Goal: Task Accomplishment & Management: Manage account settings

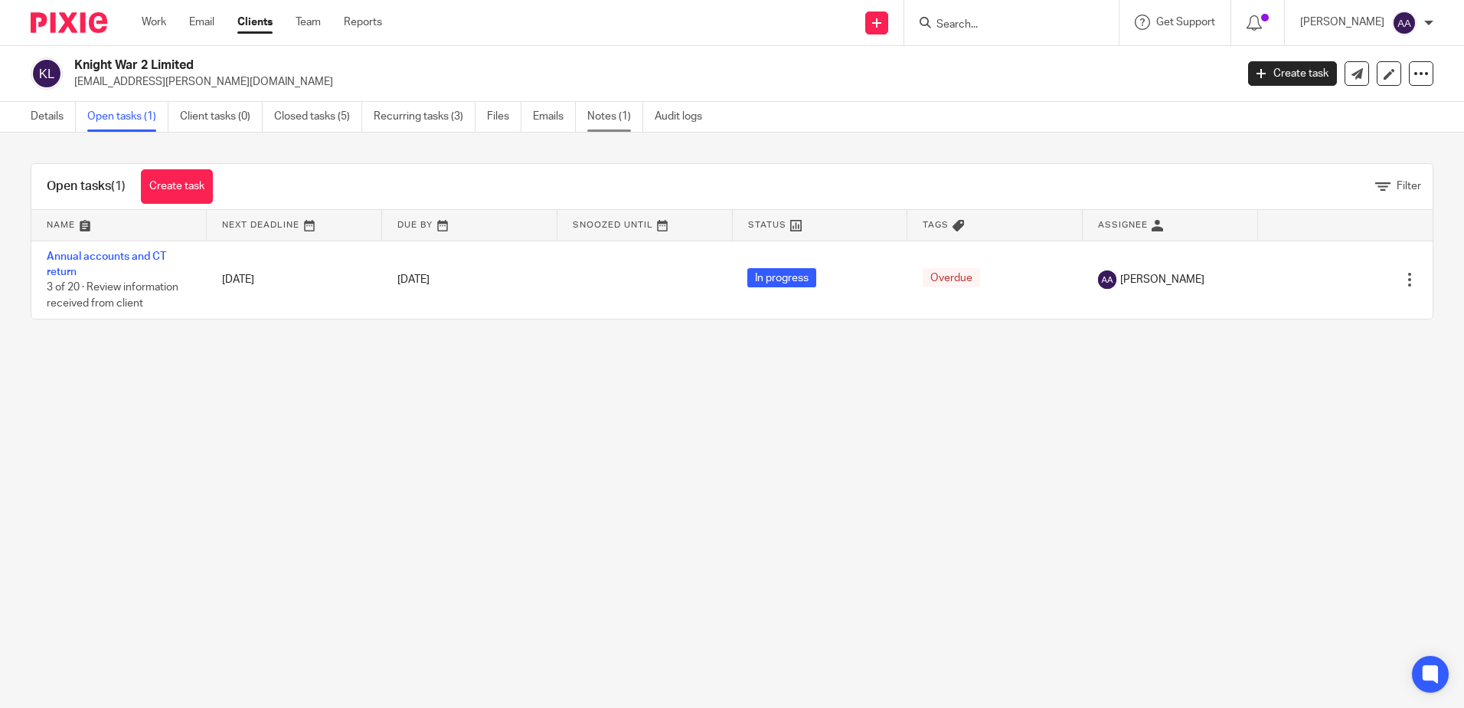
click at [614, 111] on link "Notes (1)" at bounding box center [615, 117] width 56 height 30
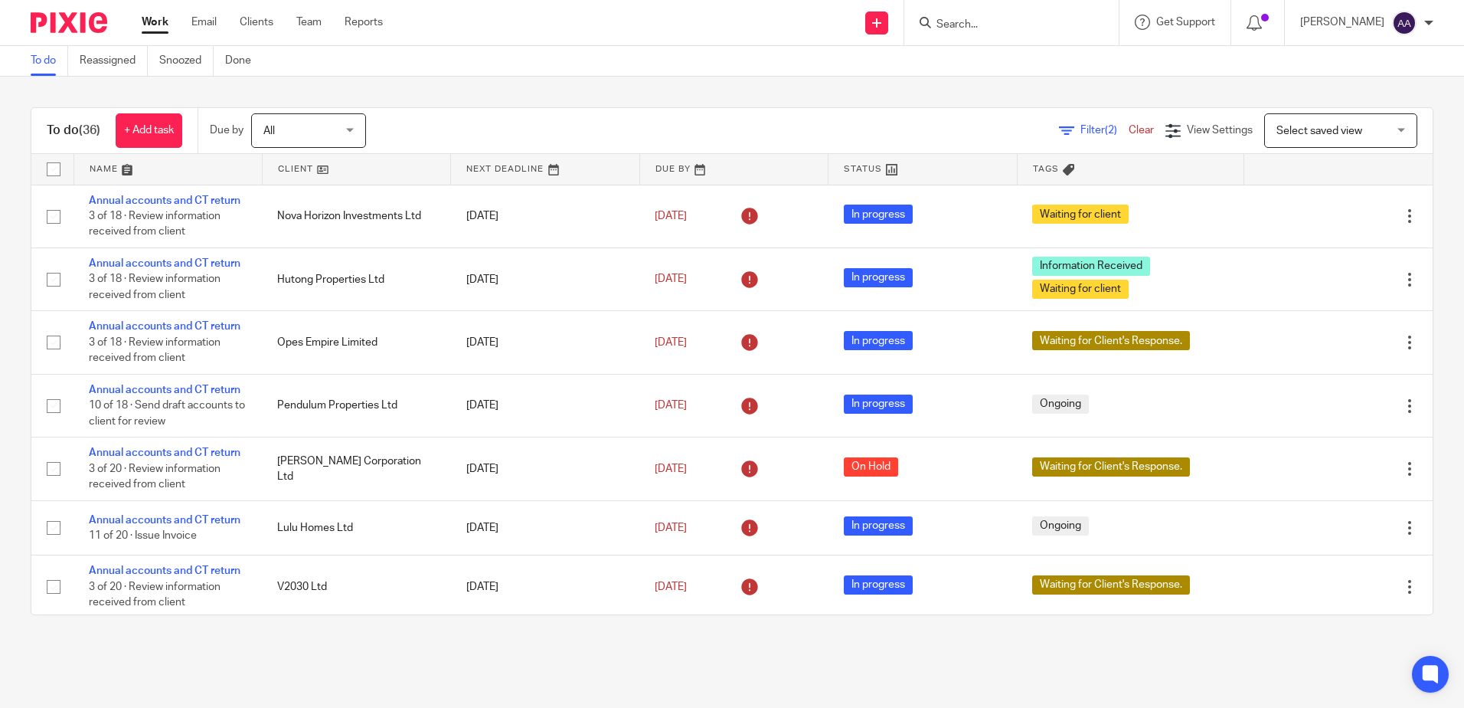
scroll to position [2165, 0]
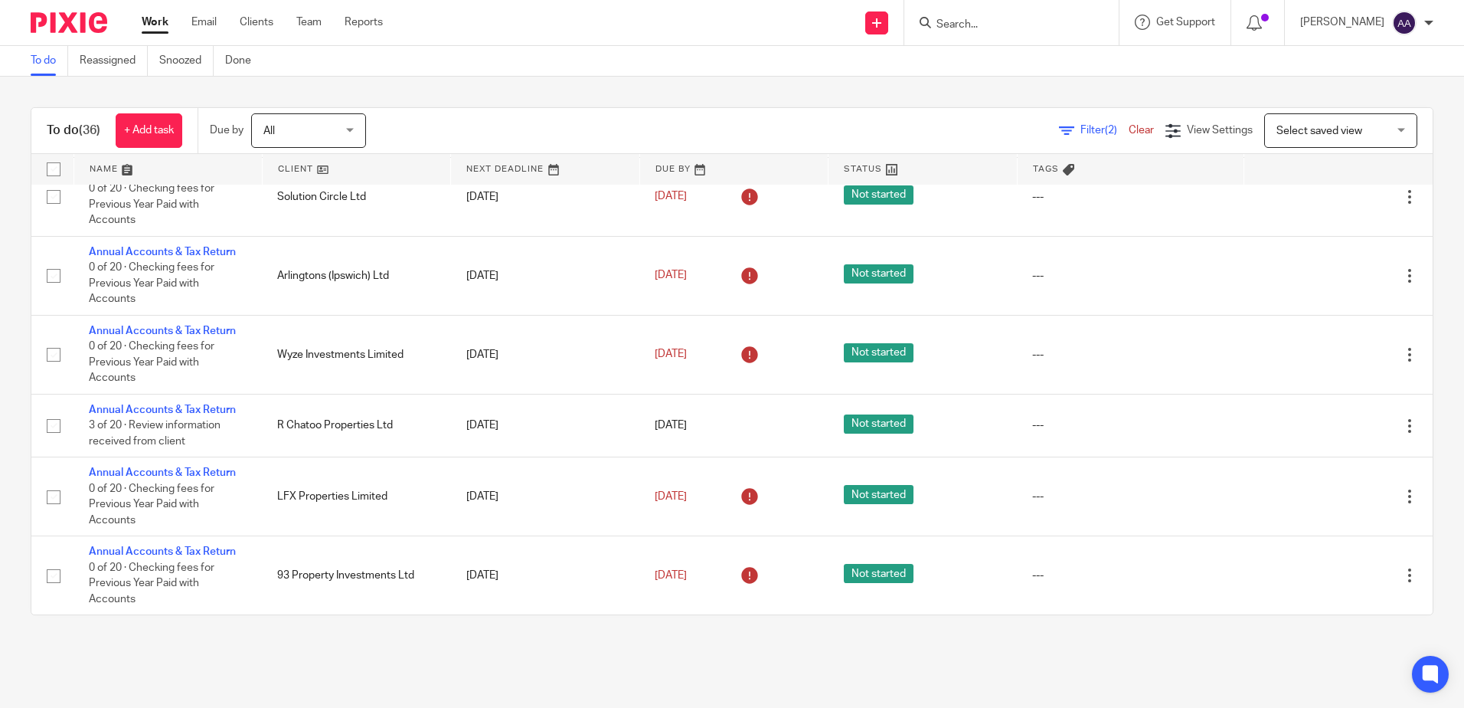
click at [60, 109] on div "To do (36) + Add task" at bounding box center [114, 130] width 166 height 45
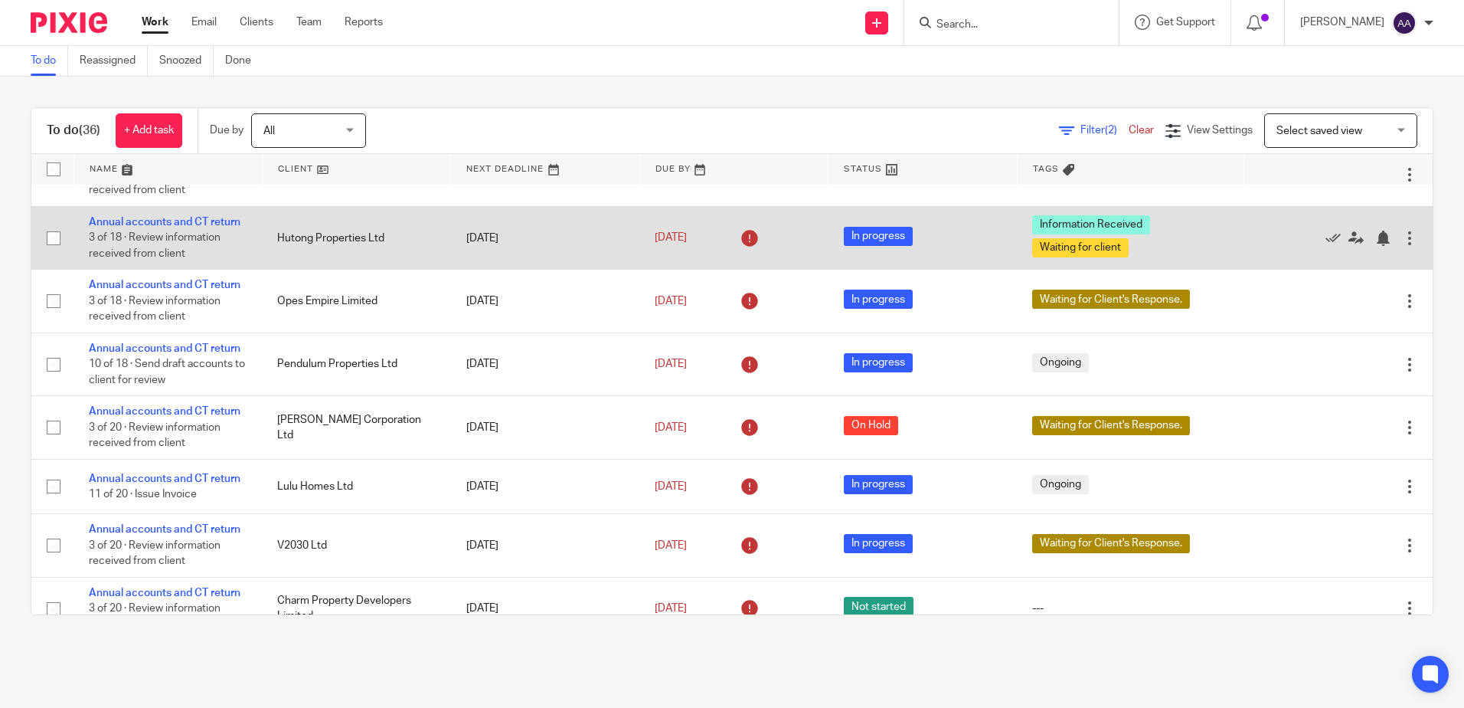
scroll to position [0, 0]
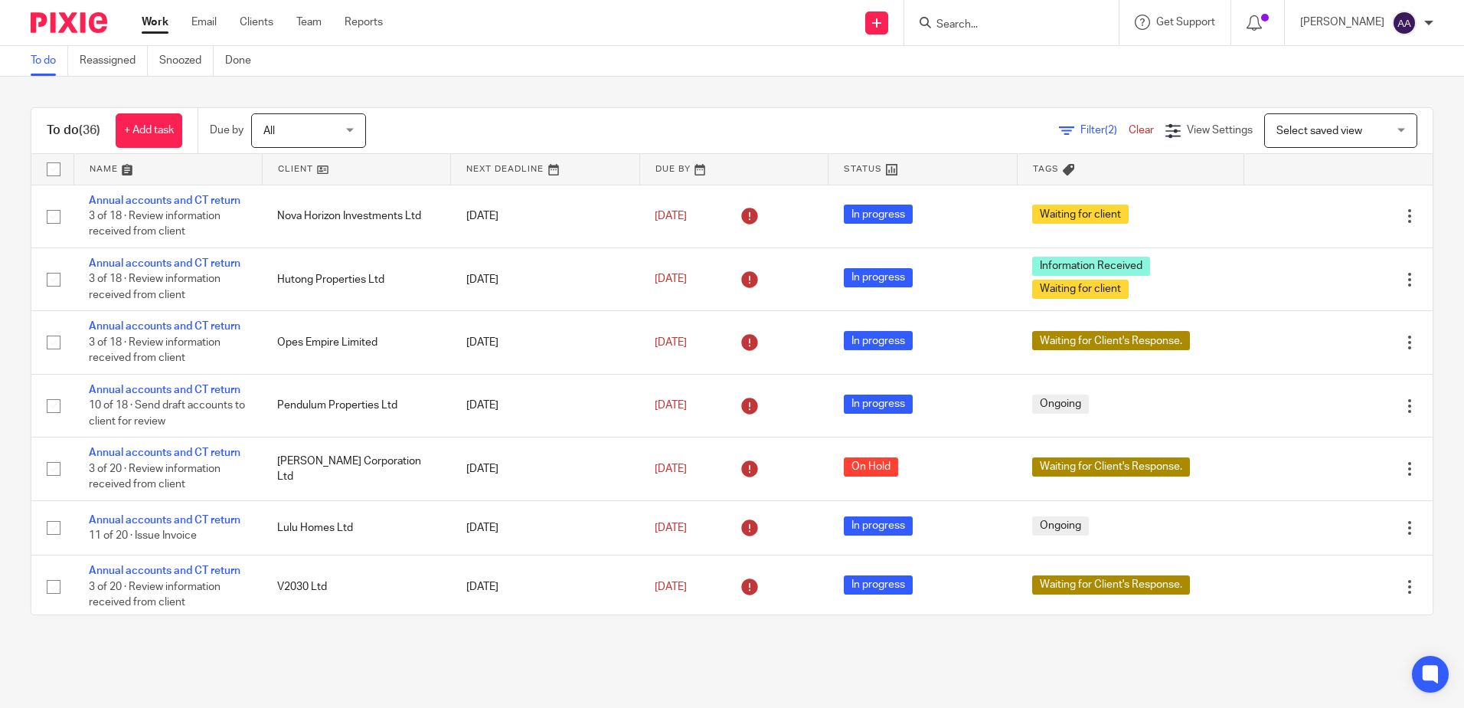
click at [569, 664] on main "To do Reassigned Snoozed Done To do (36) + Add task Due by All All Today Tomorr…" at bounding box center [732, 354] width 1464 height 708
drag, startPoint x: 21, startPoint y: 100, endPoint x: 1368, endPoint y: 675, distance: 1464.8
click at [1368, 675] on main "To do Reassigned Snoozed Done To do (36) + Add task Due by All All Today Tomorr…" at bounding box center [732, 354] width 1464 height 708
click at [212, 100] on div "To do (36) + Add task Due by All All Today Tomorrow This week Next week This mo…" at bounding box center [732, 361] width 1464 height 569
click at [978, 32] on div at bounding box center [1011, 22] width 214 height 45
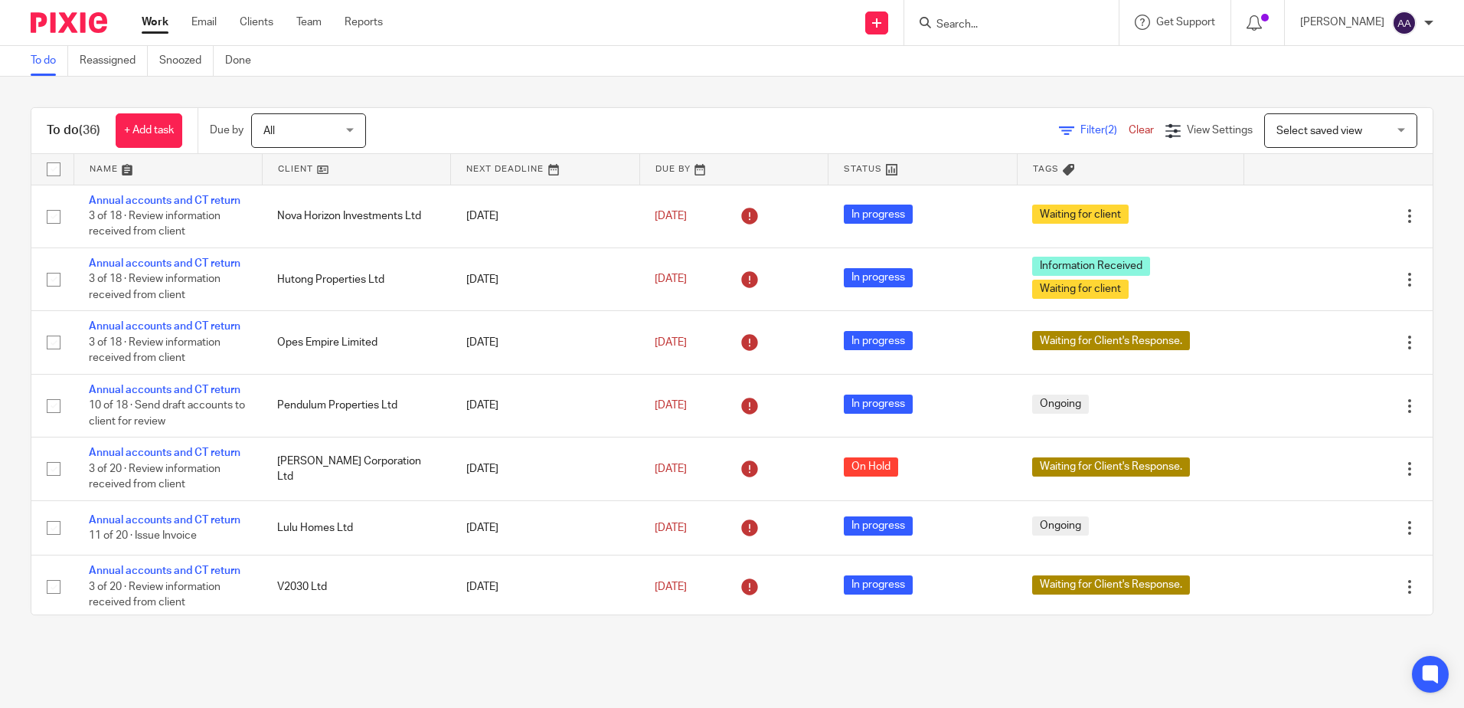
click at [975, 24] on input "Search" at bounding box center [1004, 25] width 138 height 14
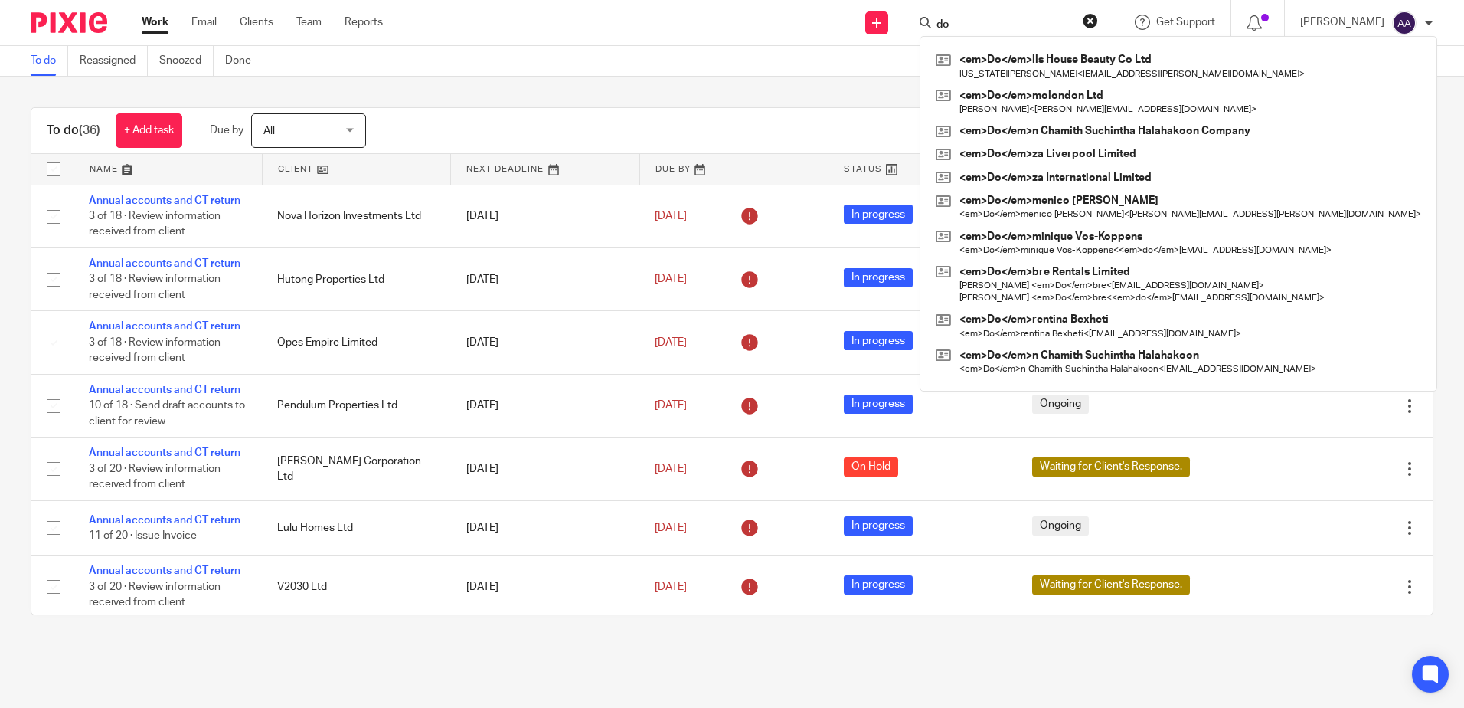
type input "d"
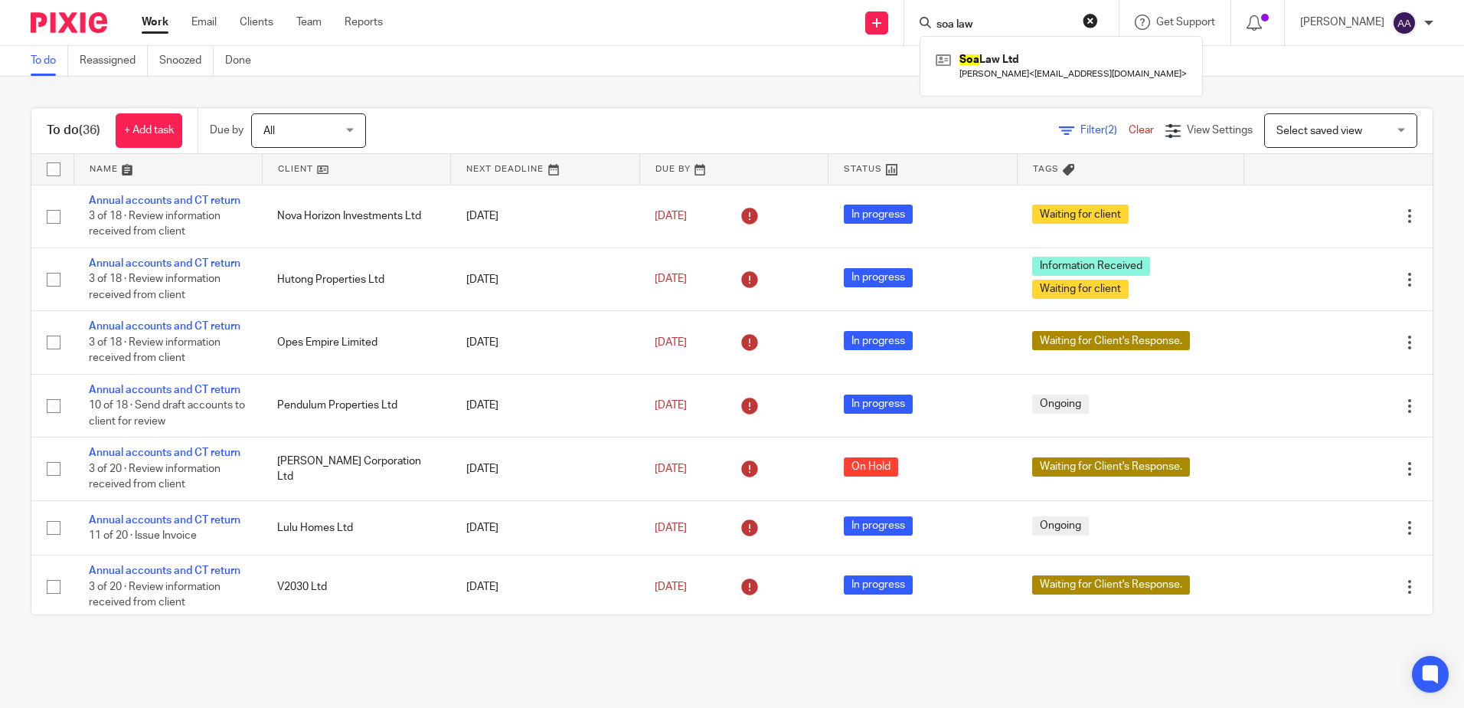
type input "soa law"
click button "submit" at bounding box center [0, 0] width 0 height 0
drag, startPoint x: 1059, startPoint y: 67, endPoint x: 1068, endPoint y: 64, distance: 9.7
click at [1059, 67] on link at bounding box center [1061, 65] width 259 height 35
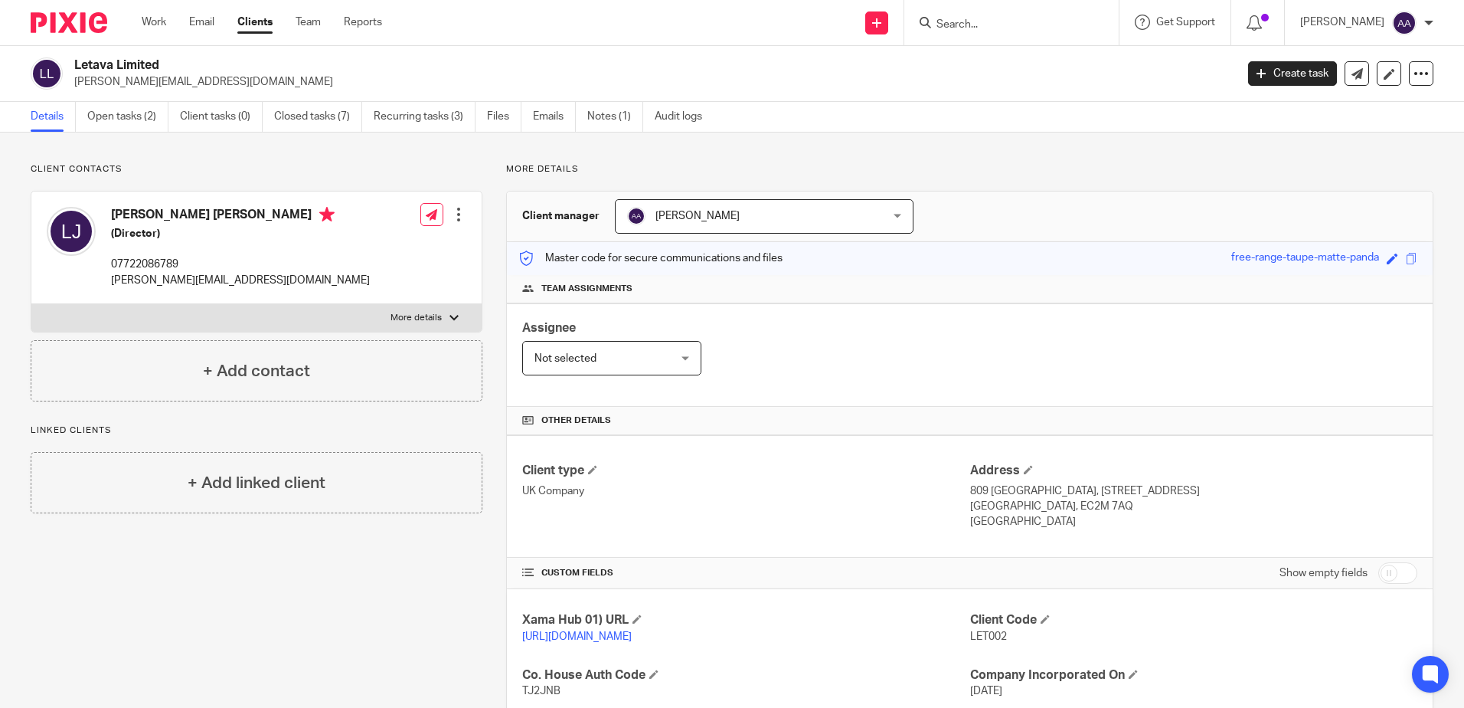
drag, startPoint x: 0, startPoint y: 0, endPoint x: 127, endPoint y: 100, distance: 161.9
click at [116, 111] on link "Open tasks (2)" at bounding box center [127, 117] width 81 height 30
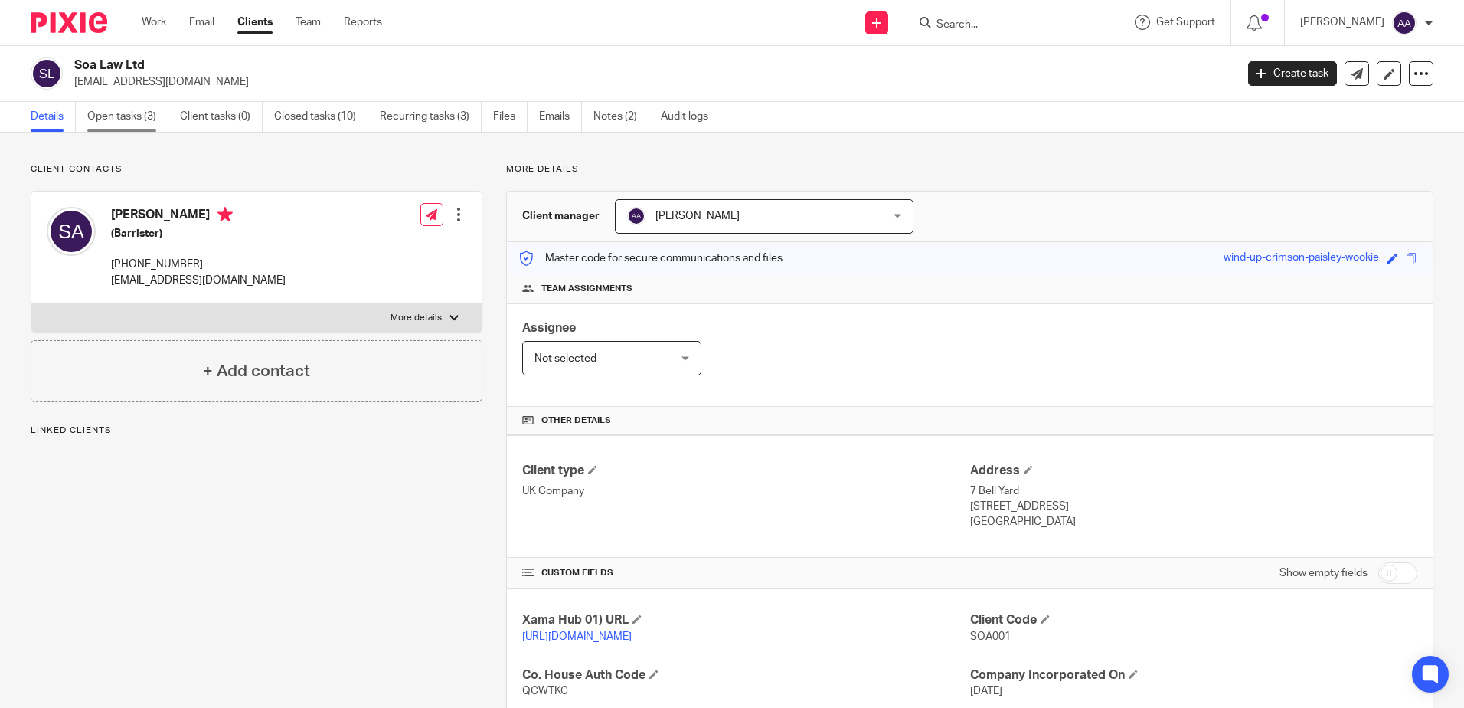
click at [103, 122] on link "Open tasks (3)" at bounding box center [127, 117] width 81 height 30
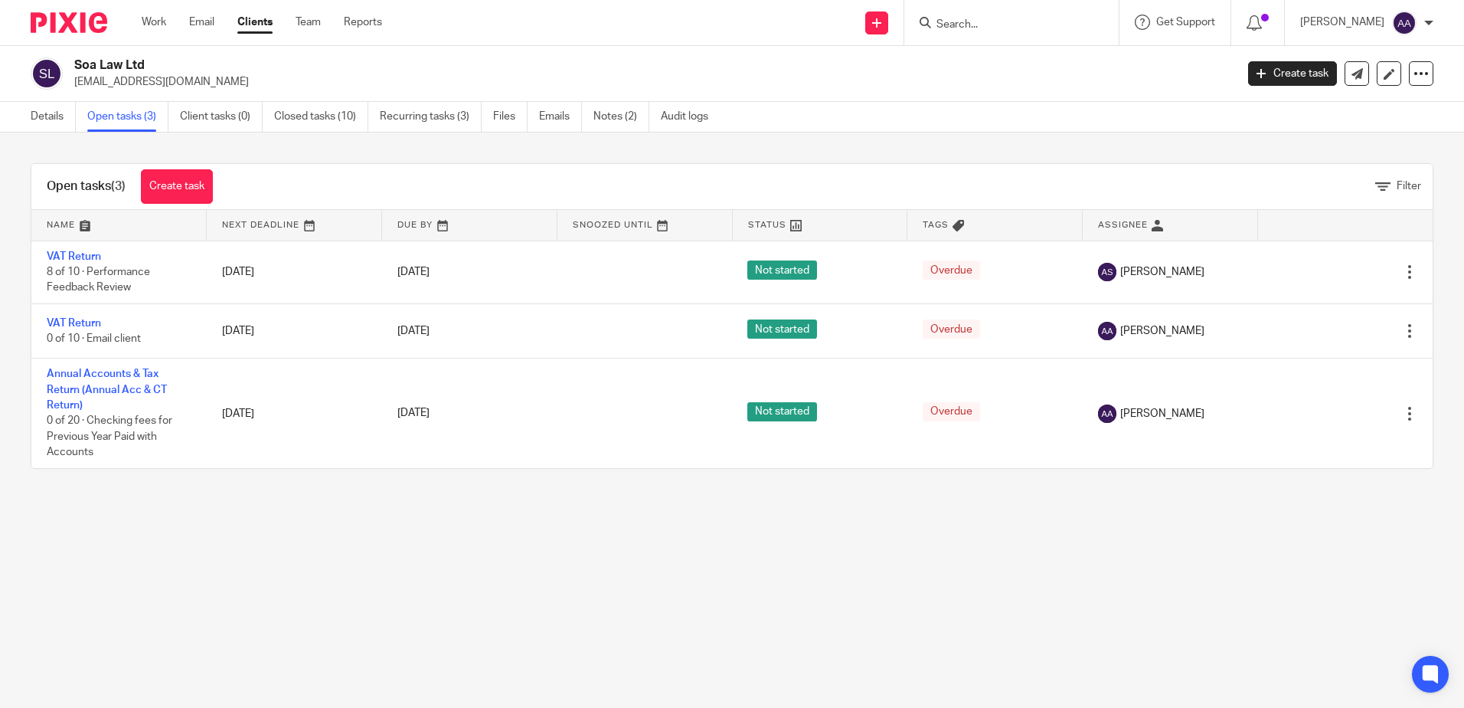
click at [77, 21] on img at bounding box center [69, 22] width 77 height 21
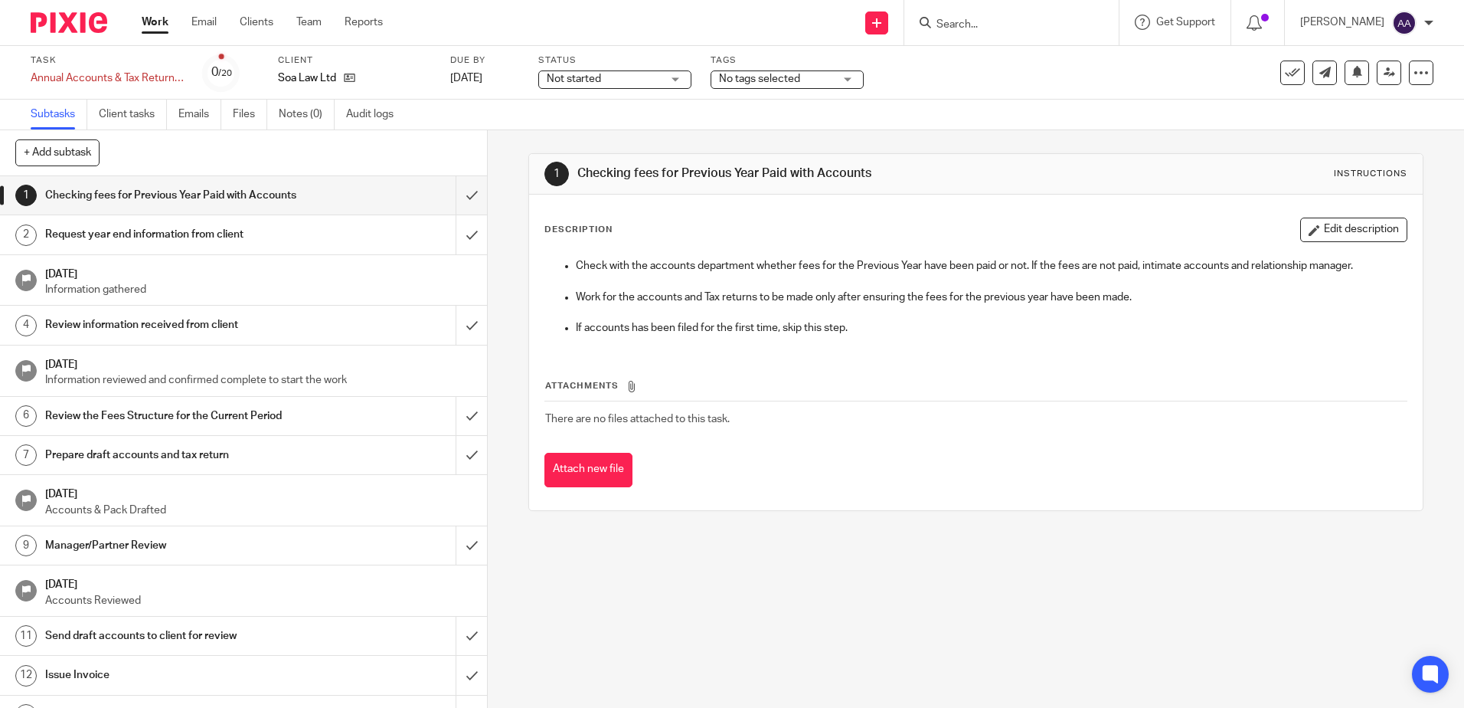
click at [1057, 28] on input "Search" at bounding box center [1004, 25] width 138 height 14
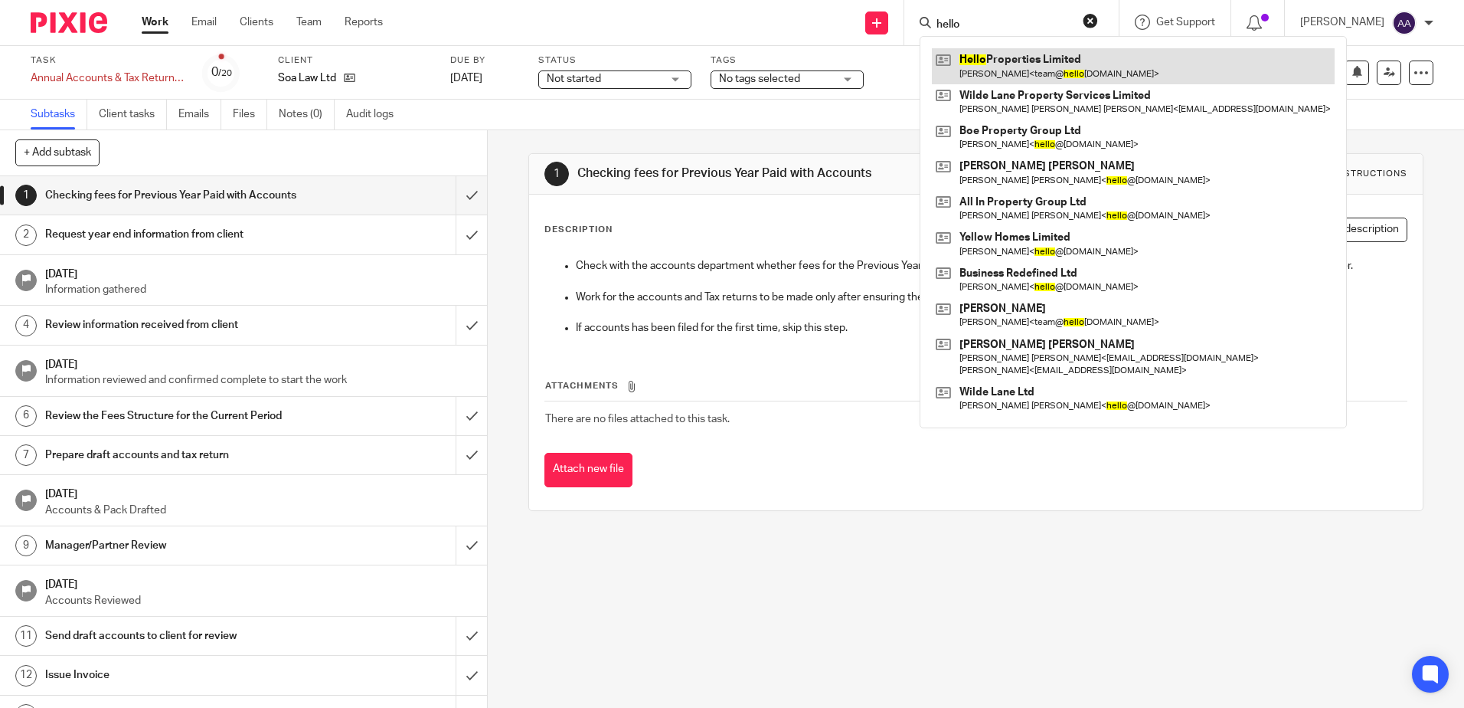
type input "hello"
click at [1018, 79] on link at bounding box center [1133, 65] width 403 height 35
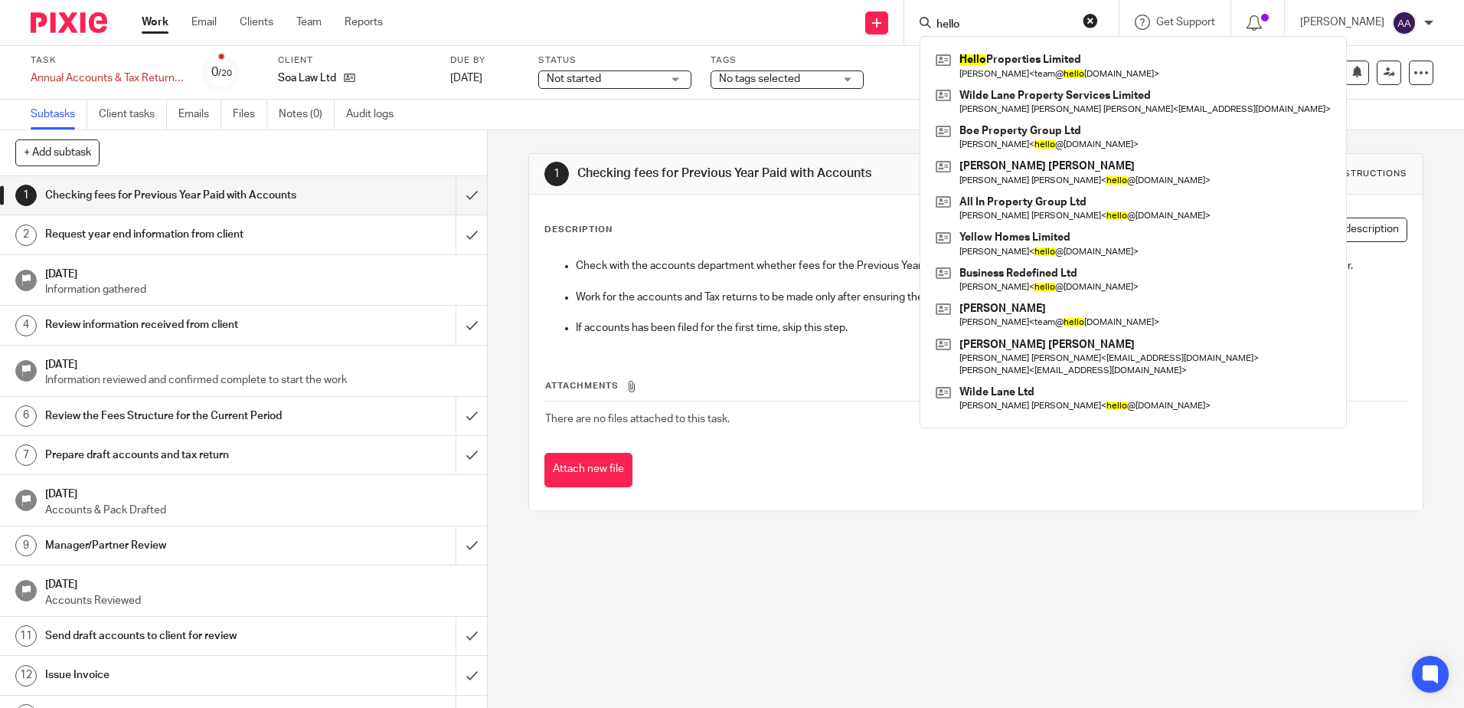
click at [626, 109] on div "Subtasks Client tasks Emails Files Notes (0) Audit logs" at bounding box center [732, 115] width 1464 height 31
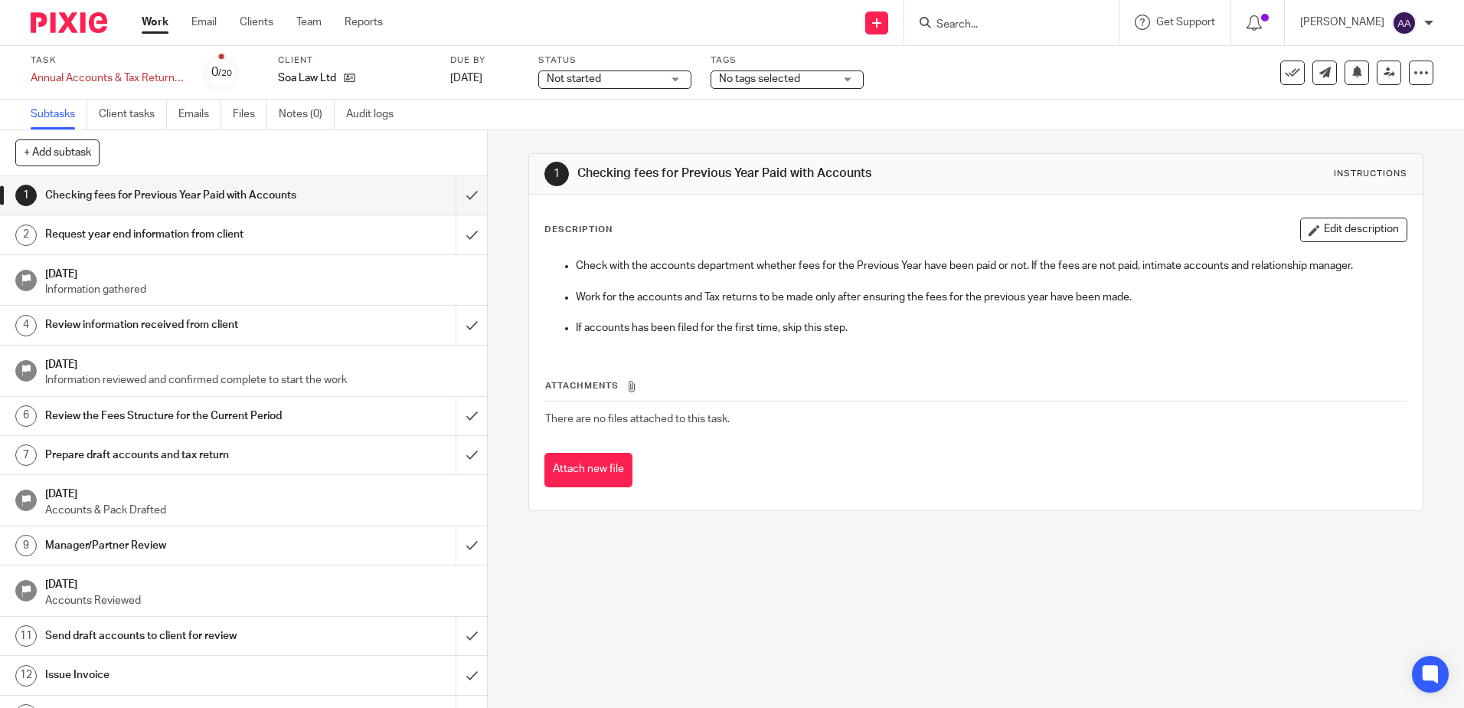
click at [1083, 16] on form at bounding box center [1016, 22] width 163 height 19
click at [1070, 23] on input "Search" at bounding box center [1004, 25] width 138 height 14
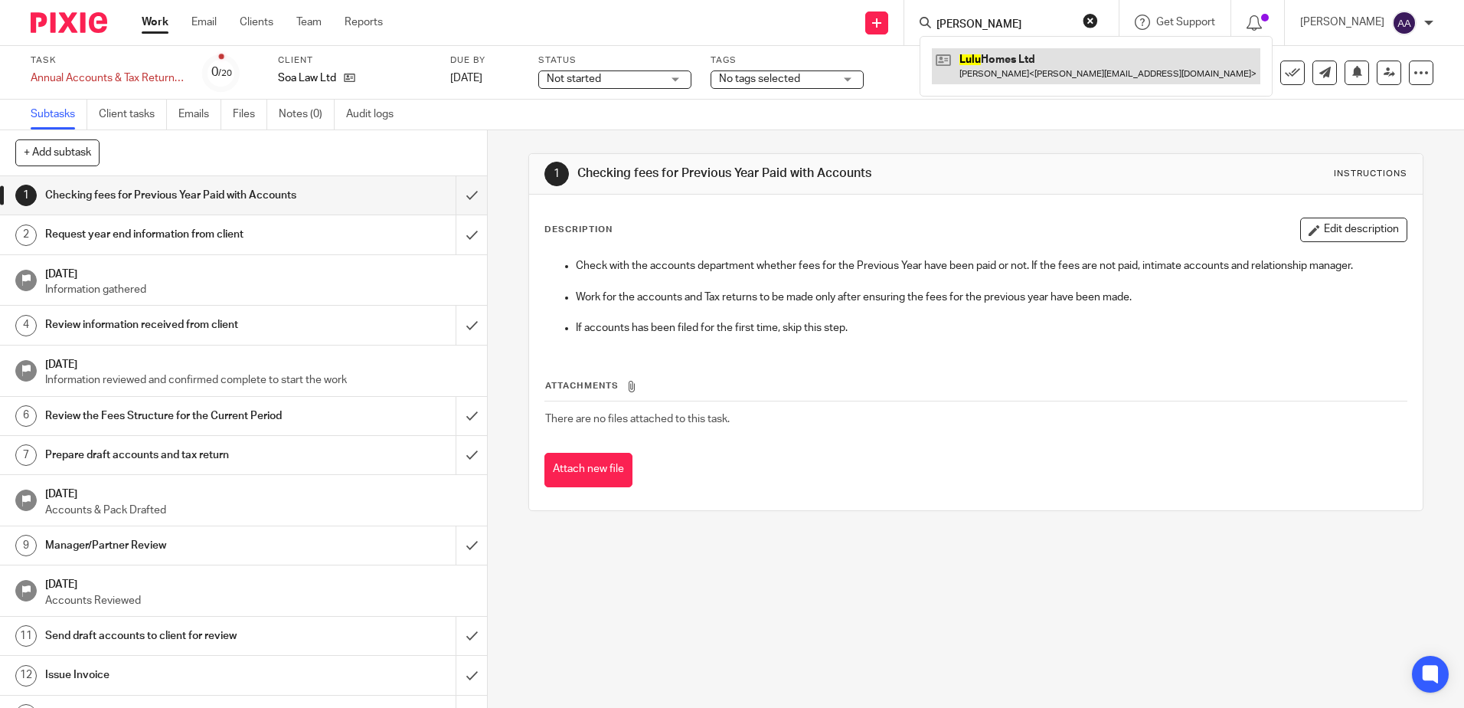
type input "lulu ho"
click at [1033, 54] on link at bounding box center [1096, 65] width 328 height 35
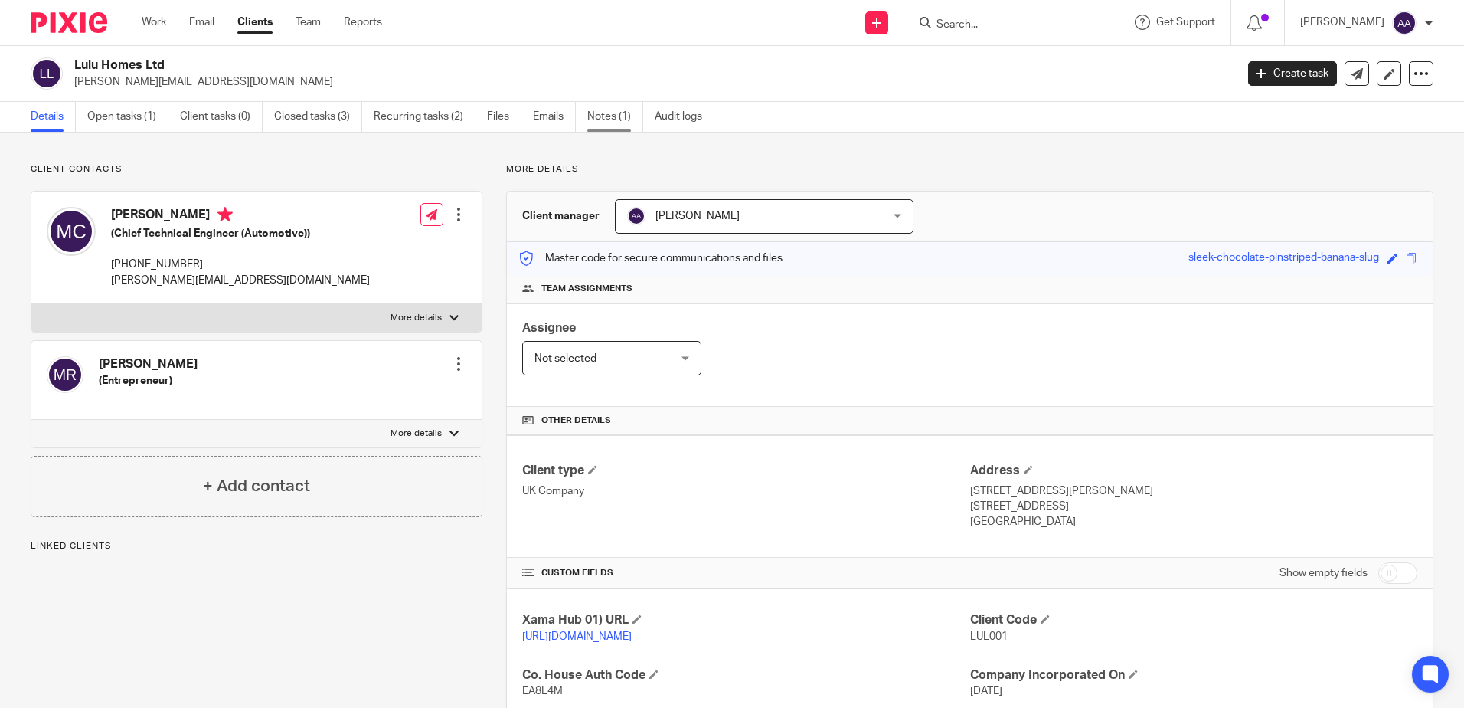
click at [596, 114] on link "Notes (1)" at bounding box center [615, 117] width 56 height 30
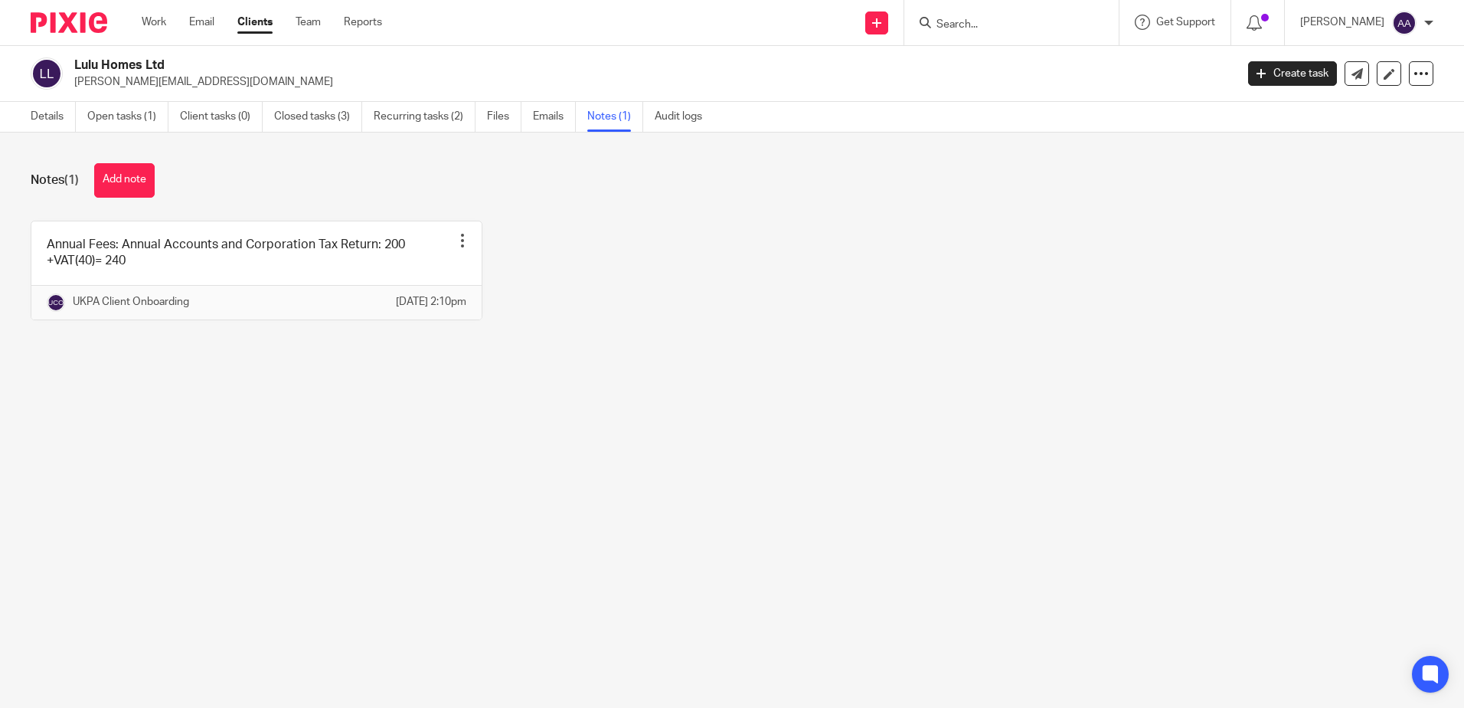
drag, startPoint x: 637, startPoint y: 401, endPoint x: -3, endPoint y: 135, distance: 693.4
click at [0, 135] on html "Work Email Clients Team Reports Work Email Clients Team Reports Settings Send n…" at bounding box center [732, 354] width 1464 height 708
click at [1040, 407] on main "Lulu Homes Ltd m.lacerra@yahoo.it Create task Update from Companies House Expor…" at bounding box center [732, 354] width 1464 height 708
click at [287, 113] on link "Closed tasks (3)" at bounding box center [318, 117] width 88 height 30
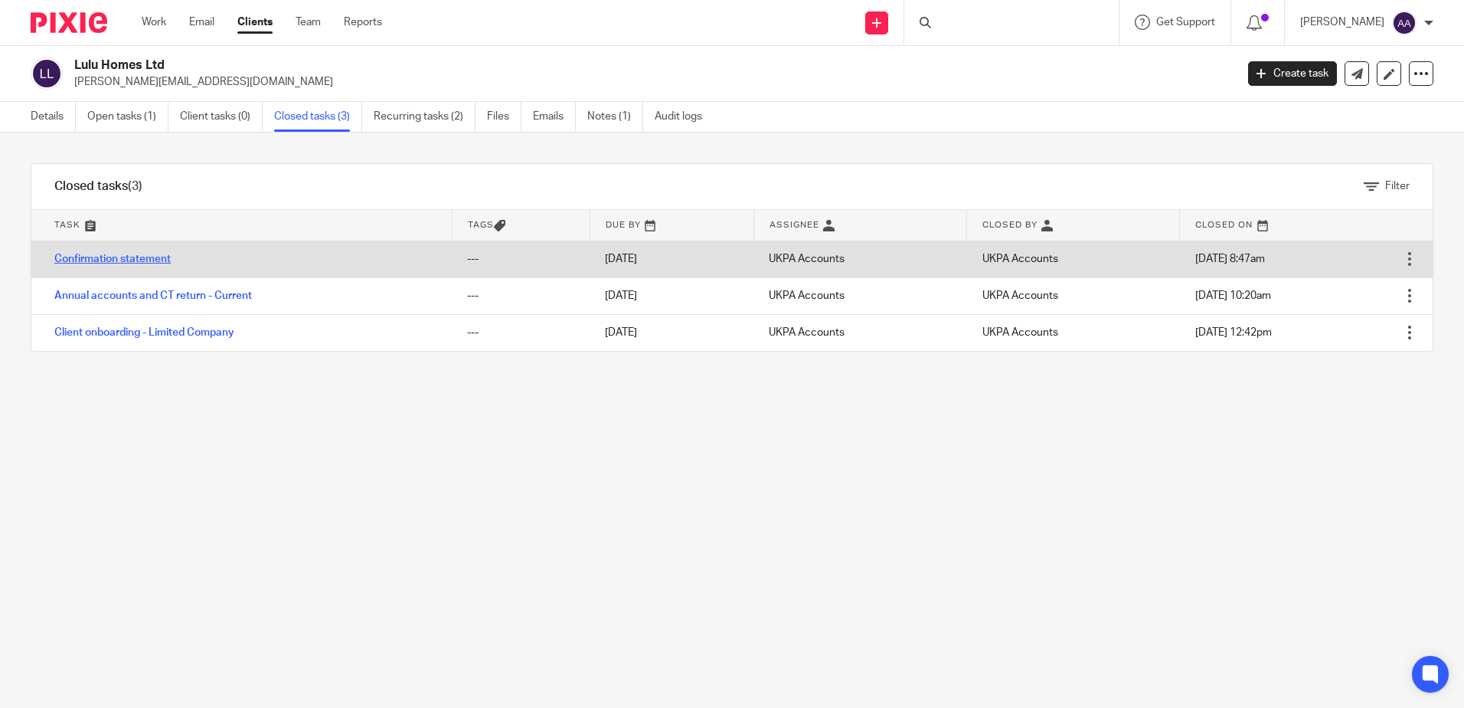
click at [155, 261] on link "Confirmation statement" at bounding box center [112, 258] width 116 height 11
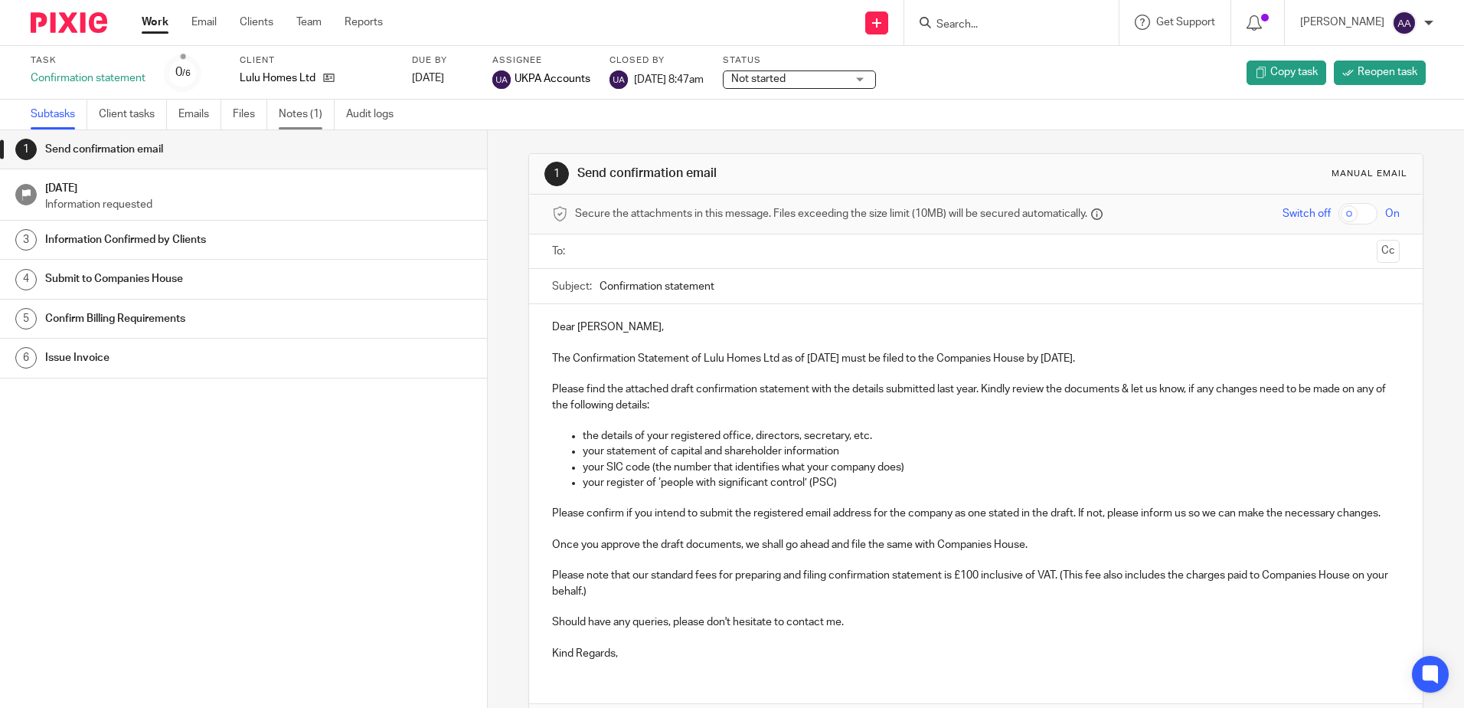
drag, startPoint x: 298, startPoint y: 108, endPoint x: 286, endPoint y: 106, distance: 12.3
click at [298, 107] on link "Notes (1)" at bounding box center [307, 115] width 56 height 30
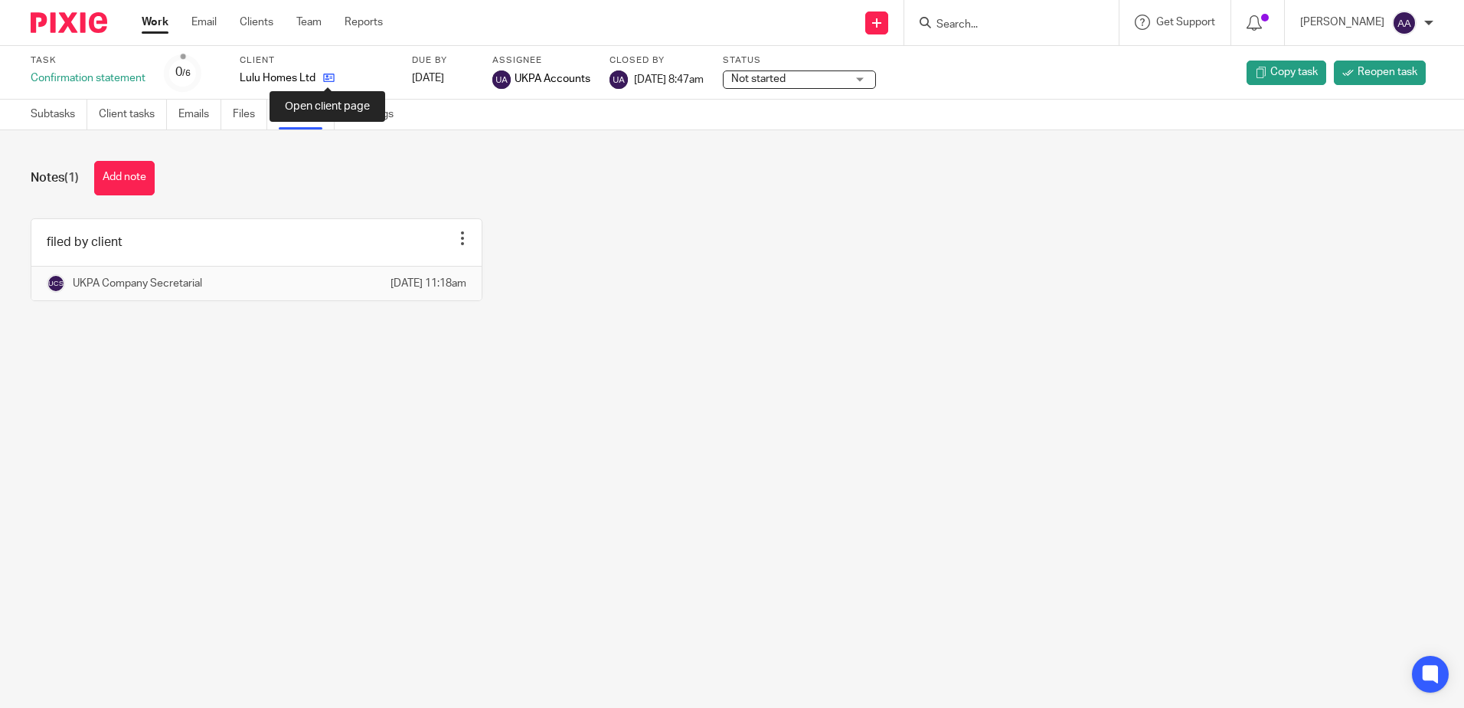
click at [334, 74] on icon at bounding box center [328, 77] width 11 height 11
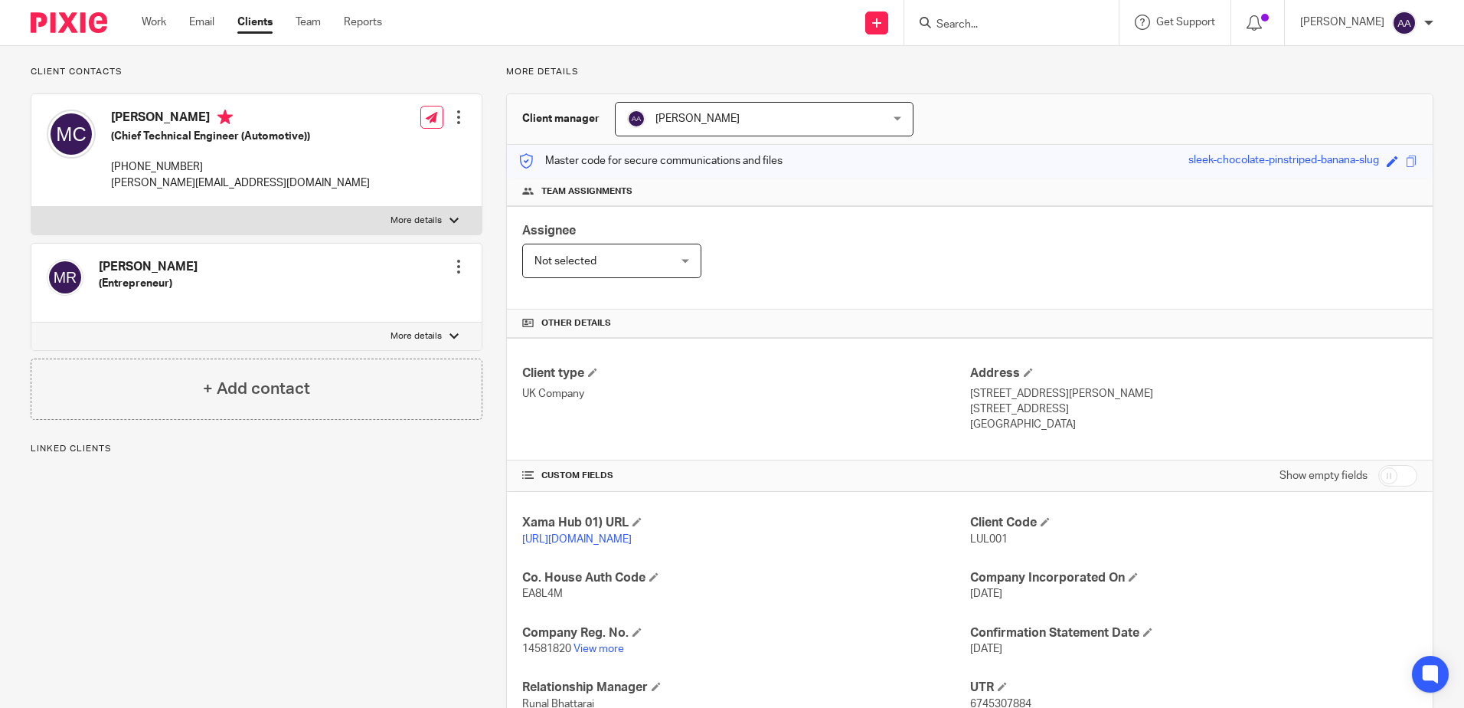
scroll to position [230, 0]
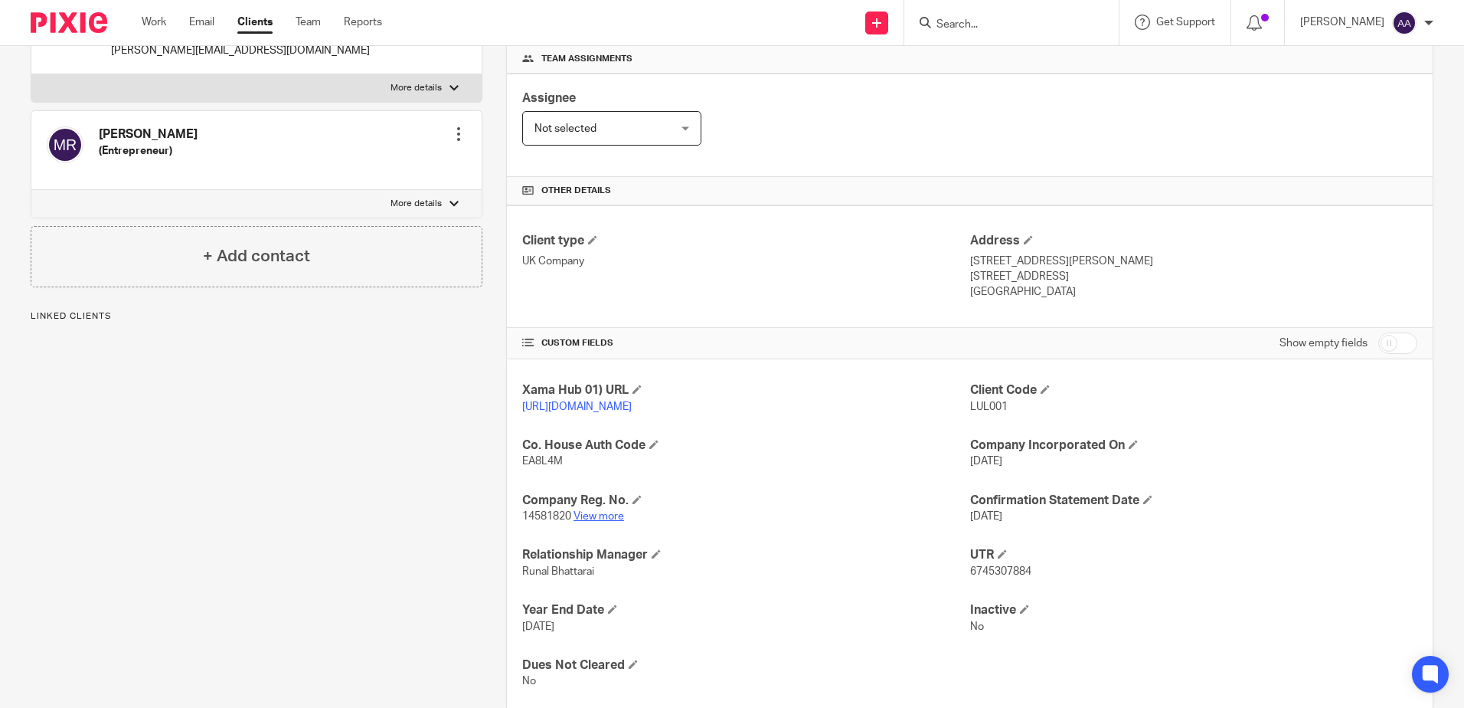
click at [602, 521] on link "View more" at bounding box center [599, 516] width 51 height 11
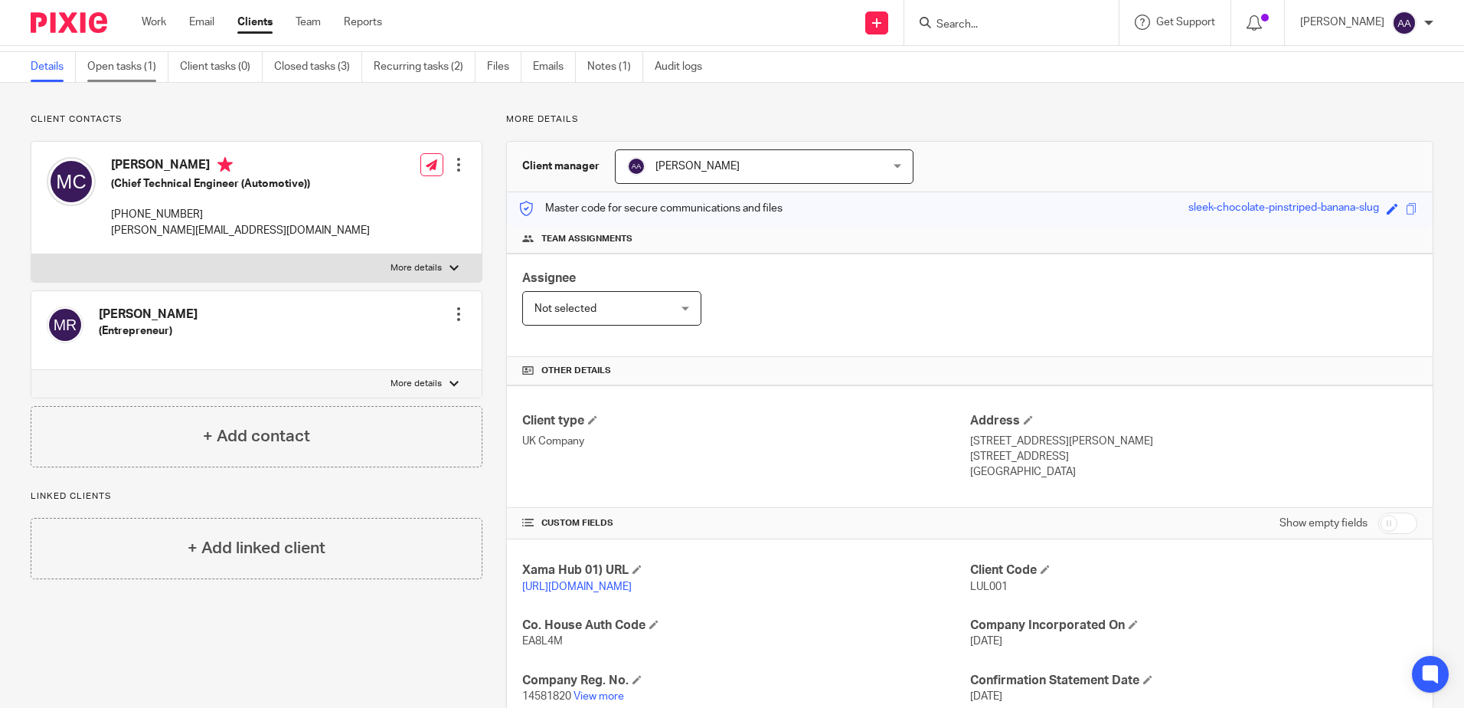
scroll to position [0, 0]
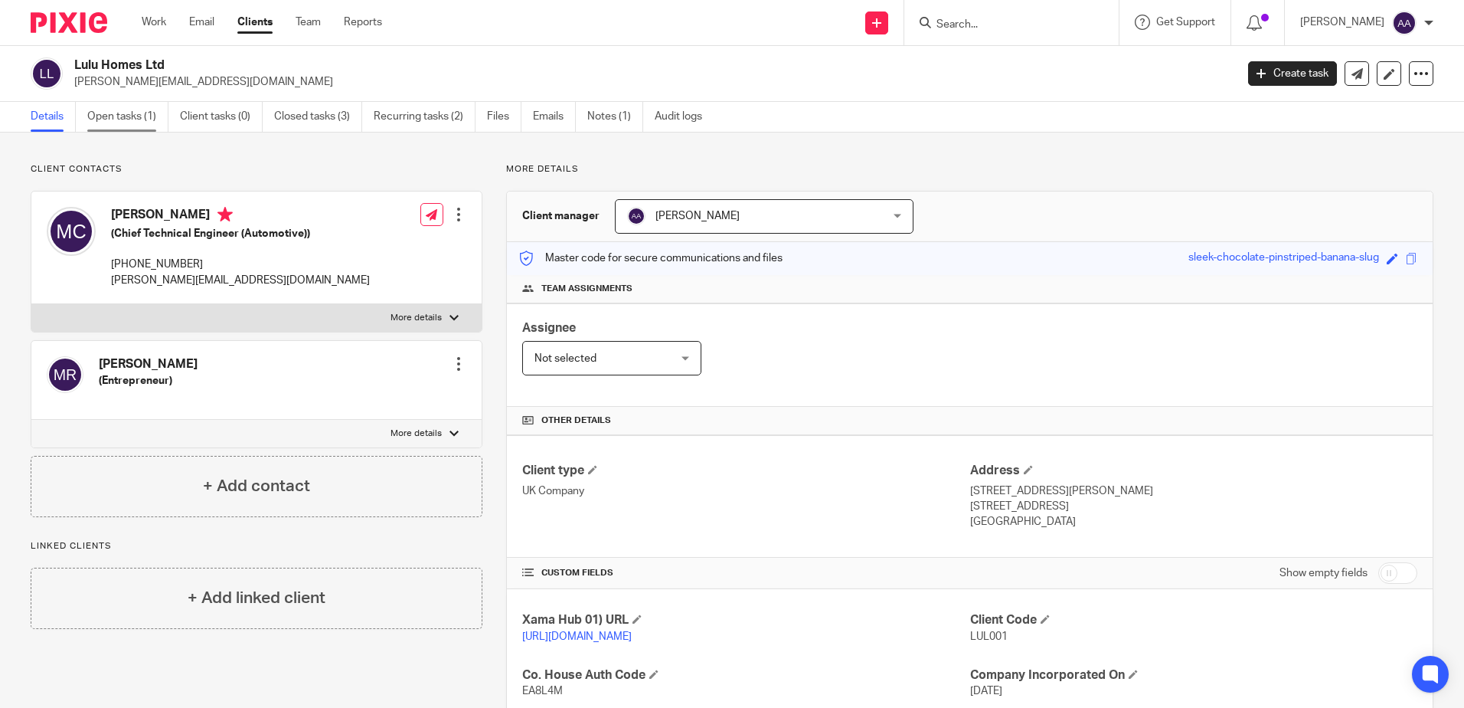
click at [140, 116] on link "Open tasks (1)" at bounding box center [127, 117] width 81 height 30
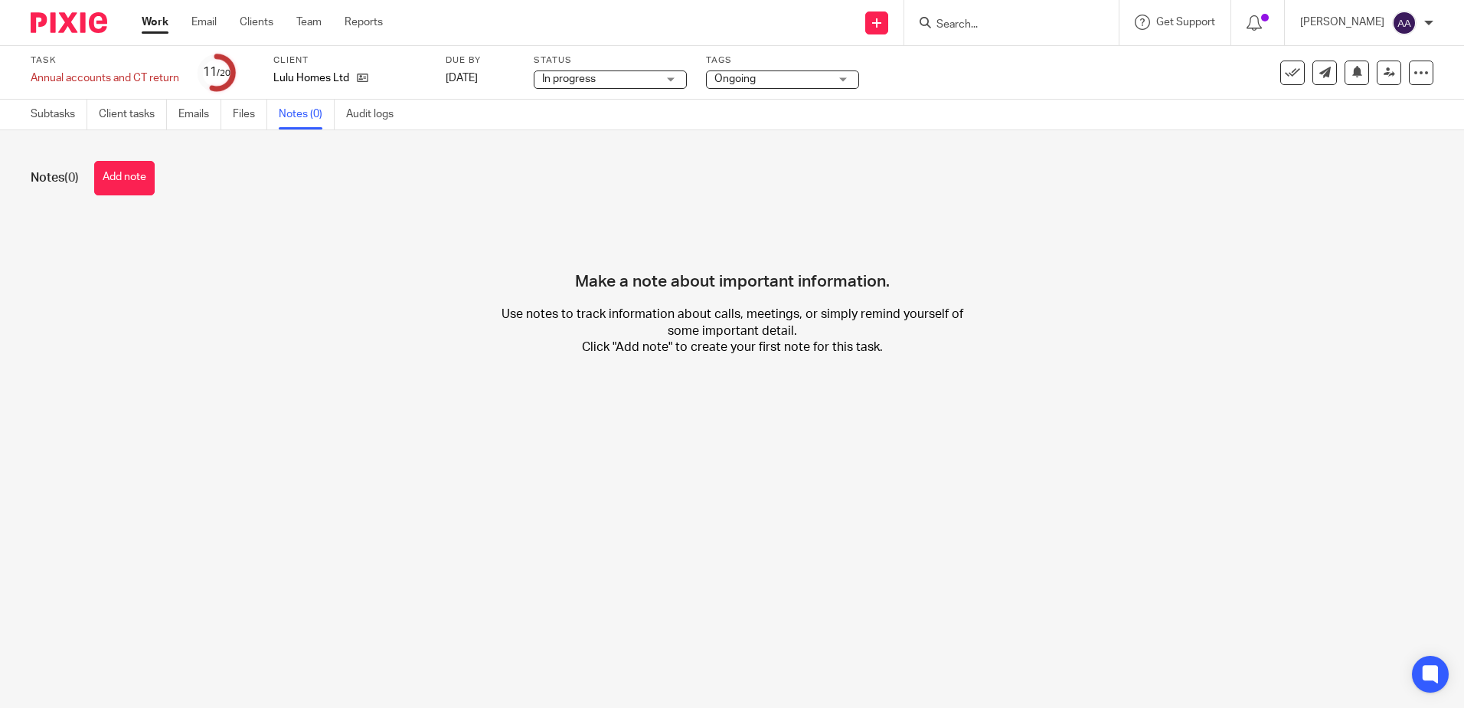
click at [113, 176] on button "Add note" at bounding box center [124, 178] width 60 height 34
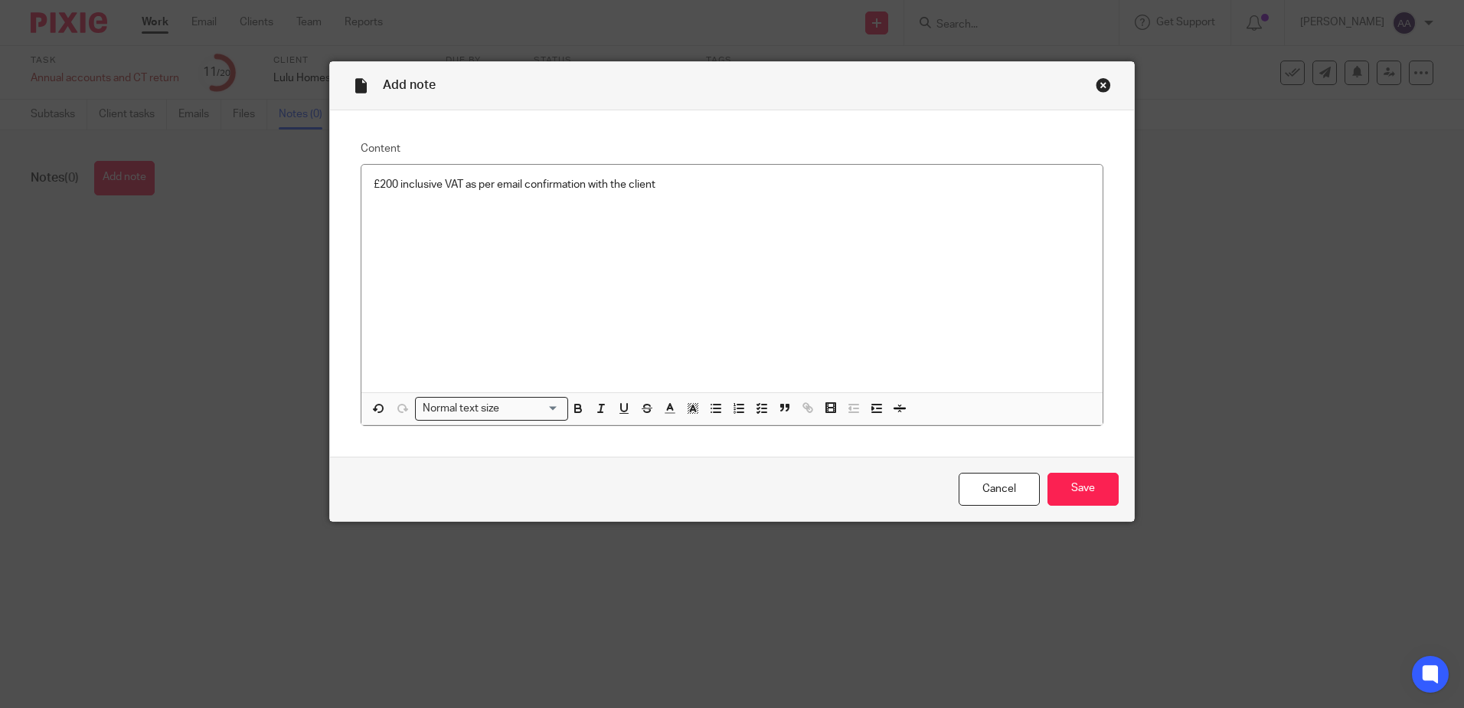
click at [848, 250] on div "£200 inclusive VAT as per email confirmation with the client" at bounding box center [731, 278] width 741 height 227
click at [1098, 493] on input "Save" at bounding box center [1083, 488] width 71 height 33
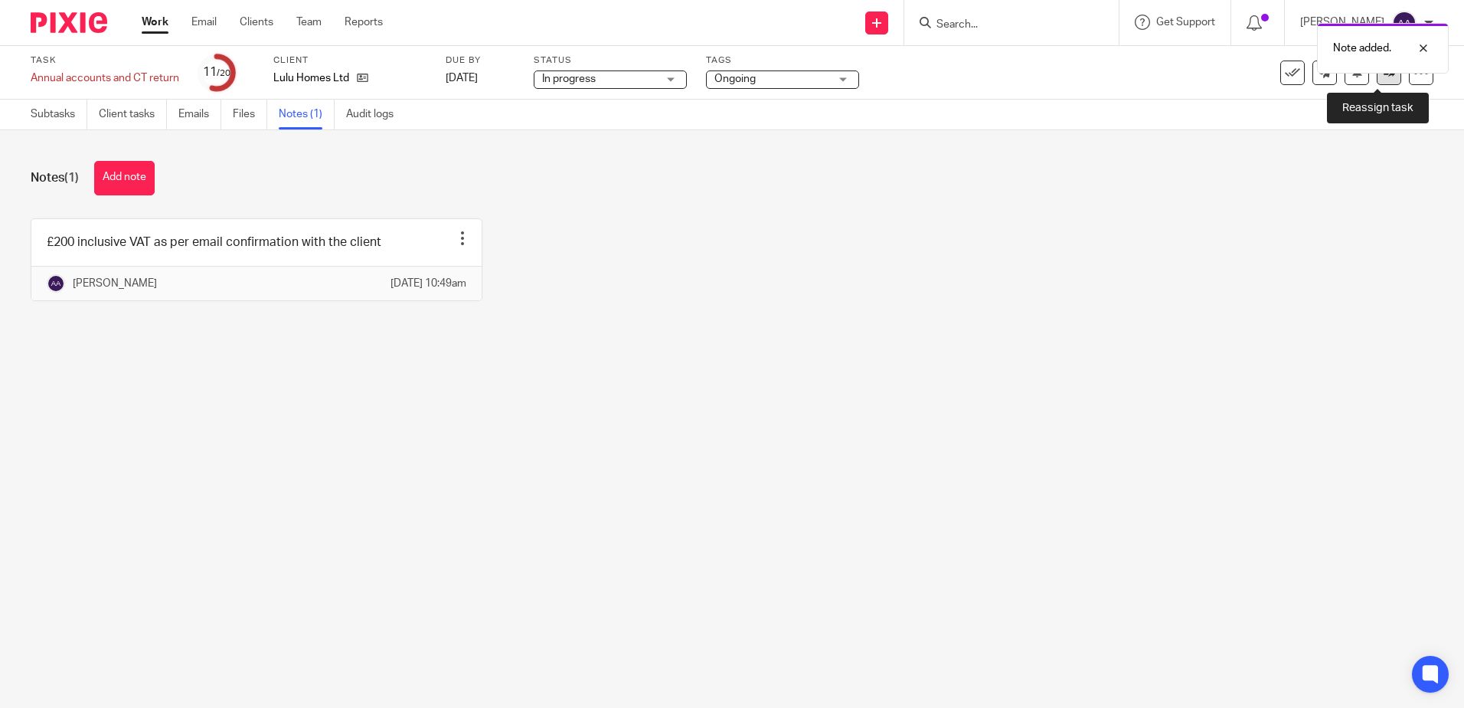
click at [1383, 79] on link at bounding box center [1389, 72] width 25 height 25
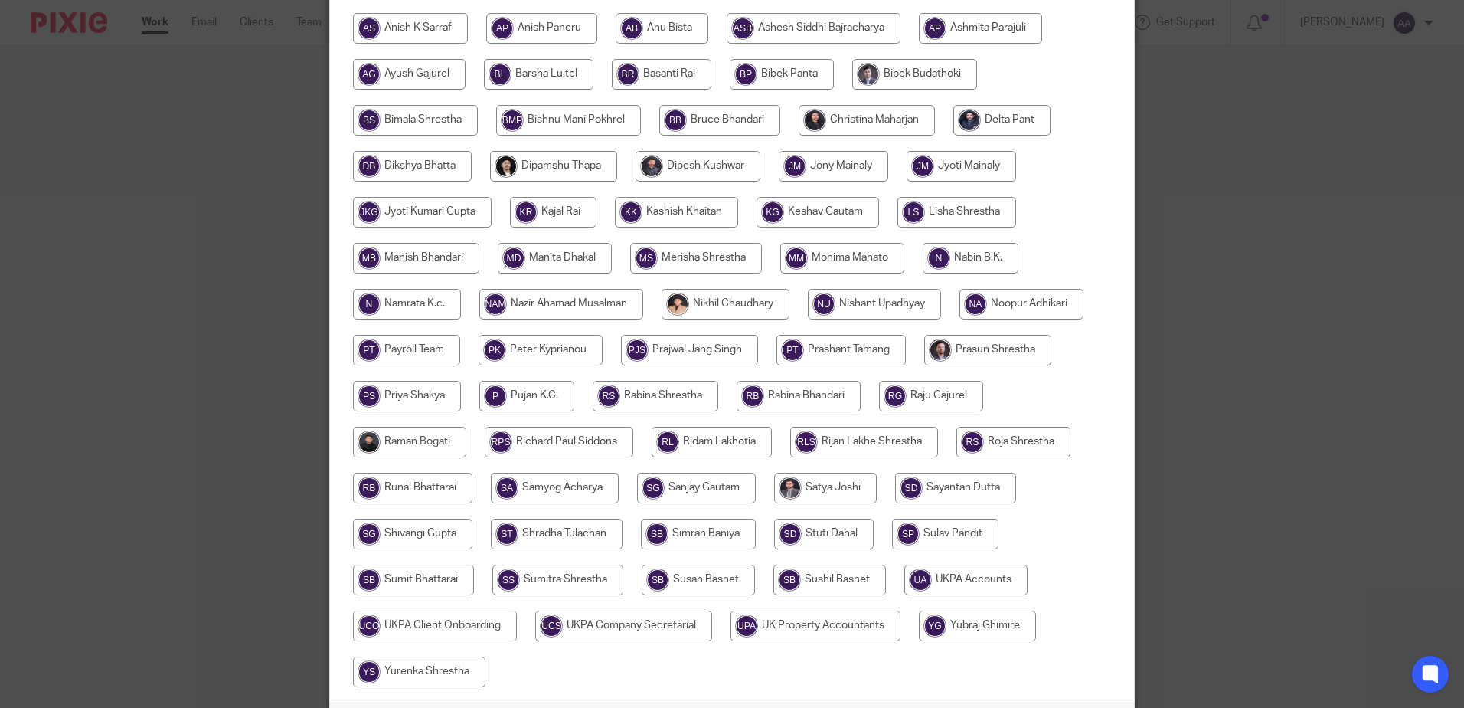
scroll to position [279, 0]
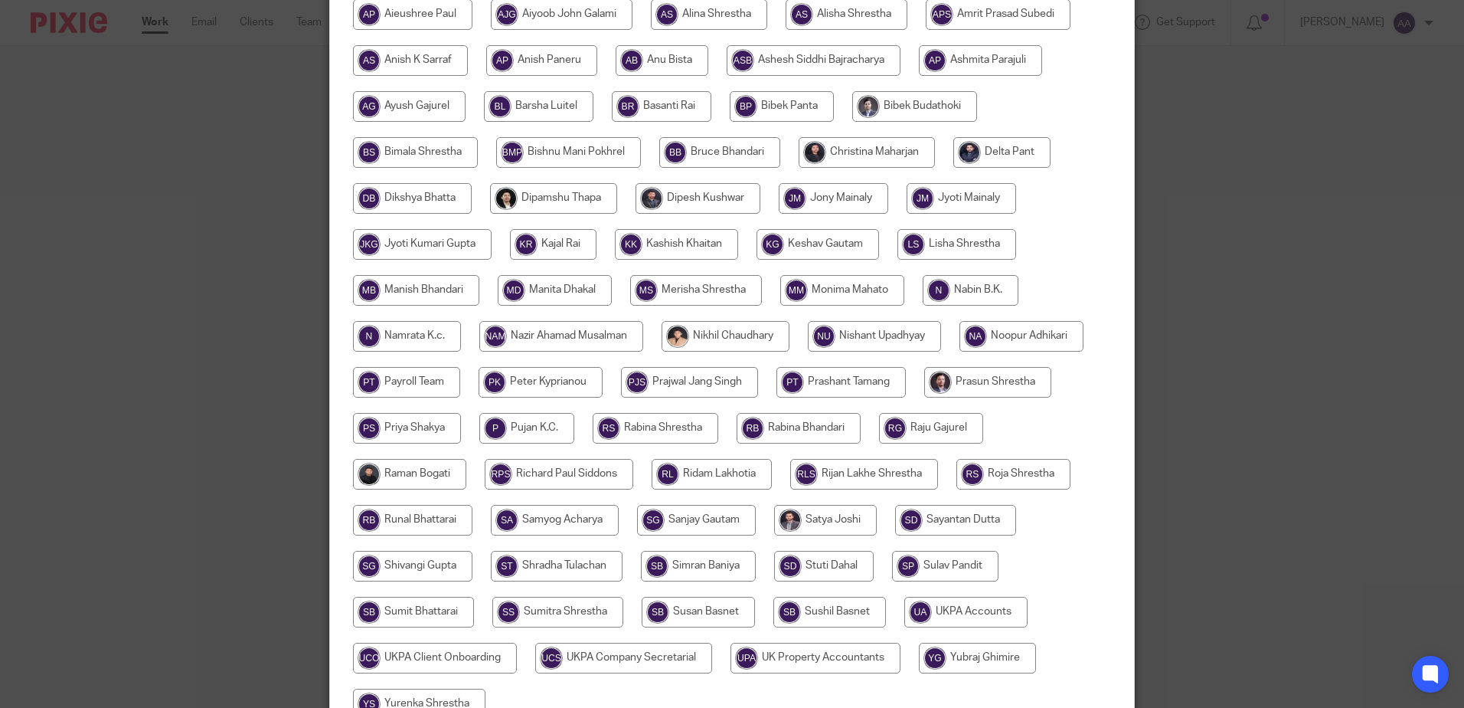
click at [995, 613] on input "radio" at bounding box center [965, 611] width 123 height 31
radio input "true"
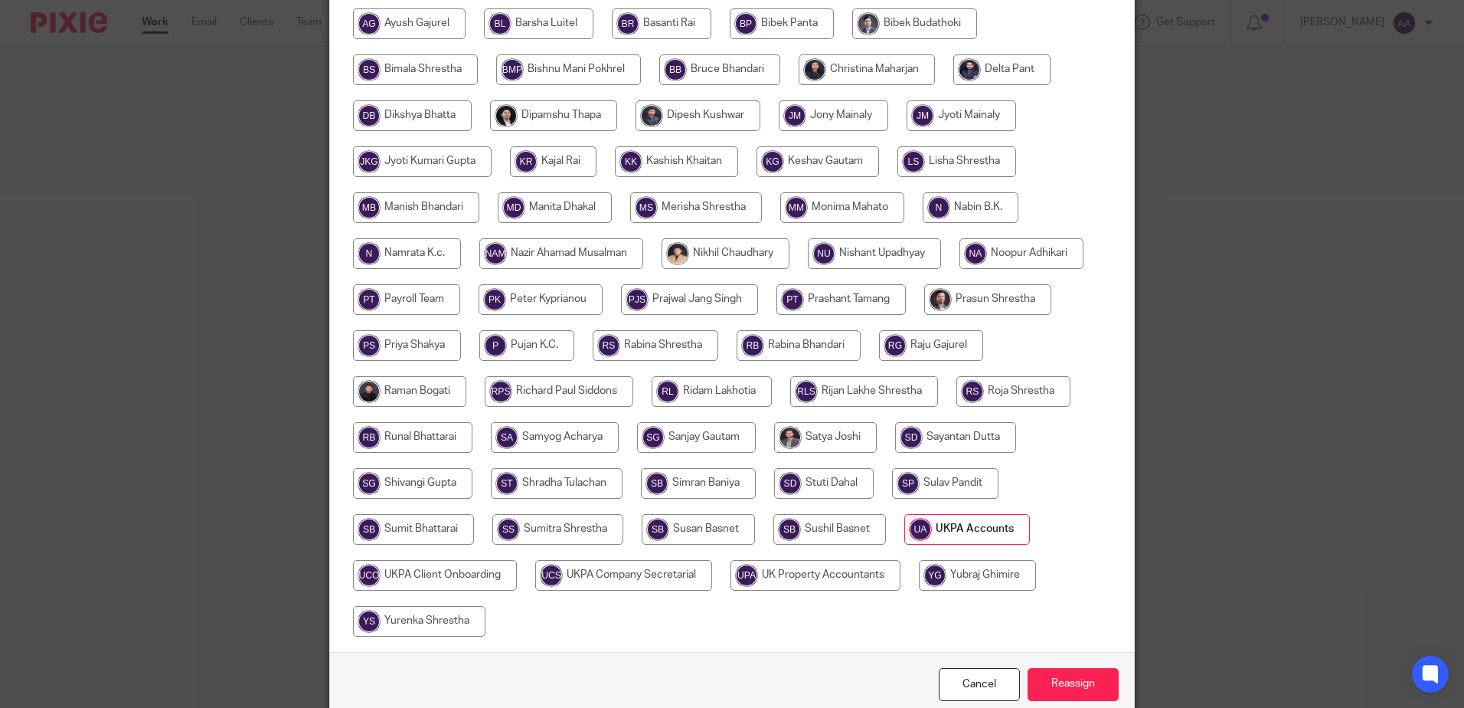
scroll to position [432, 0]
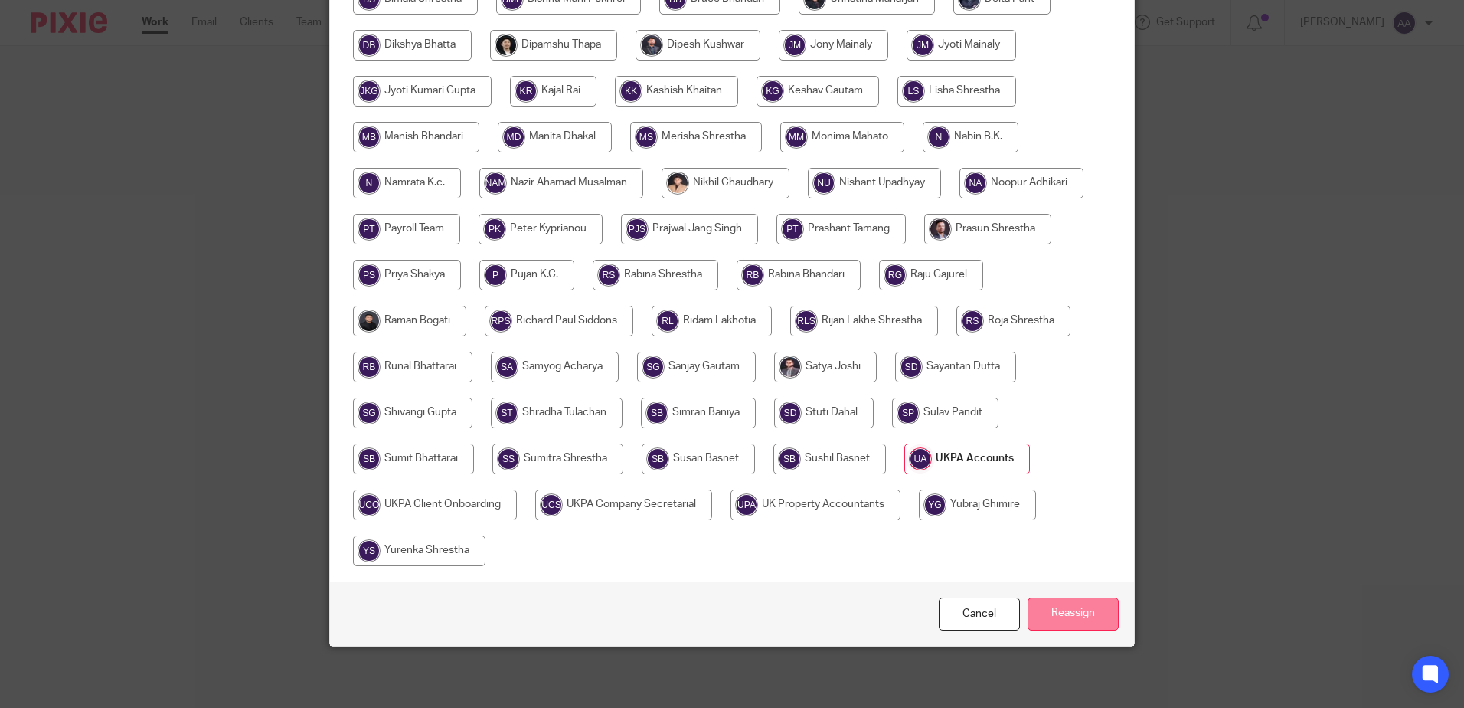
click at [1056, 622] on input "Reassign" at bounding box center [1073, 613] width 91 height 33
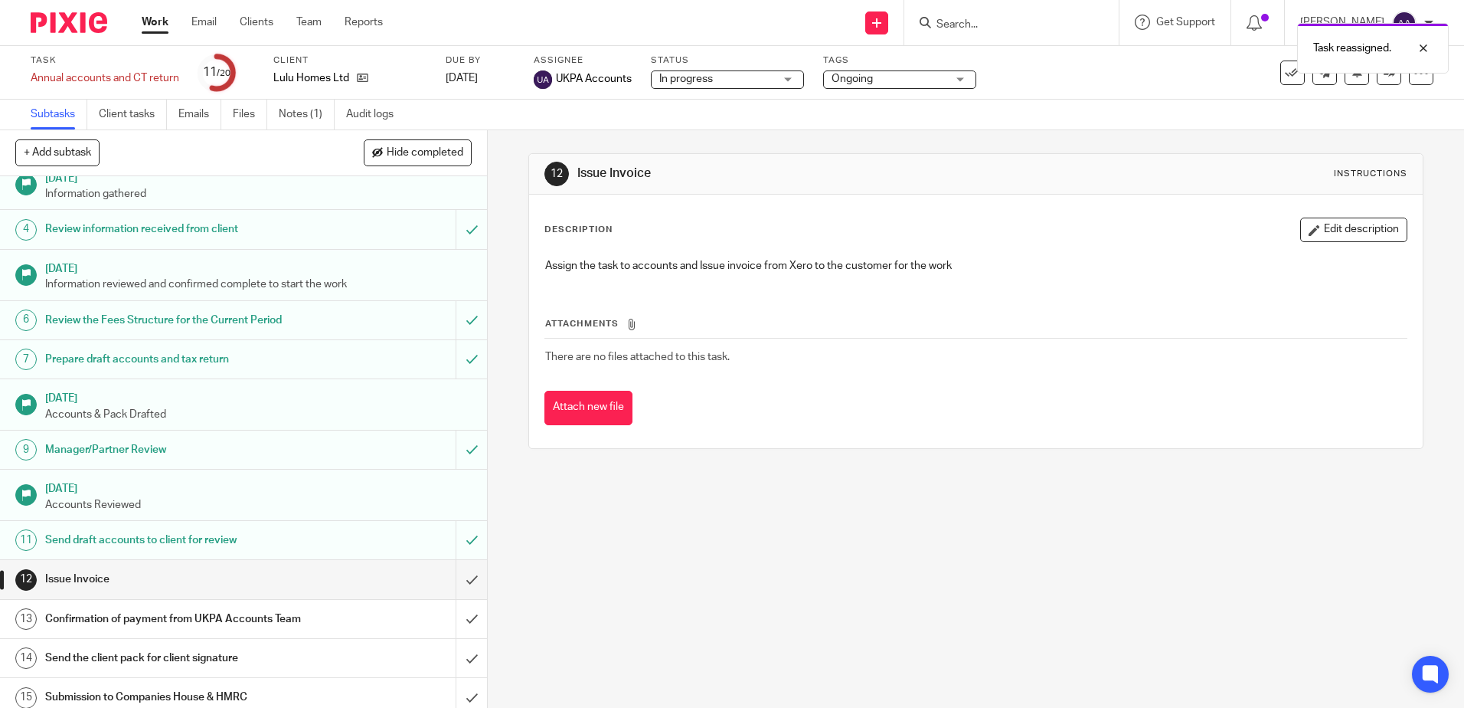
scroll to position [329, 0]
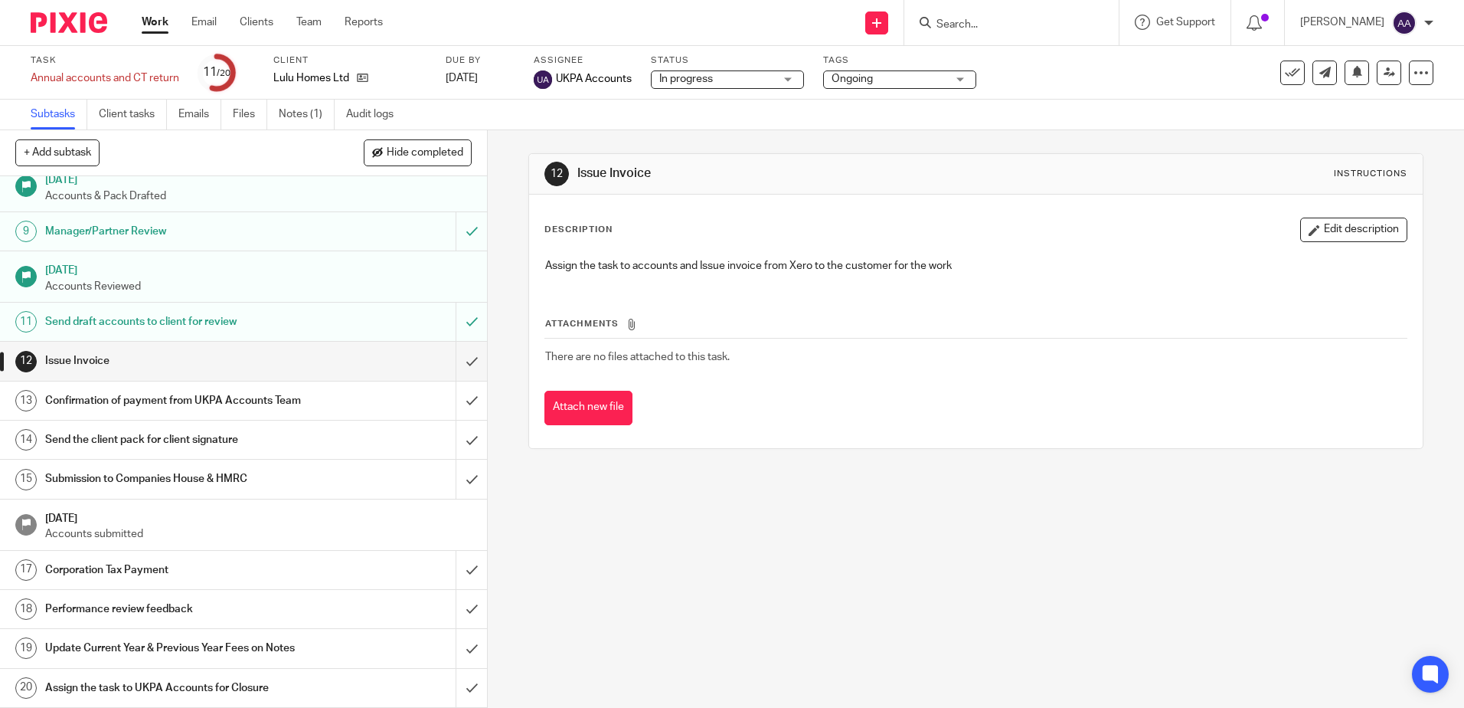
click at [251, 448] on h1 "Send the client pack for client signature" at bounding box center [176, 439] width 263 height 23
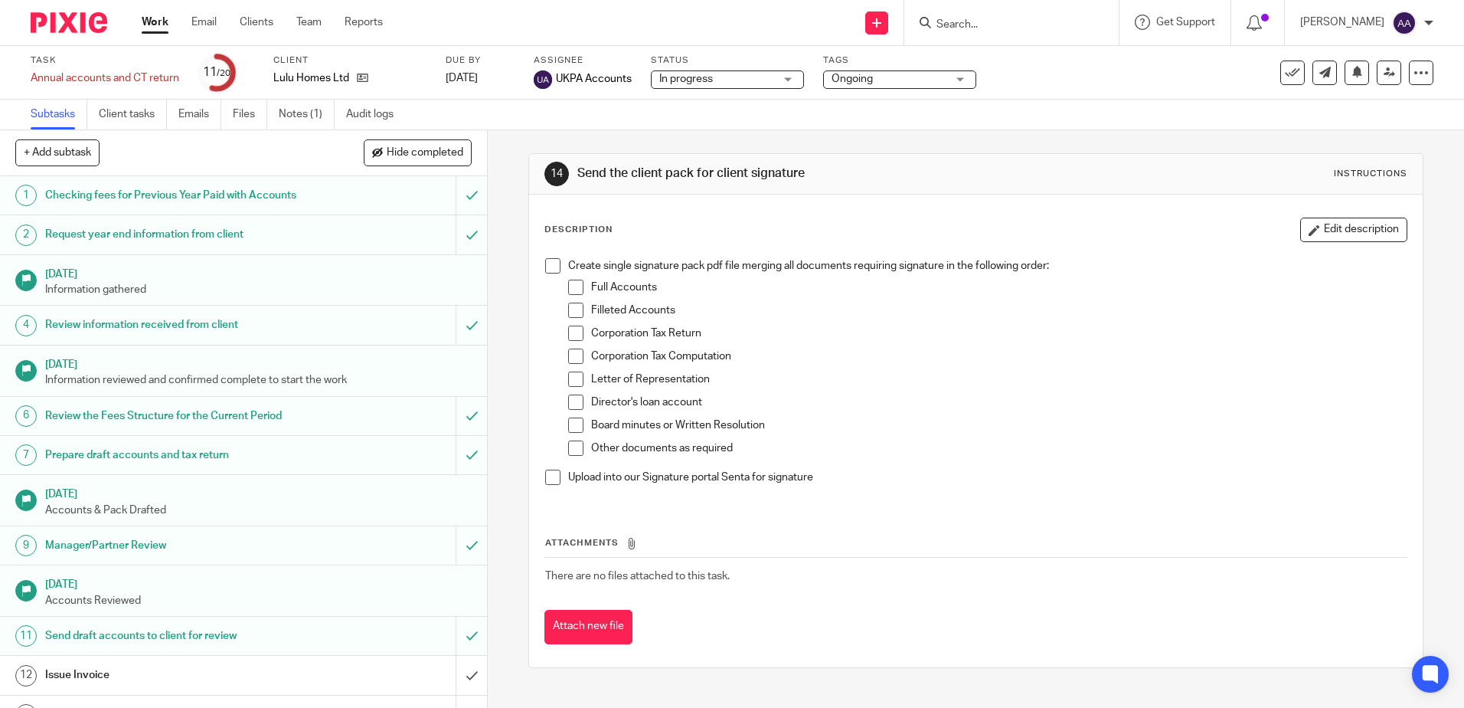
click at [1043, 21] on input "Search" at bounding box center [1004, 25] width 138 height 14
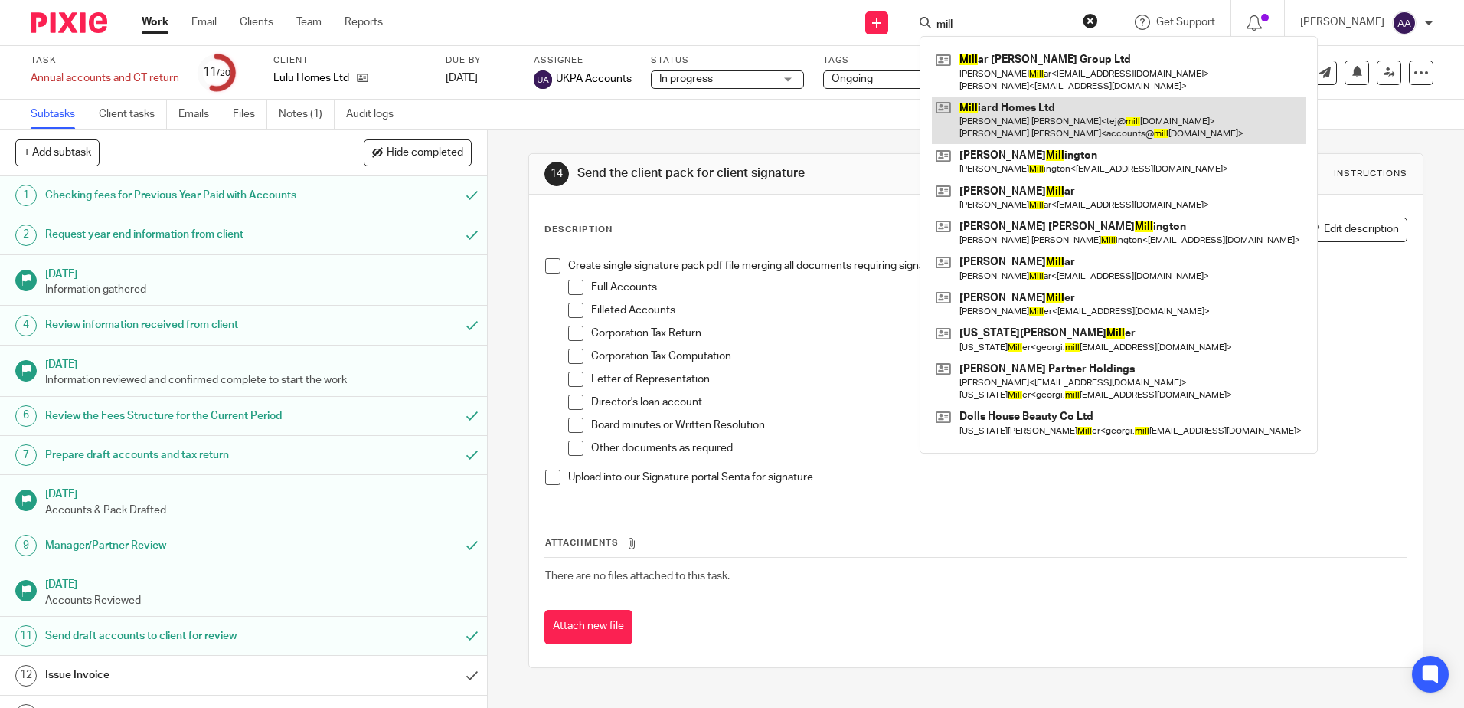
type input "mill"
drag, startPoint x: 1056, startPoint y: 123, endPoint x: 943, endPoint y: 97, distance: 115.4
click at [1056, 123] on link at bounding box center [1119, 119] width 374 height 47
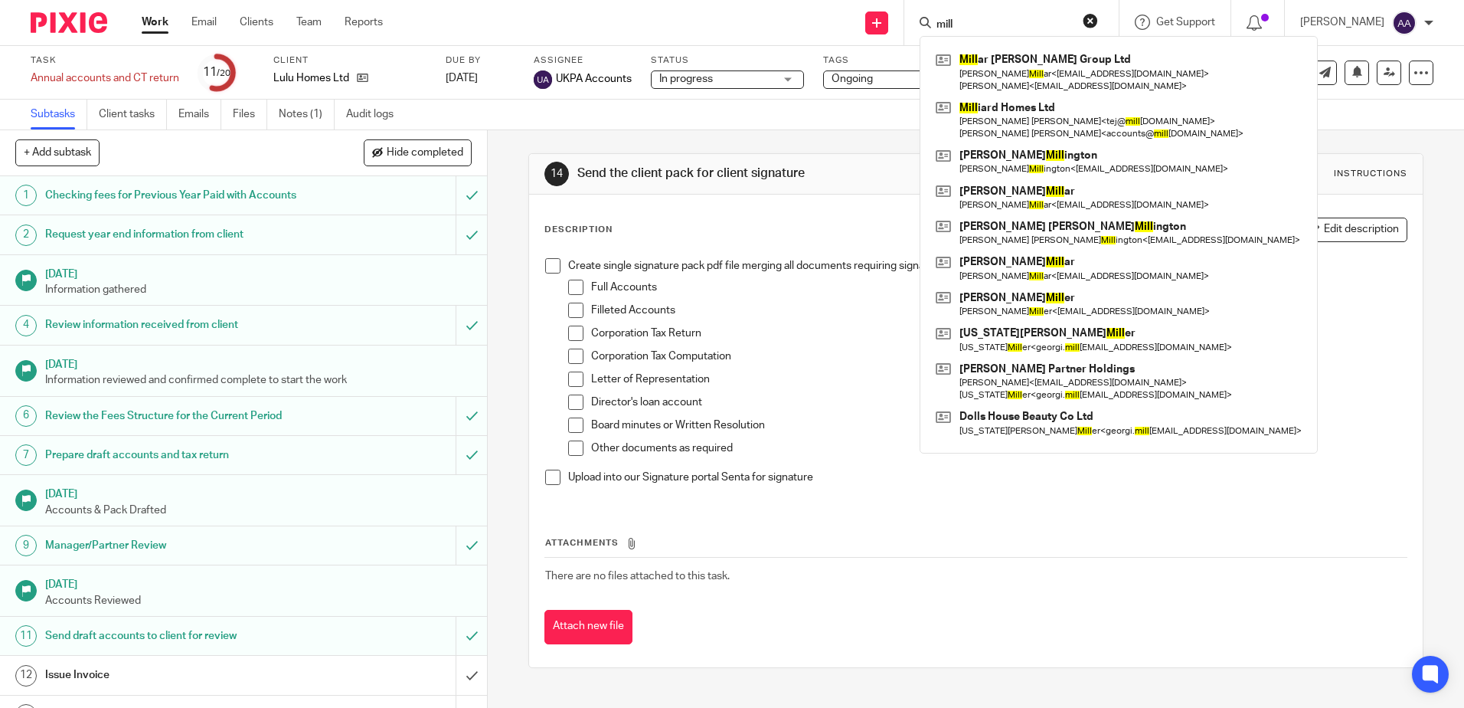
drag, startPoint x: 991, startPoint y: 22, endPoint x: 898, endPoint y: 21, distance: 92.7
click at [898, 21] on div "Send new email Create task Add client mill Mill ar Morris Group Ltd Stuart Mill…" at bounding box center [935, 22] width 1058 height 45
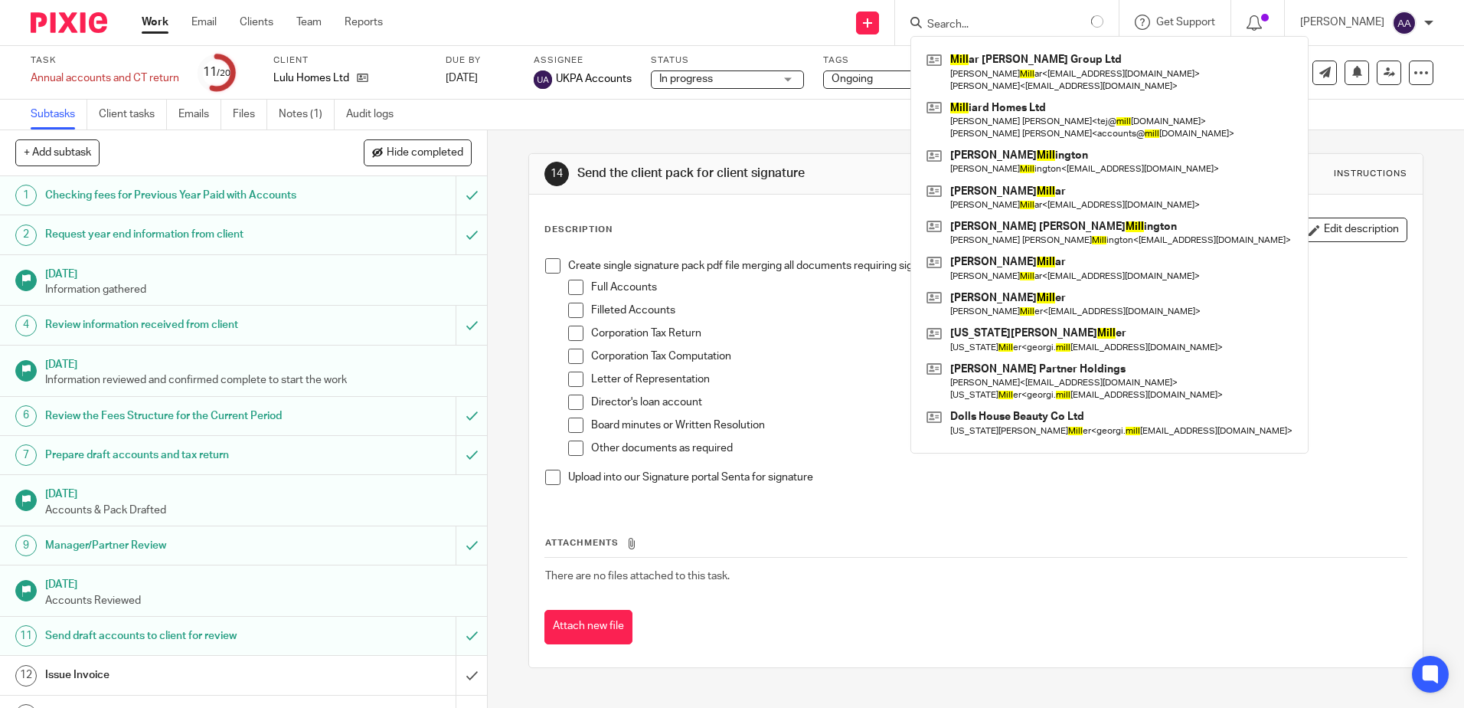
click at [884, 149] on div "14 Send the client pack for client signature Instructions Description Edit desc…" at bounding box center [975, 410] width 894 height 561
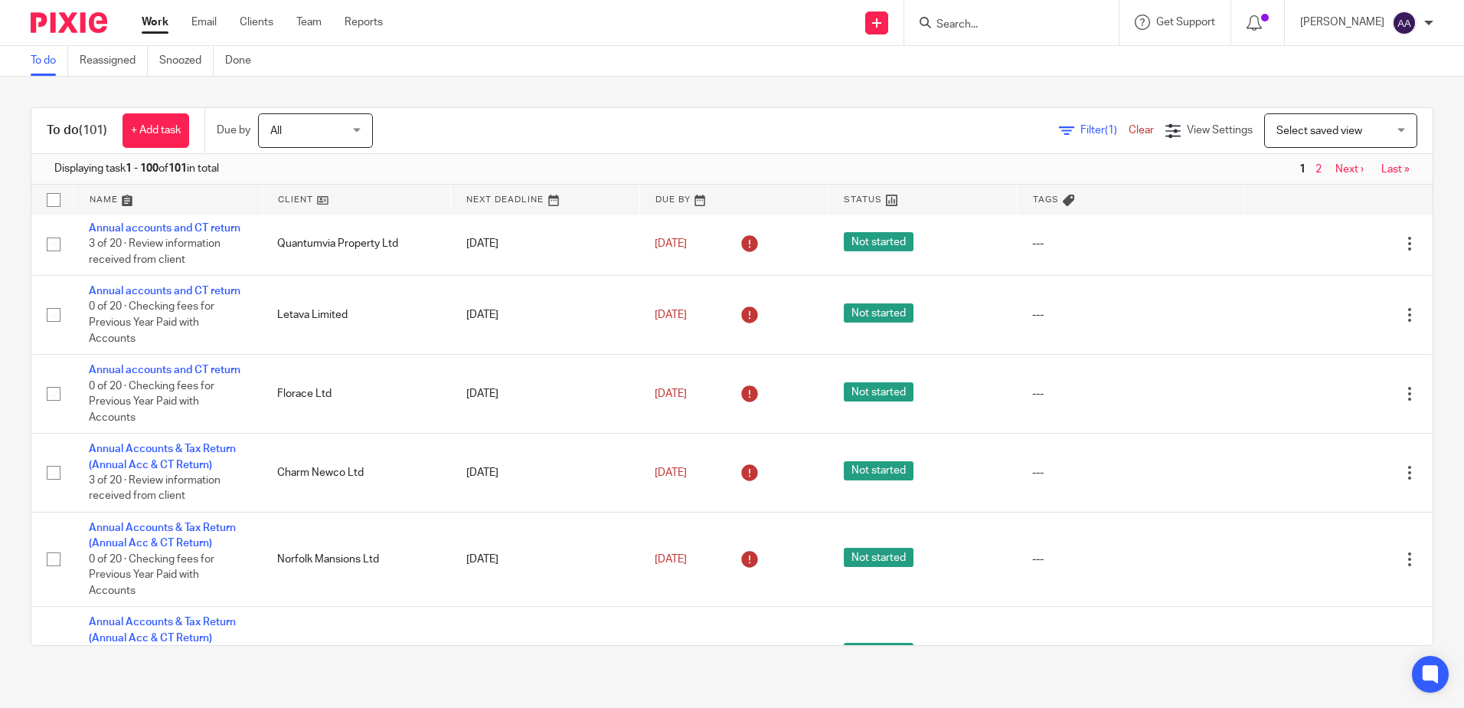
scroll to position [5365, 0]
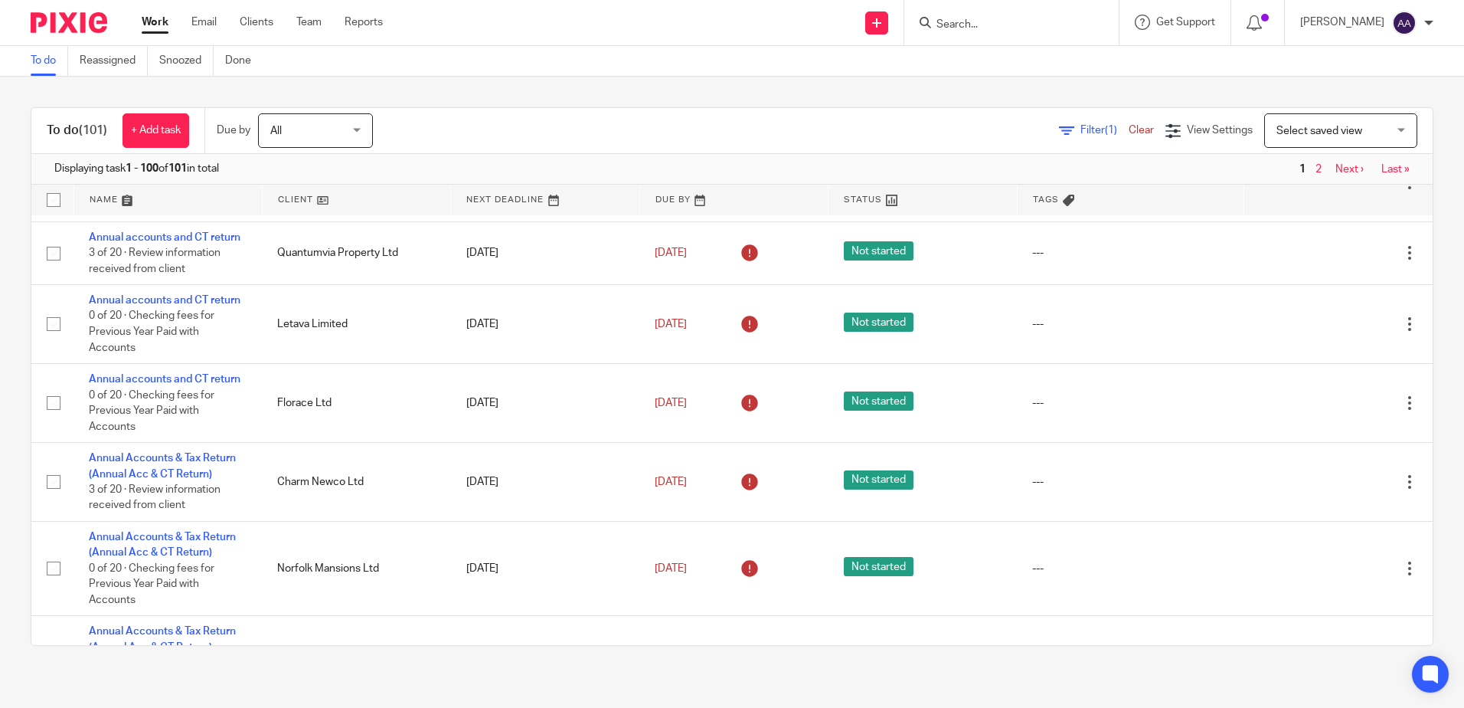
click at [1015, 27] on input "Search" at bounding box center [1004, 25] width 138 height 14
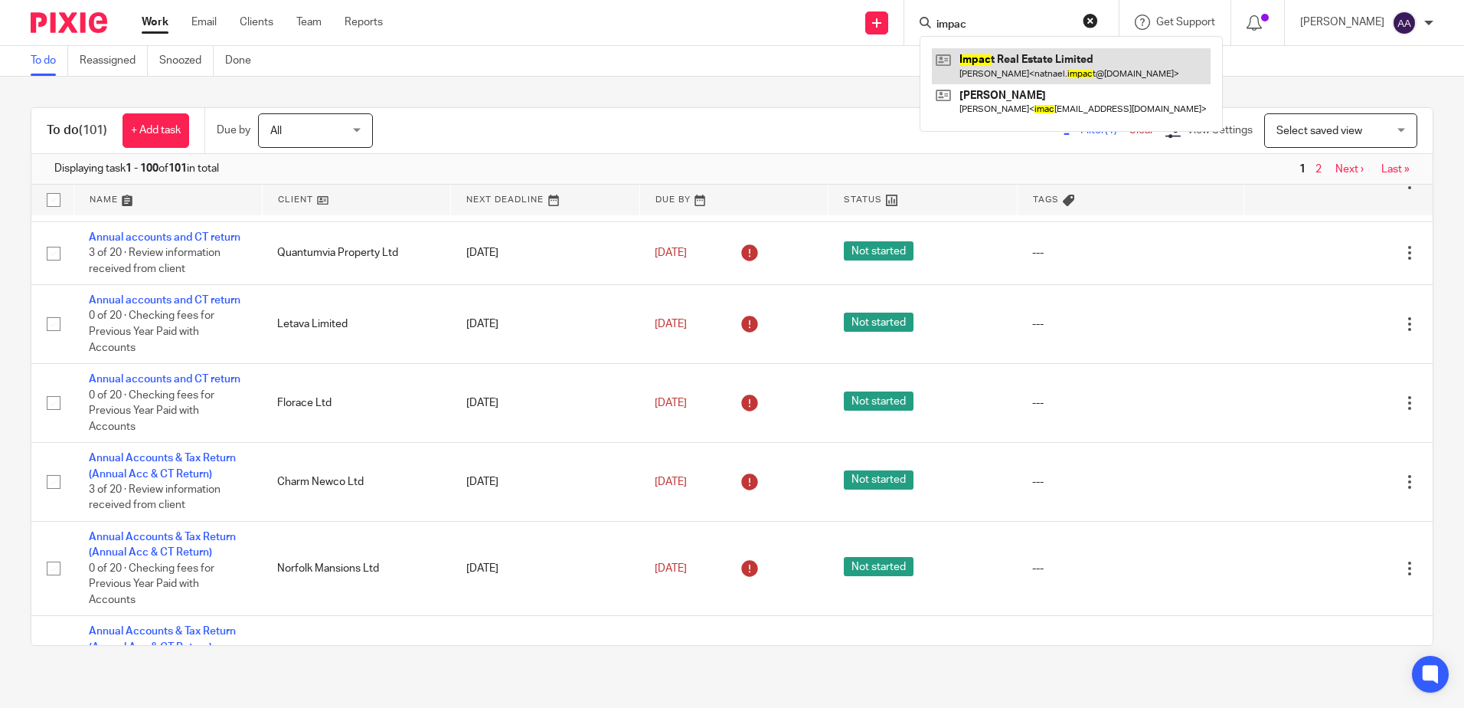
type input "impac"
drag, startPoint x: 1058, startPoint y: 55, endPoint x: 949, endPoint y: 50, distance: 109.6
click at [1058, 55] on link at bounding box center [1071, 65] width 279 height 35
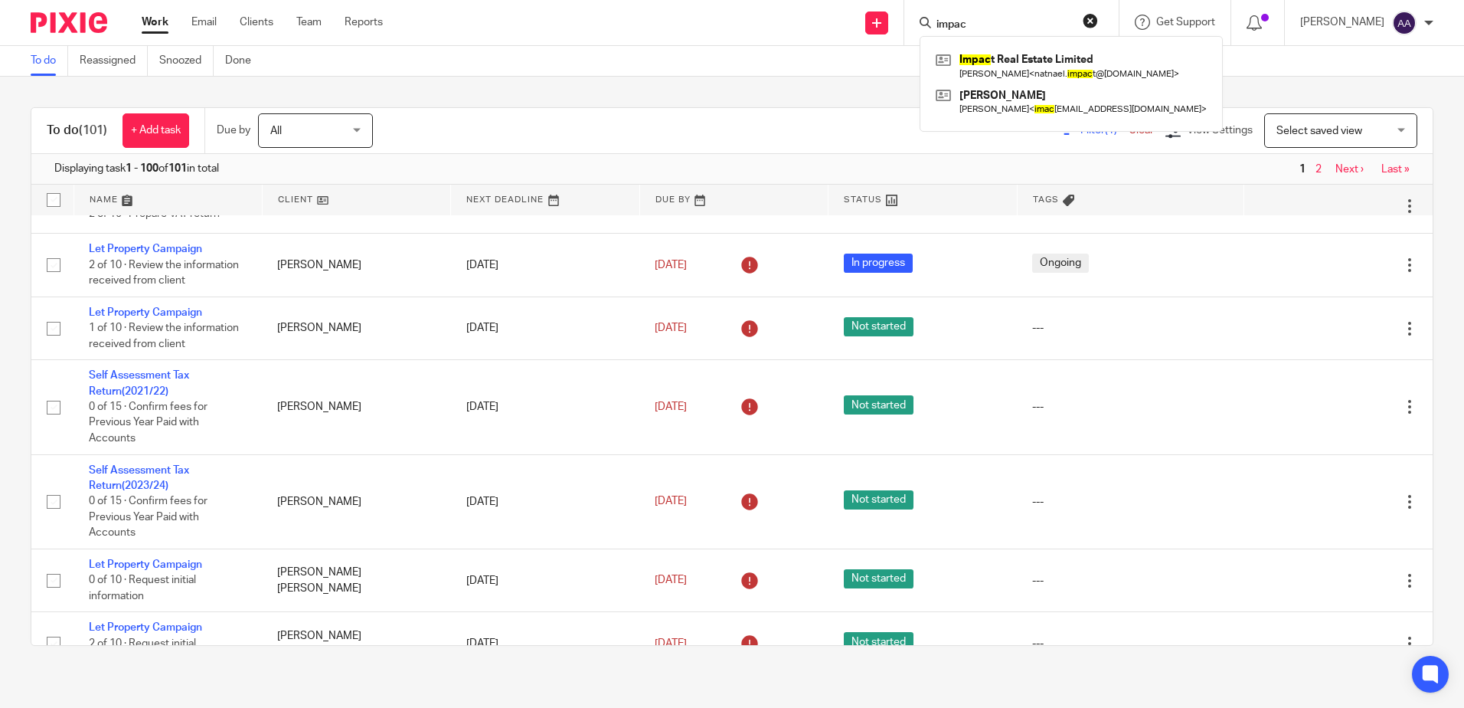
scroll to position [0, 0]
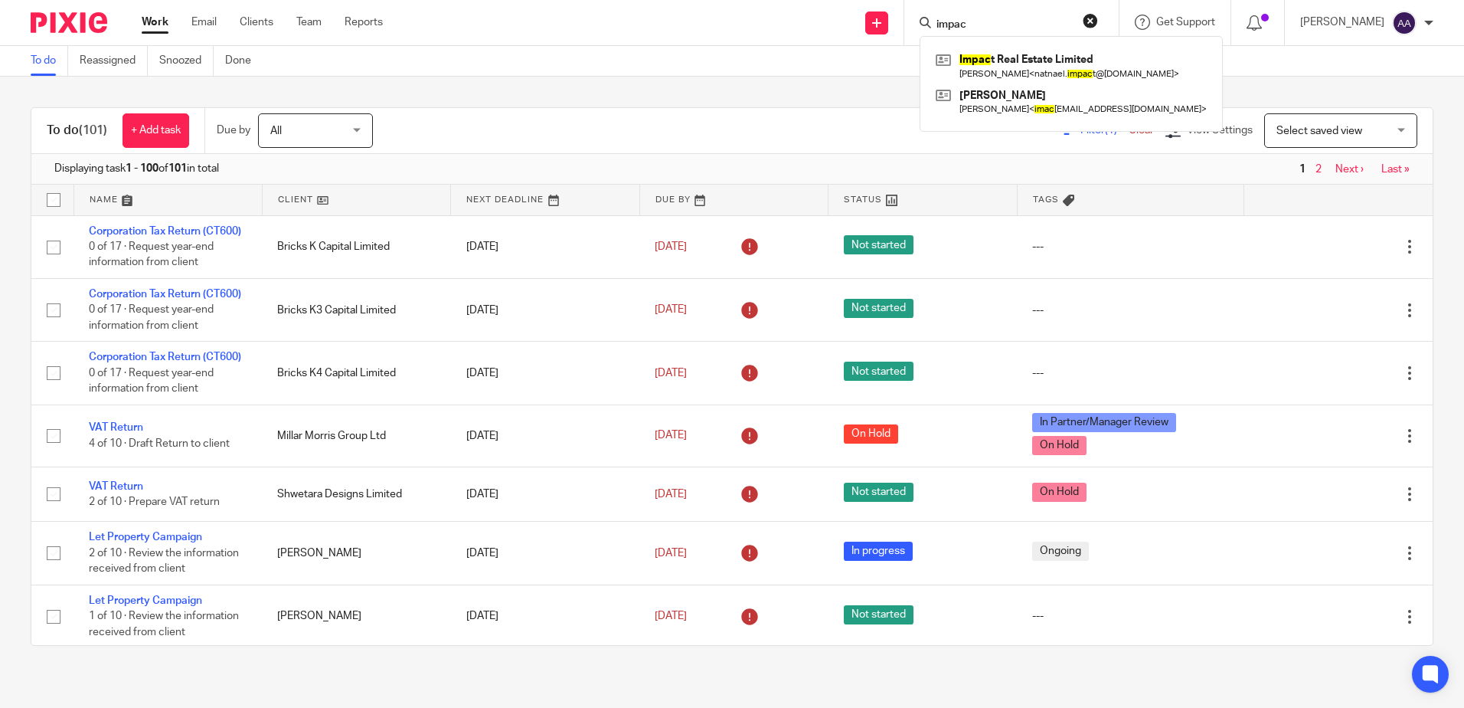
drag, startPoint x: 679, startPoint y: 37, endPoint x: 653, endPoint y: 88, distance: 57.5
click at [680, 37] on div "Send new email Create task Add client impac Impac t Real Estate Limited Natnael…" at bounding box center [935, 22] width 1058 height 45
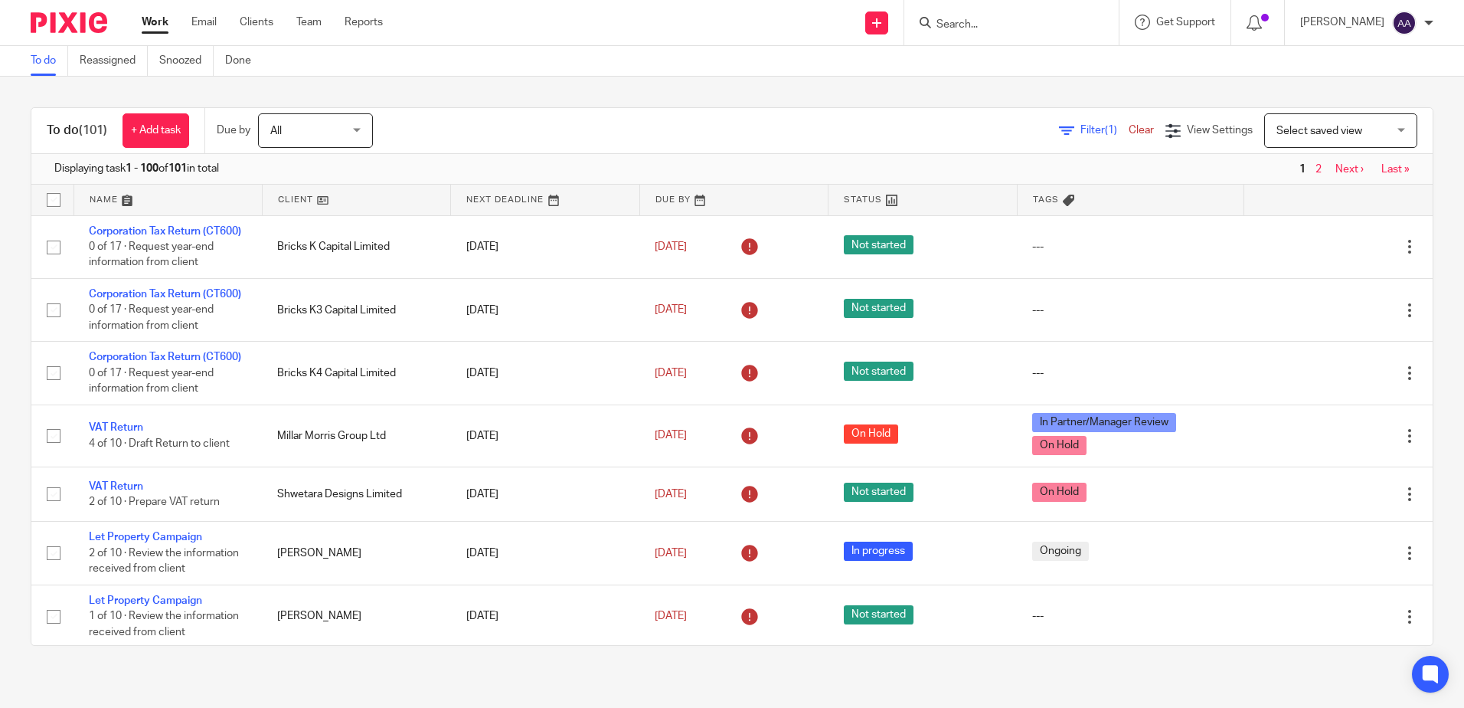
click at [973, 21] on input "Search" at bounding box center [1004, 25] width 138 height 14
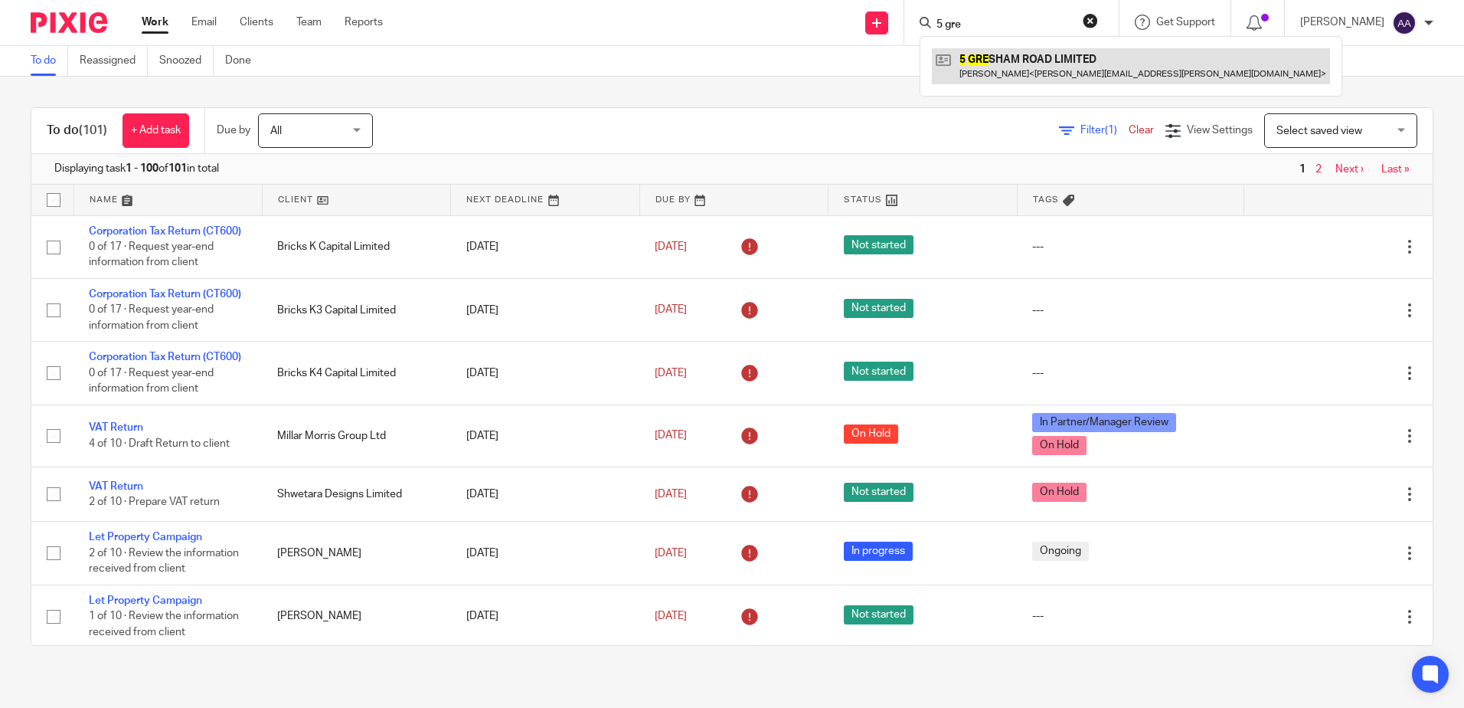
type input "5 gre"
drag, startPoint x: 1008, startPoint y: 54, endPoint x: 996, endPoint y: 51, distance: 12.5
click at [1008, 54] on link at bounding box center [1131, 65] width 398 height 35
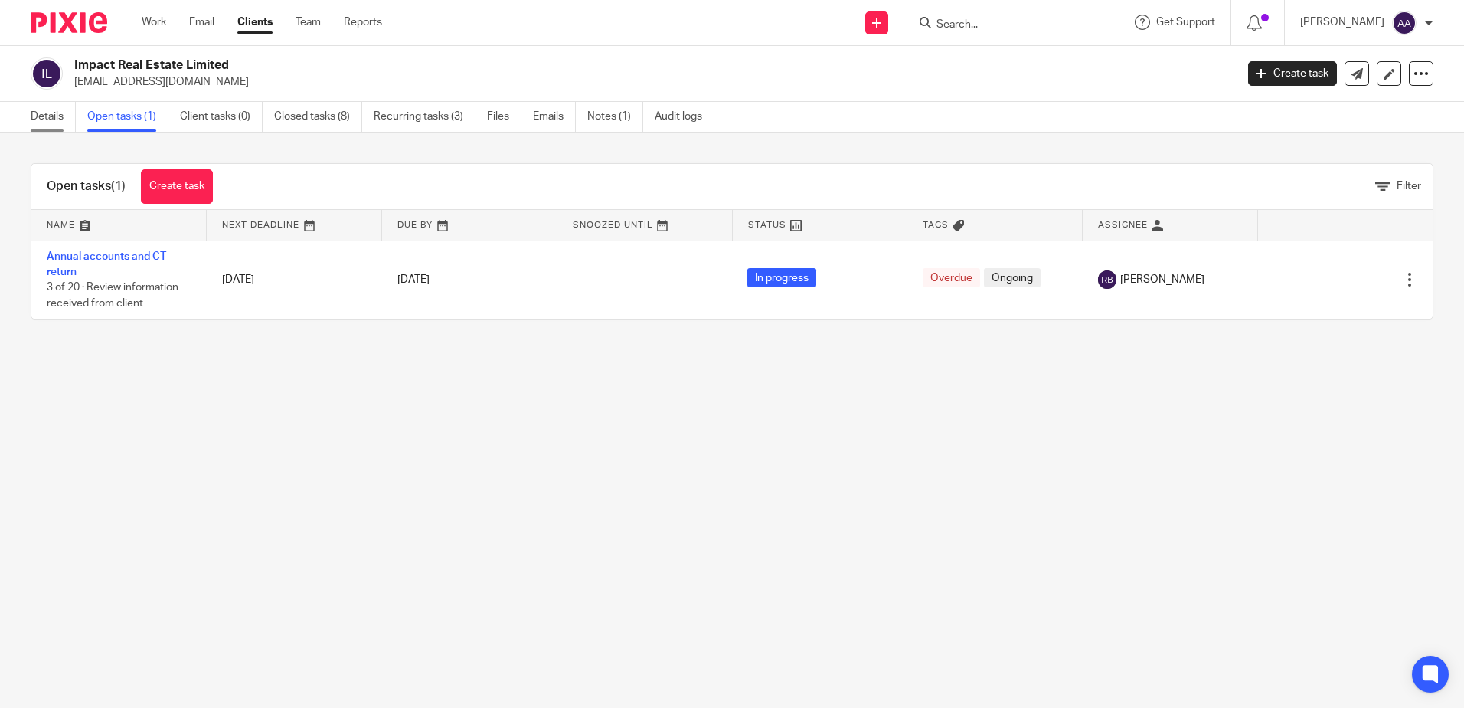
click at [45, 124] on link "Details" at bounding box center [53, 117] width 45 height 30
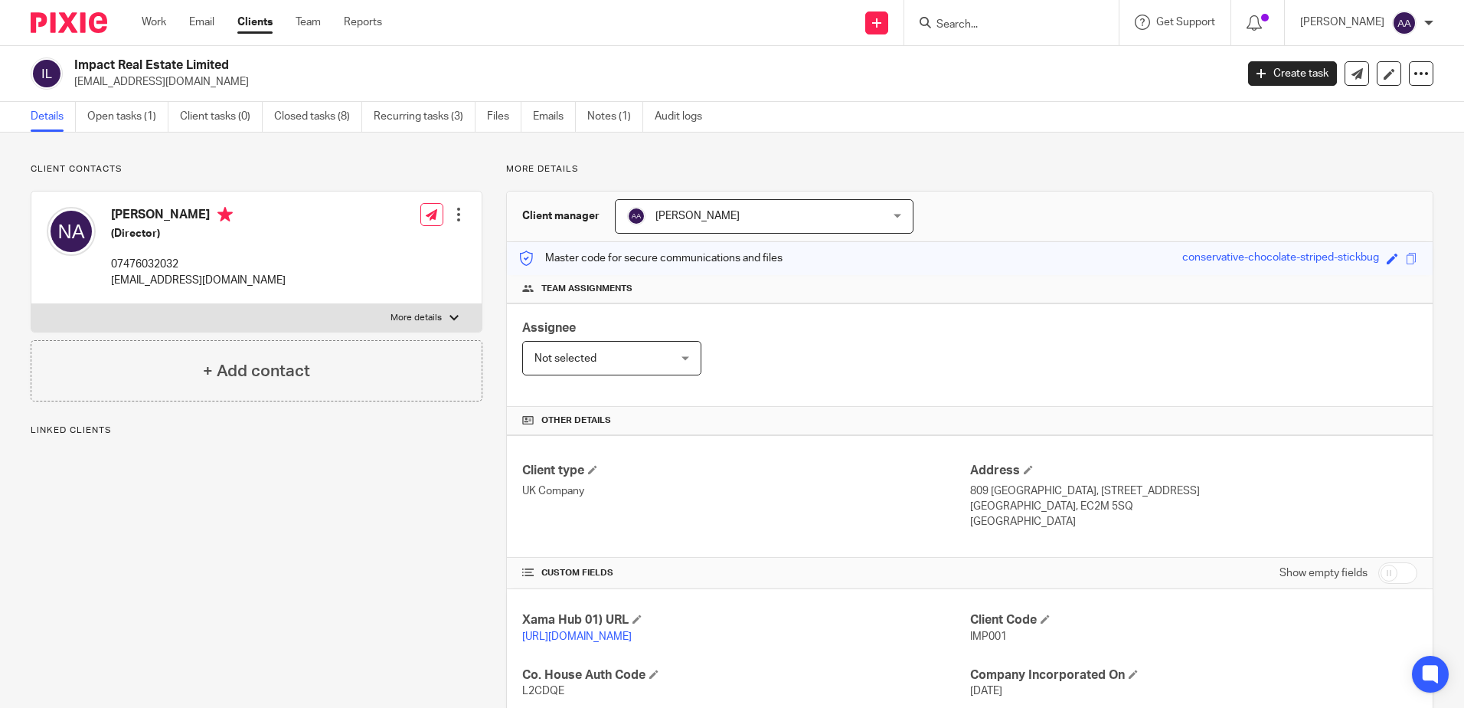
click at [61, 119] on link "Details" at bounding box center [53, 117] width 45 height 30
click at [116, 116] on link "Open tasks (1)" at bounding box center [127, 117] width 81 height 30
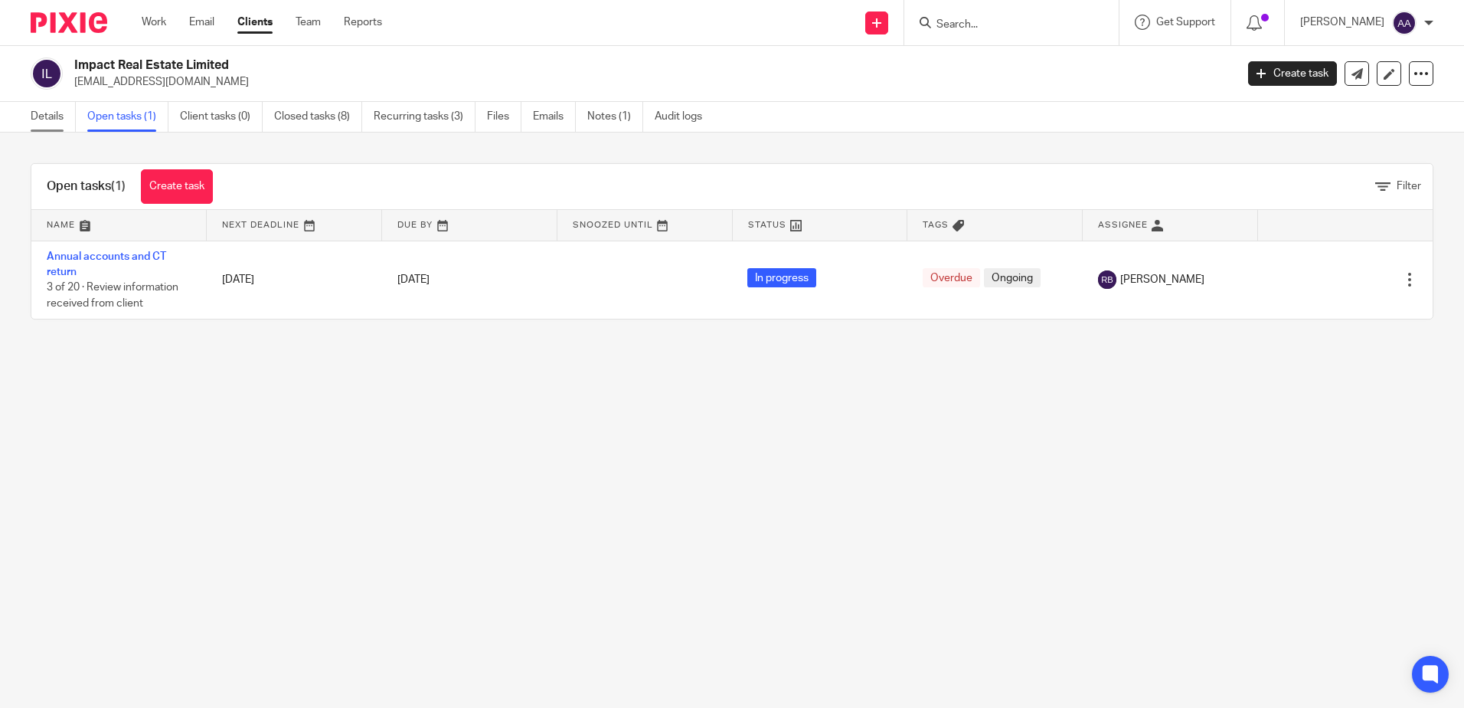
click at [34, 113] on link "Details" at bounding box center [53, 117] width 45 height 30
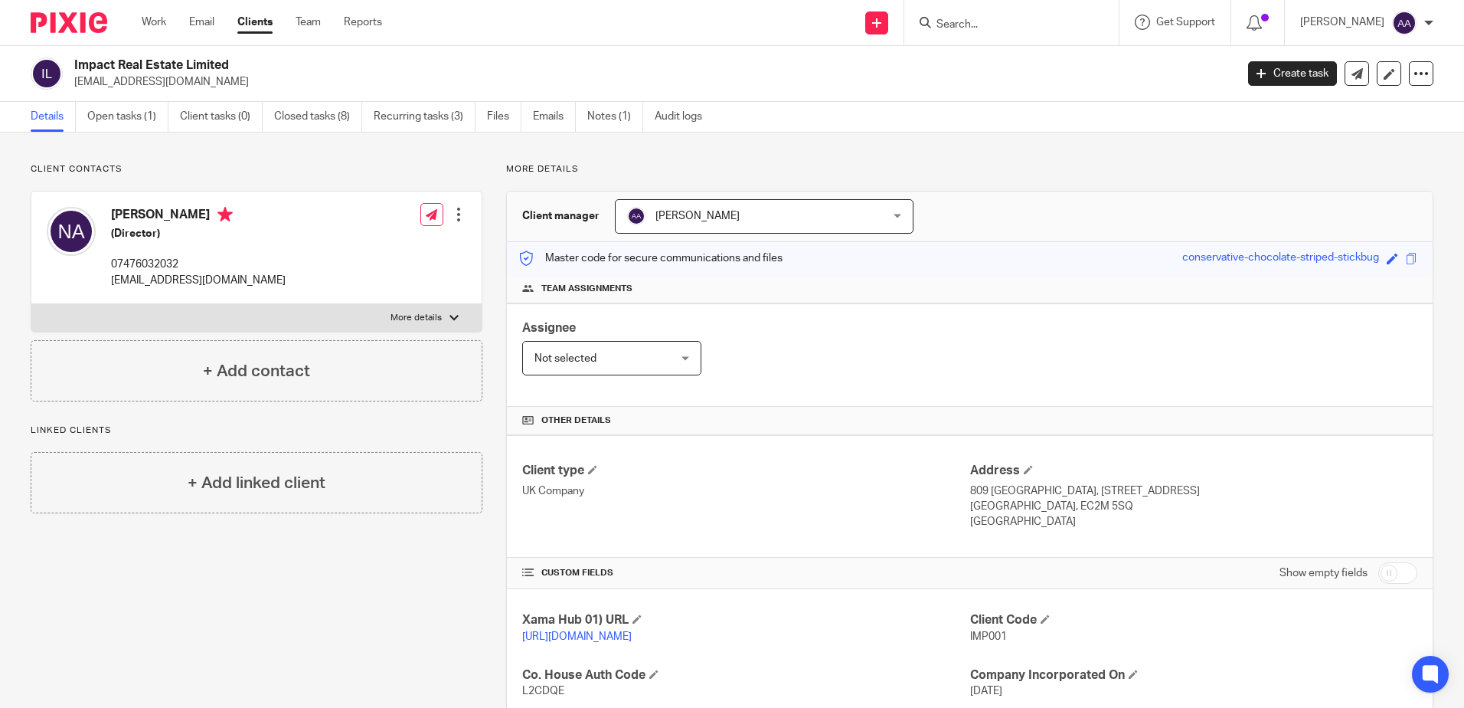
click at [985, 23] on input "Search" at bounding box center [1004, 25] width 138 height 14
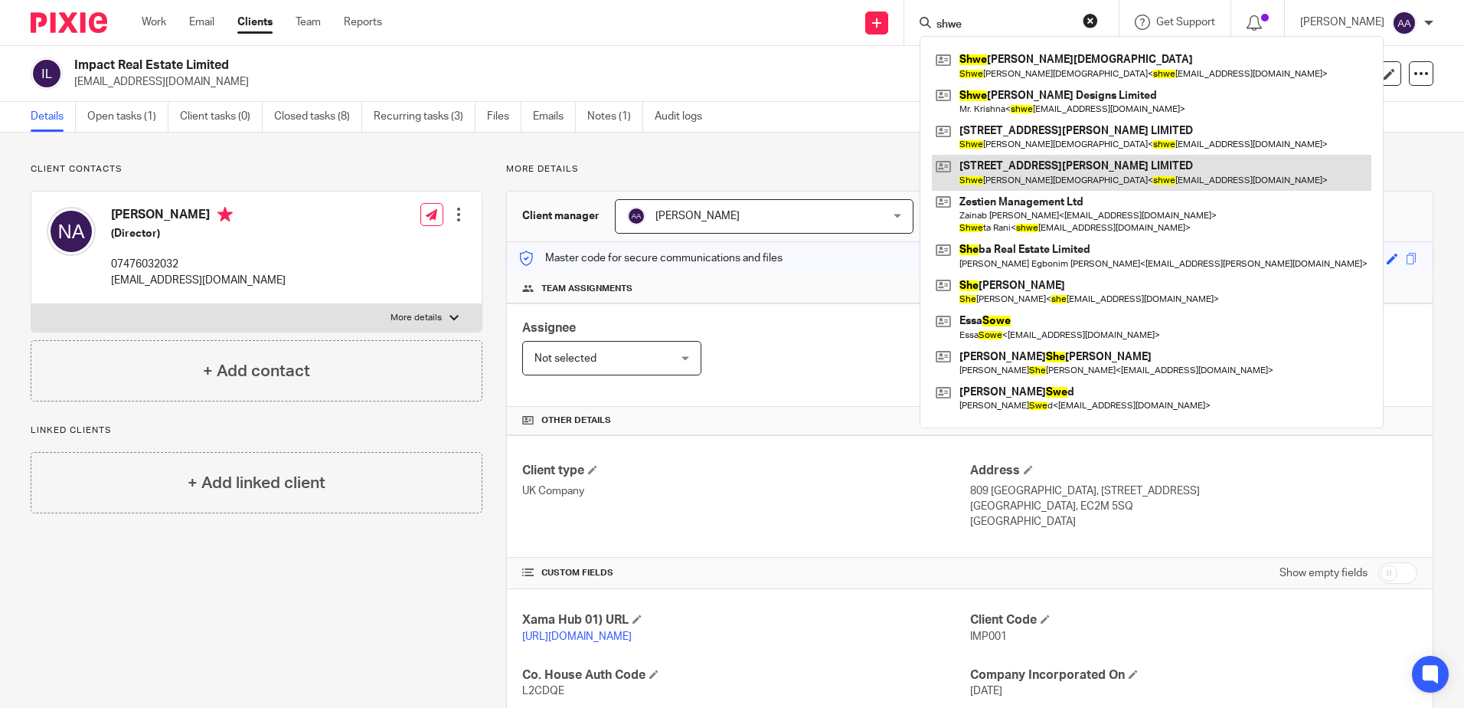
type input "shwe"
click at [1006, 171] on link at bounding box center [1152, 172] width 440 height 35
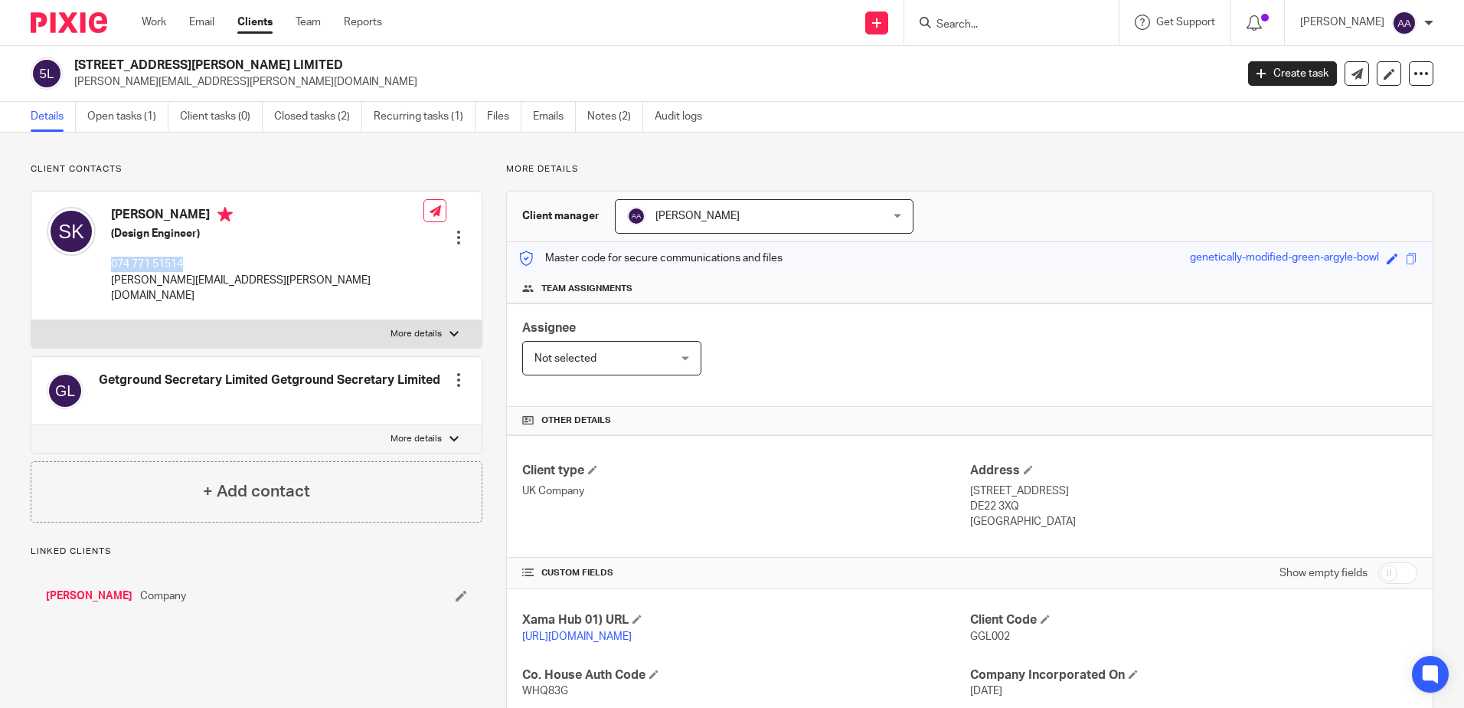
drag, startPoint x: 0, startPoint y: 0, endPoint x: 109, endPoint y: 266, distance: 287.8
click at [109, 266] on div "[PERSON_NAME] (Design Engineer) 074 771 51514 [PERSON_NAME][EMAIL_ADDRESS][PERS…" at bounding box center [235, 255] width 377 height 112
copy p "074 771 51514"
click at [332, 260] on div "[PERSON_NAME] (Design Engineer) 074 771 51514 [PERSON_NAME][EMAIL_ADDRESS][PERS…" at bounding box center [256, 255] width 450 height 128
click at [1042, 18] on input "Search" at bounding box center [1004, 25] width 138 height 14
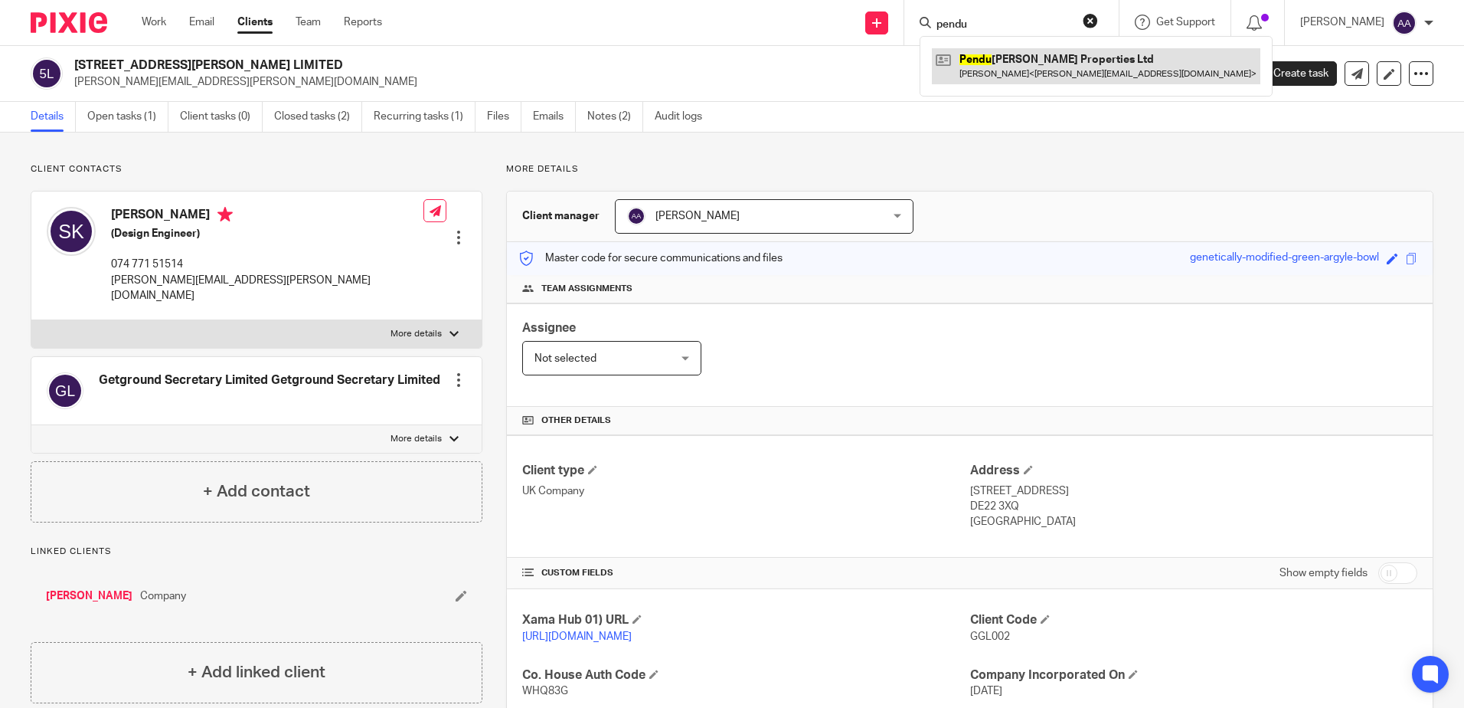
type input "pendu"
drag, startPoint x: 1007, startPoint y: 65, endPoint x: 969, endPoint y: 39, distance: 46.3
click at [1007, 65] on link at bounding box center [1096, 65] width 328 height 35
click at [615, 47] on div "5 GRESHAM ROAD LIMITED shwetabh.saket@gmail.com Create task Update from Compani…" at bounding box center [732, 74] width 1464 height 56
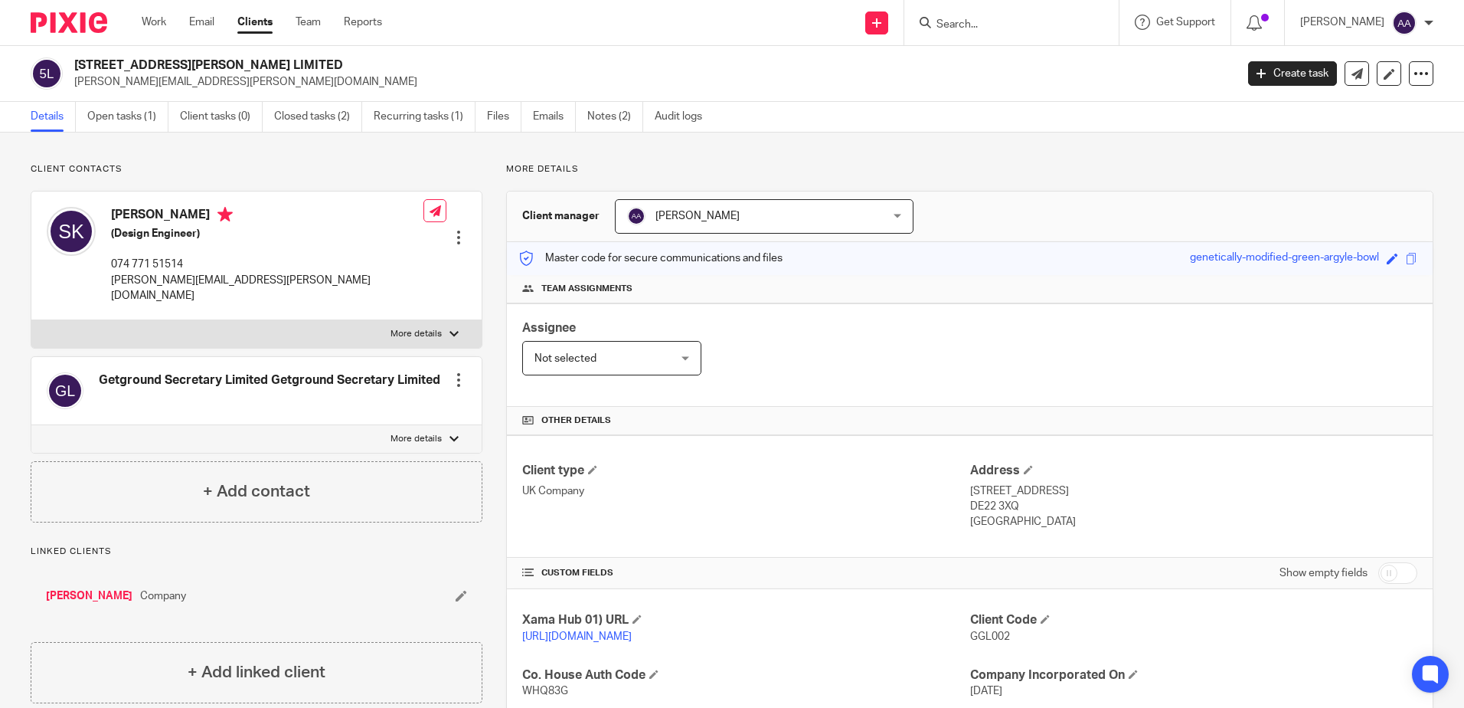
click at [70, 26] on img at bounding box center [69, 22] width 77 height 21
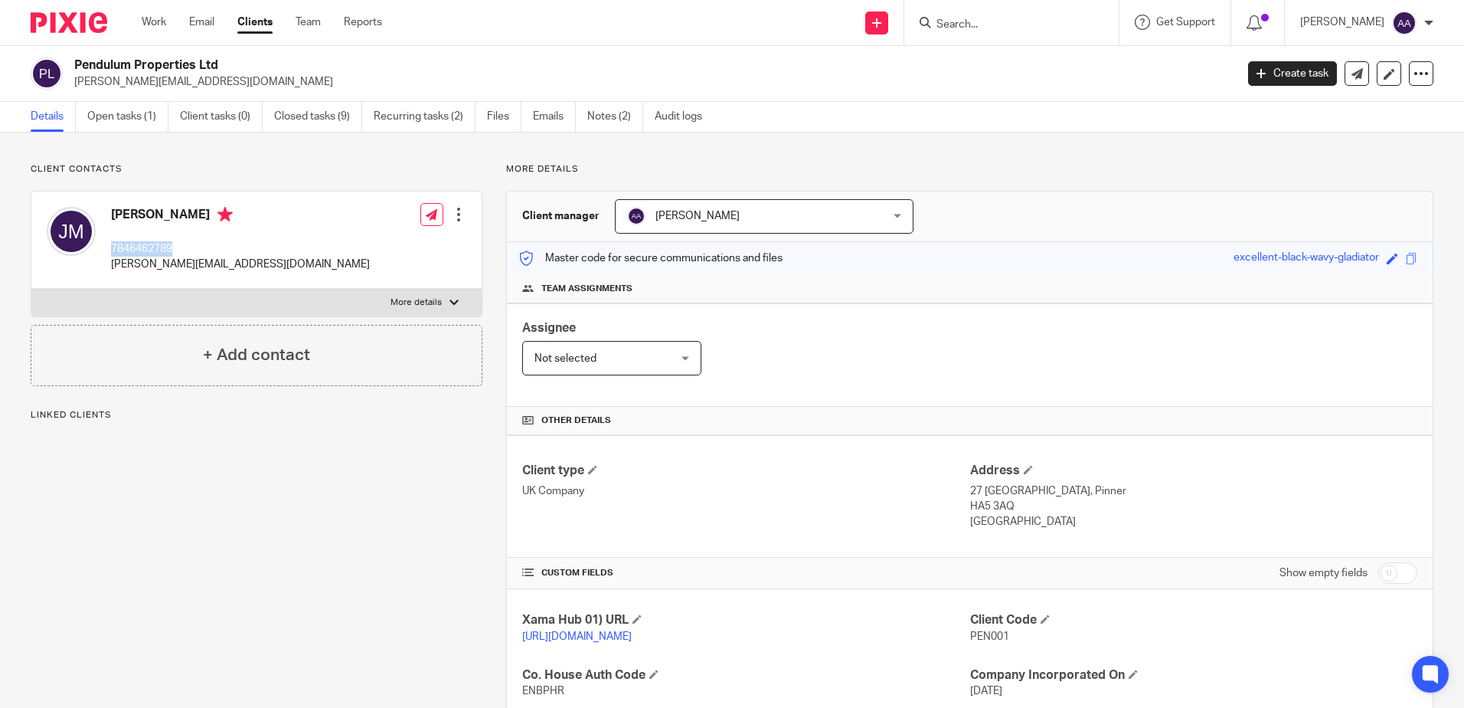
click at [109, 255] on div "[PERSON_NAME] 7846462789 [PERSON_NAME][EMAIL_ADDRESS][DOMAIN_NAME]" at bounding box center [208, 239] width 323 height 81
click at [165, 201] on div "[PERSON_NAME] 7846462789 [PERSON_NAME][EMAIL_ADDRESS][DOMAIN_NAME]" at bounding box center [208, 239] width 323 height 81
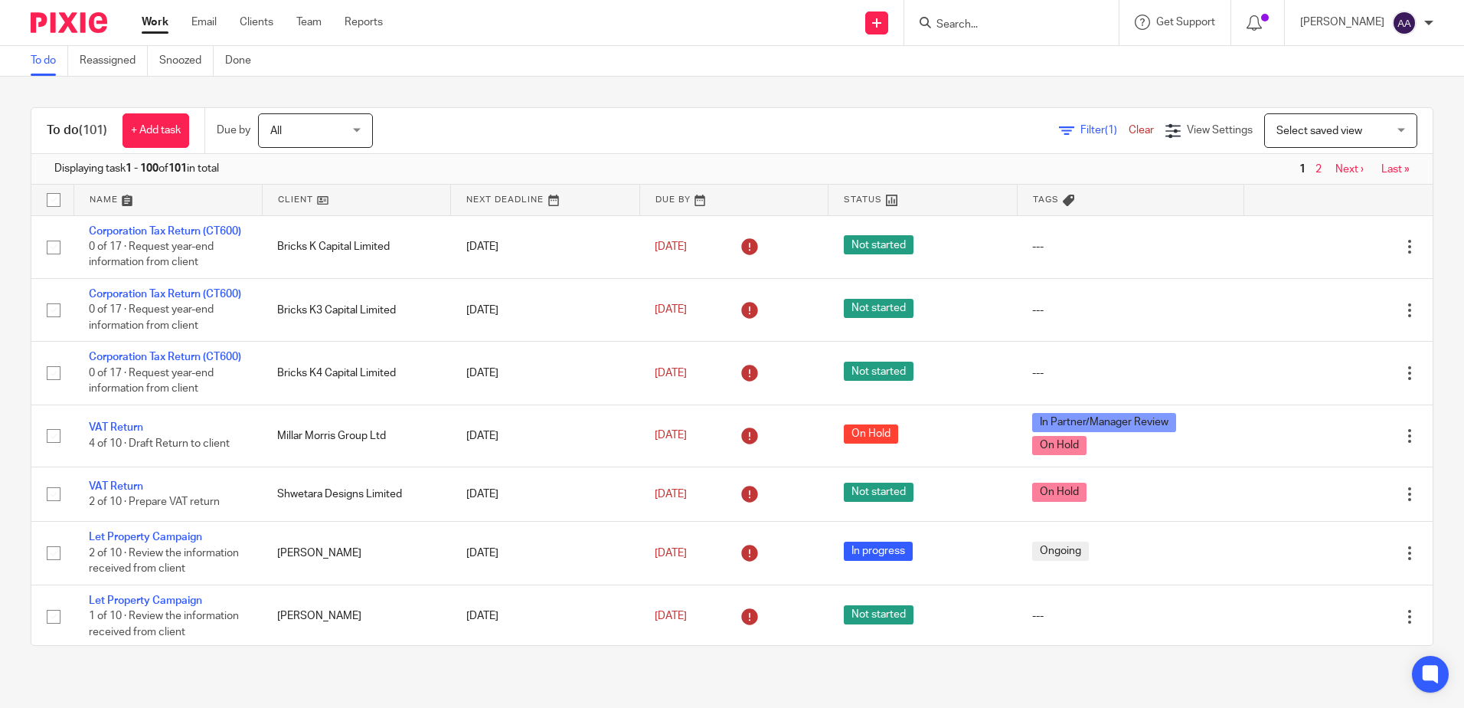
click at [1064, 138] on div "Filter (1) Clear" at bounding box center [1112, 131] width 106 height 16
click at [1080, 133] on span "Filter (1)" at bounding box center [1104, 130] width 48 height 11
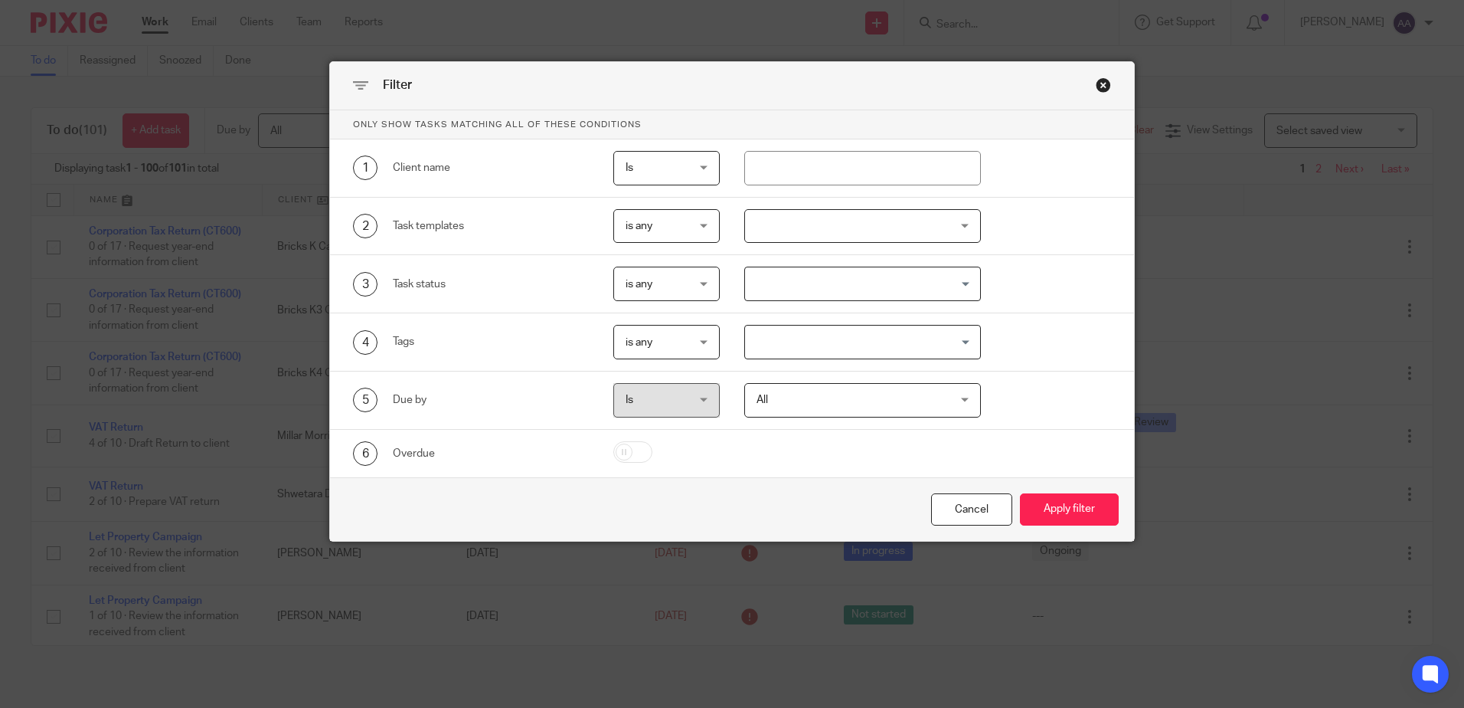
click at [959, 283] on input "Search for option" at bounding box center [859, 283] width 225 height 27
click at [955, 221] on div at bounding box center [862, 226] width 237 height 34
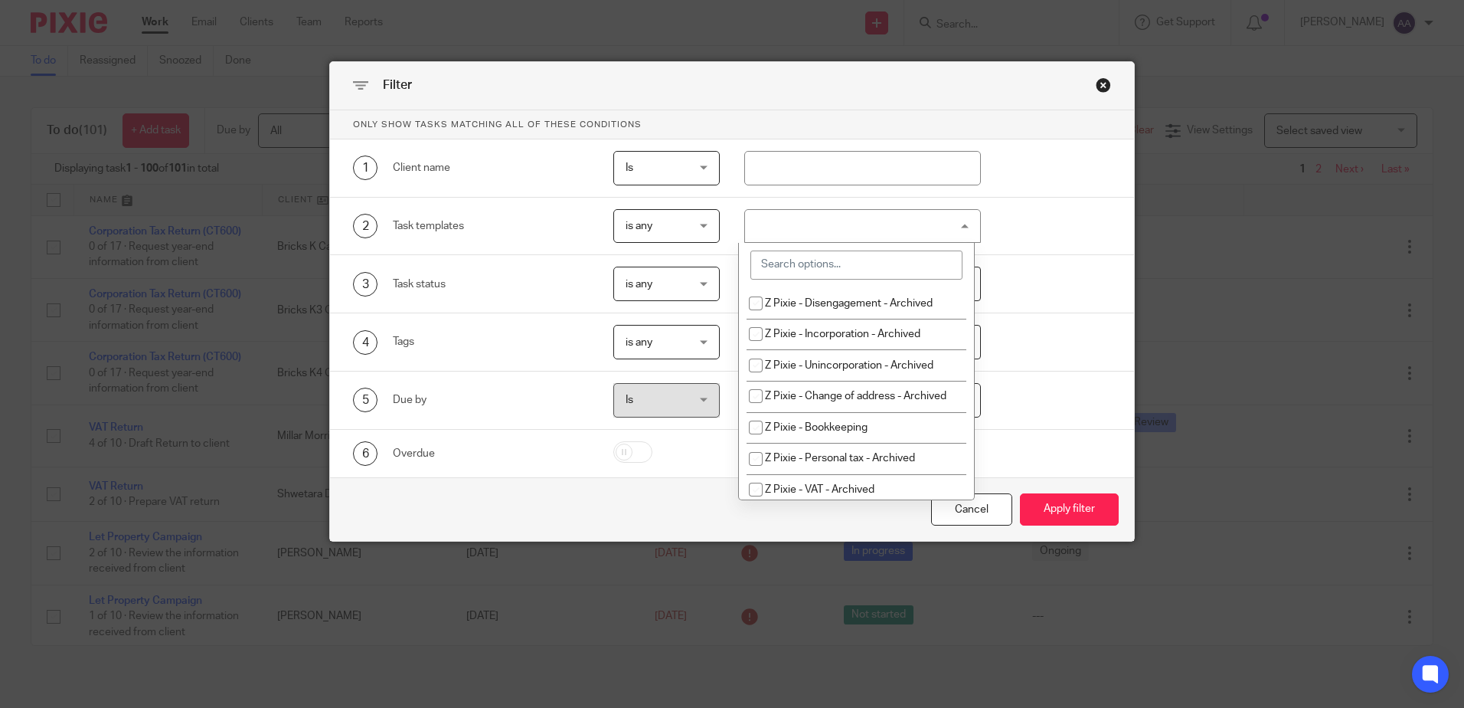
click at [885, 272] on input "search" at bounding box center [856, 264] width 212 height 29
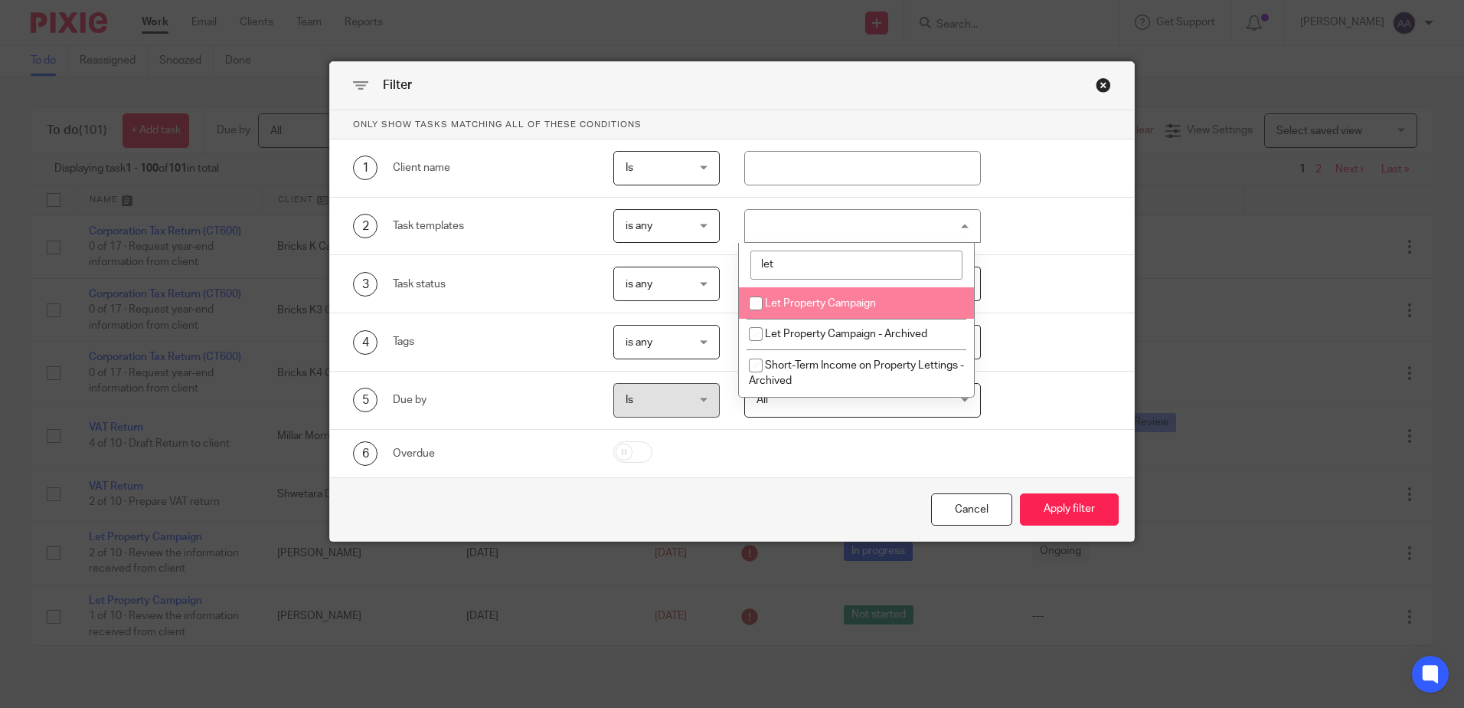
type input "let"
click at [757, 302] on input "checkbox" at bounding box center [755, 303] width 29 height 29
checkbox input "true"
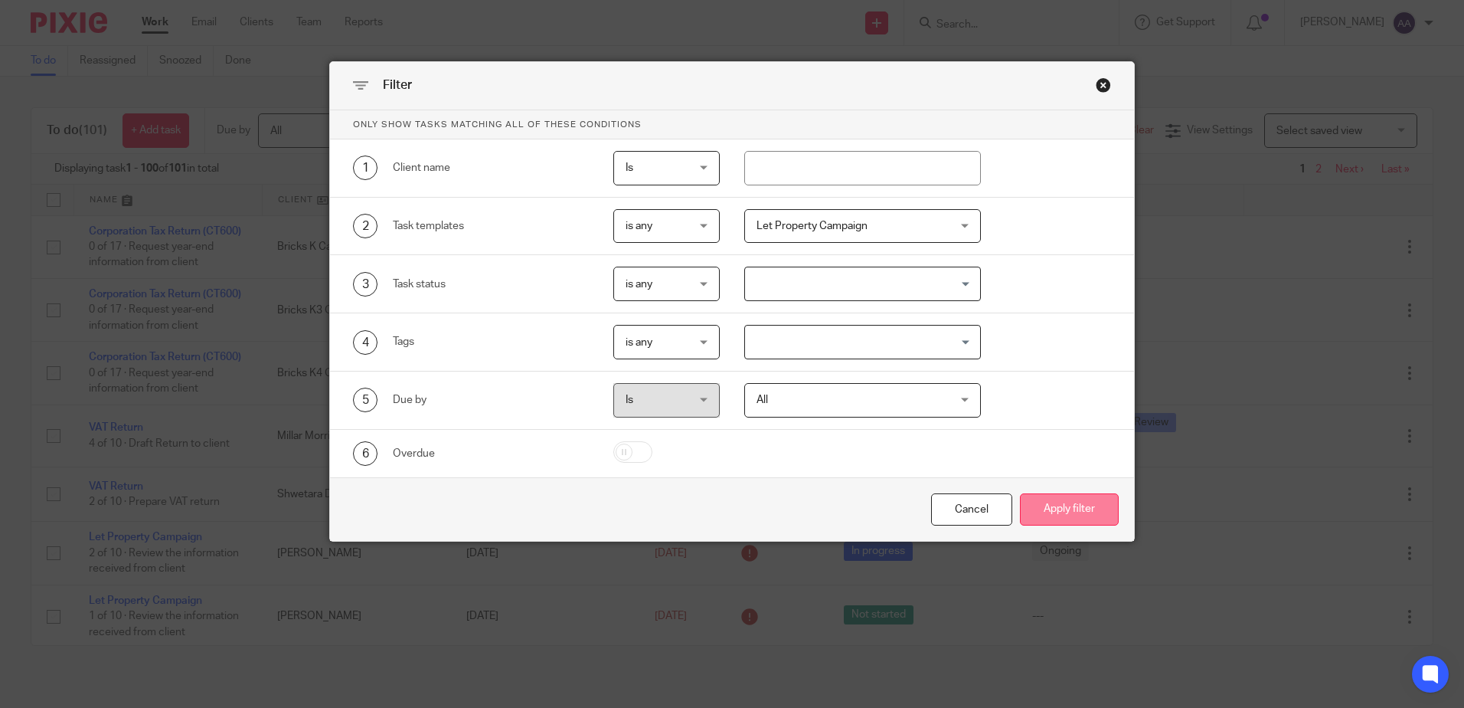
click at [1061, 502] on button "Apply filter" at bounding box center [1069, 509] width 99 height 33
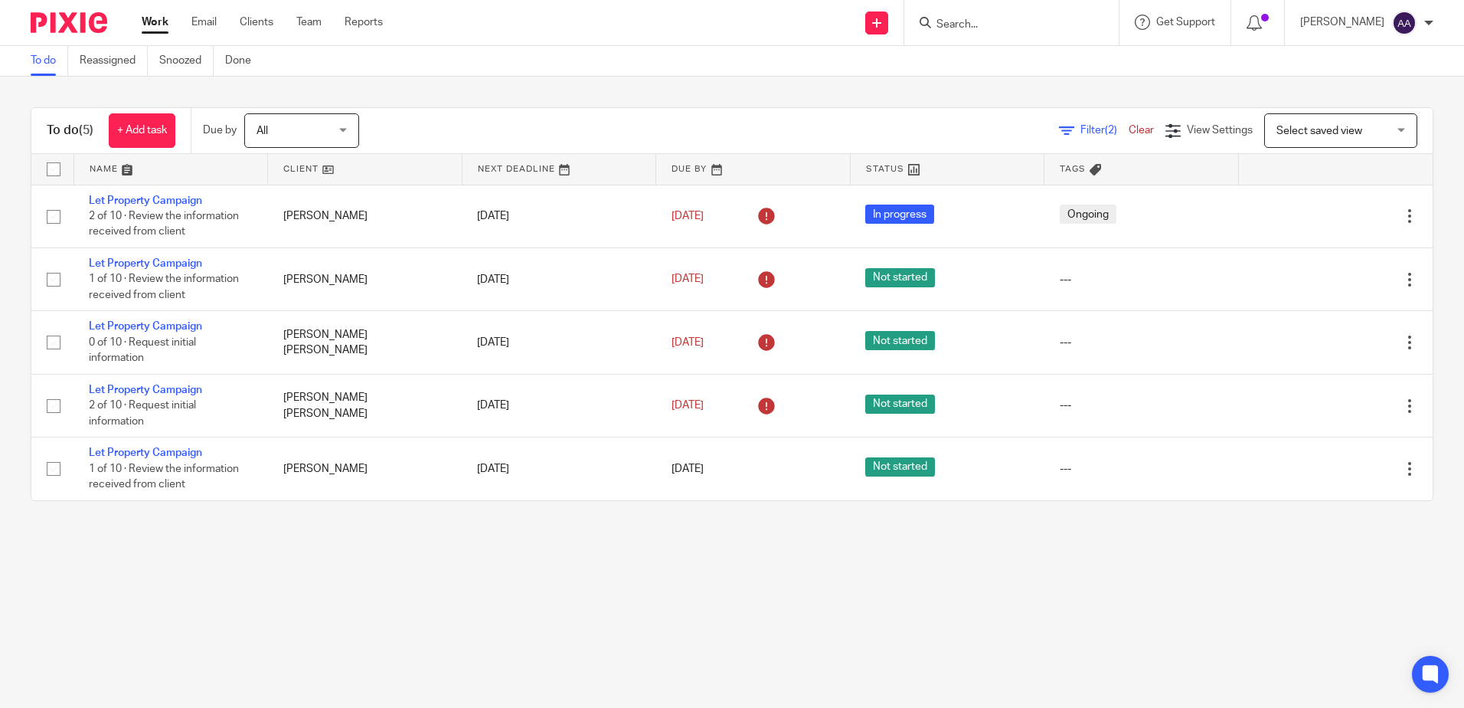
click at [1062, 31] on input "Search" at bounding box center [1004, 25] width 138 height 14
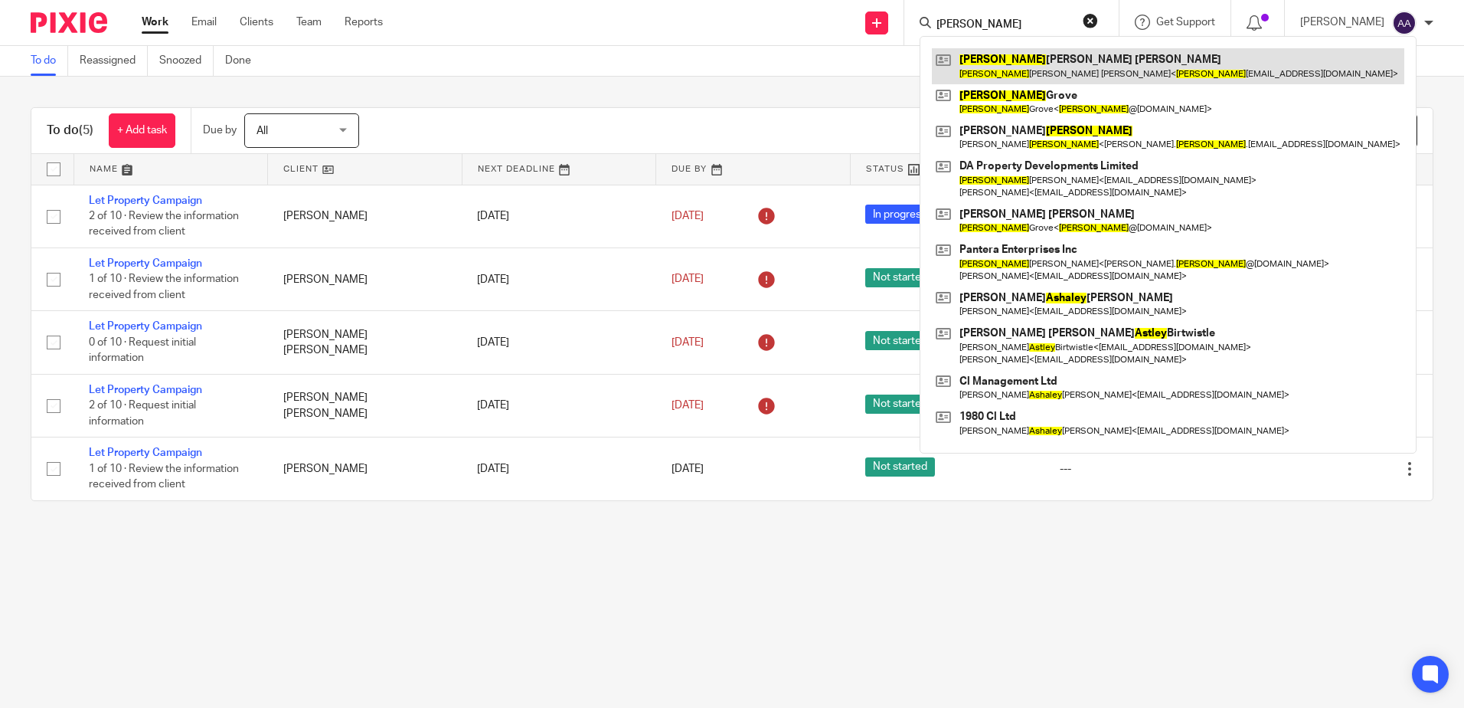
type input "[PERSON_NAME]"
click at [995, 69] on link at bounding box center [1168, 65] width 472 height 35
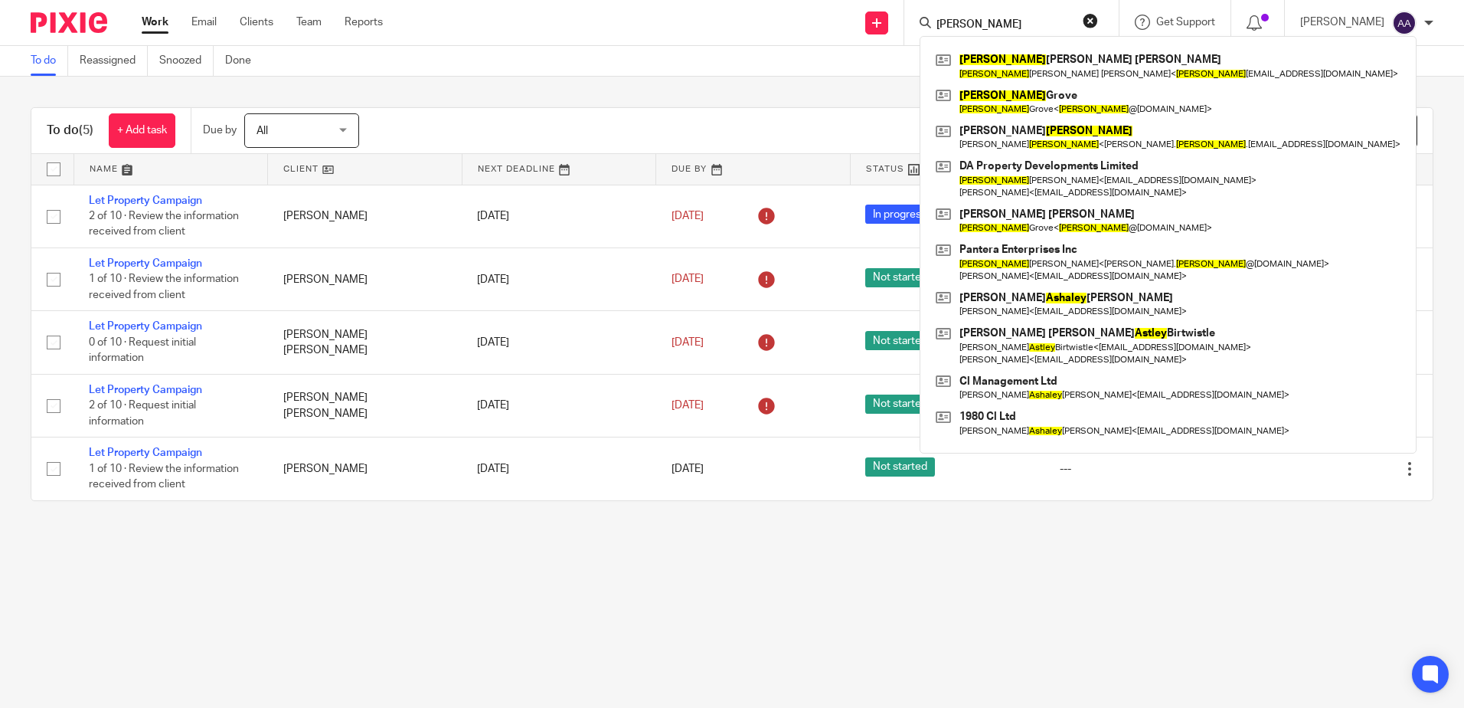
click at [456, 602] on main "To do Reassigned Snoozed Done To do (5) + Add task Due by All All [DATE] [DATE]…" at bounding box center [732, 354] width 1464 height 708
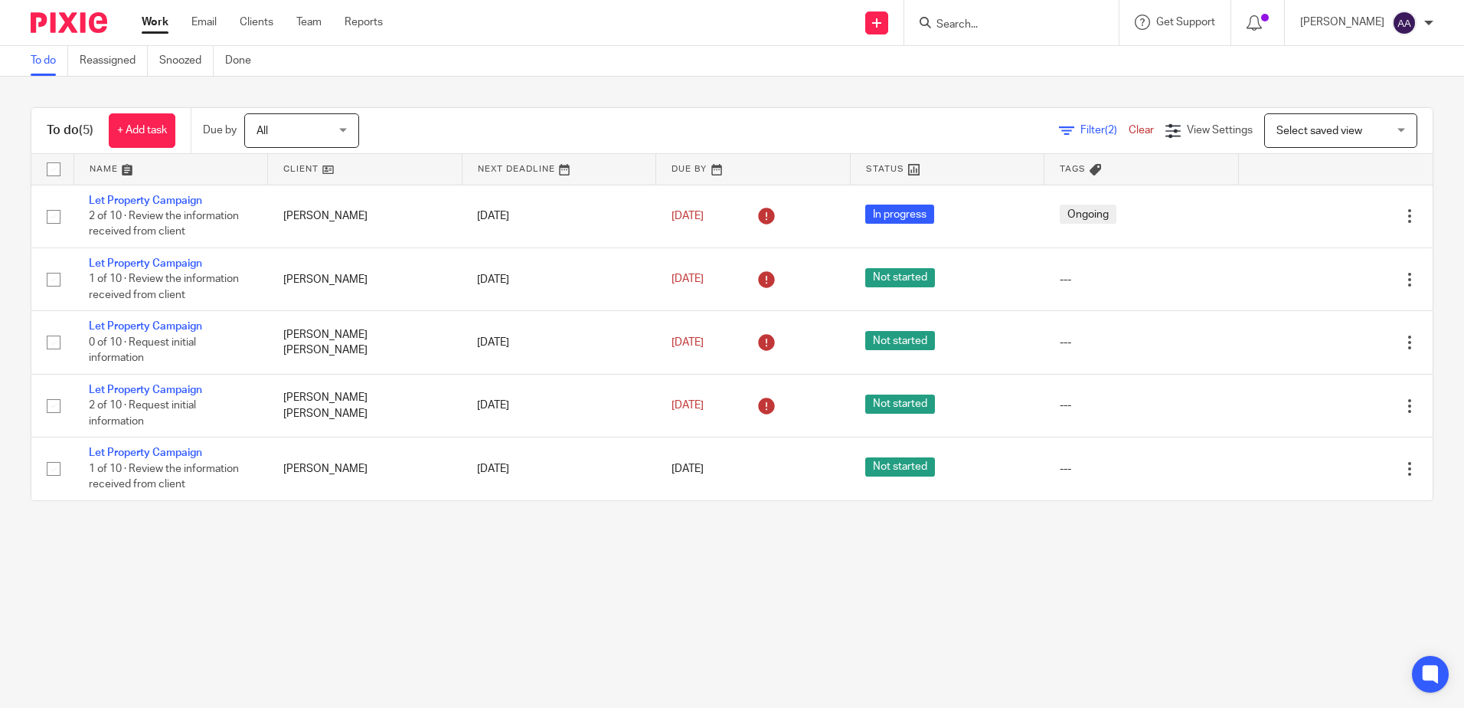
click at [1085, 23] on form at bounding box center [1016, 22] width 163 height 19
click at [1015, 29] on input "Search" at bounding box center [1004, 25] width 138 height 14
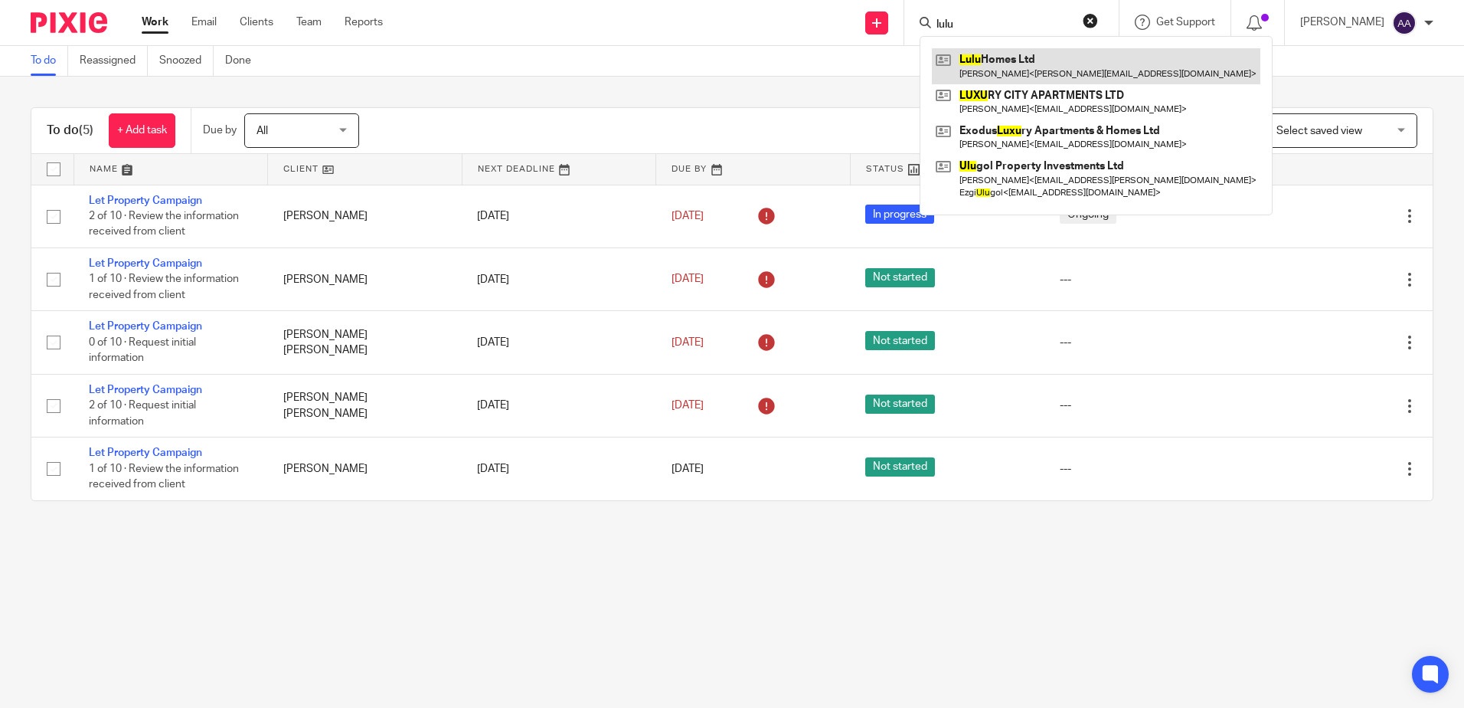
type input "lulu"
click at [1012, 70] on link at bounding box center [1096, 65] width 328 height 35
click at [704, 88] on div "To do (5) + Add task Due by All All [DATE] [DATE] This week Next week This mont…" at bounding box center [732, 304] width 1464 height 455
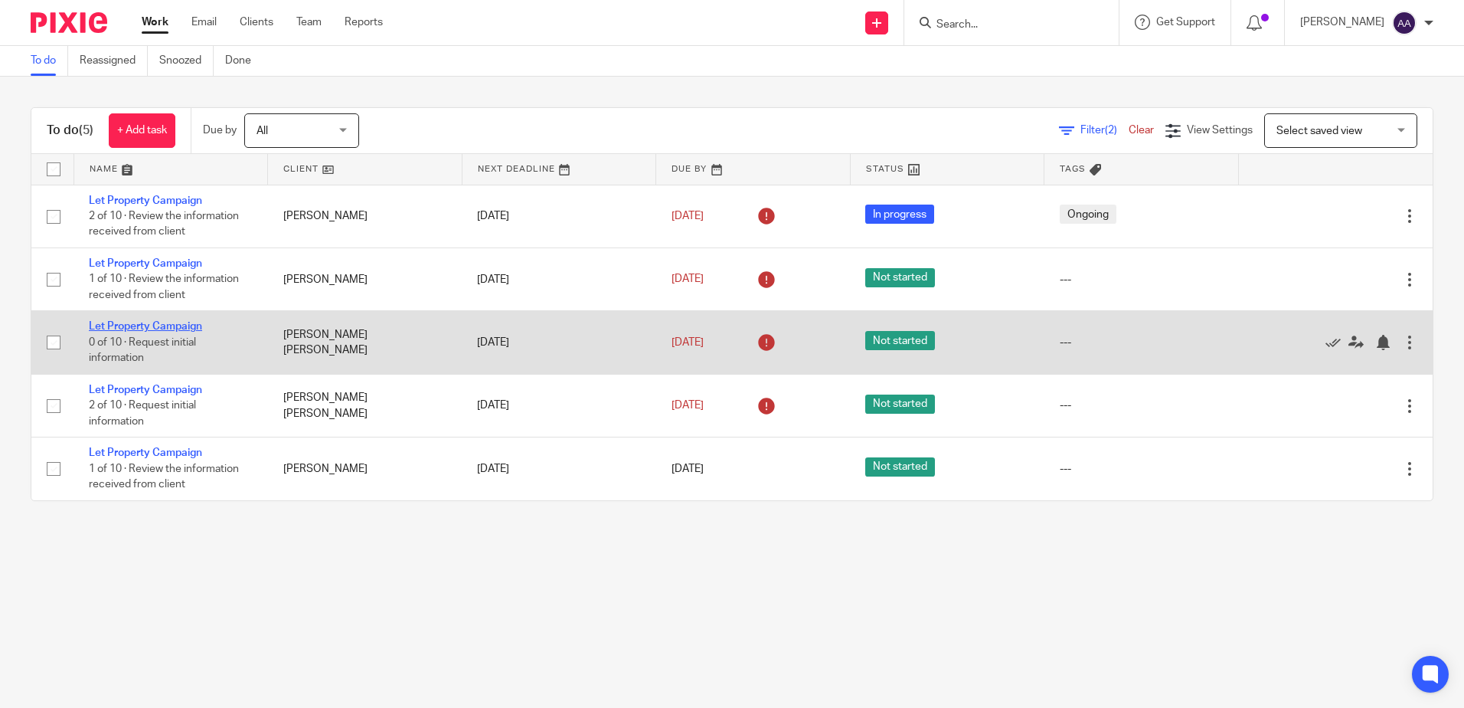
click at [181, 325] on link "Let Property Campaign" at bounding box center [145, 326] width 113 height 11
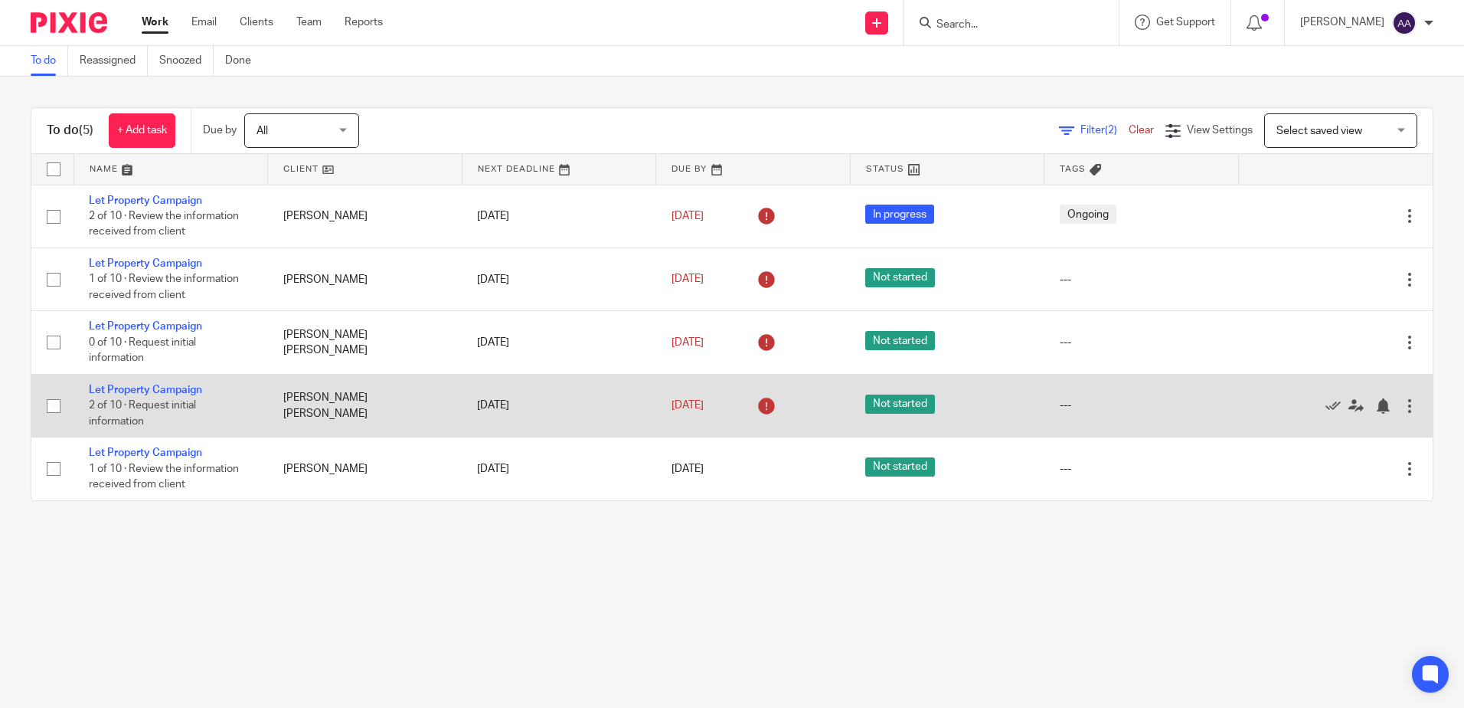
drag, startPoint x: 172, startPoint y: 389, endPoint x: 181, endPoint y: 381, distance: 12.6
click at [174, 389] on link "Let Property Campaign" at bounding box center [145, 389] width 113 height 11
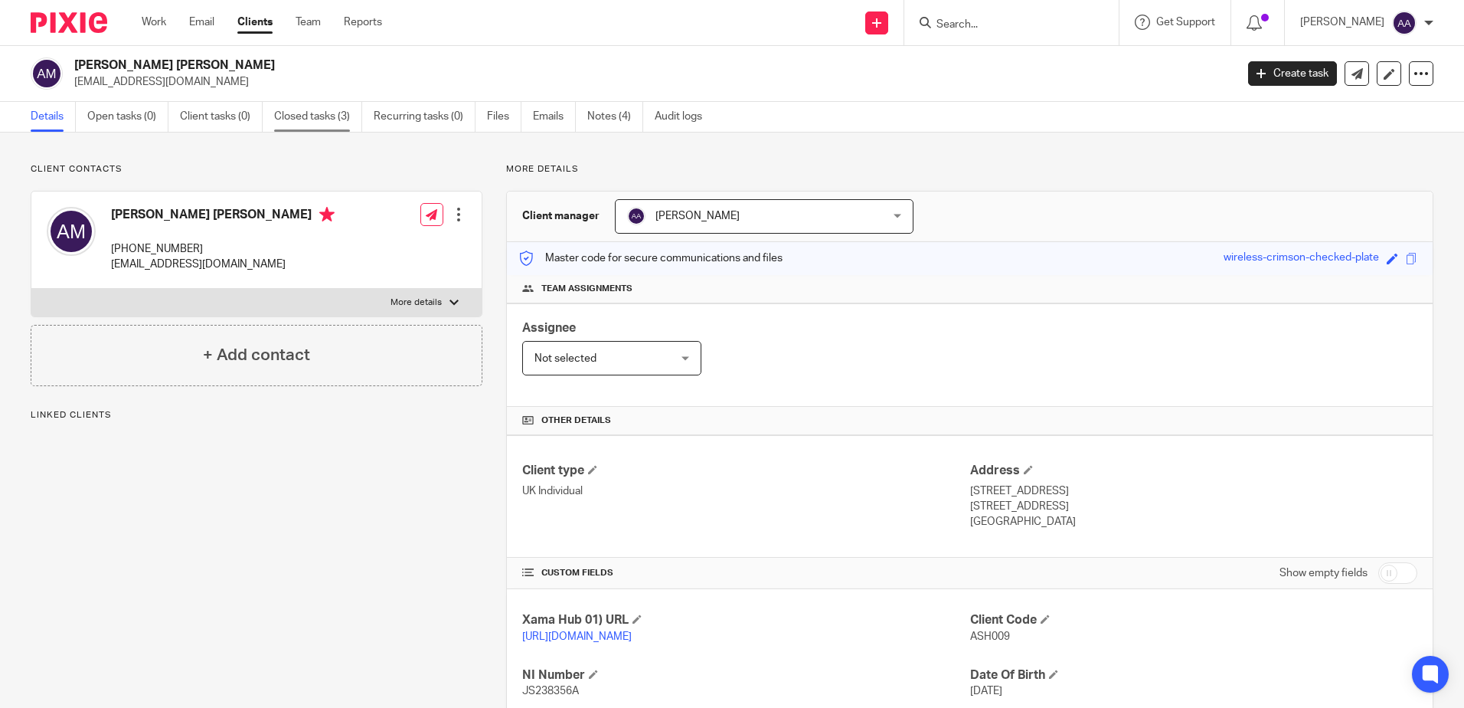
click at [348, 116] on link "Closed tasks (3)" at bounding box center [318, 117] width 88 height 30
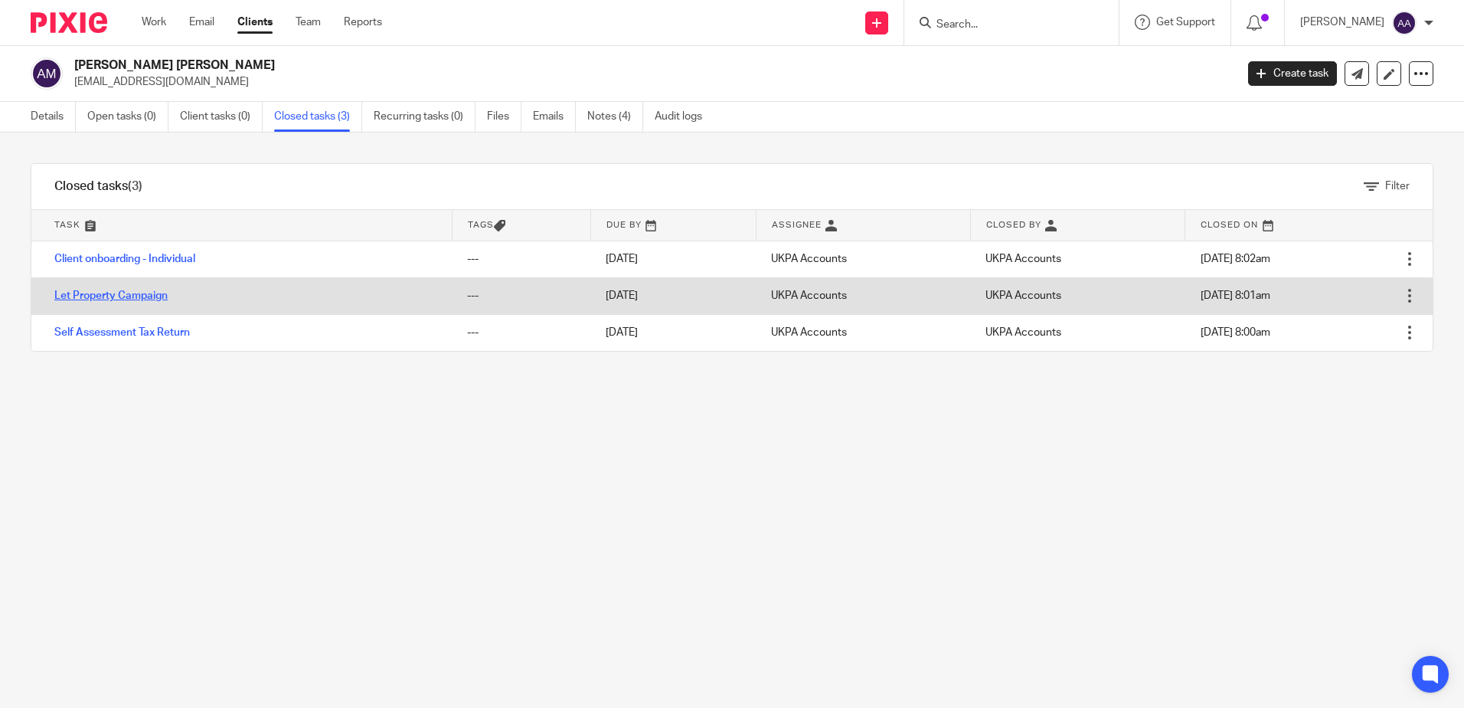
click at [149, 295] on link "Let Property Campaign" at bounding box center [110, 295] width 113 height 11
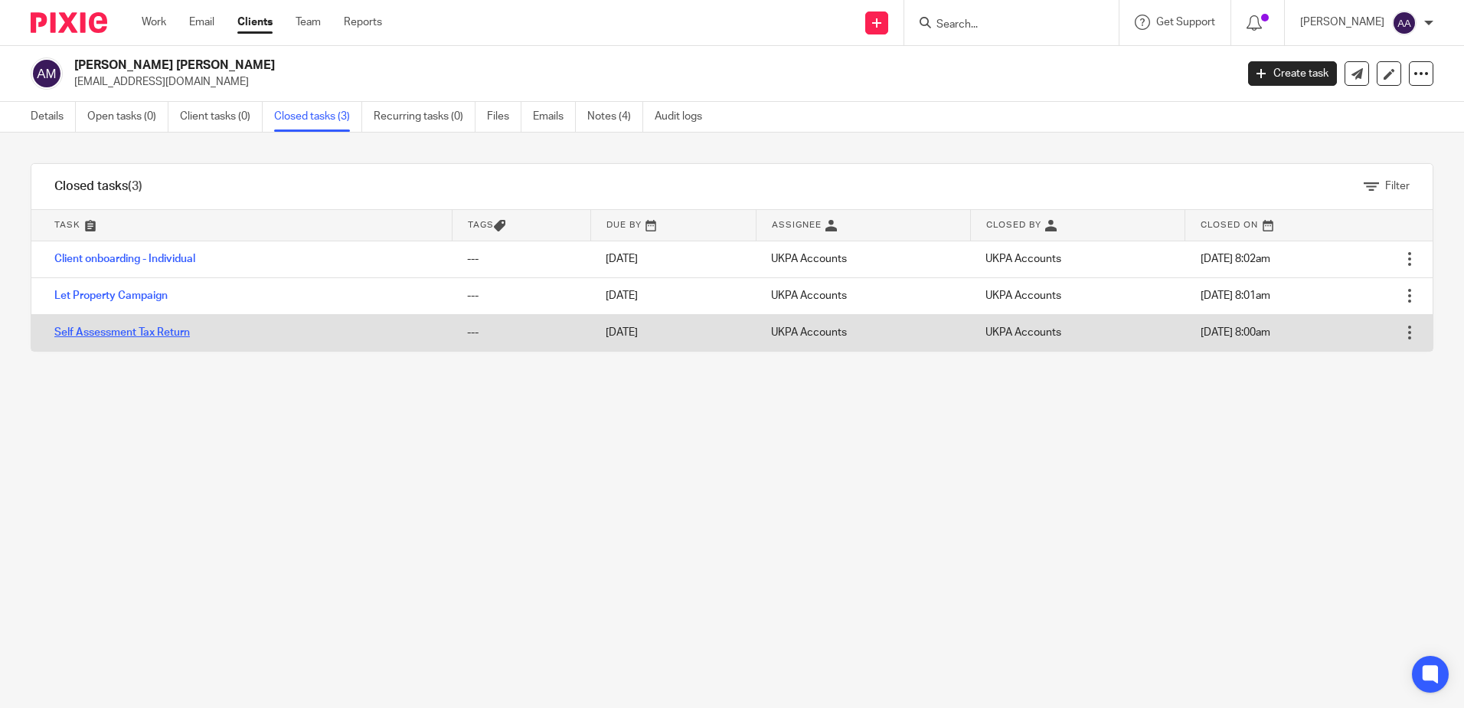
click at [152, 330] on link "Self Assessment Tax Return" at bounding box center [122, 332] width 136 height 11
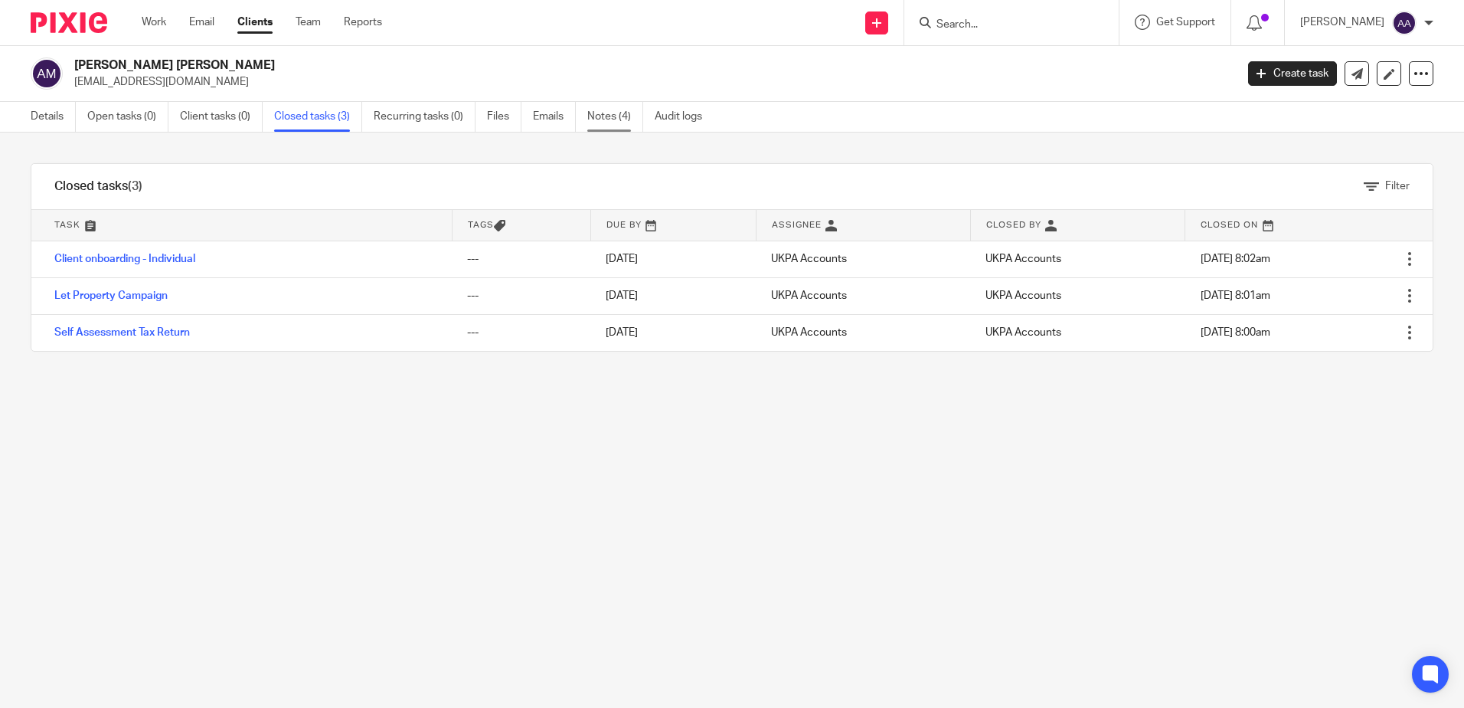
click at [606, 116] on link "Notes (4)" at bounding box center [615, 117] width 56 height 30
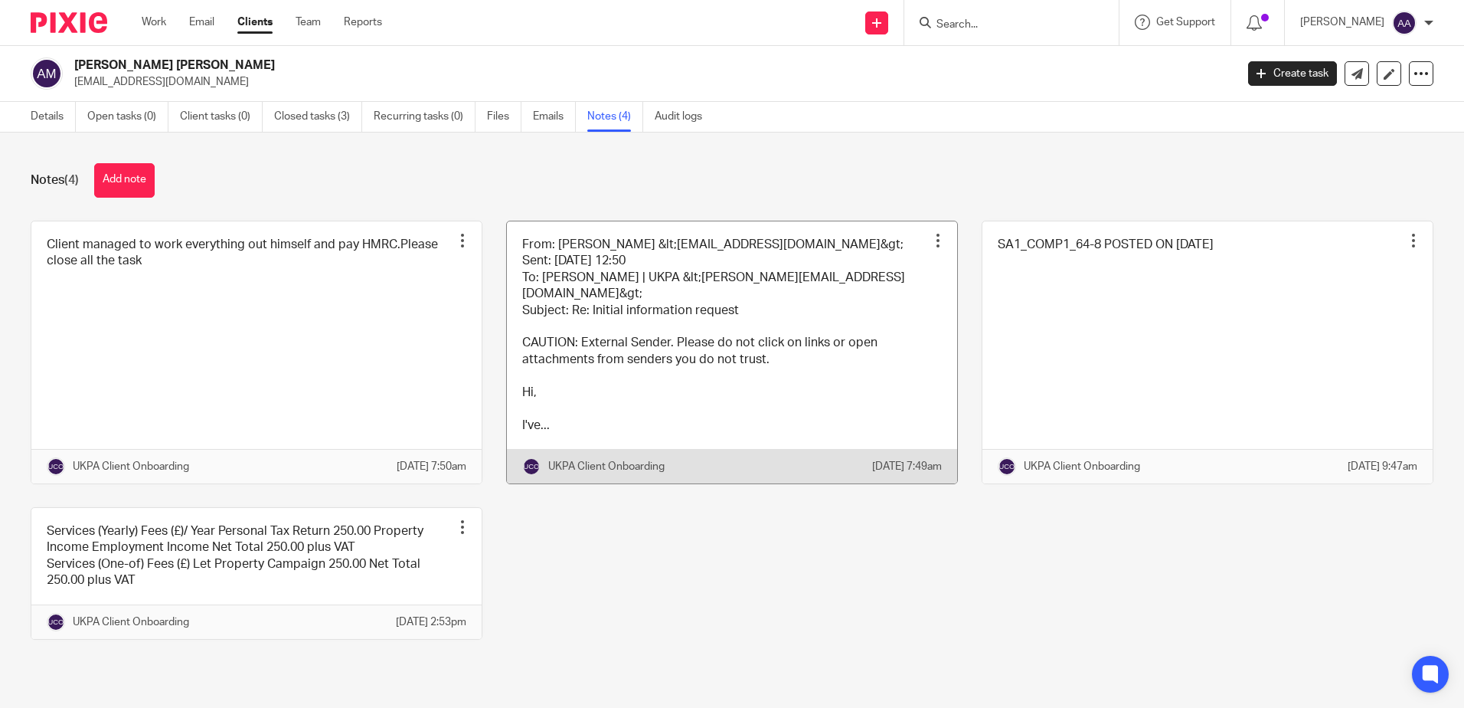
scroll to position [2, 0]
click at [659, 347] on link at bounding box center [732, 352] width 450 height 262
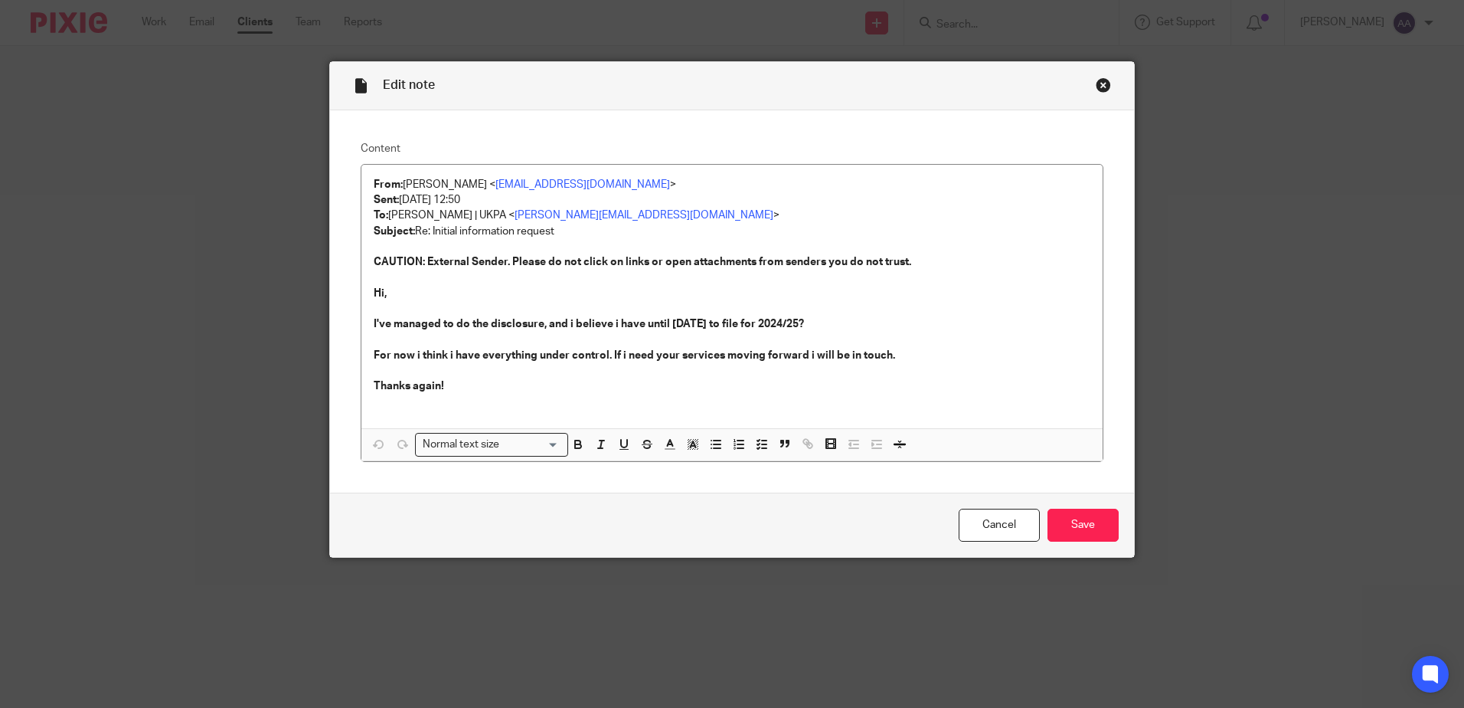
click at [1098, 79] on div "Close this dialog window" at bounding box center [1103, 84] width 15 height 15
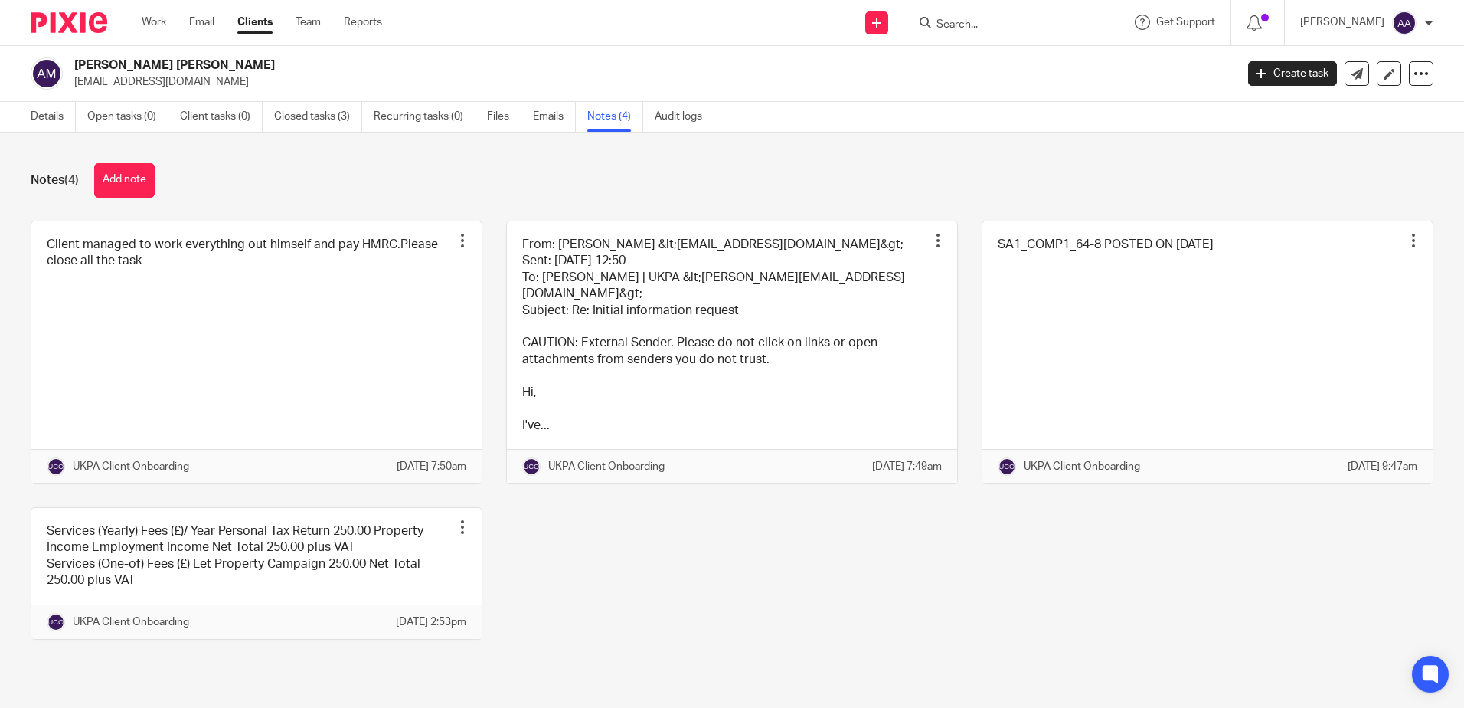
scroll to position [2, 0]
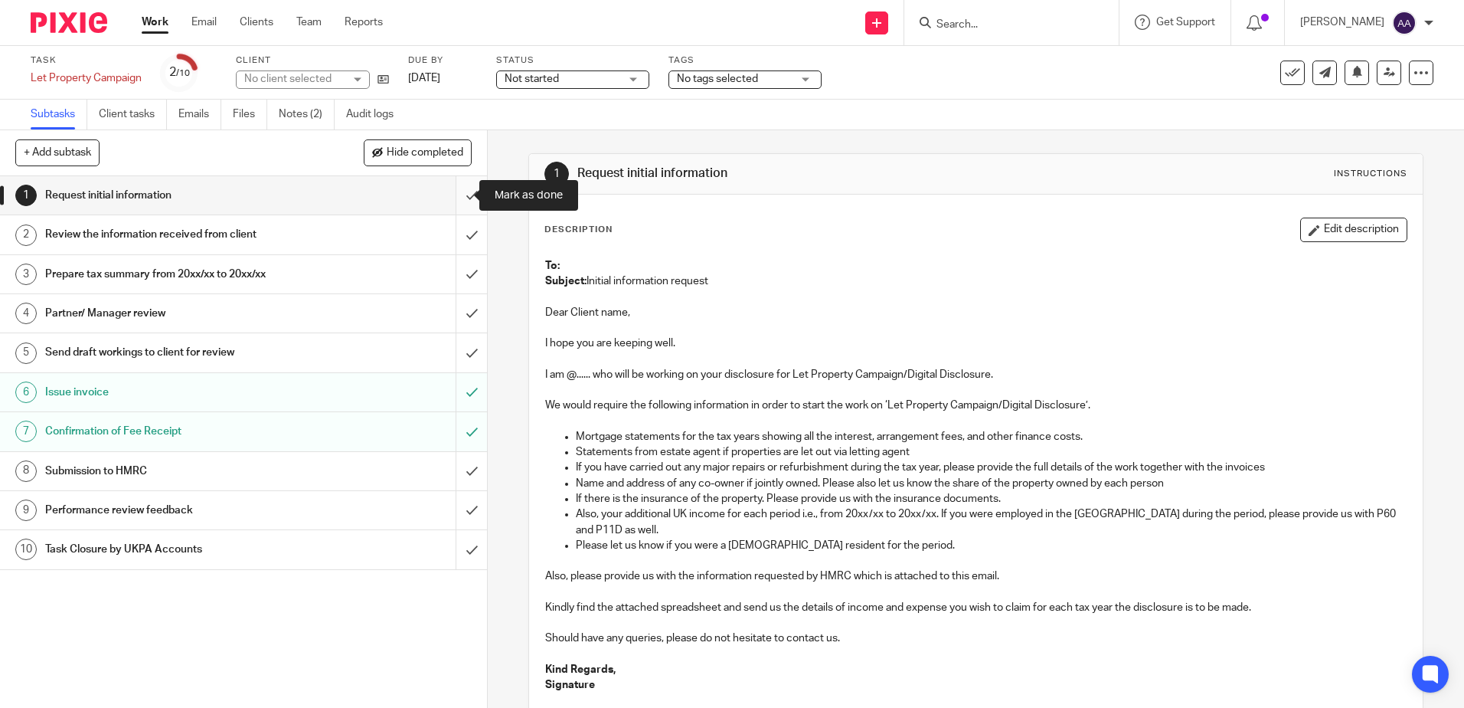
click at [462, 203] on input "submit" at bounding box center [243, 195] width 487 height 38
click at [459, 194] on input "submit" at bounding box center [243, 195] width 487 height 38
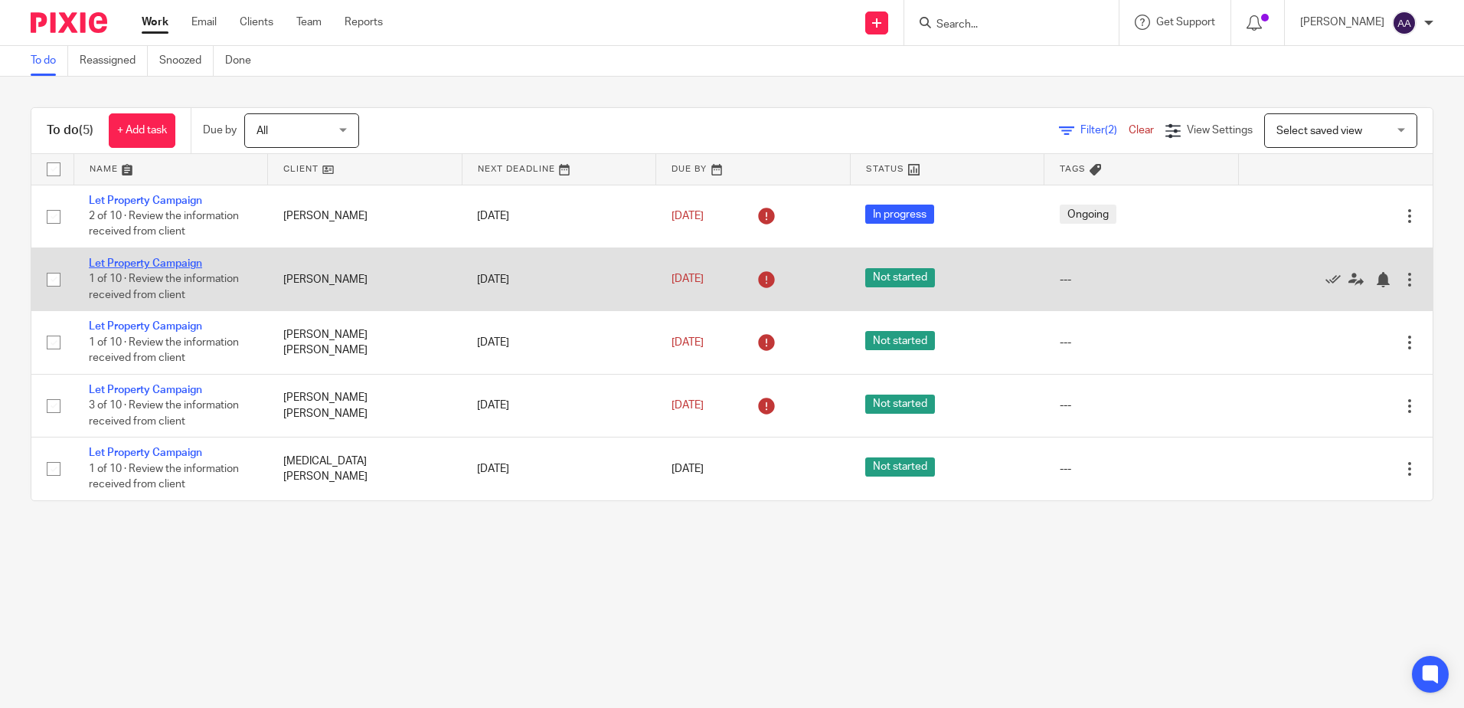
click at [170, 263] on link "Let Property Campaign" at bounding box center [145, 263] width 113 height 11
click at [163, 265] on link "Let Property Campaign" at bounding box center [145, 263] width 113 height 11
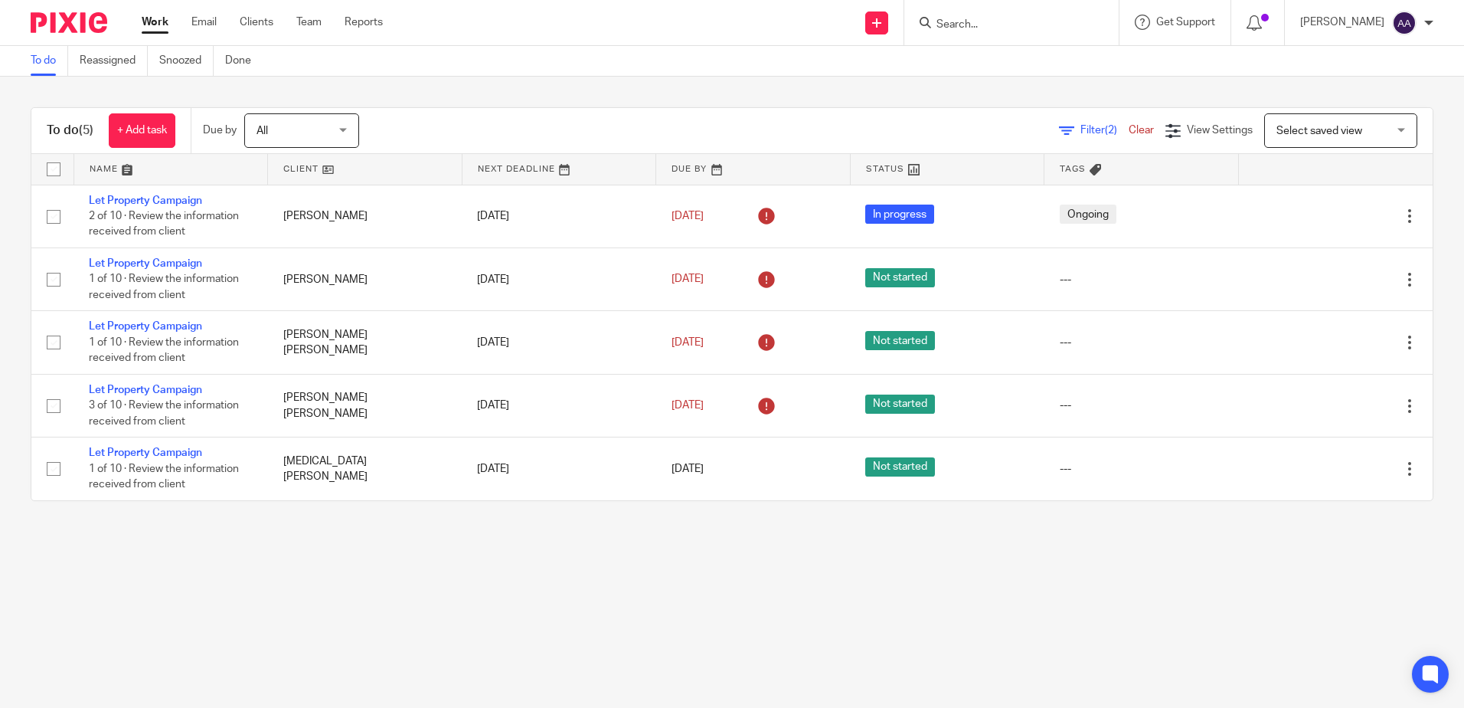
click at [1034, 33] on div at bounding box center [1011, 22] width 214 height 45
click at [1022, 26] on input "Search" at bounding box center [1004, 25] width 138 height 14
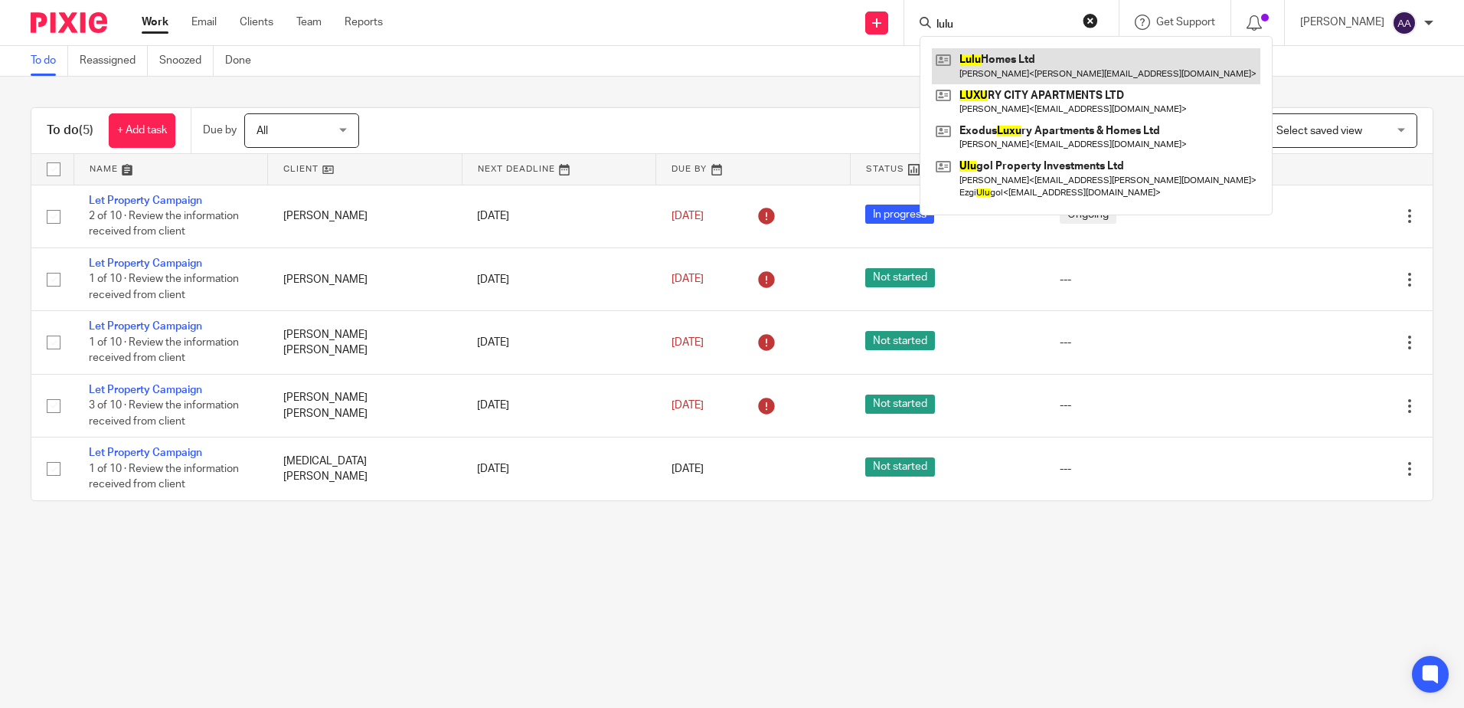
type input "lulu"
click at [995, 56] on link at bounding box center [1096, 65] width 328 height 35
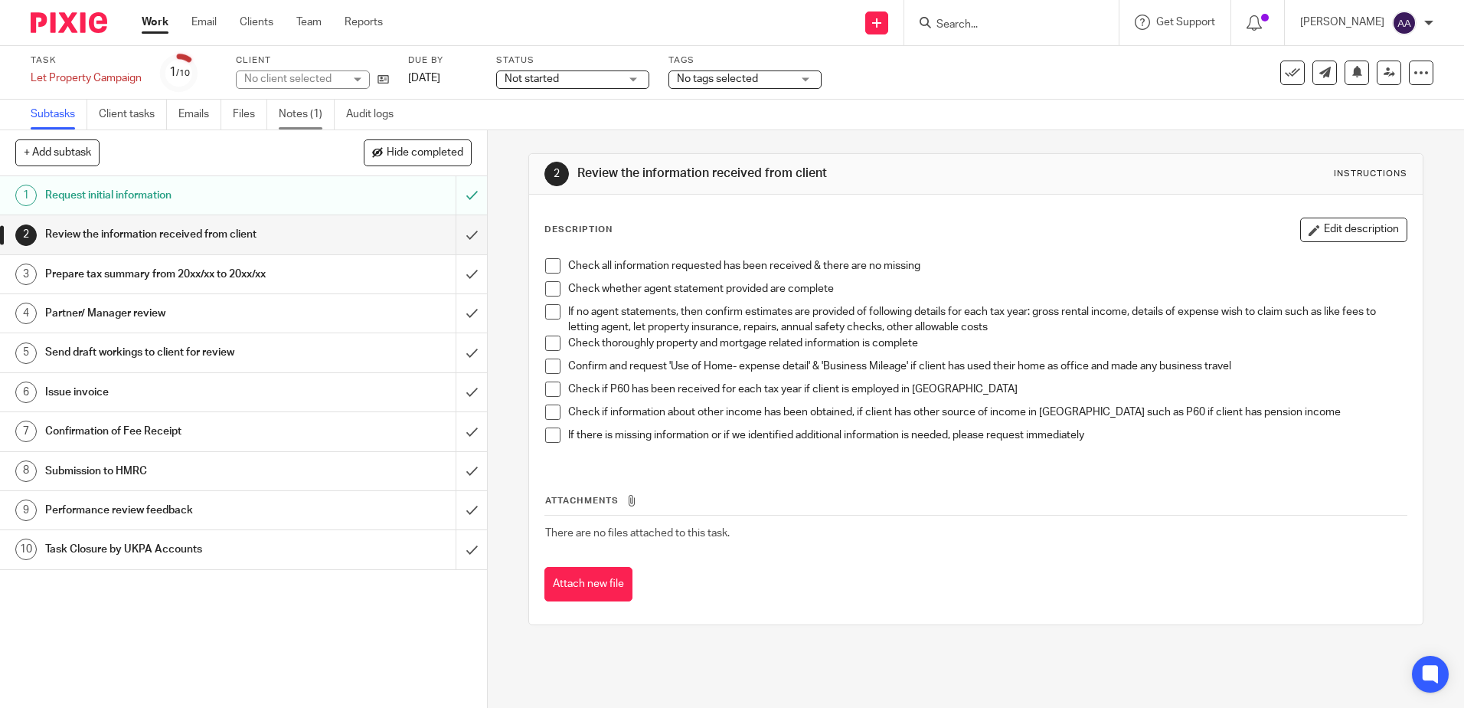
drag, startPoint x: 0, startPoint y: 0, endPoint x: 309, endPoint y: 111, distance: 328.0
click at [309, 111] on link "Notes (1)" at bounding box center [307, 115] width 56 height 30
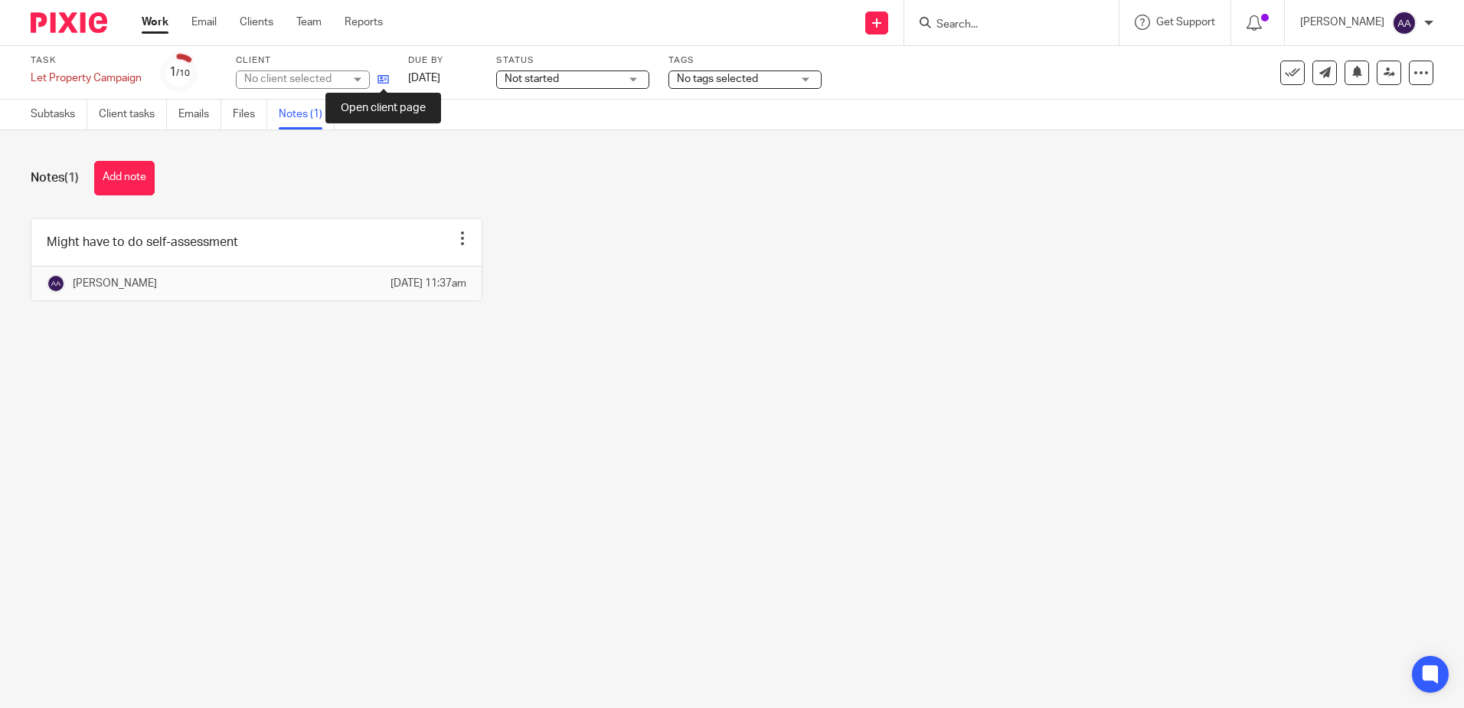
click at [384, 79] on icon at bounding box center [383, 79] width 11 height 11
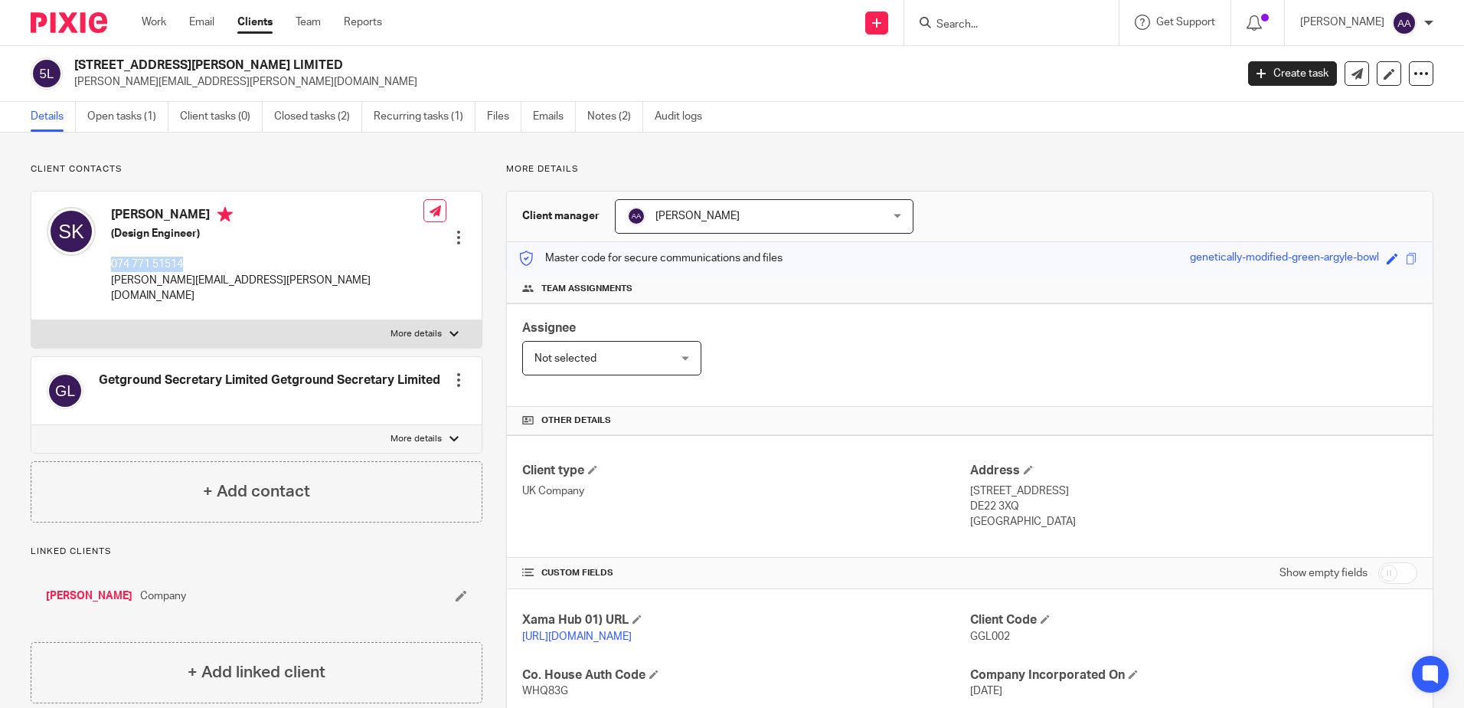
drag, startPoint x: 112, startPoint y: 264, endPoint x: 230, endPoint y: 265, distance: 118.7
click at [230, 265] on p "074 771 51514" at bounding box center [267, 264] width 312 height 15
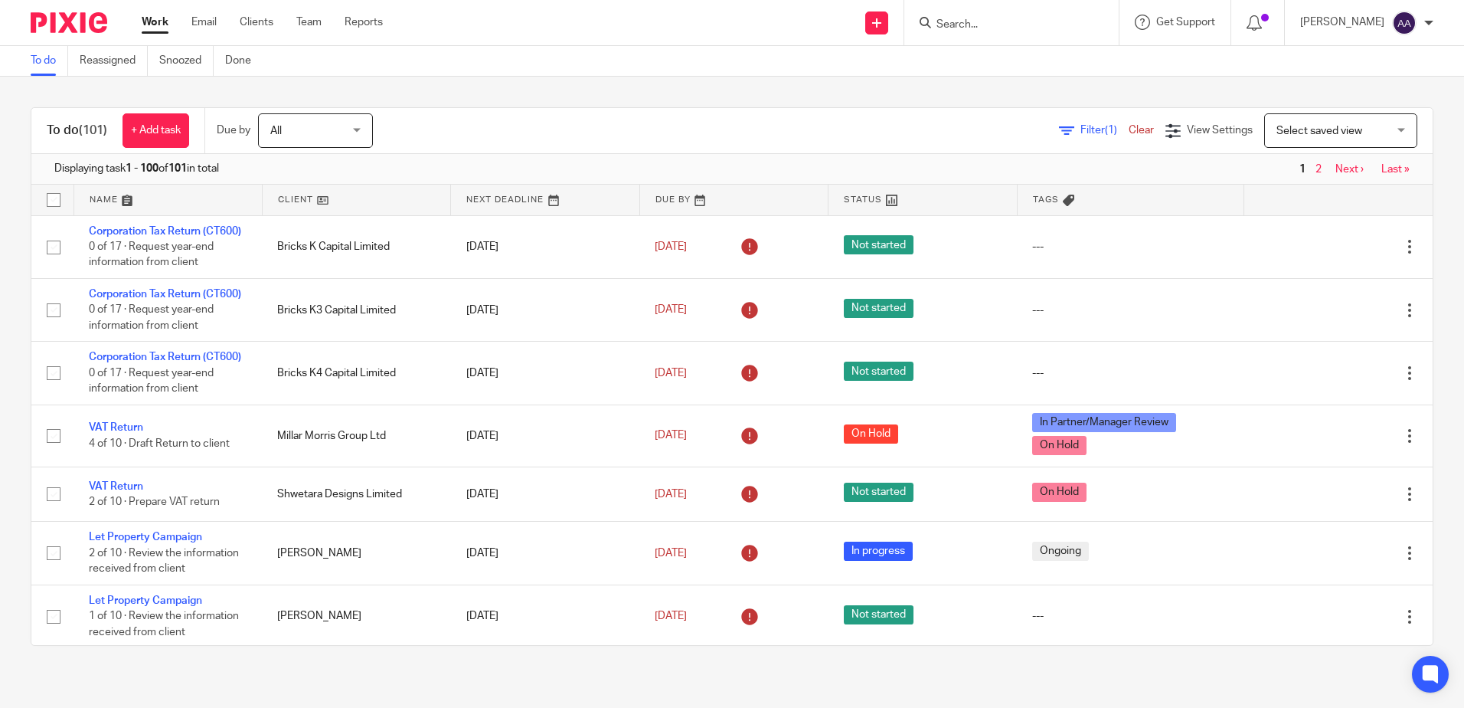
click at [986, 28] on input "Search" at bounding box center [1004, 25] width 138 height 14
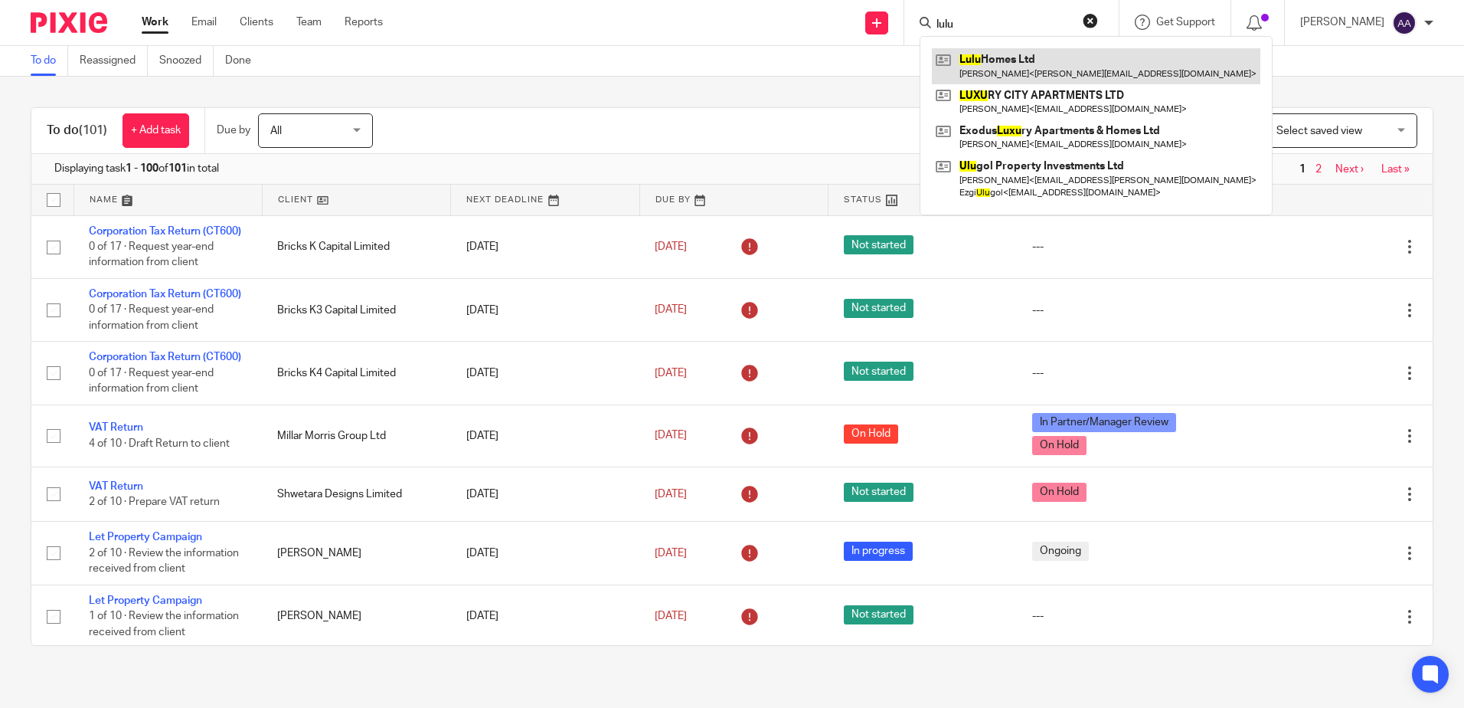
type input "lulu"
click at [1008, 60] on link at bounding box center [1096, 65] width 328 height 35
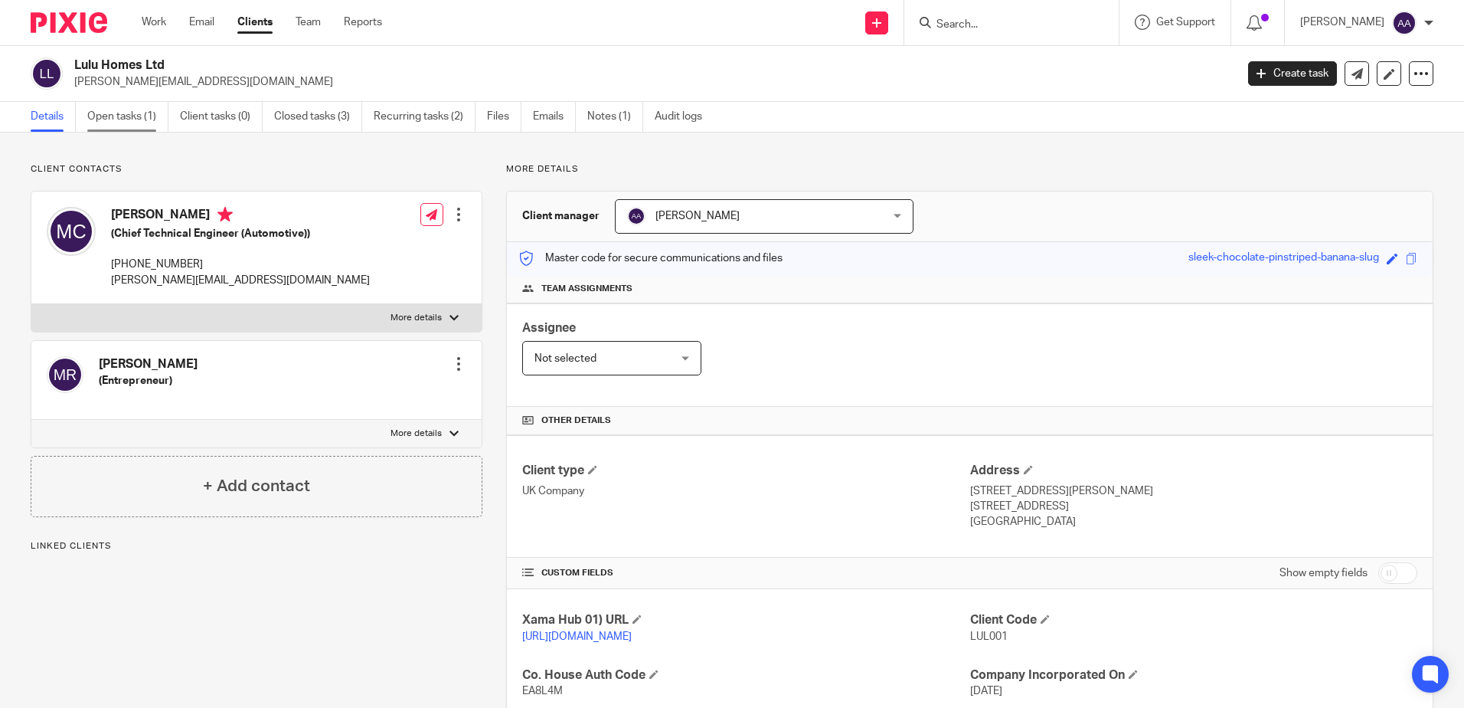
click at [145, 119] on link "Open tasks (1)" at bounding box center [127, 117] width 81 height 30
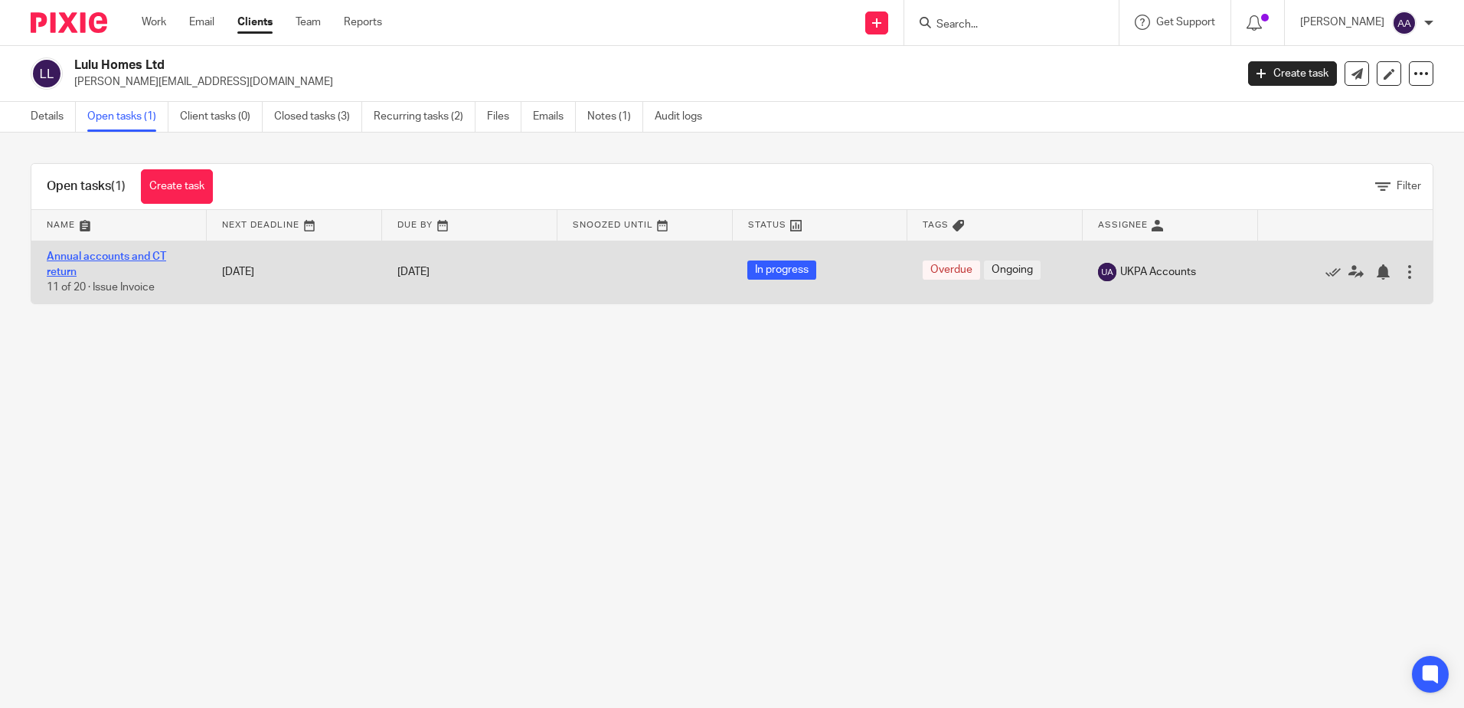
click at [152, 257] on link "Annual accounts and CT return" at bounding box center [106, 264] width 119 height 26
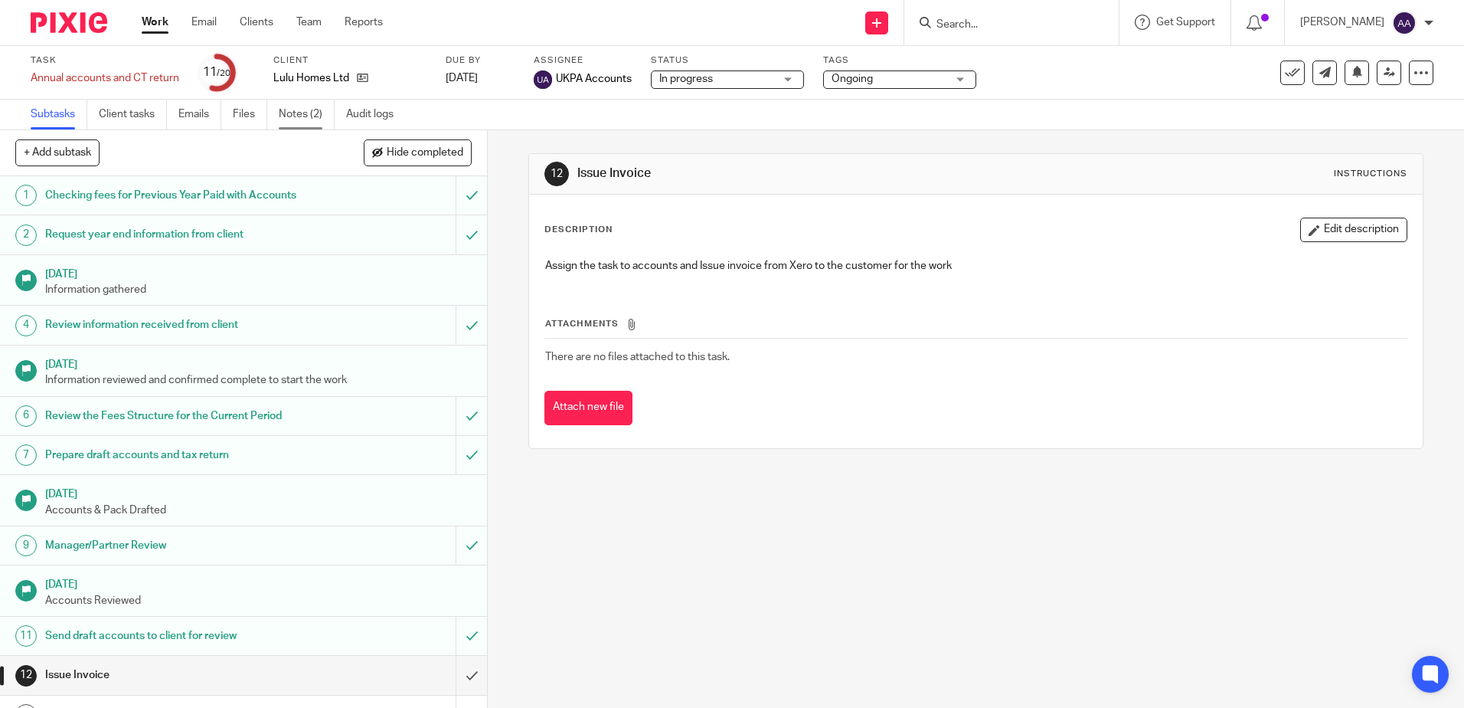
drag, startPoint x: 306, startPoint y: 110, endPoint x: 949, endPoint y: 99, distance: 642.5
click at [306, 110] on link "Notes (2)" at bounding box center [307, 115] width 56 height 30
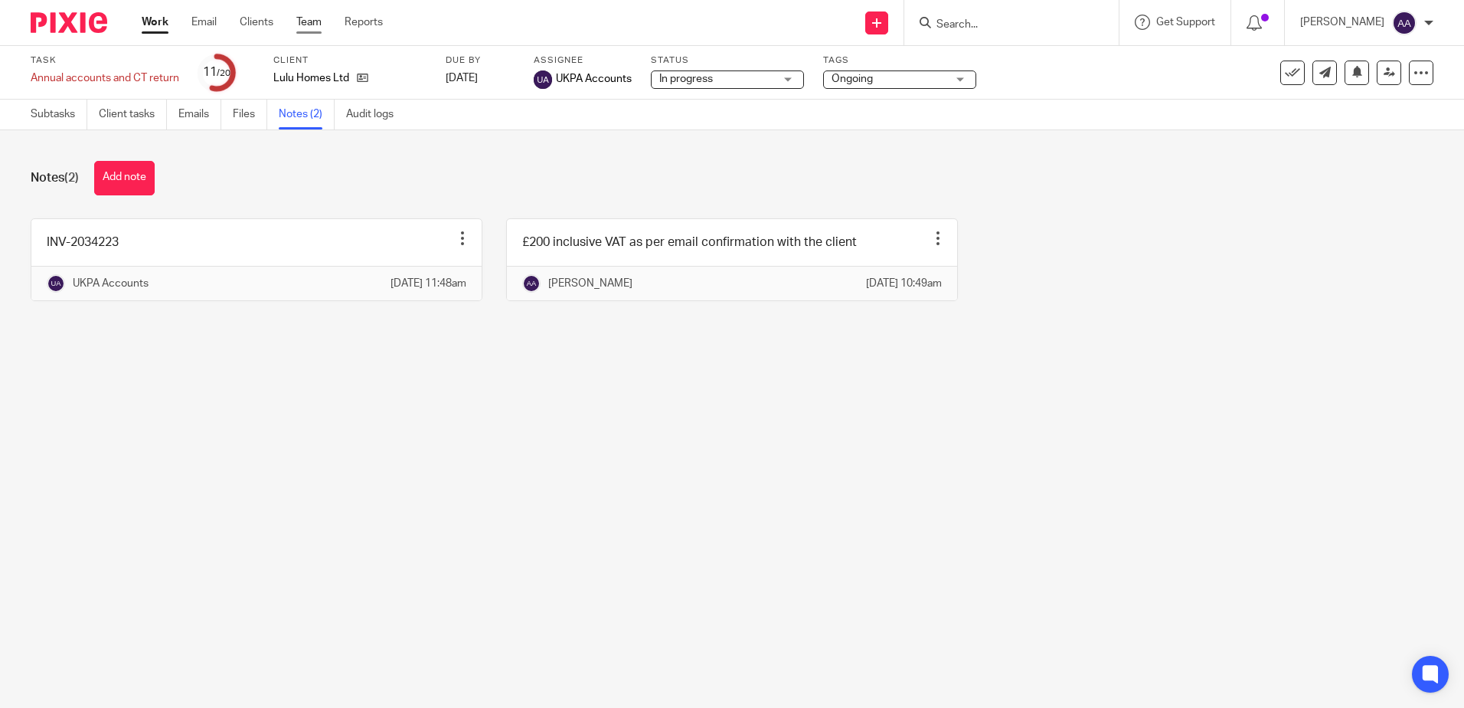
drag, startPoint x: 41, startPoint y: 15, endPoint x: 312, endPoint y: 25, distance: 271.2
click at [41, 15] on img at bounding box center [69, 22] width 77 height 21
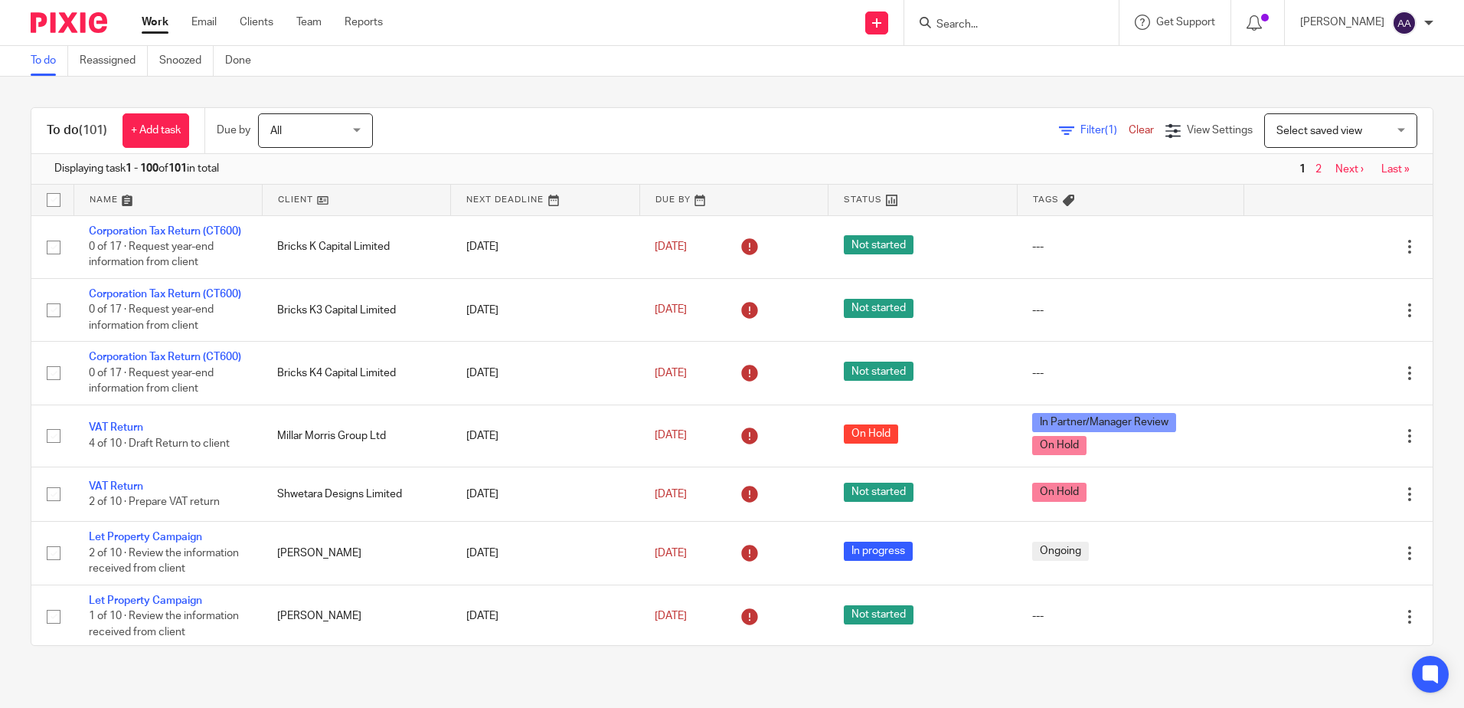
click at [992, 30] on input "Search" at bounding box center [1004, 25] width 138 height 14
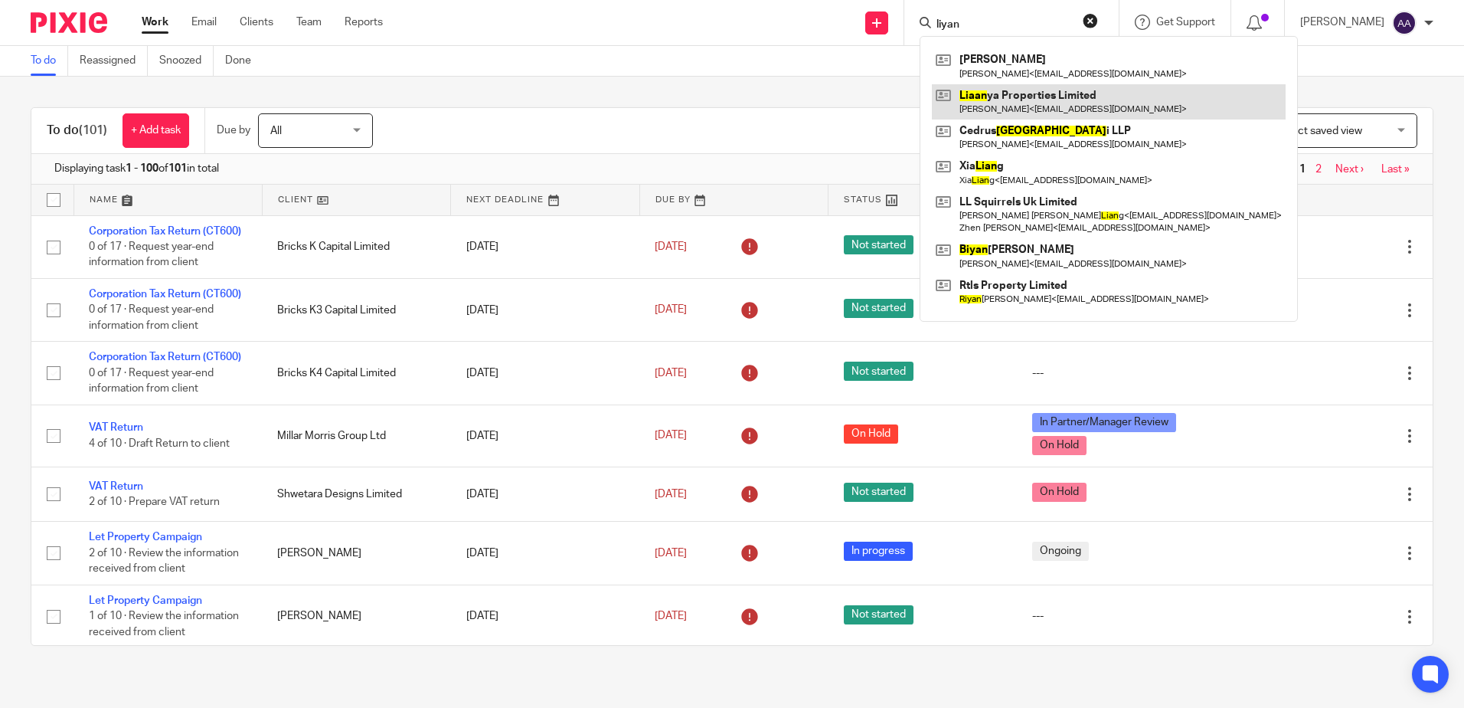
type input "liyan"
drag, startPoint x: 1002, startPoint y: 96, endPoint x: 969, endPoint y: 86, distance: 35.1
click at [1002, 96] on link at bounding box center [1109, 101] width 354 height 35
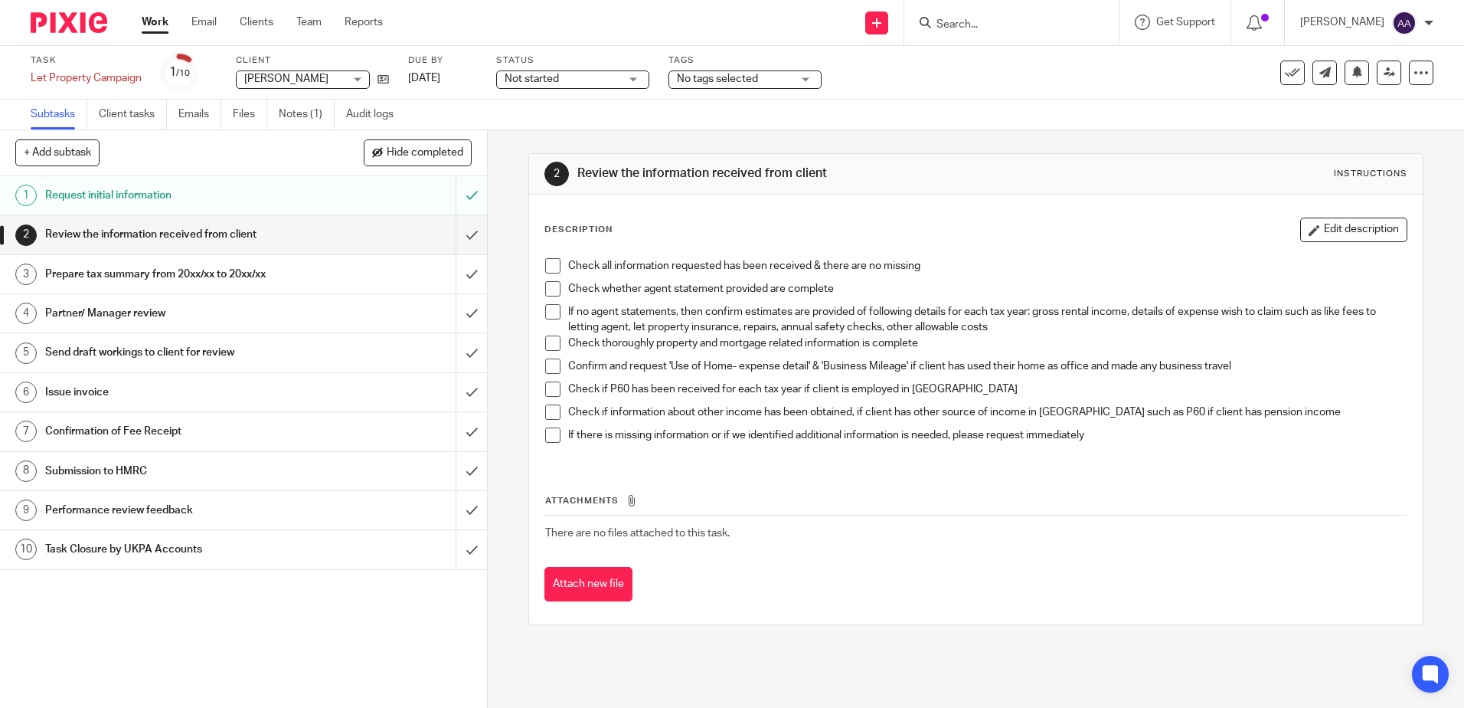
click at [1051, 21] on input "Search" at bounding box center [1004, 25] width 138 height 14
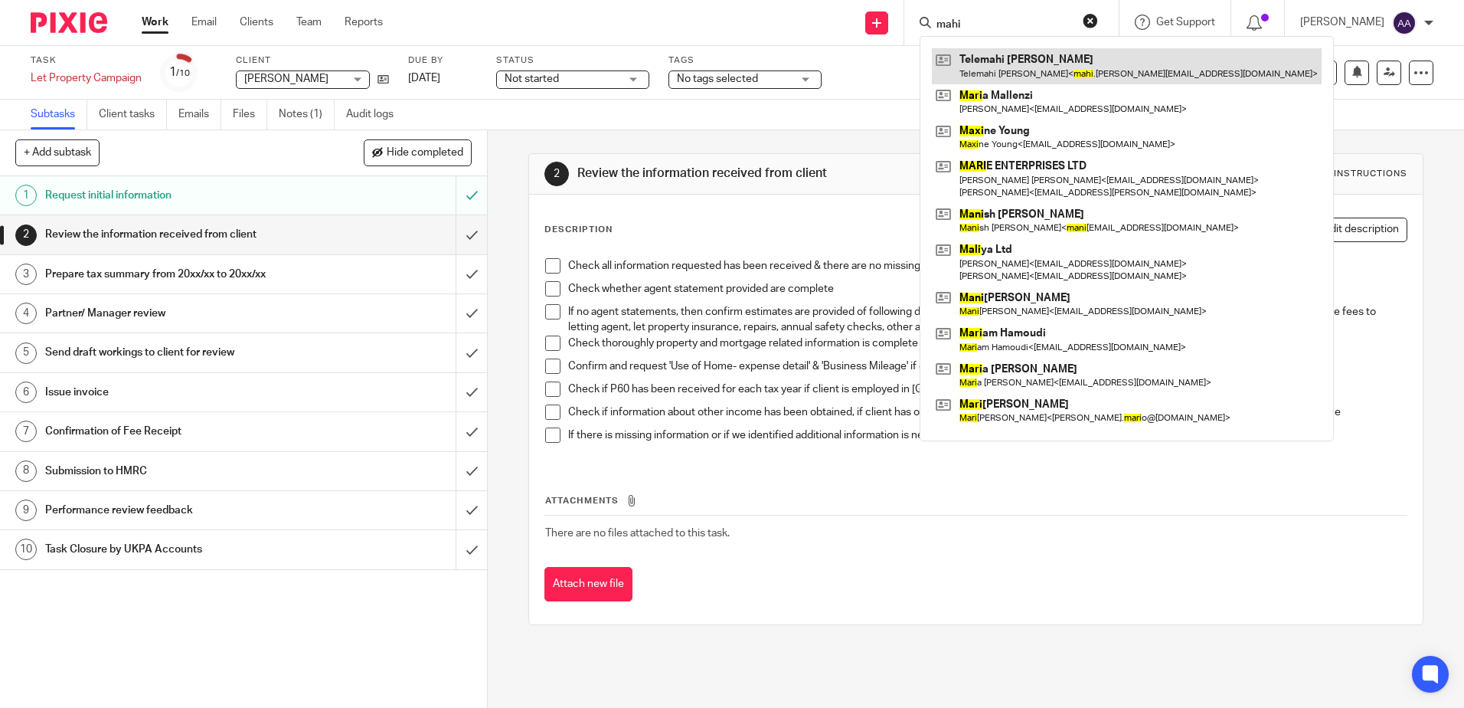
type input "mahi"
click at [1027, 60] on link at bounding box center [1127, 65] width 390 height 35
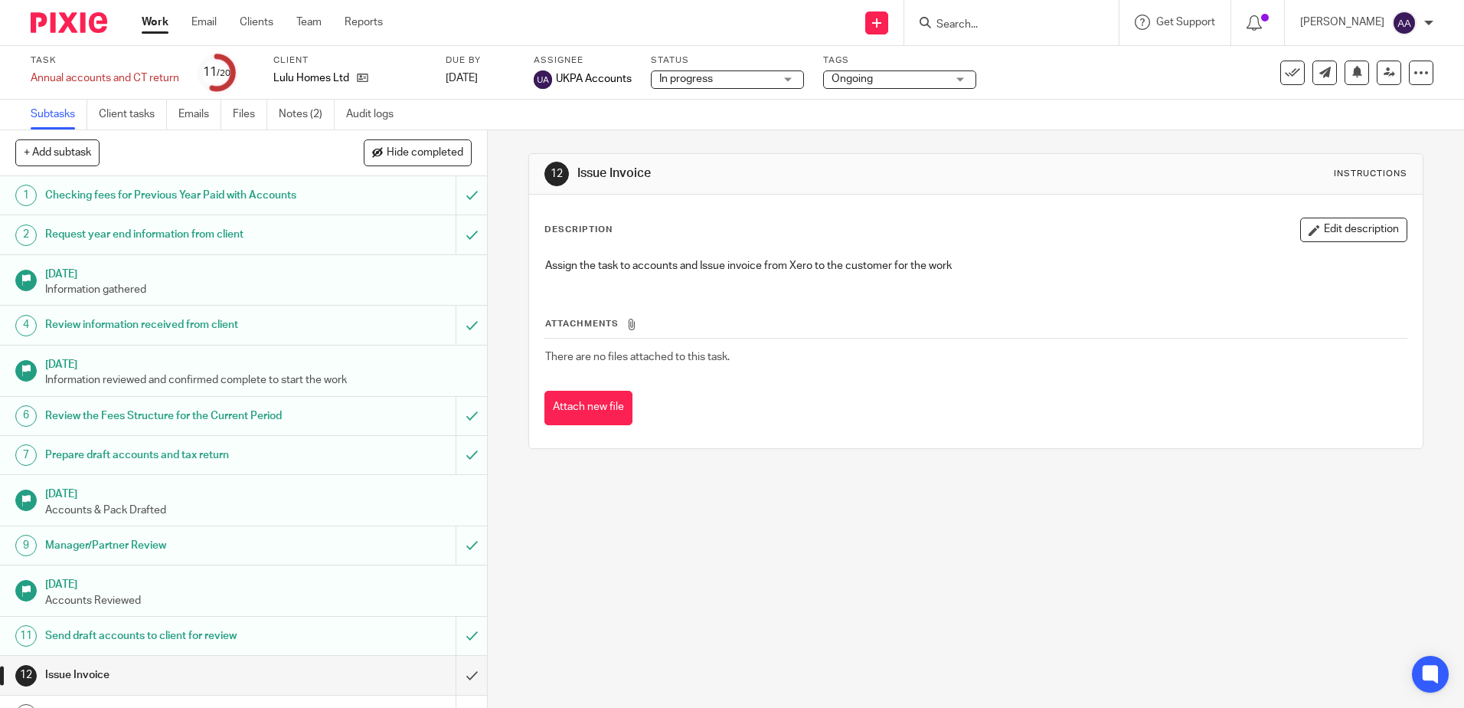
click at [305, 113] on link "Notes (2)" at bounding box center [307, 115] width 56 height 30
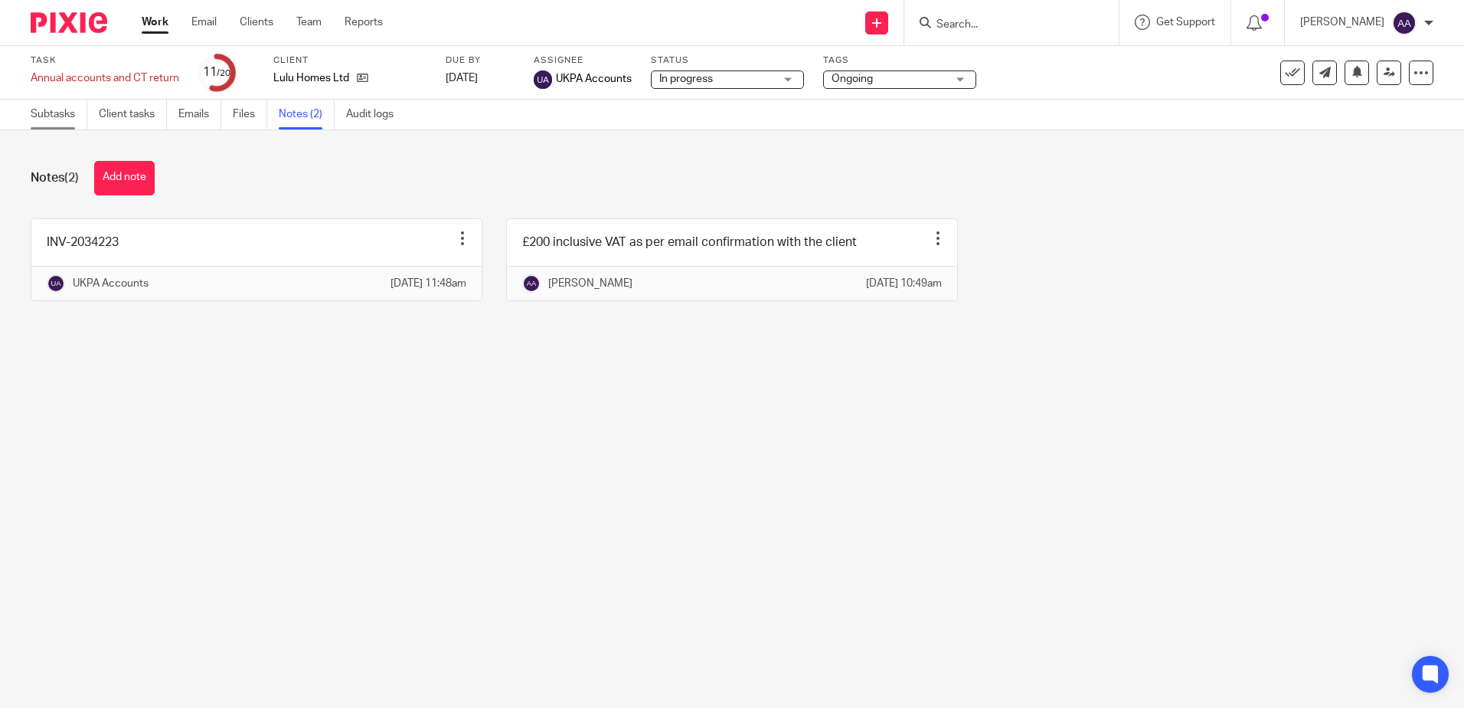
click at [54, 123] on link "Subtasks" at bounding box center [59, 115] width 57 height 30
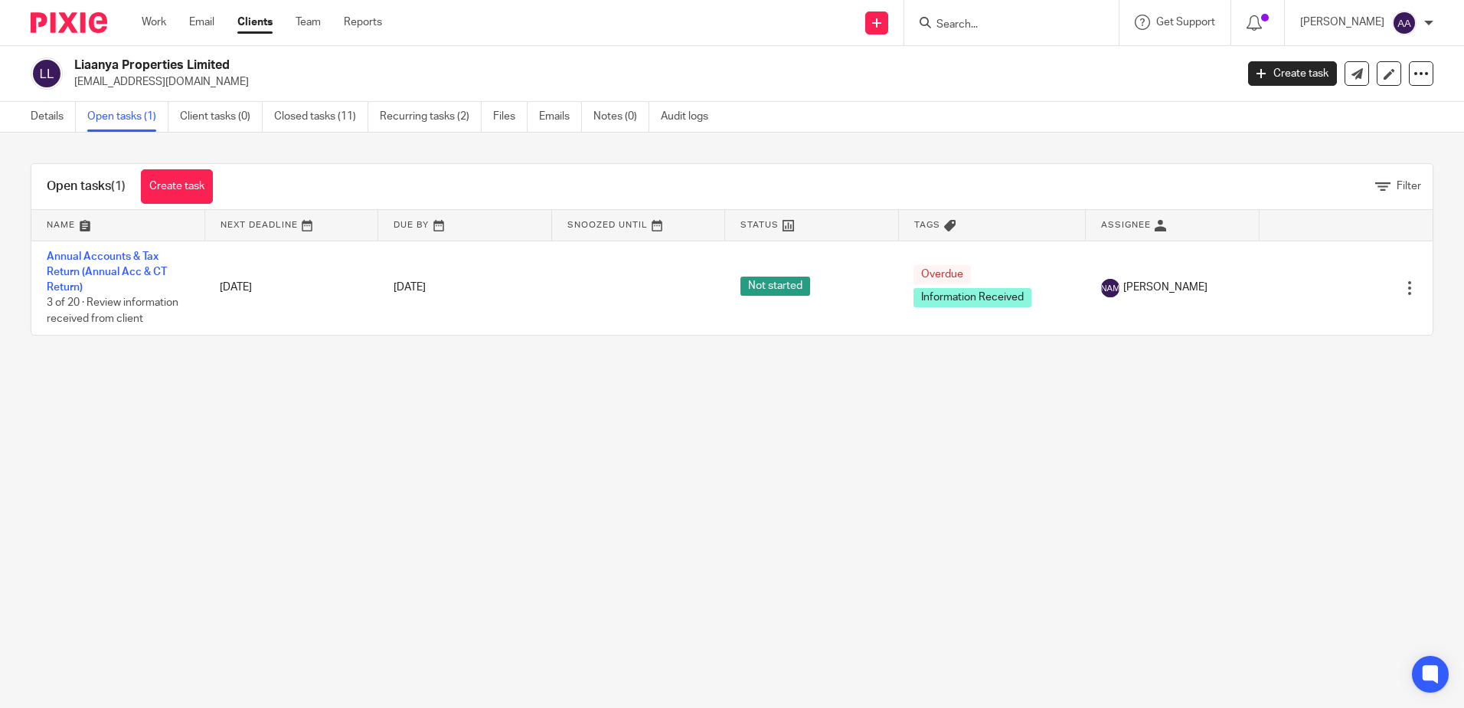
click at [145, 266] on link "Annual Accounts & Tax Return (Annual Acc & CT Return)" at bounding box center [107, 272] width 120 height 42
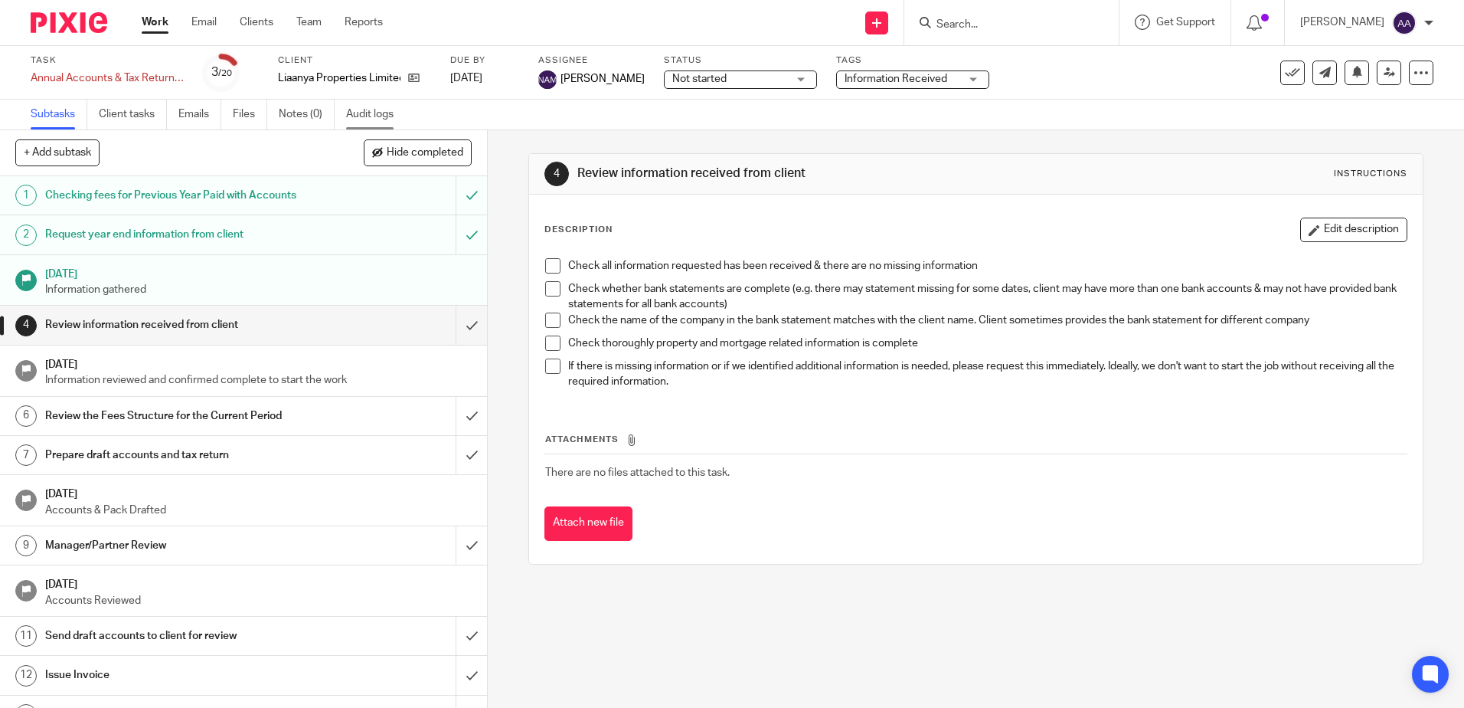
click at [378, 120] on link "Audit logs" at bounding box center [375, 115] width 59 height 30
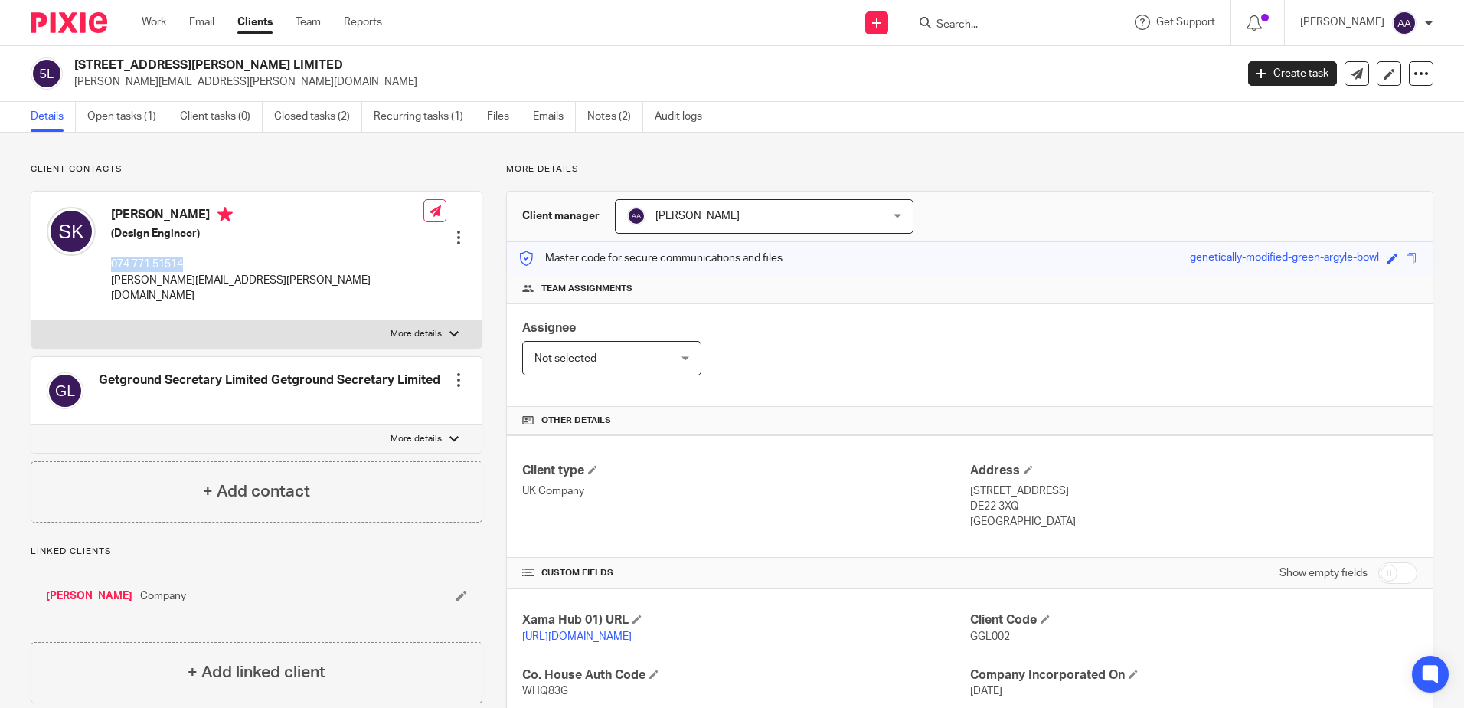
click at [270, 184] on div "Client contacts Getground Secretary Limited Getground Secretary Limited Edit co…" at bounding box center [257, 342] width 452 height 359
click at [55, 23] on img at bounding box center [69, 22] width 77 height 21
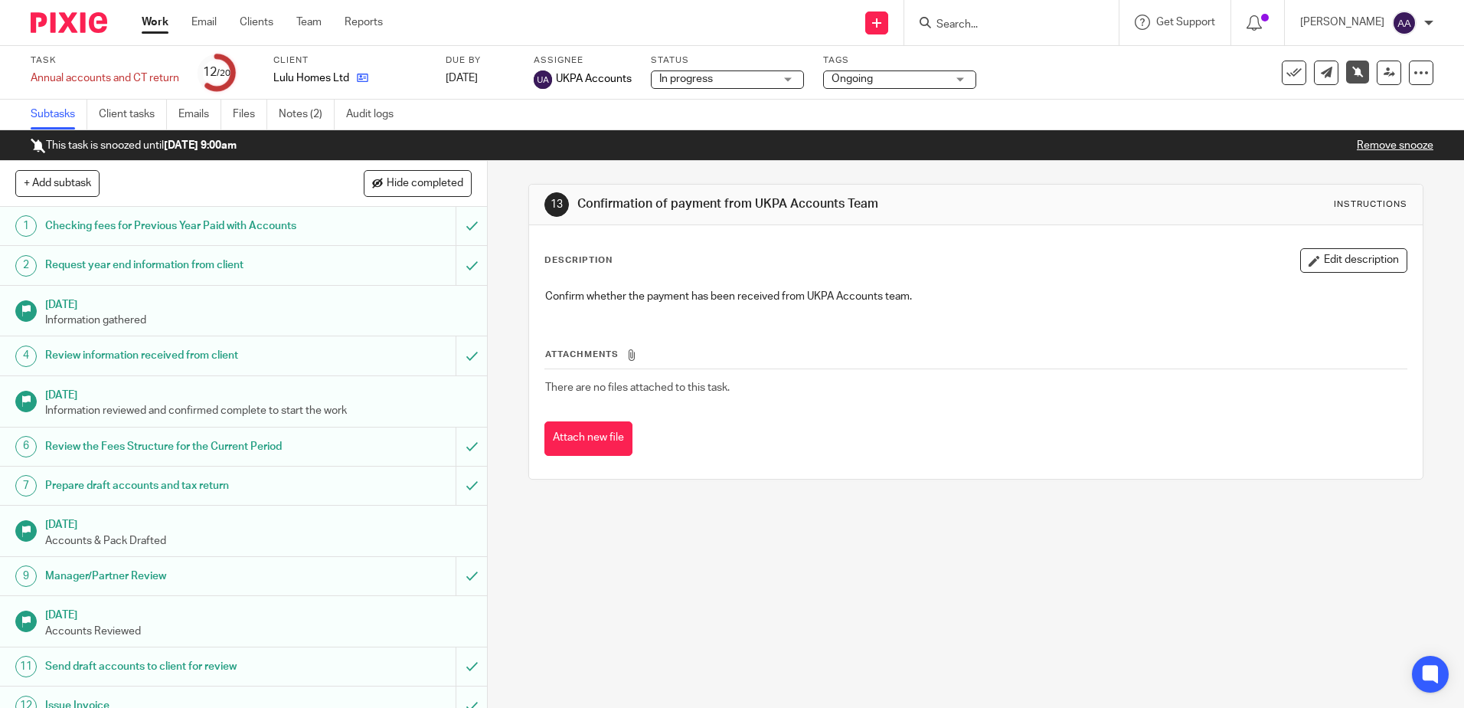
click at [355, 81] on link at bounding box center [358, 77] width 19 height 15
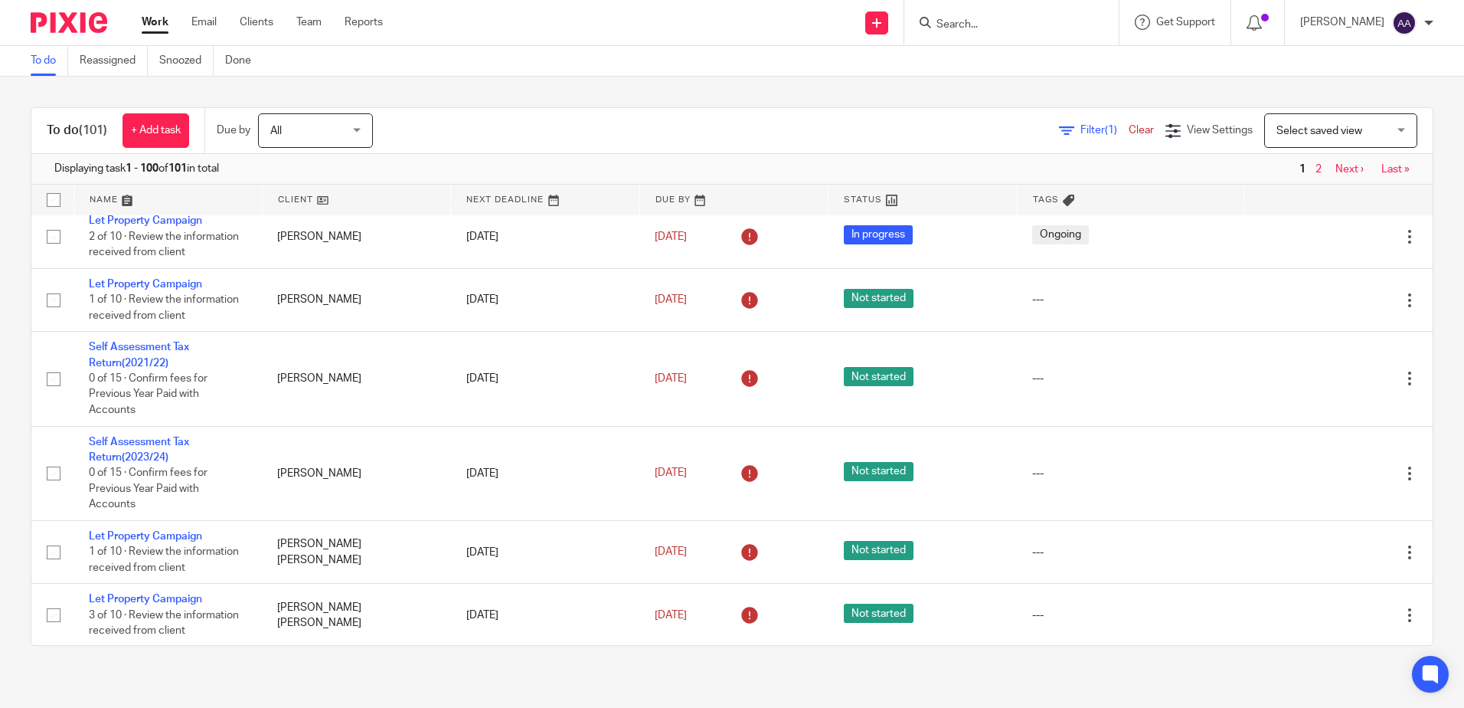
scroll to position [77, 0]
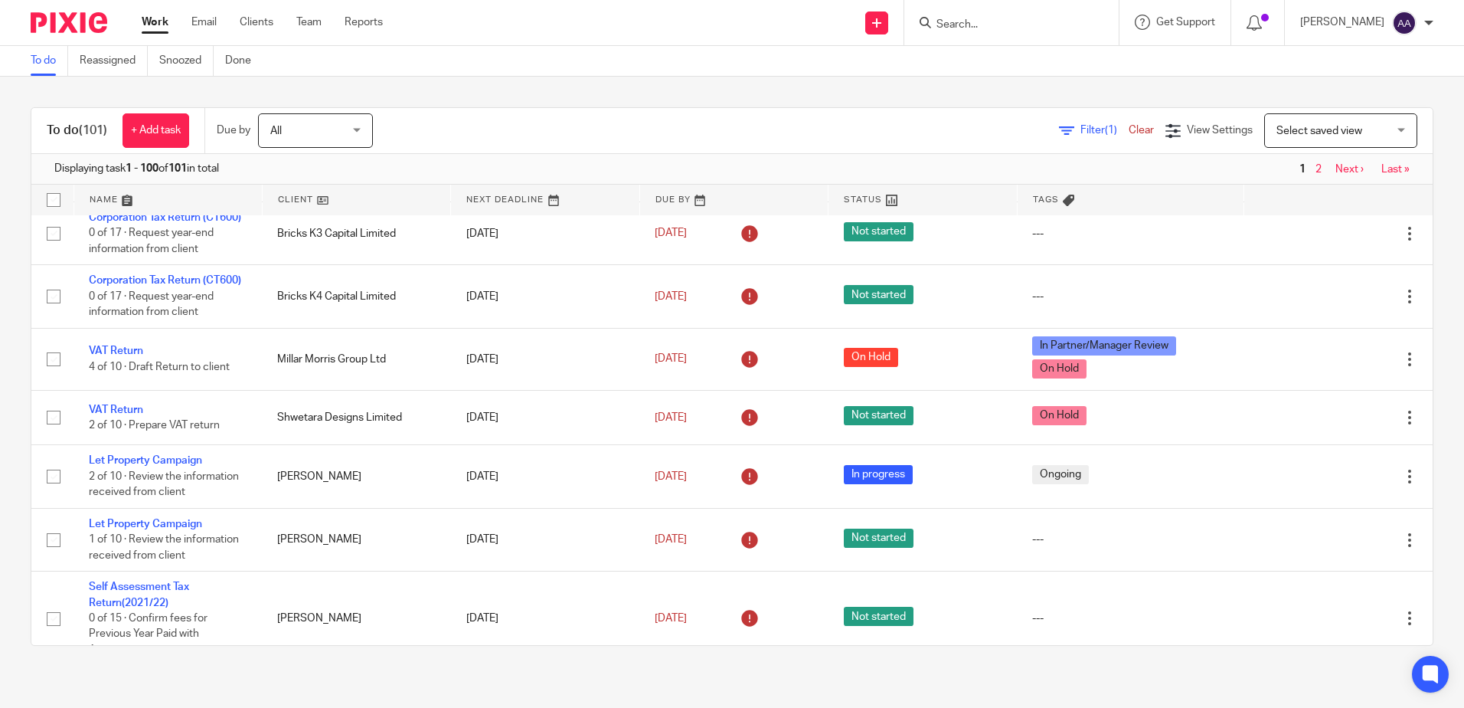
click at [969, 29] on input "Search" at bounding box center [1004, 25] width 138 height 14
click at [315, 20] on link "Team" at bounding box center [308, 22] width 25 height 15
click at [977, 25] on input "Search" at bounding box center [1004, 25] width 138 height 14
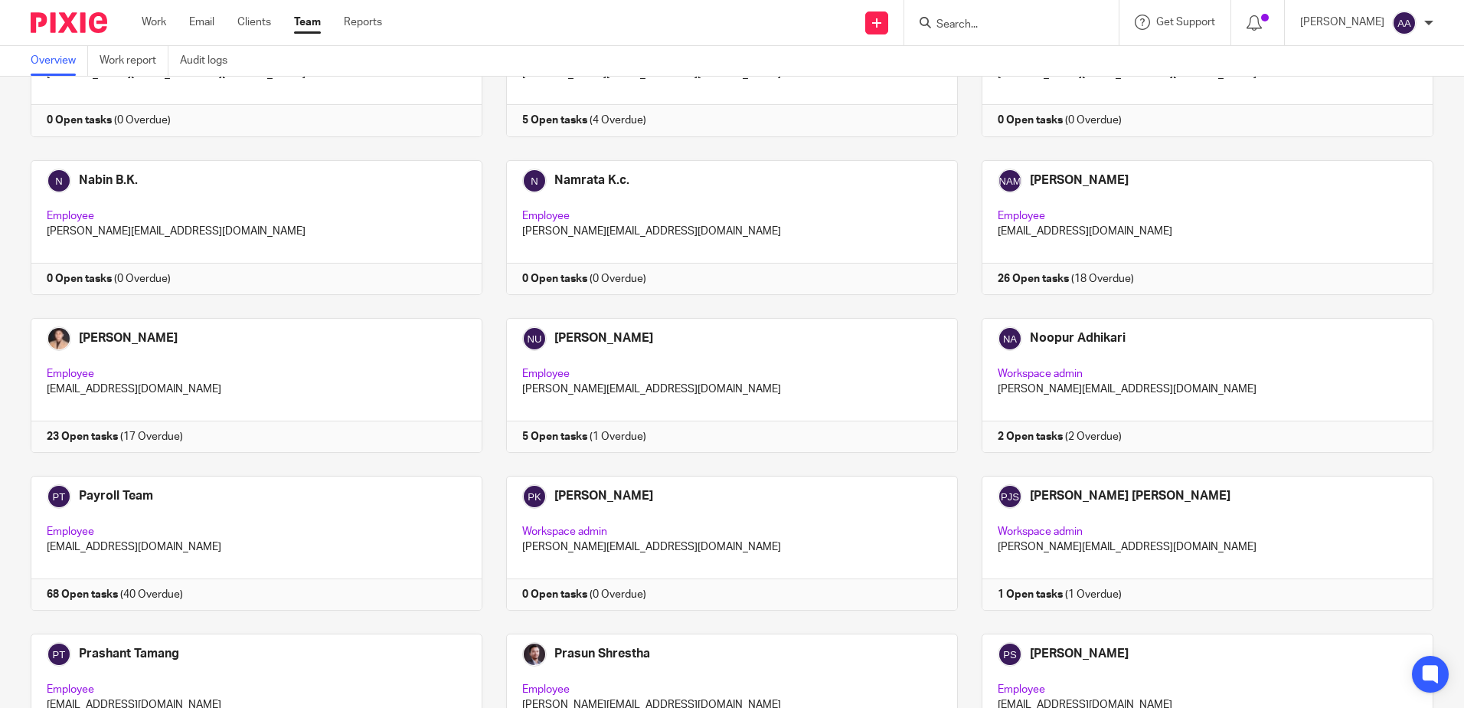
scroll to position [2051, 0]
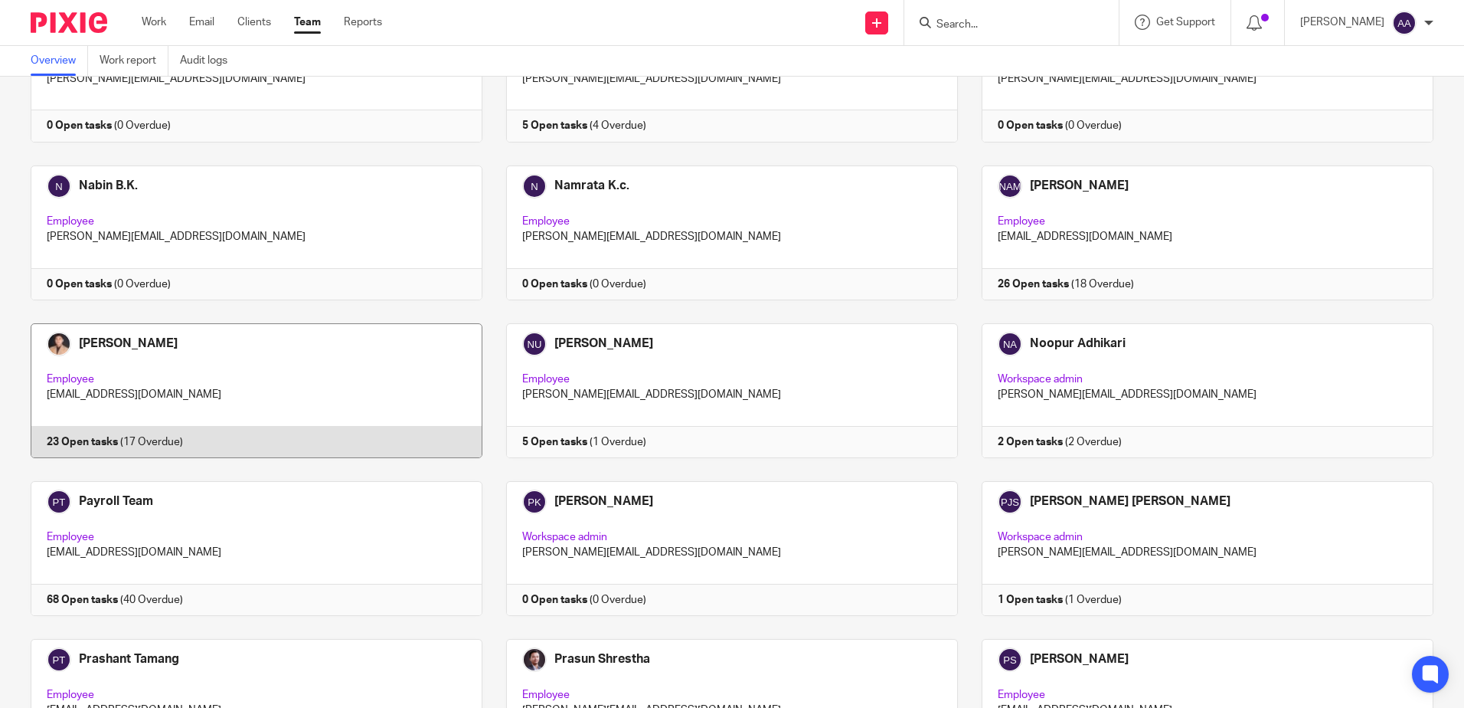
click at [160, 345] on link at bounding box center [245, 390] width 476 height 135
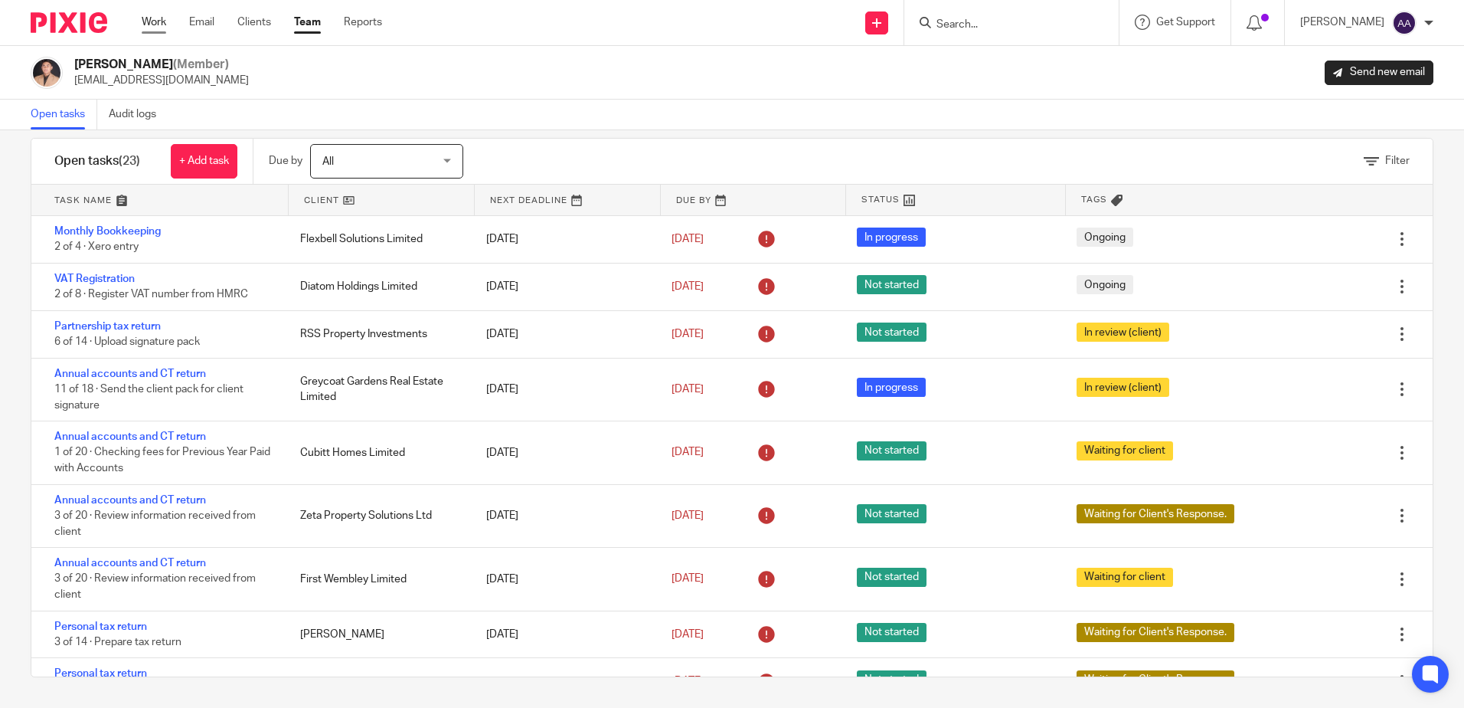
click at [154, 23] on link "Work" at bounding box center [154, 22] width 25 height 15
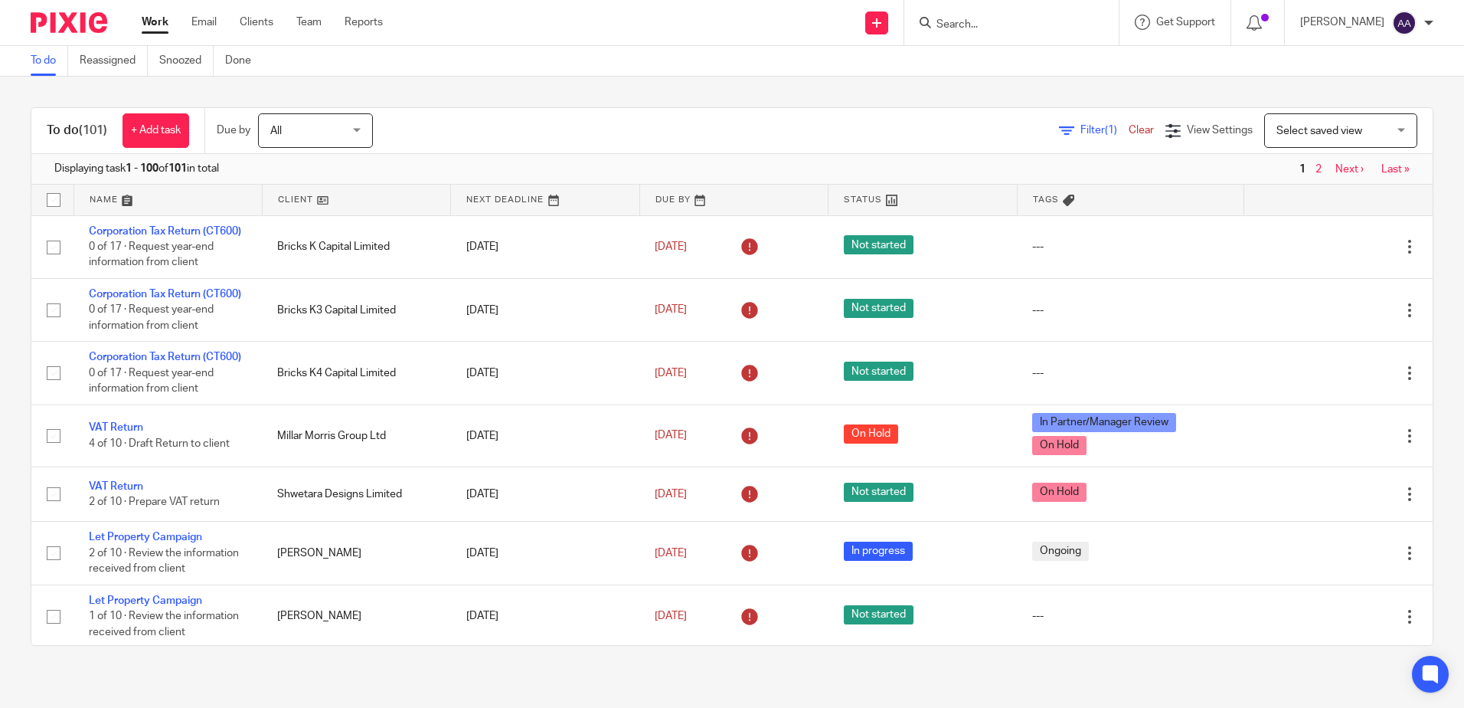
click at [996, 19] on input "Search" at bounding box center [1004, 25] width 138 height 14
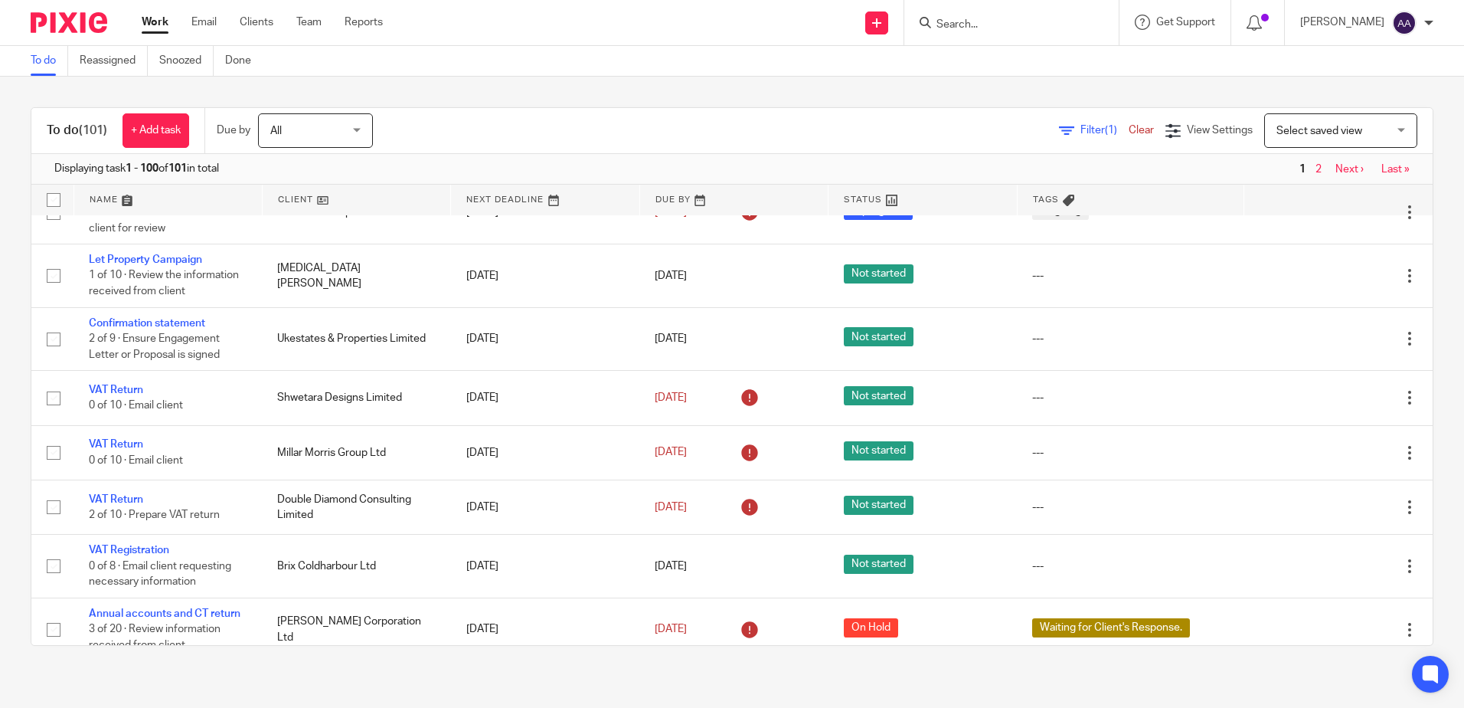
scroll to position [1072, 0]
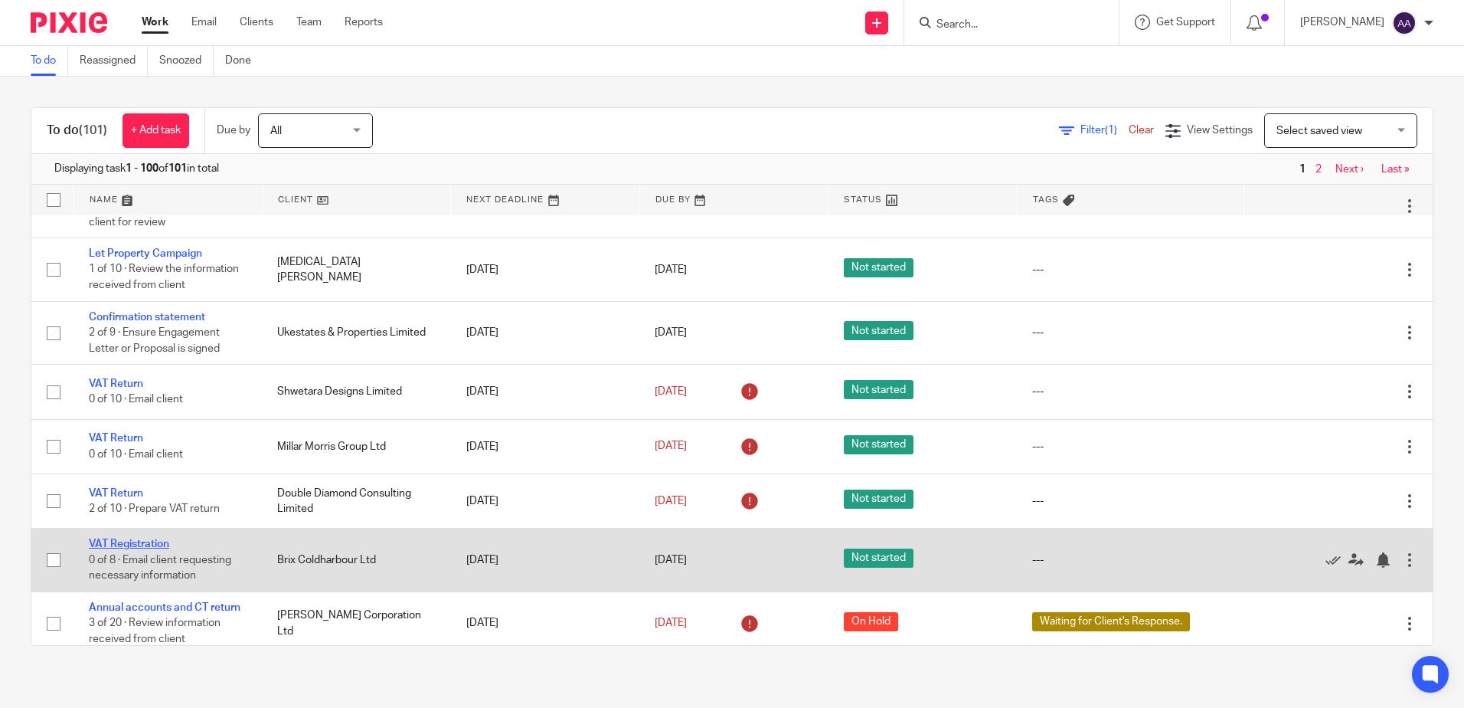
click at [146, 549] on link "VAT Registration" at bounding box center [129, 543] width 80 height 11
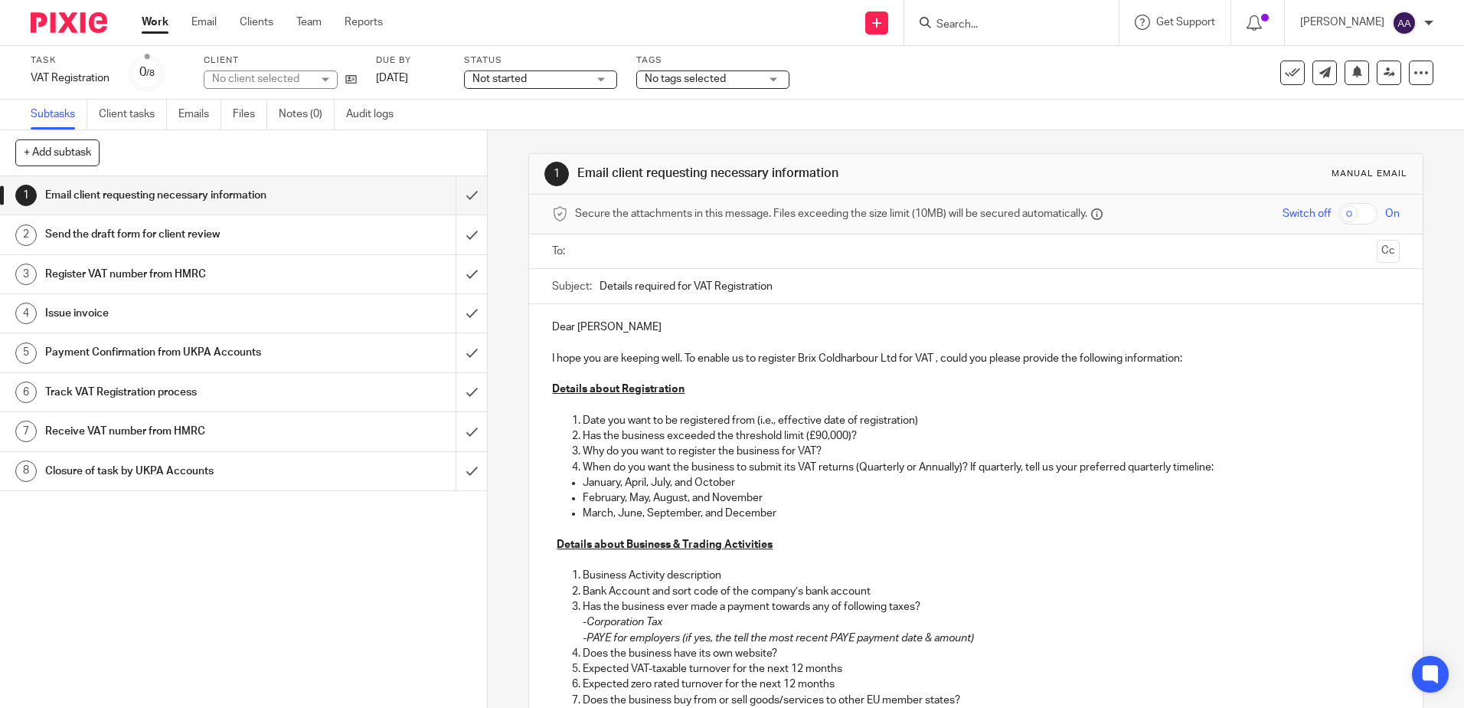
click at [612, 254] on input "text" at bounding box center [974, 252] width 789 height 18
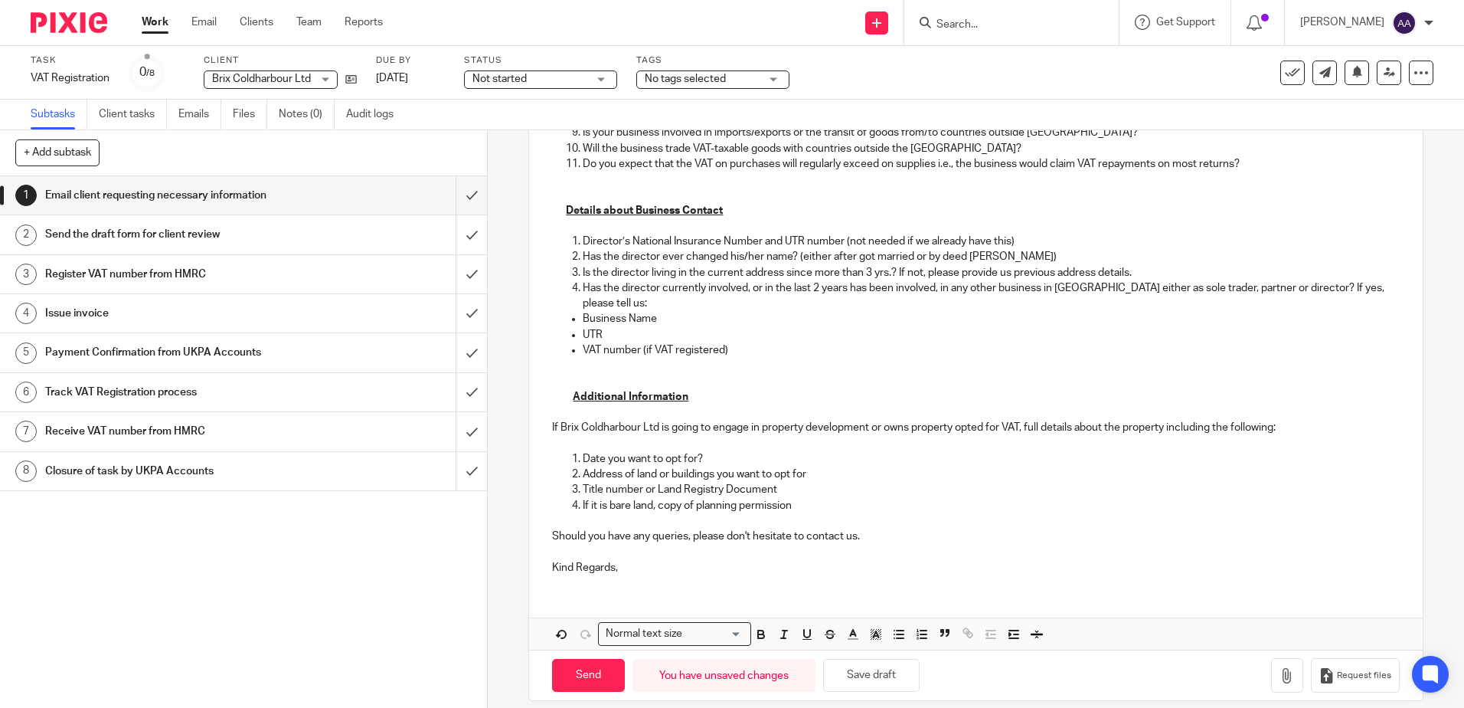
scroll to position [602, 0]
click at [662, 559] on p "Kind Regards," at bounding box center [975, 566] width 847 height 15
click at [579, 559] on p "Kind Regards," at bounding box center [975, 566] width 847 height 15
click at [632, 559] on p "Kind regards," at bounding box center [975, 566] width 847 height 15
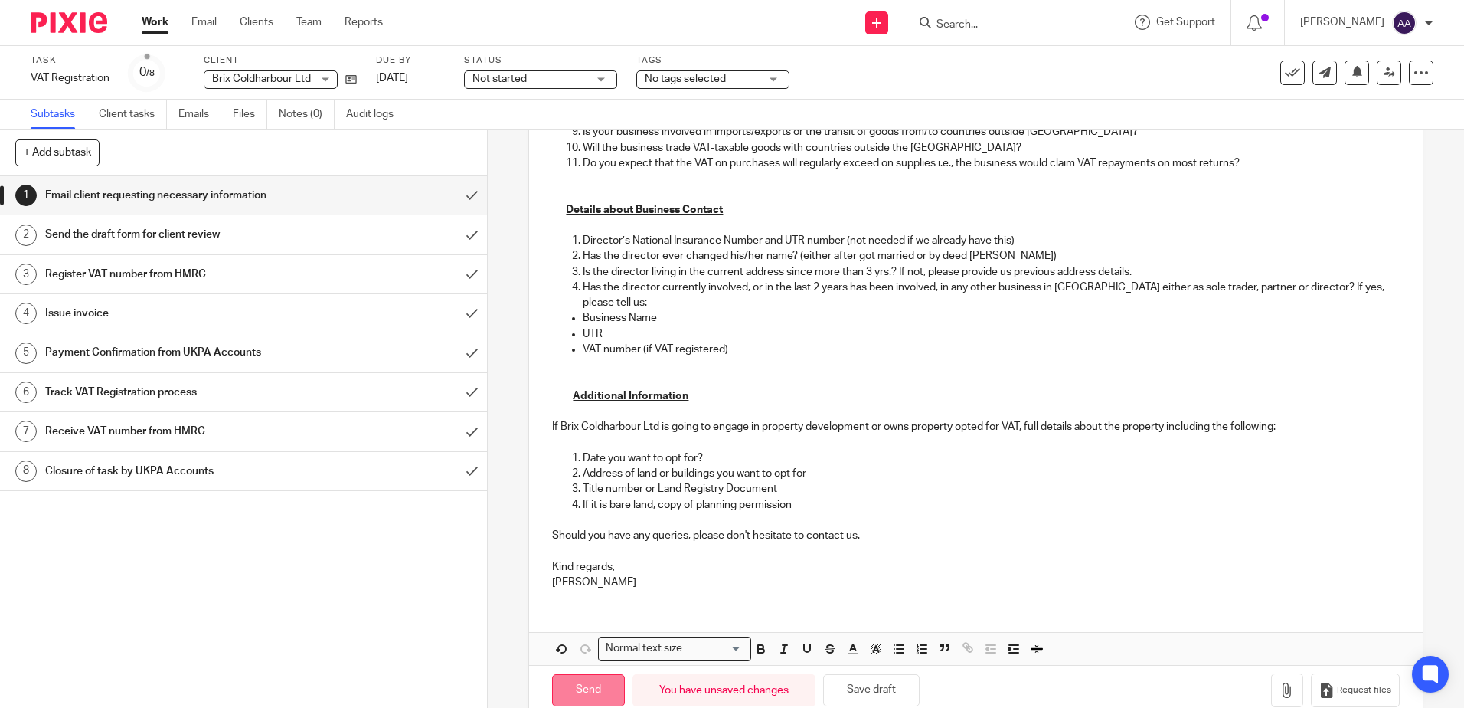
click at [604, 674] on input "Send" at bounding box center [588, 690] width 73 height 33
type input "Sent"
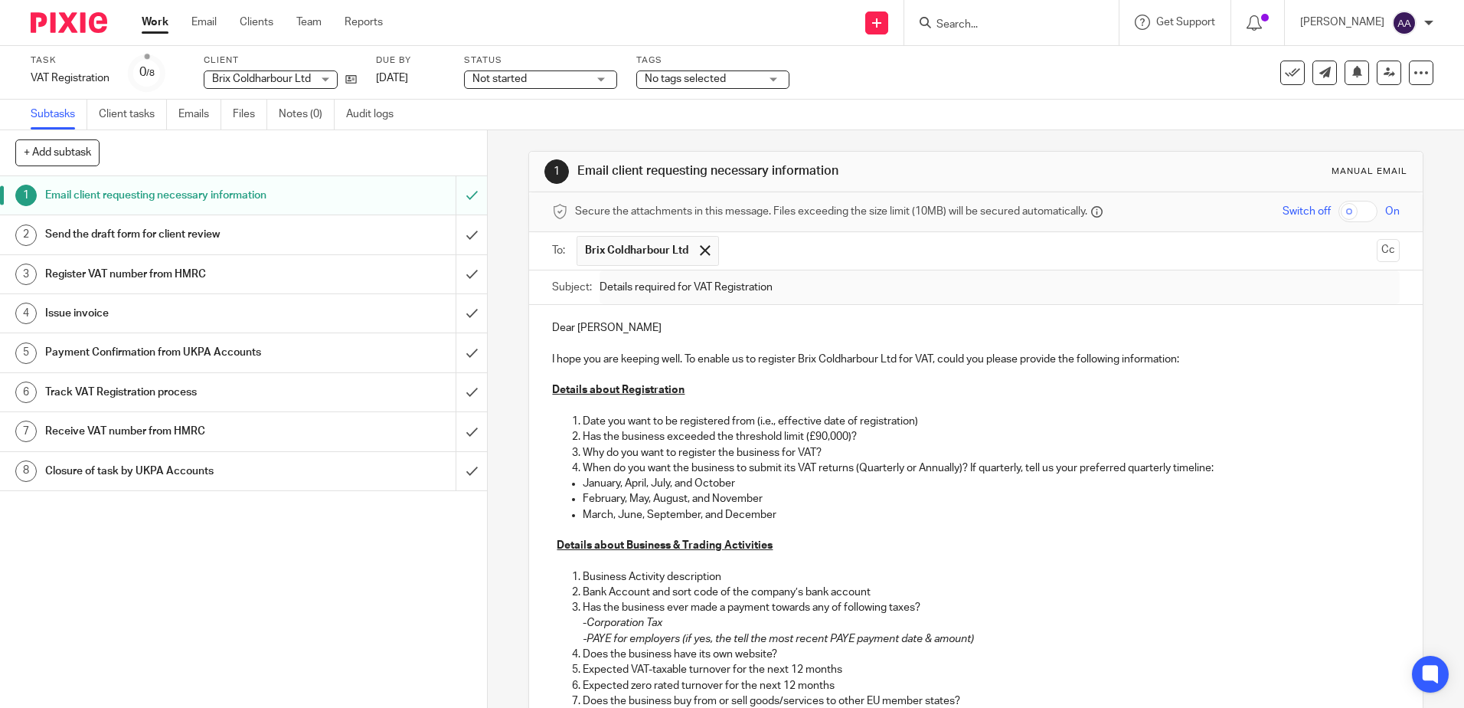
scroll to position [0, 0]
click at [78, 25] on img at bounding box center [69, 22] width 77 height 21
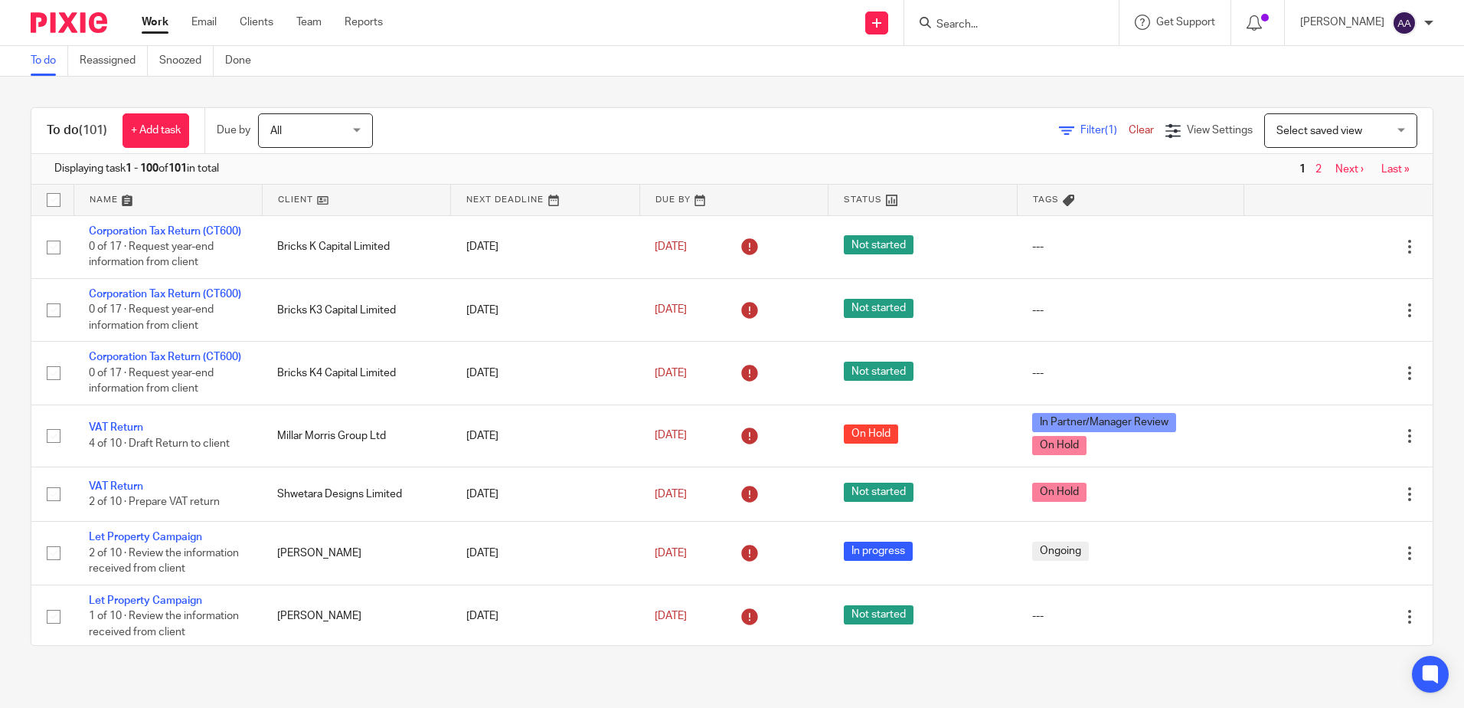
click at [1068, 30] on input "Search" at bounding box center [1004, 25] width 138 height 14
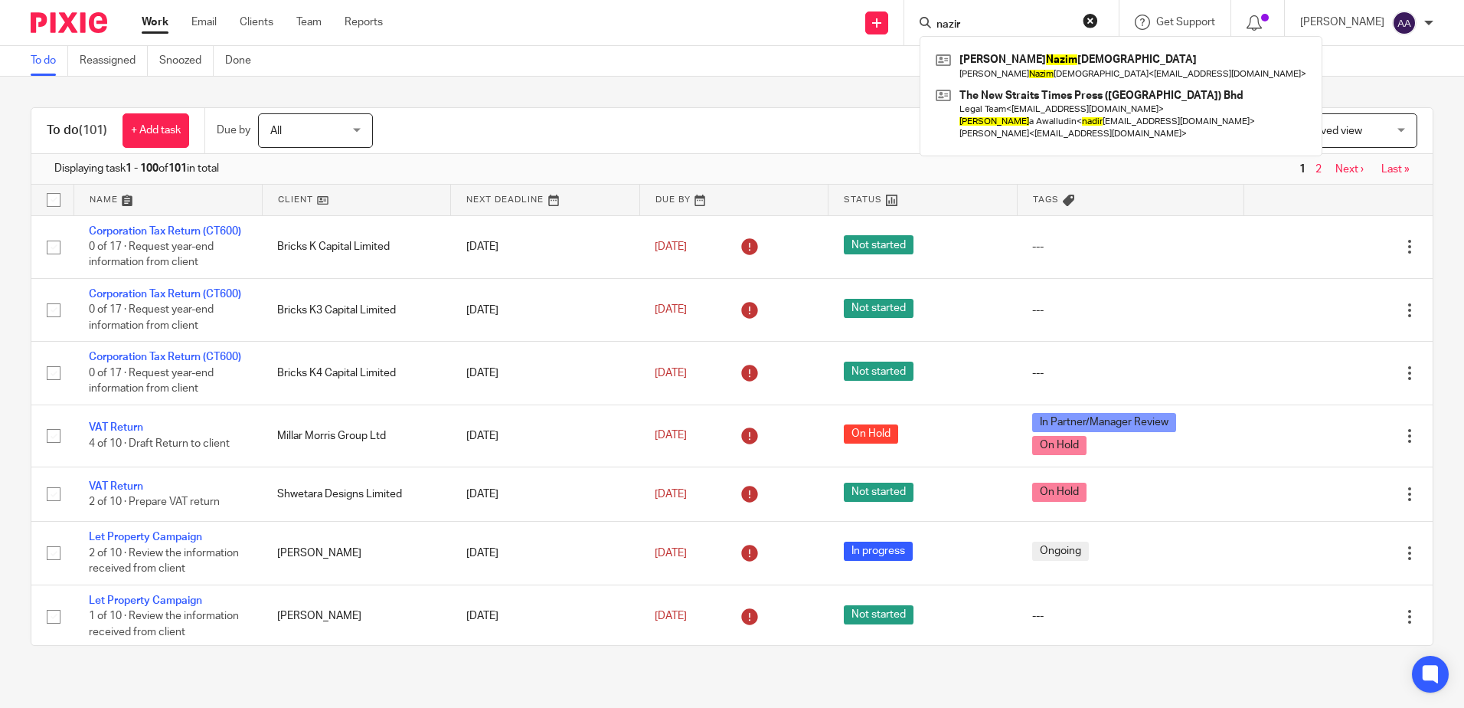
type input "nazir"
click at [1281, 66] on div "To do Reassigned Snoozed Done" at bounding box center [732, 61] width 1464 height 31
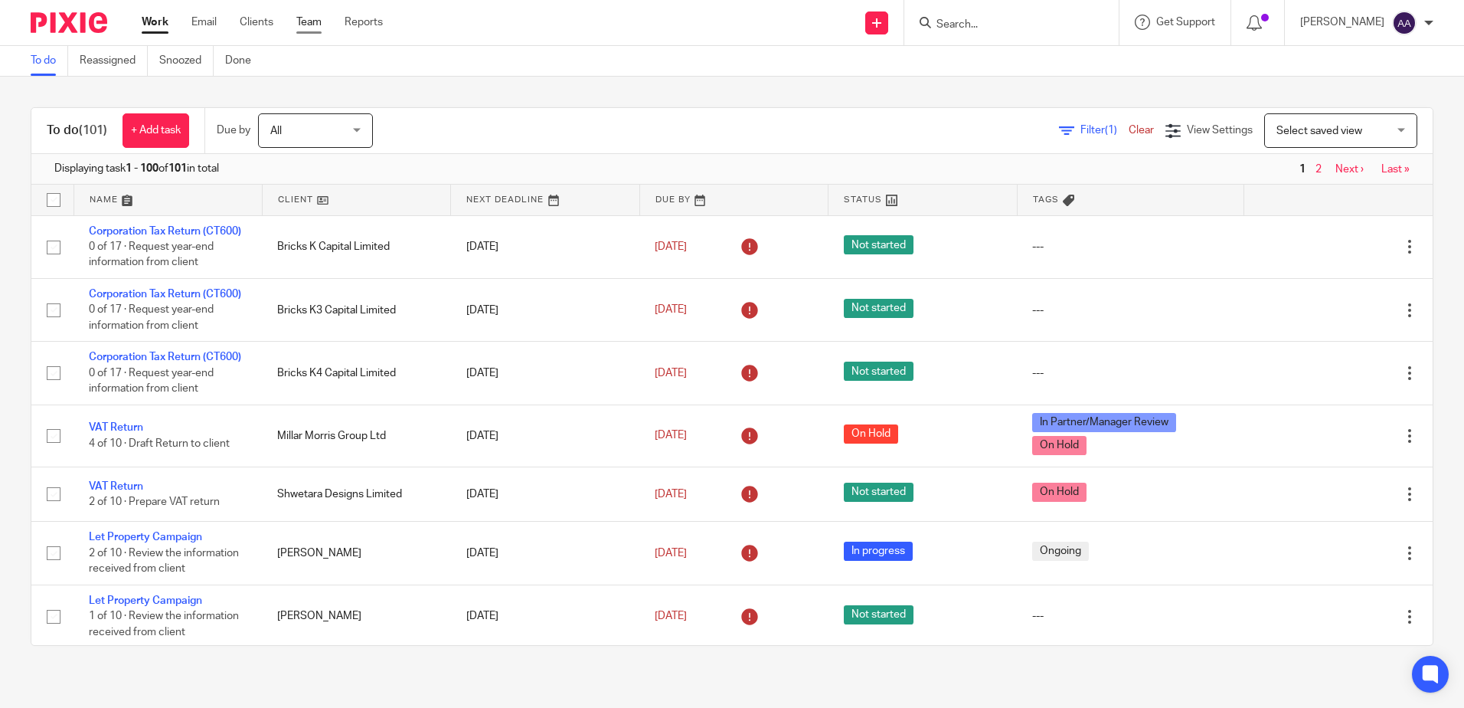
click at [298, 15] on link "Team" at bounding box center [308, 22] width 25 height 15
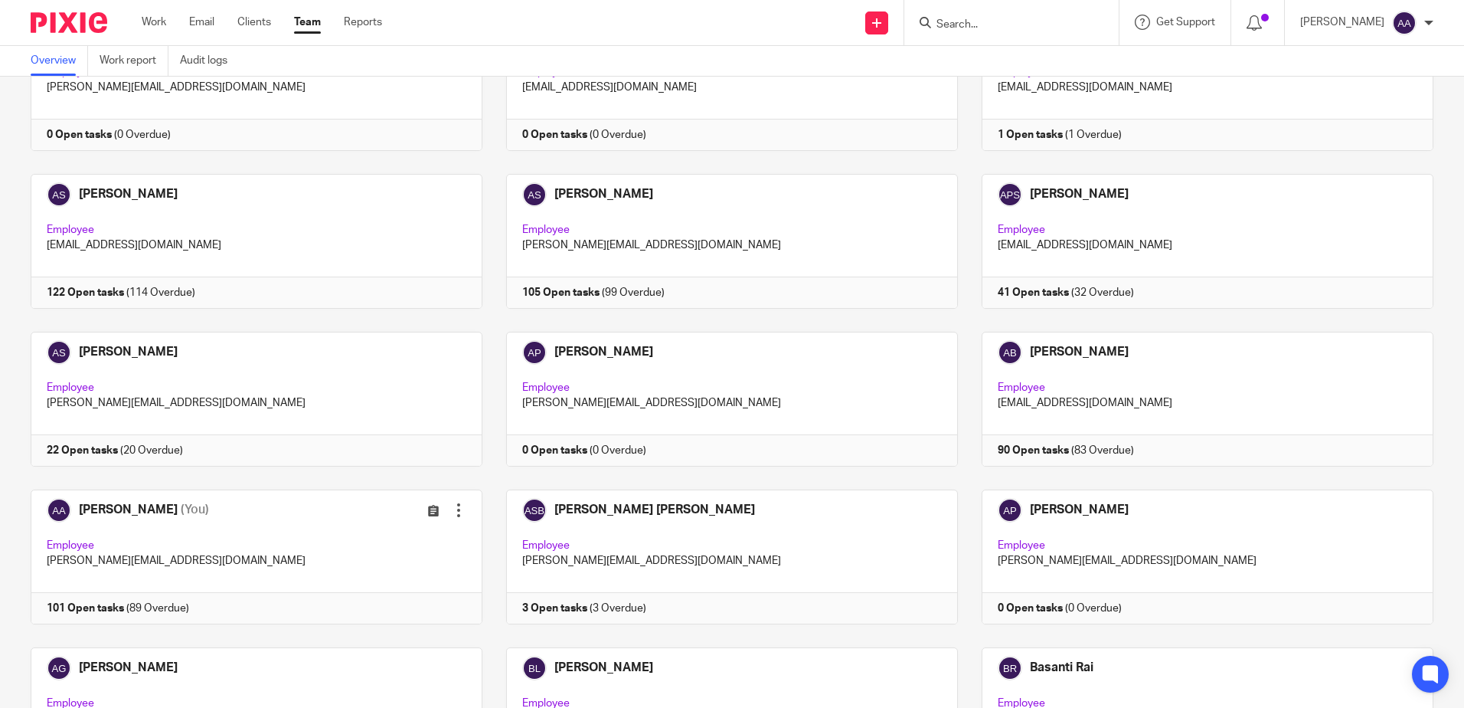
scroll to position [1845, 0]
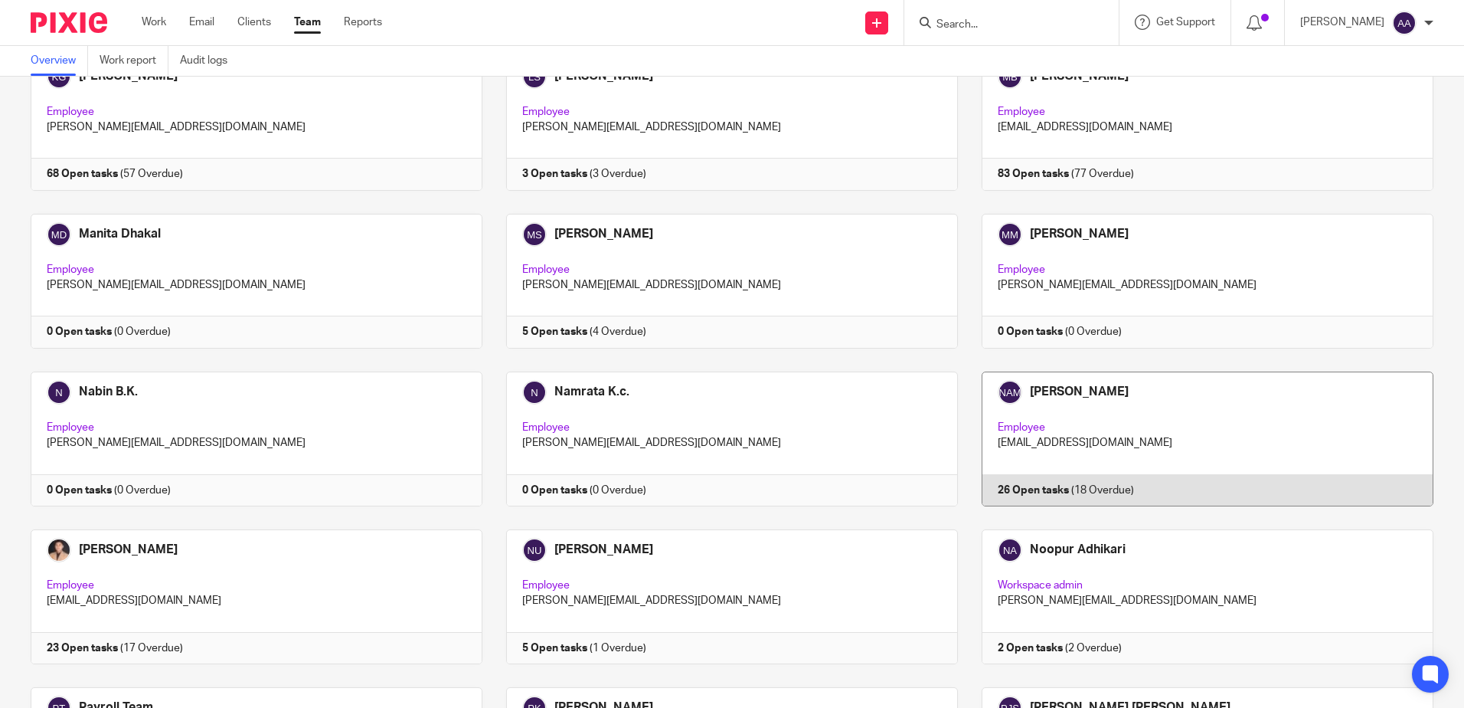
click at [1112, 388] on link at bounding box center [1196, 438] width 476 height 135
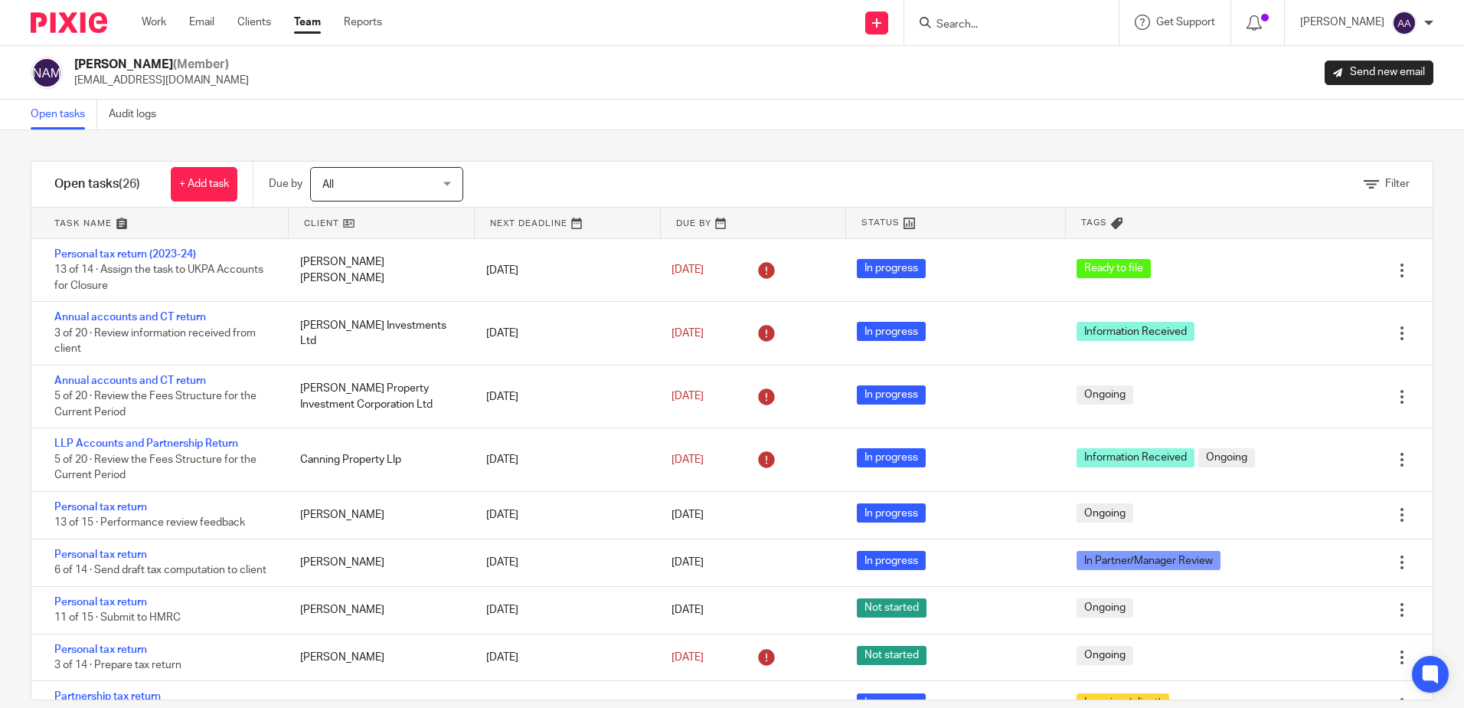
click at [67, 20] on img at bounding box center [69, 22] width 77 height 21
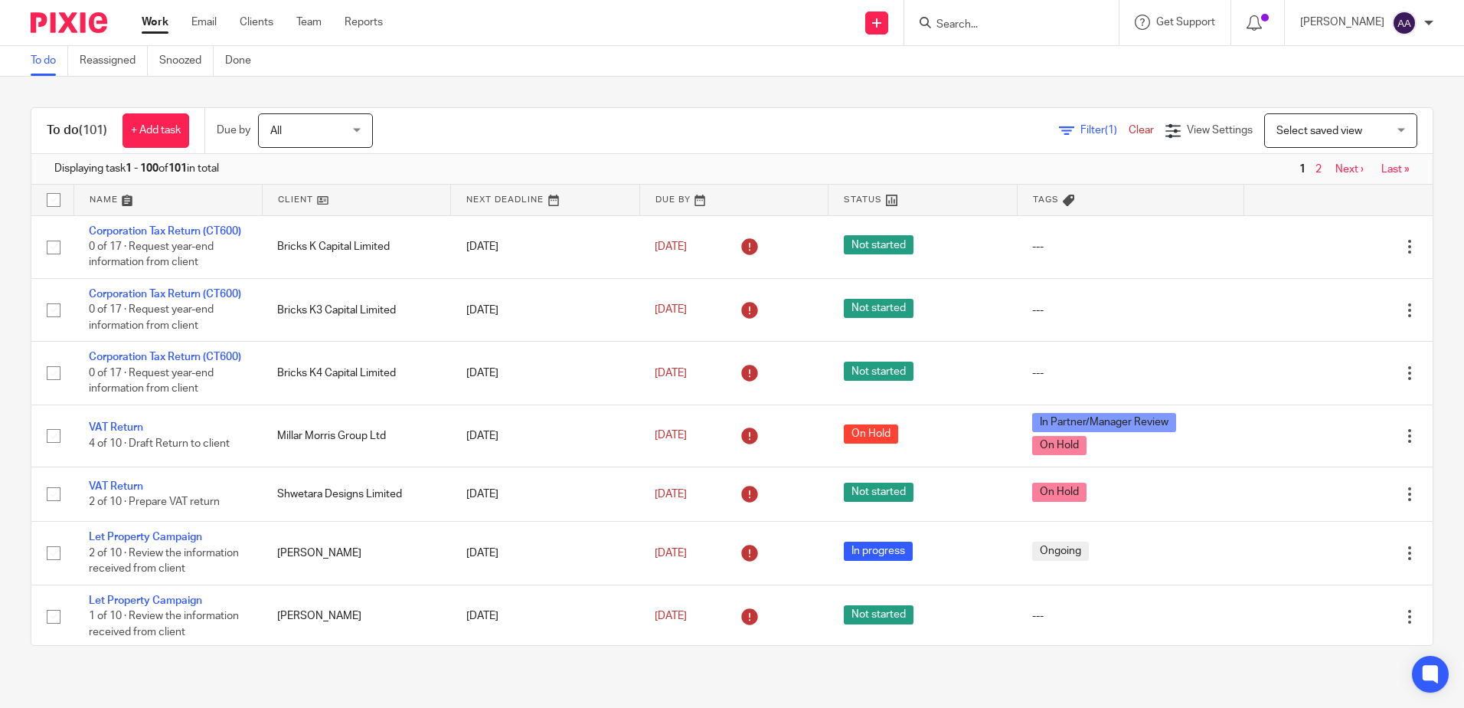
click at [1080, 126] on span "Filter (1)" at bounding box center [1104, 130] width 48 height 11
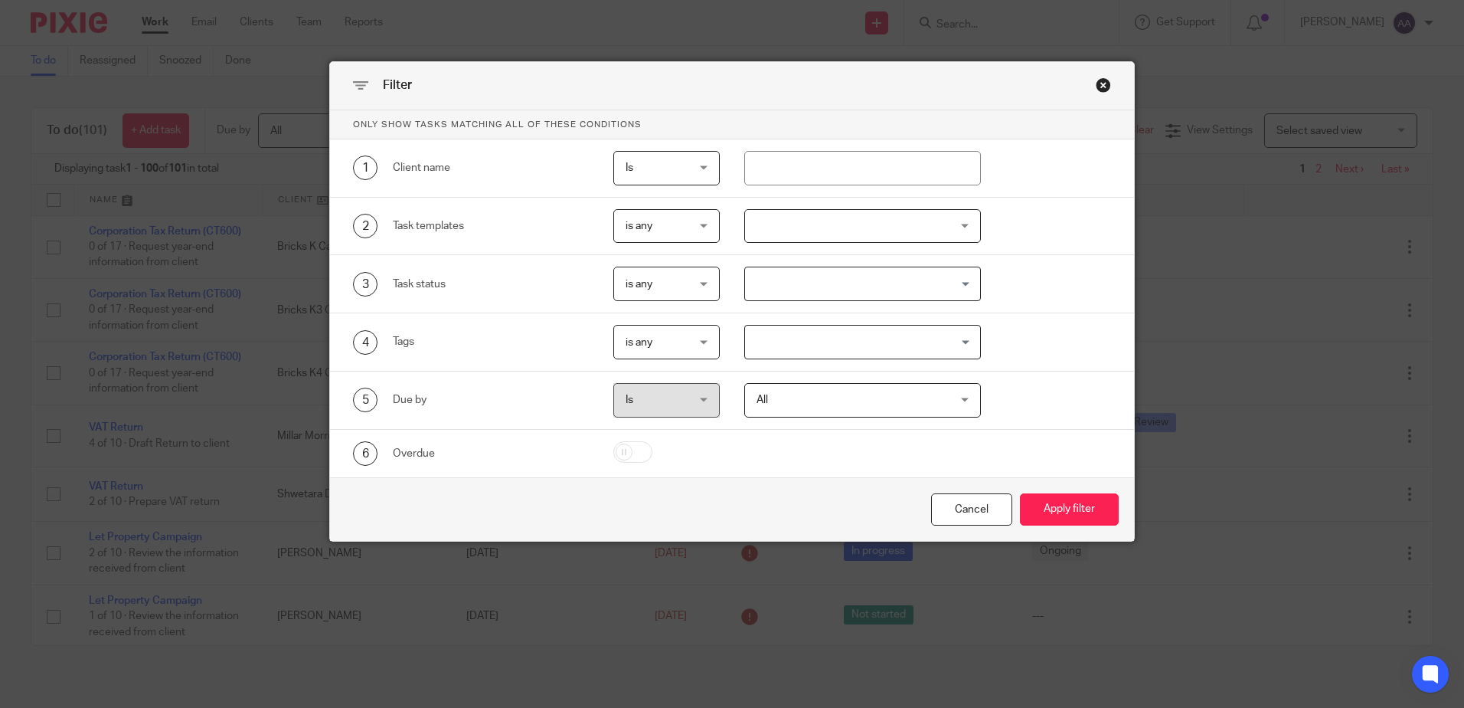
click at [799, 225] on div at bounding box center [862, 226] width 237 height 34
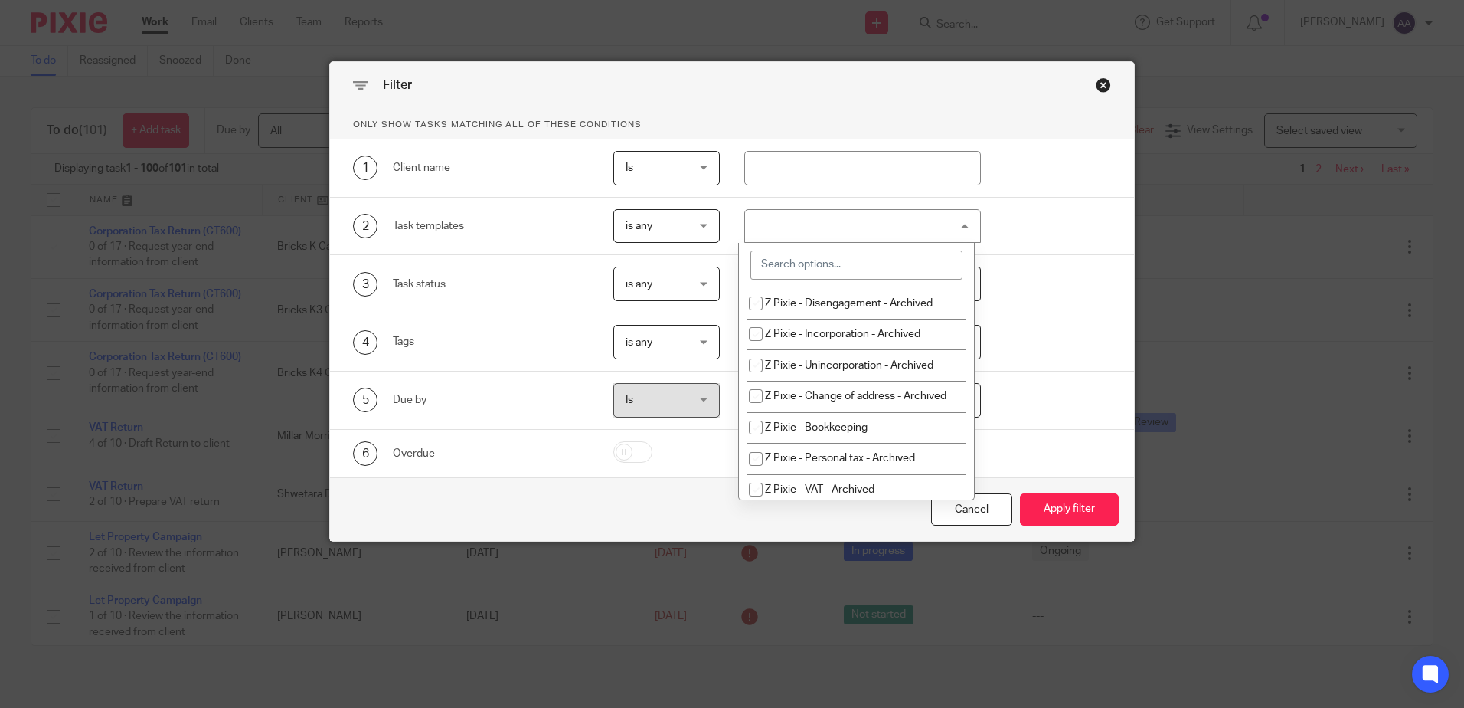
click at [814, 262] on input "search" at bounding box center [856, 264] width 212 height 29
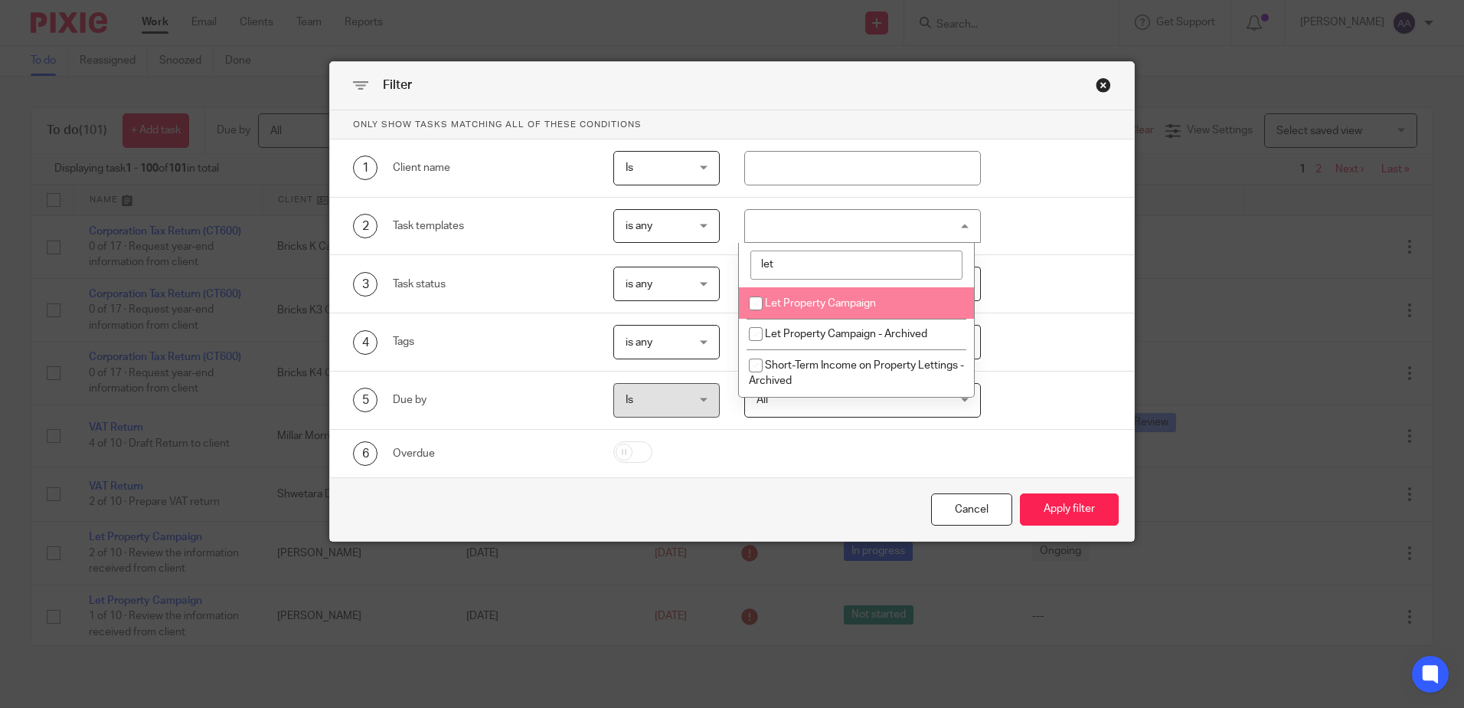
type input "let"
click at [760, 305] on input "checkbox" at bounding box center [755, 303] width 29 height 29
checkbox input "true"
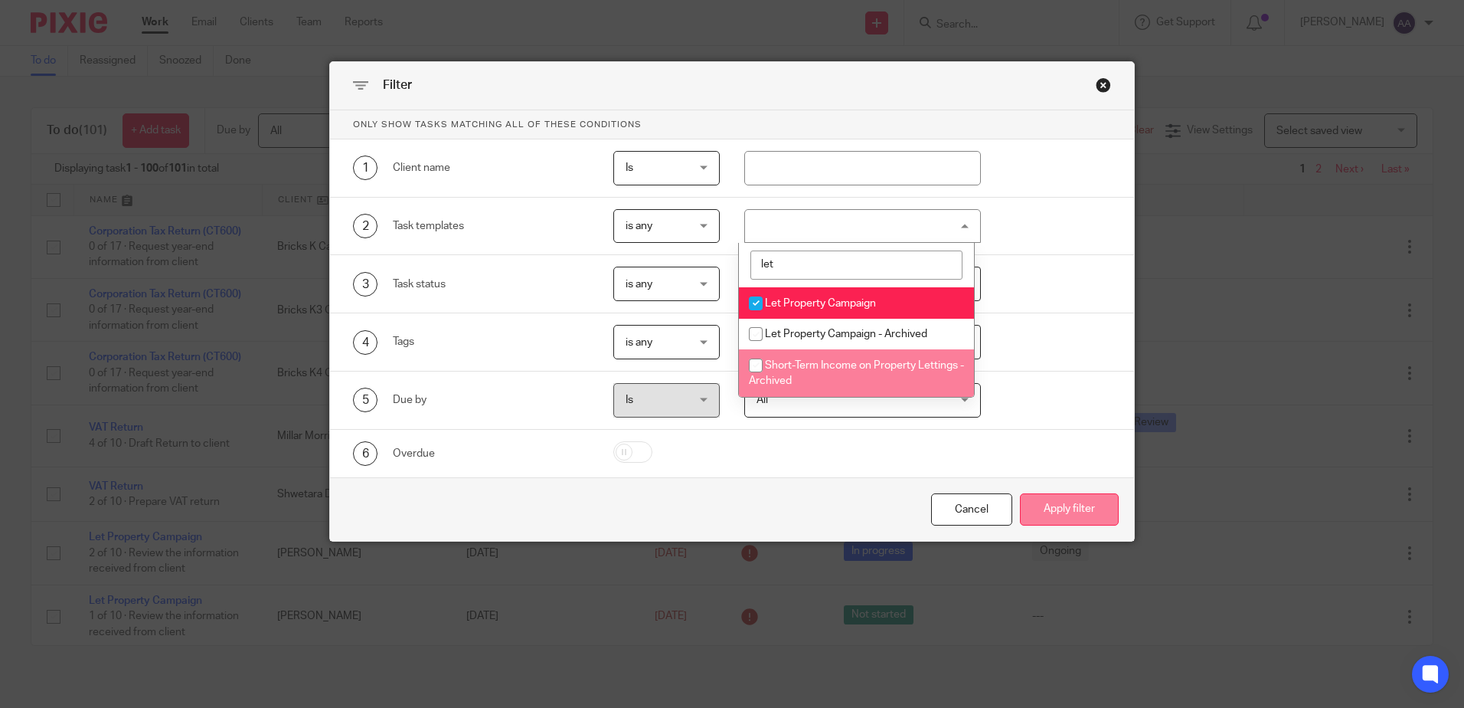
click at [1097, 509] on button "Apply filter" at bounding box center [1069, 509] width 99 height 33
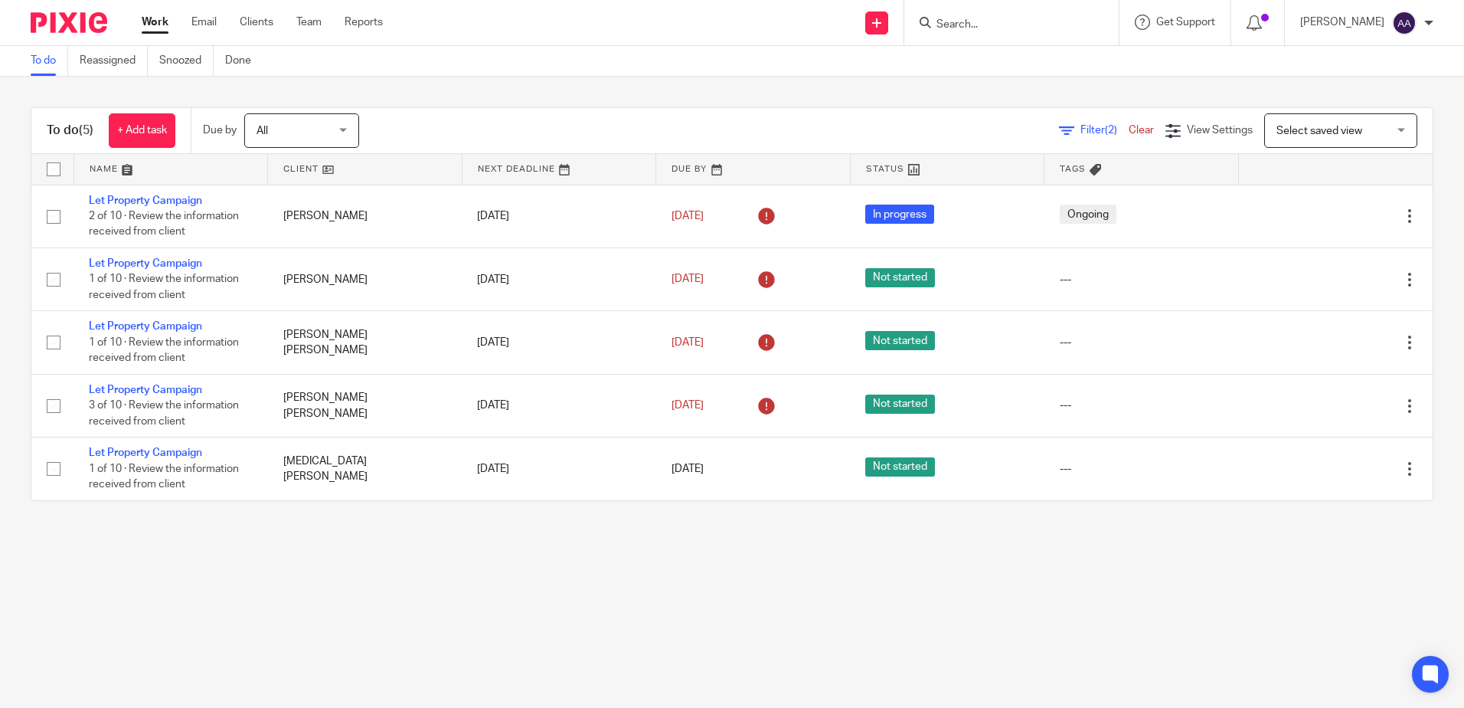
drag, startPoint x: 172, startPoint y: 198, endPoint x: 188, endPoint y: 157, distance: 43.9
click at [172, 198] on link "Let Property Campaign" at bounding box center [145, 200] width 113 height 11
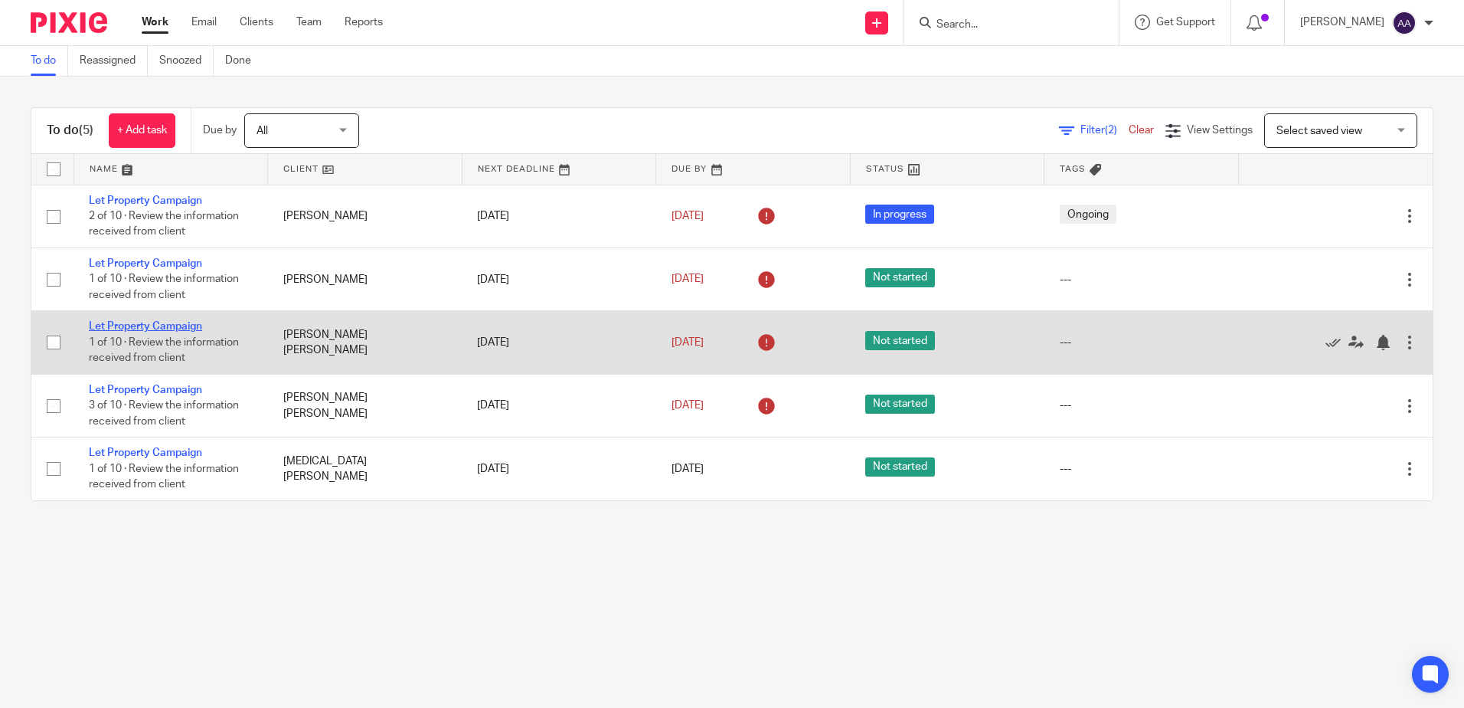
click at [147, 325] on link "Let Property Campaign" at bounding box center [145, 326] width 113 height 11
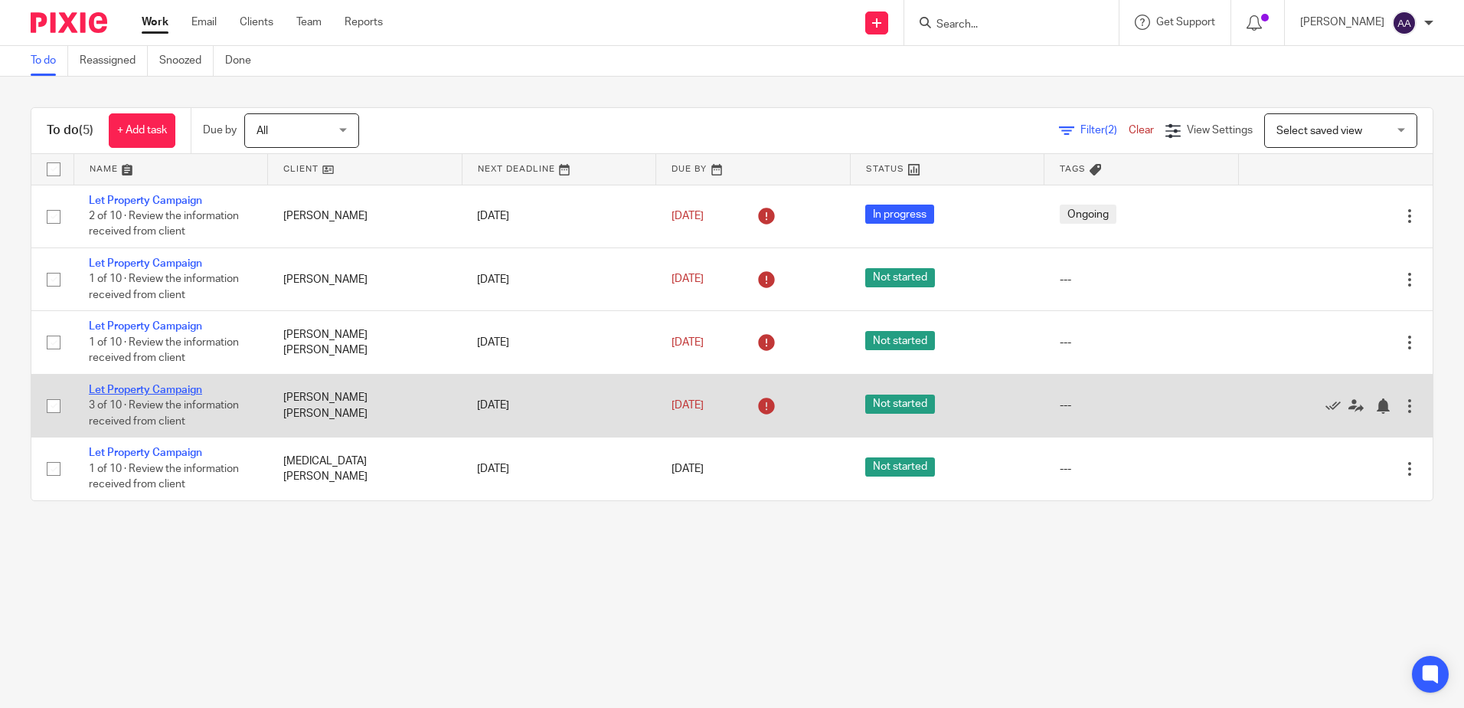
click at [198, 384] on link "Let Property Campaign" at bounding box center [145, 389] width 113 height 11
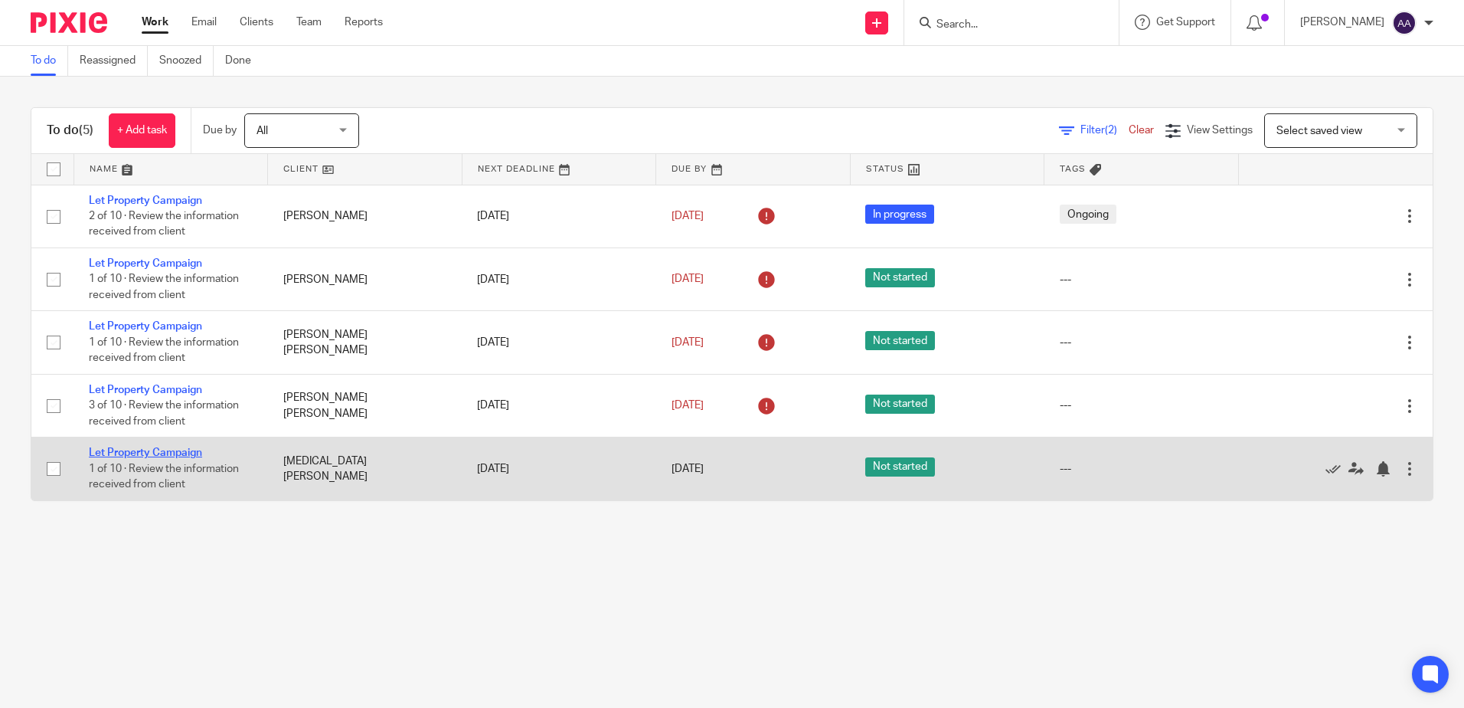
click at [152, 457] on link "Let Property Campaign" at bounding box center [145, 452] width 113 height 11
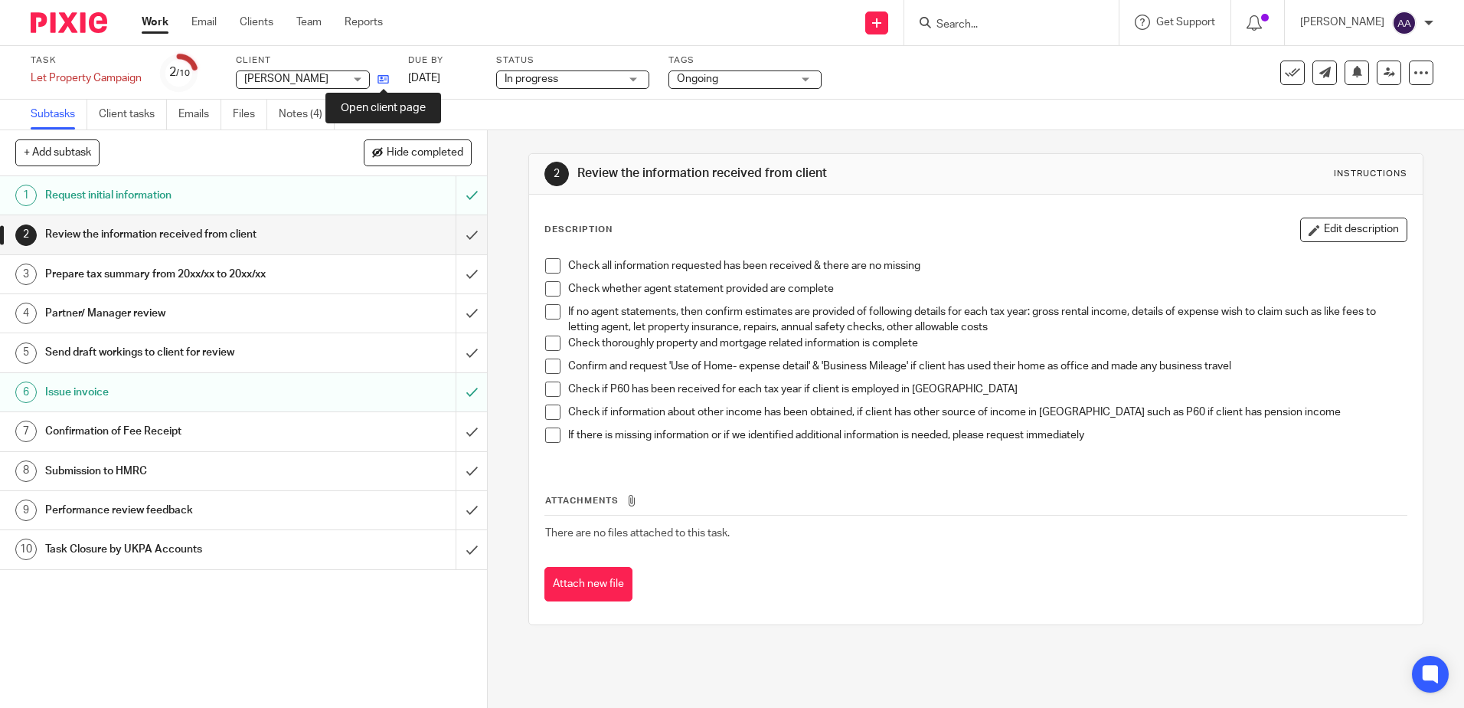
click at [383, 74] on icon at bounding box center [383, 79] width 11 height 11
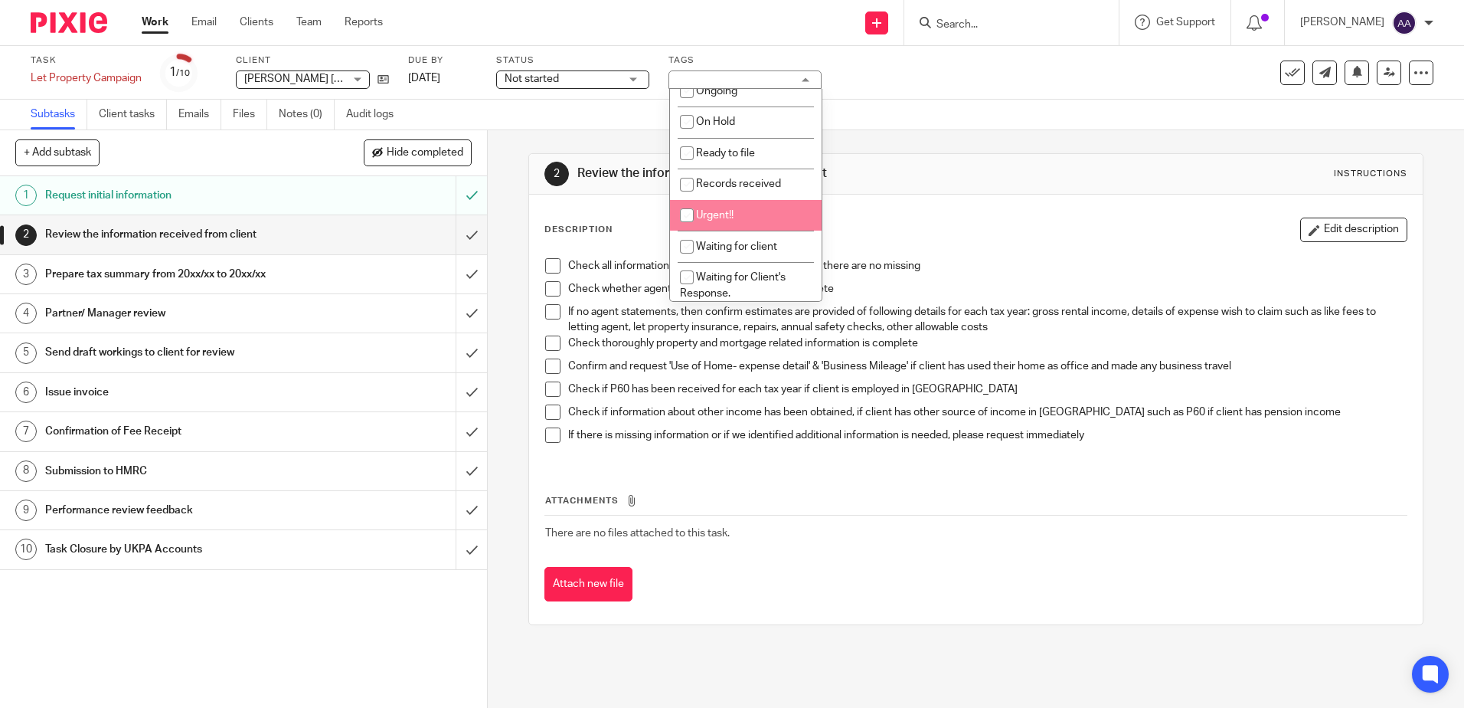
scroll to position [230, 0]
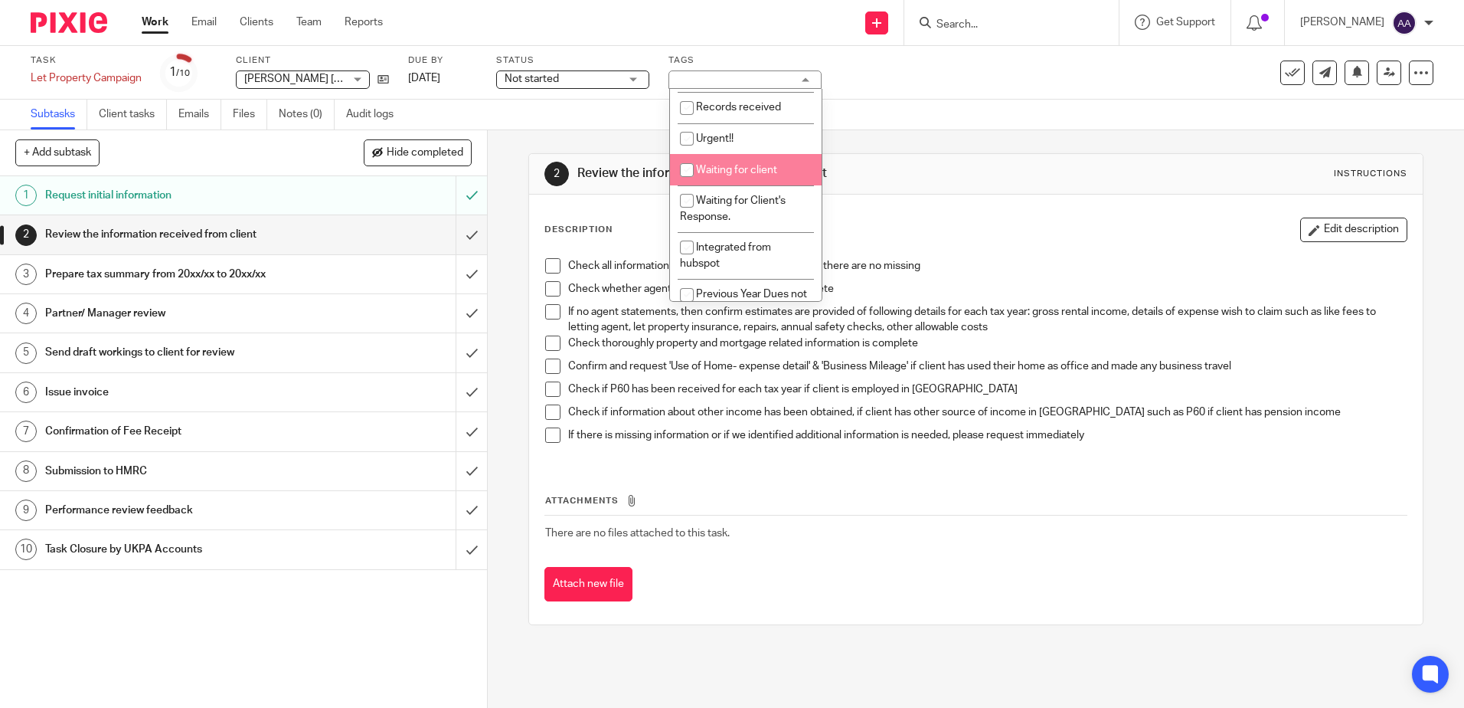
click at [757, 178] on li "Waiting for client" at bounding box center [746, 169] width 152 height 31
checkbox input "true"
click at [914, 145] on div "2 Review the information received from client Instructions Description Edit des…" at bounding box center [975, 389] width 894 height 518
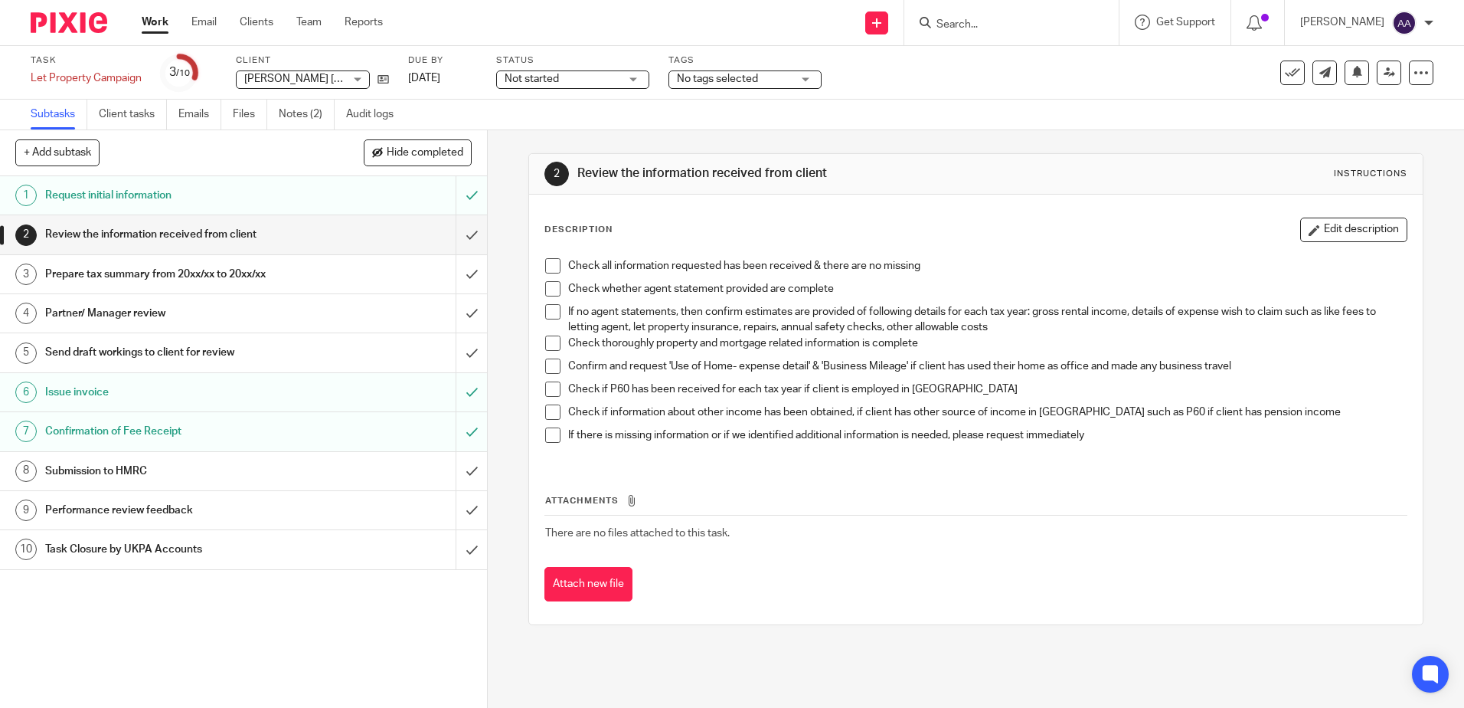
click at [721, 77] on span "No tags selected" at bounding box center [717, 79] width 81 height 11
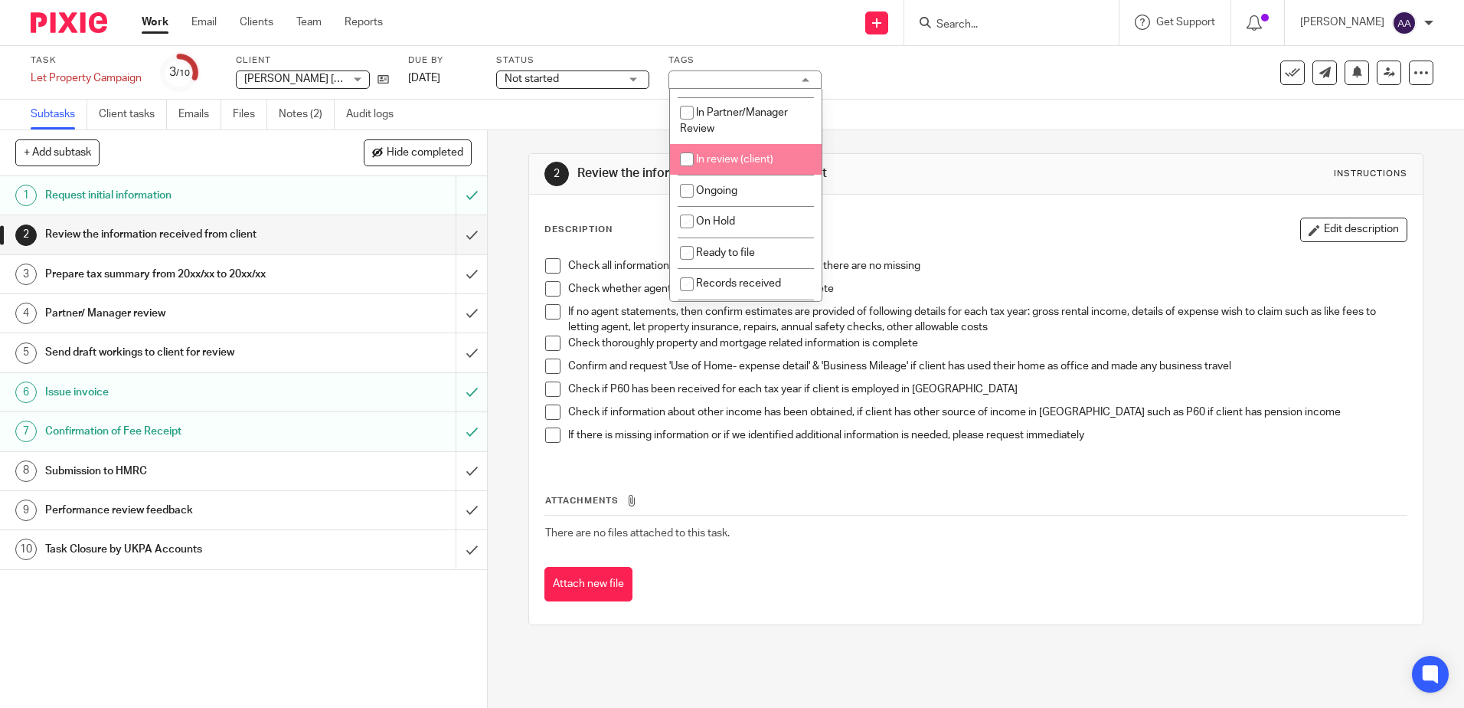
scroll to position [153, 0]
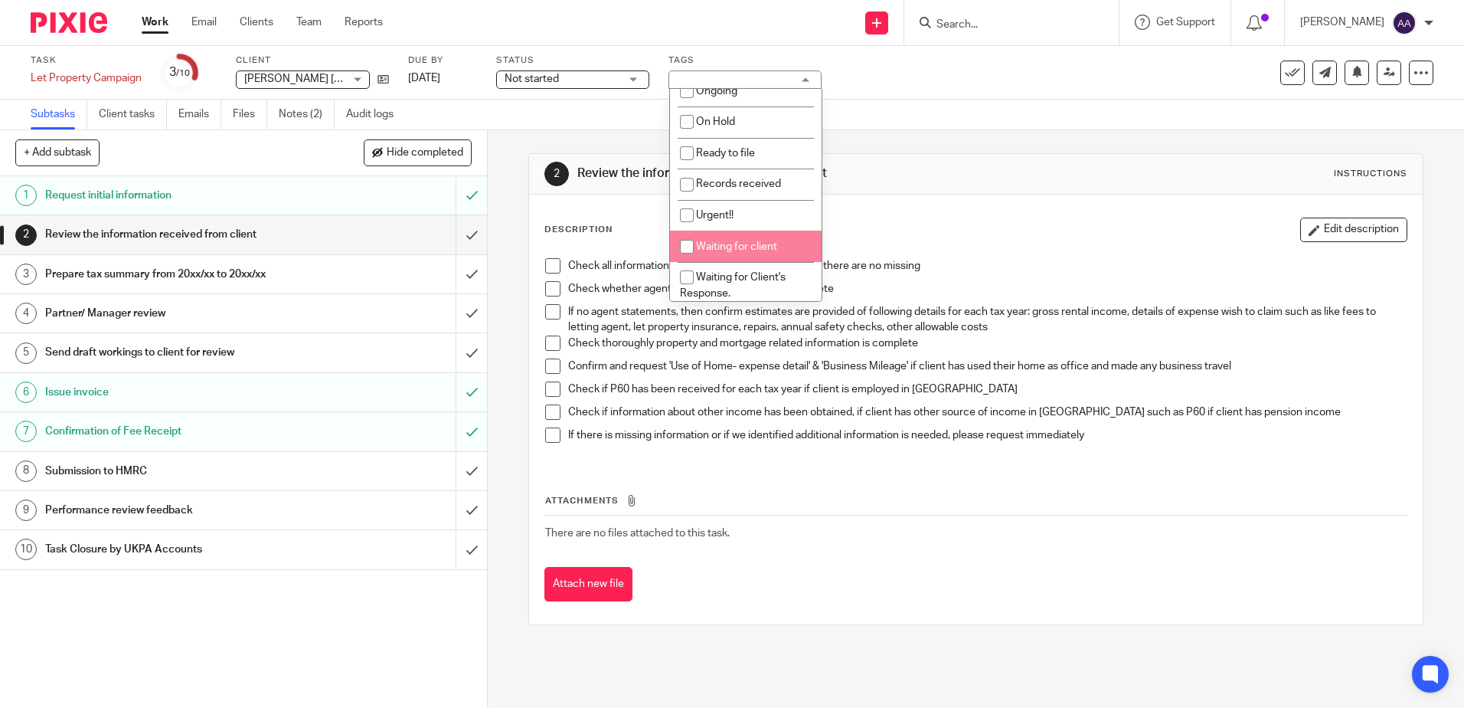
click at [753, 242] on span "Waiting for client" at bounding box center [736, 246] width 81 height 11
checkbox input "true"
click at [928, 145] on div "2 Review the information received from client Instructions Description Edit des…" at bounding box center [975, 389] width 894 height 518
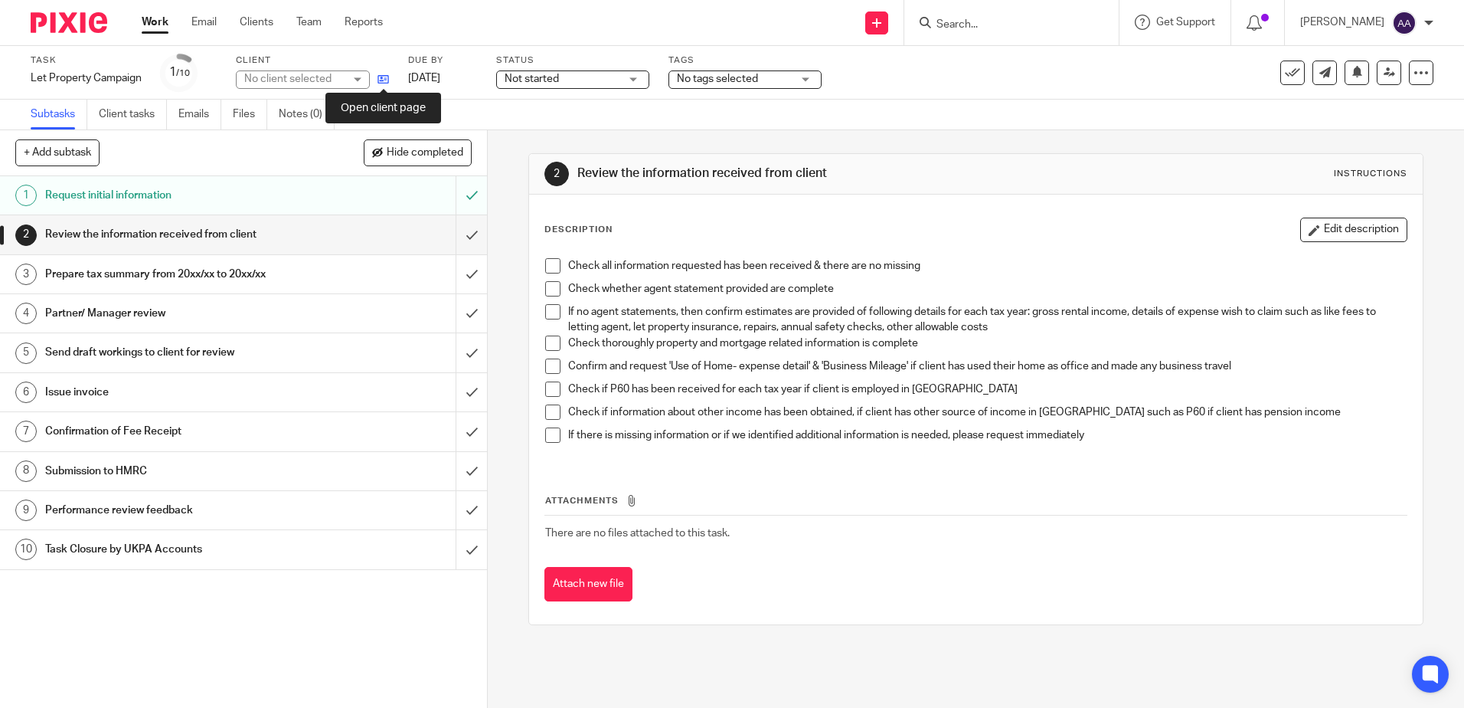
click at [387, 81] on icon at bounding box center [383, 79] width 11 height 11
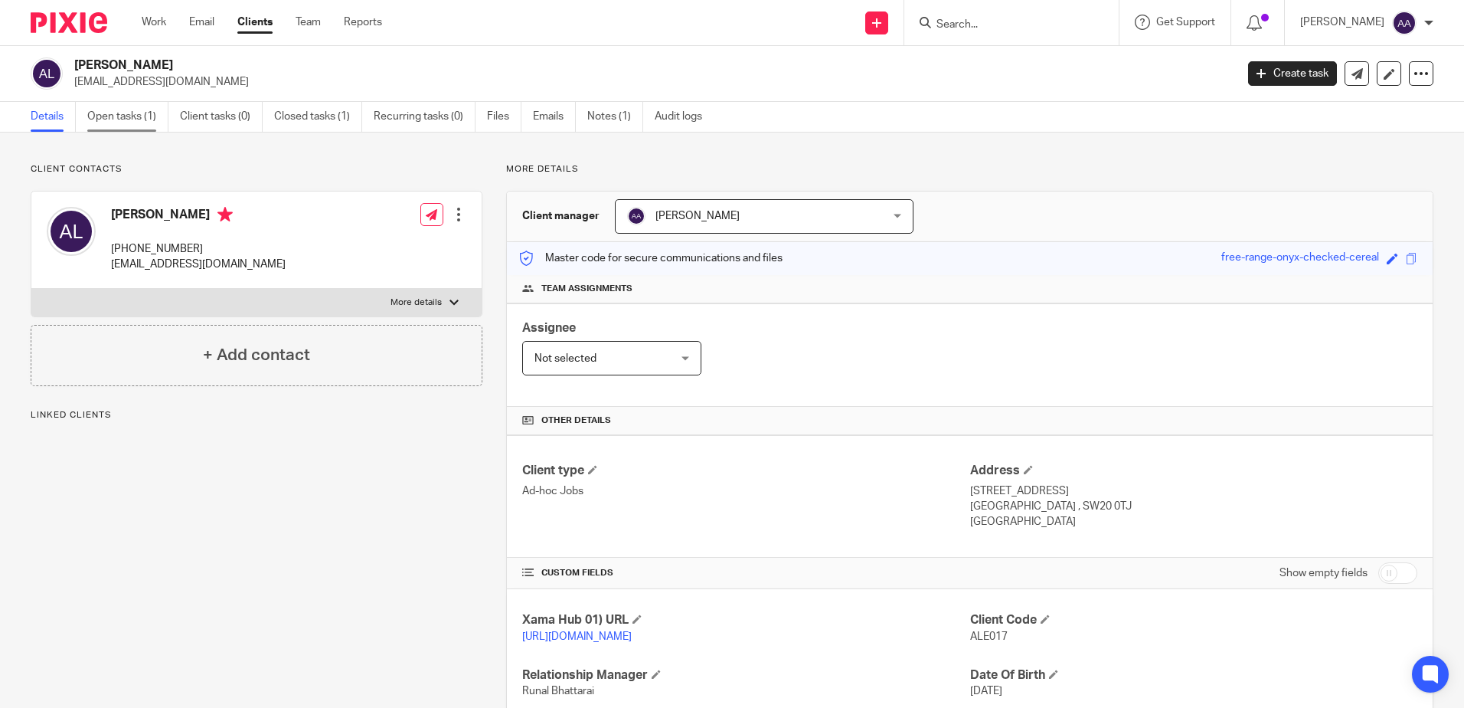
drag, startPoint x: 0, startPoint y: 0, endPoint x: 103, endPoint y: 116, distance: 154.6
click at [103, 116] on link "Open tasks (1)" at bounding box center [127, 117] width 81 height 30
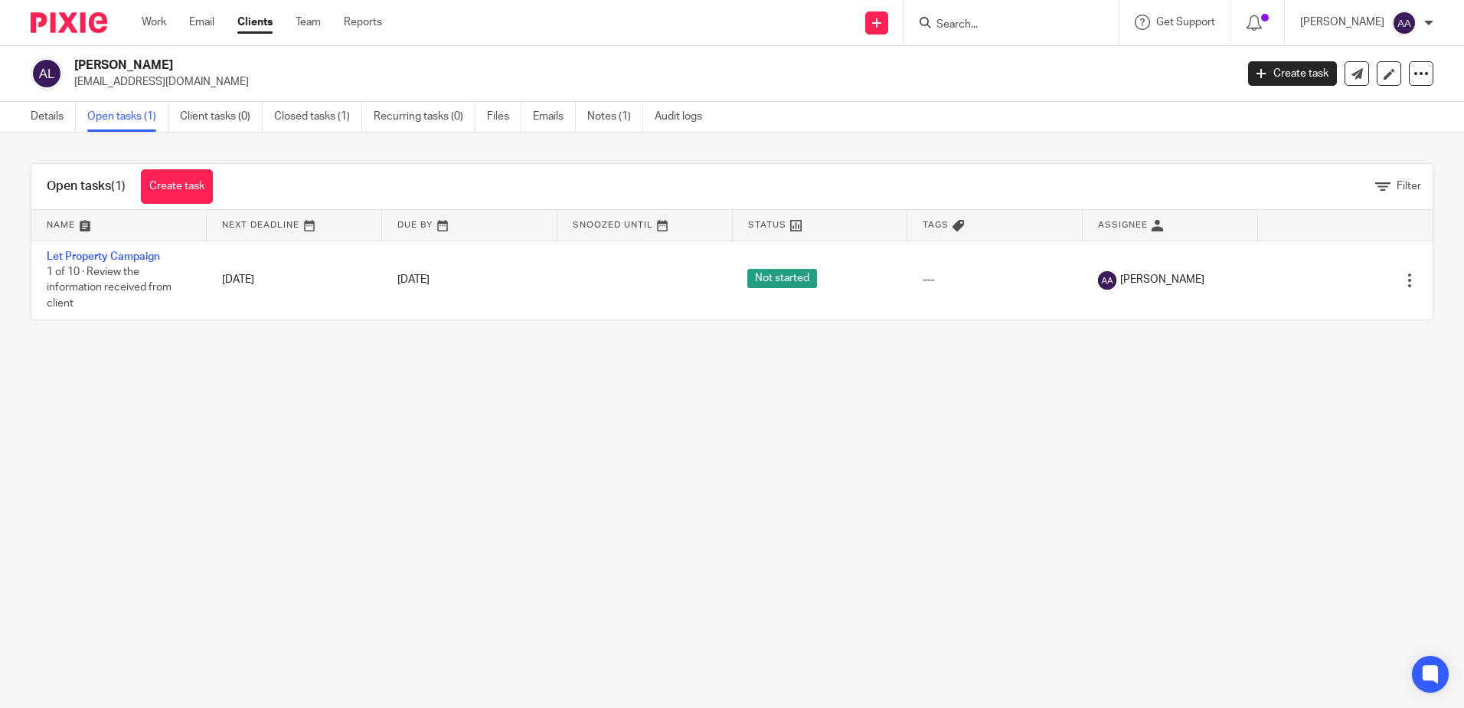
click at [322, 120] on link "Closed tasks (1)" at bounding box center [318, 117] width 88 height 30
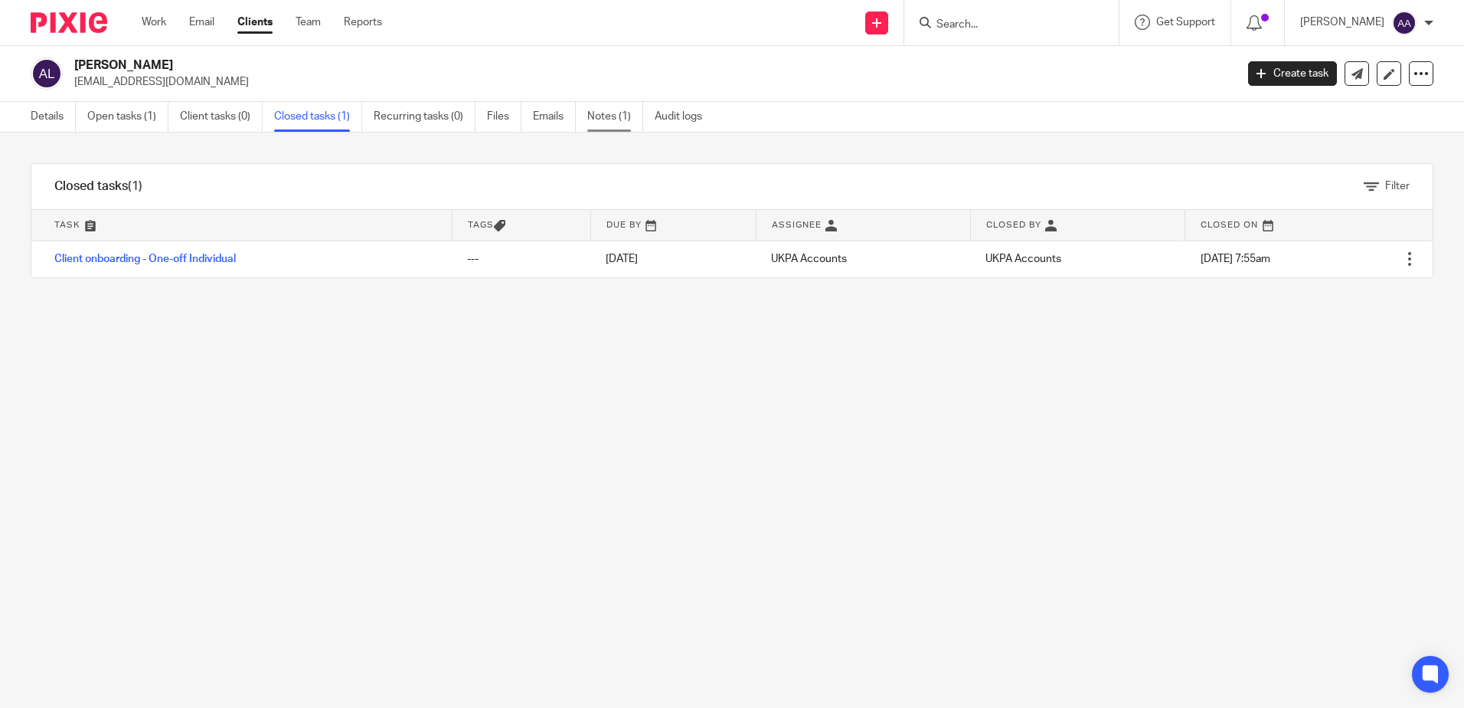
click at [605, 123] on link "Notes (1)" at bounding box center [615, 117] width 56 height 30
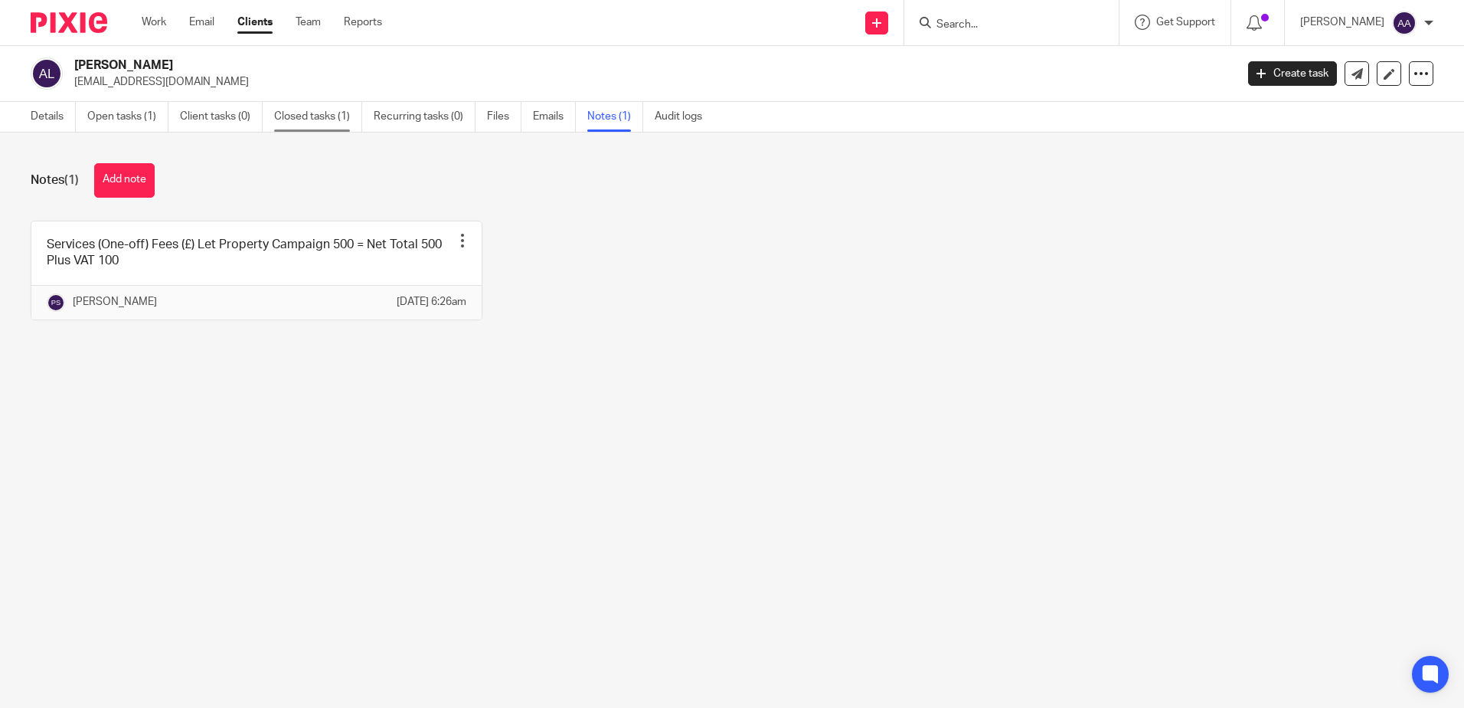
click at [321, 113] on link "Closed tasks (1)" at bounding box center [318, 117] width 88 height 30
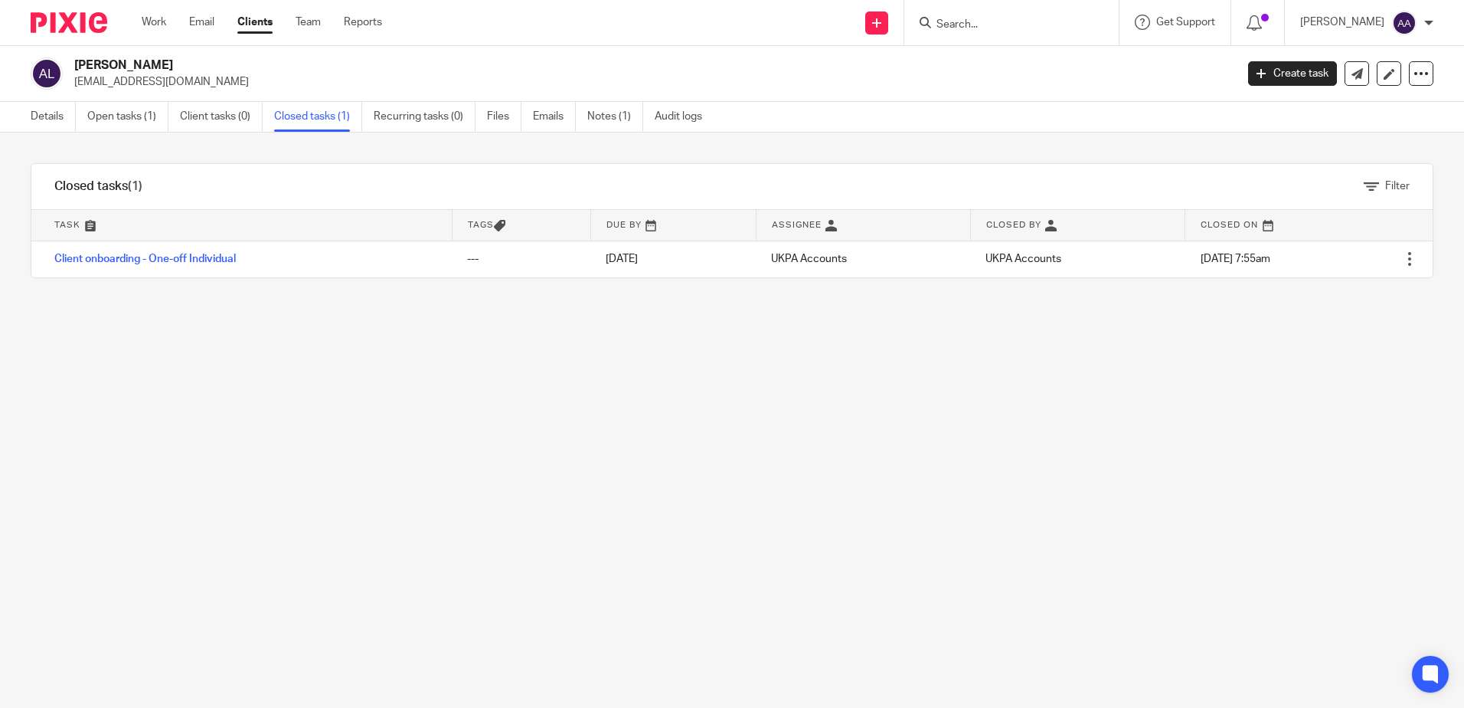
click at [107, 258] on link "Client onboarding - One-off Individual" at bounding box center [144, 258] width 181 height 11
